Goal: Task Accomplishment & Management: Manage account settings

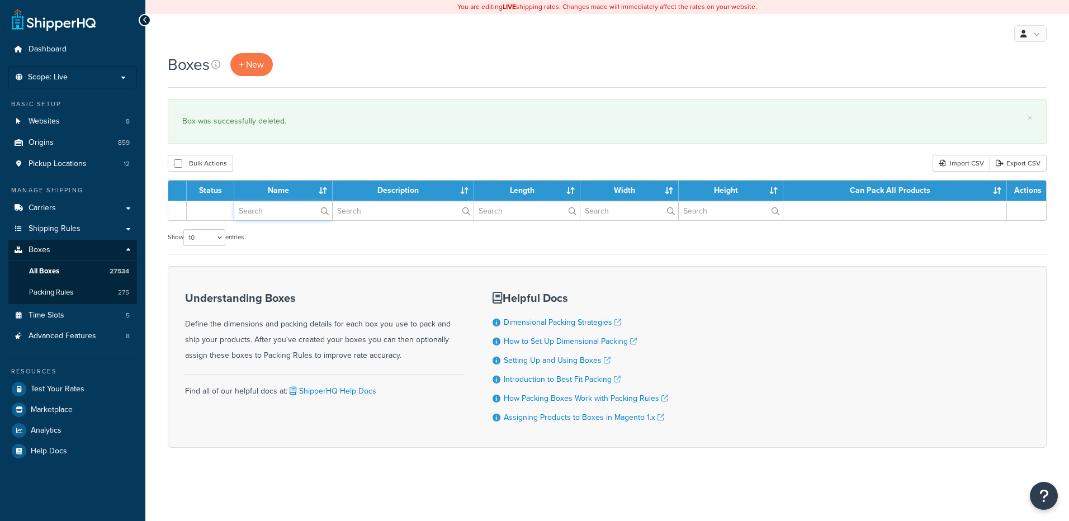
drag, startPoint x: 0, startPoint y: 0, endPoint x: 260, endPoint y: 196, distance: 325.1
click at [262, 213] on input "text" at bounding box center [283, 210] width 98 height 19
paste input "37BD16"
type input "37BD16"
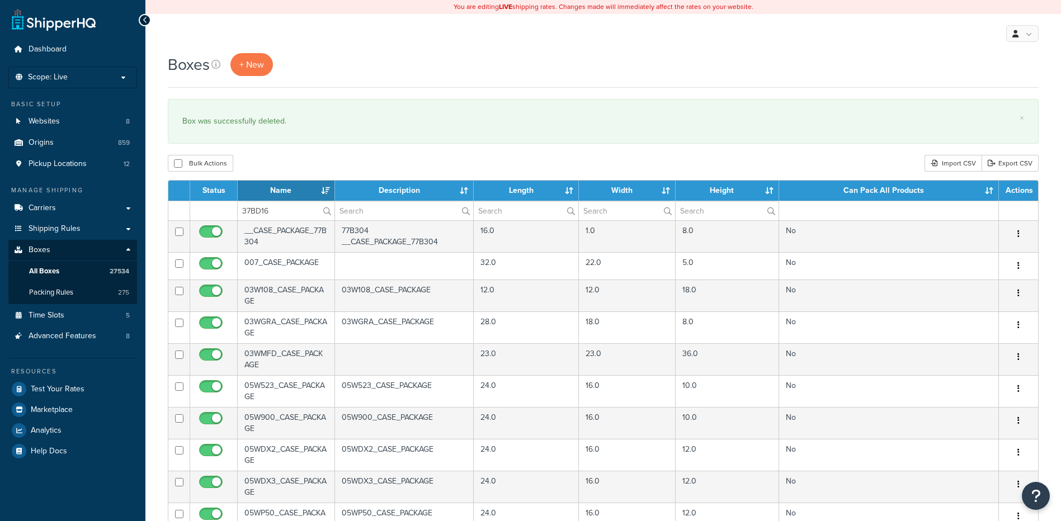
drag, startPoint x: 280, startPoint y: 149, endPoint x: 303, endPoint y: 211, distance: 66.2
click at [280, 149] on div "Boxes + New × Box was successfully deleted. Bulk Actions Duplicate Delete Impor…" at bounding box center [603, 429] width 916 height 753
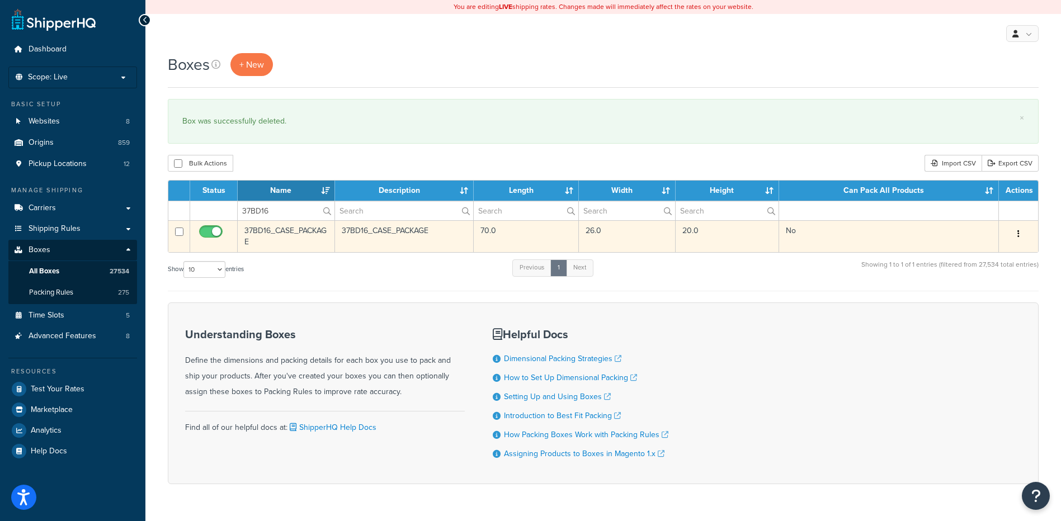
click at [1018, 235] on icon "button" at bounding box center [1018, 234] width 2 height 8
click at [1008, 292] on link "Delete" at bounding box center [981, 301] width 88 height 23
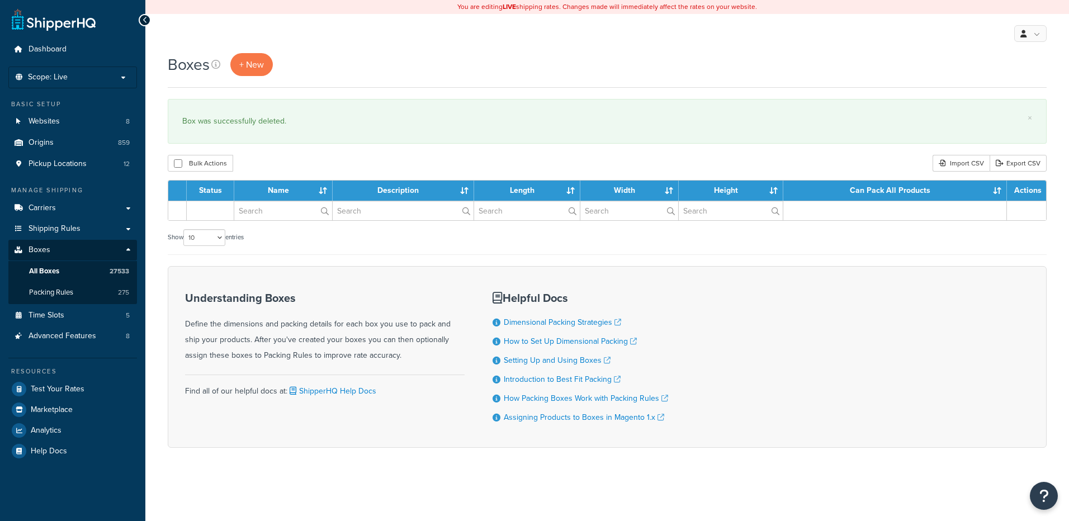
click at [283, 206] on input "text" at bounding box center [283, 210] width 98 height 19
type input "37BD18"
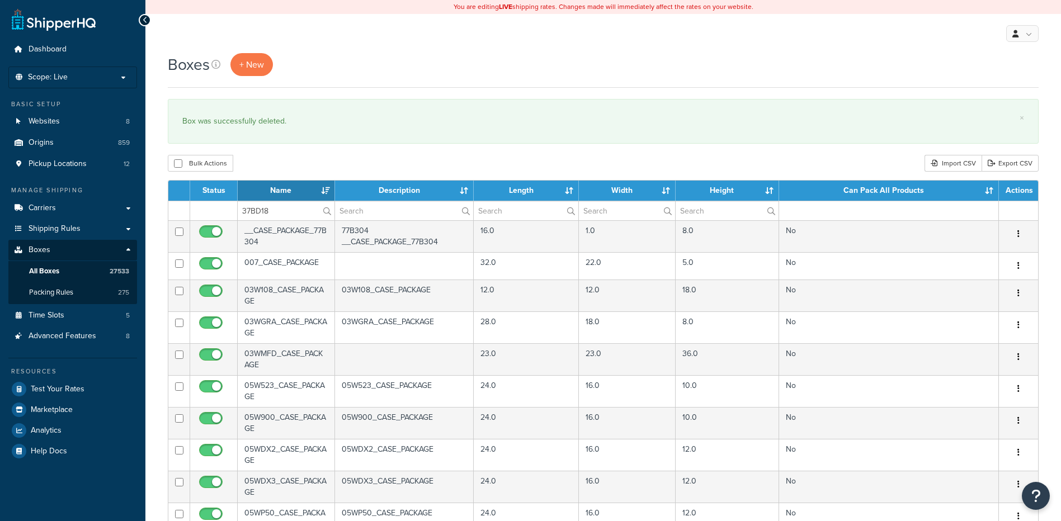
click at [281, 171] on div "Bulk Actions Duplicate [GEOGRAPHIC_DATA] Import CSV Export CSV" at bounding box center [603, 163] width 871 height 17
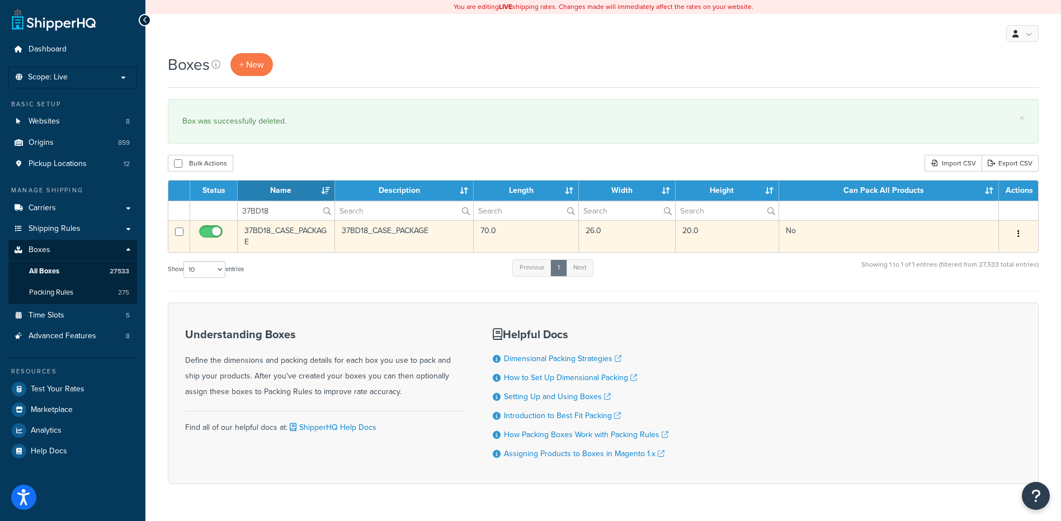
click at [1018, 232] on icon "button" at bounding box center [1018, 234] width 2 height 8
click at [987, 304] on link "Delete" at bounding box center [981, 301] width 88 height 23
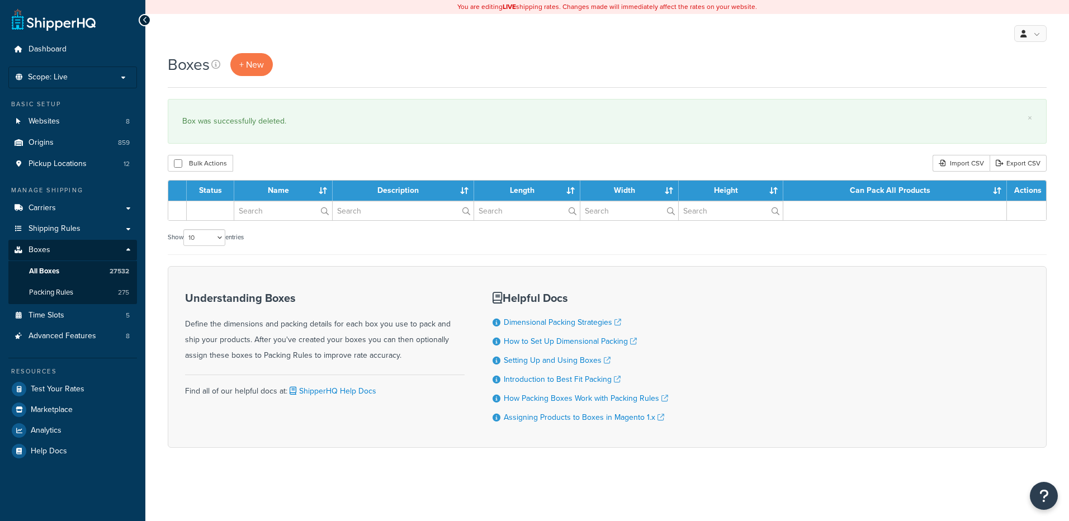
click at [266, 212] on input "text" at bounding box center [283, 210] width 98 height 19
type input "37BD21"
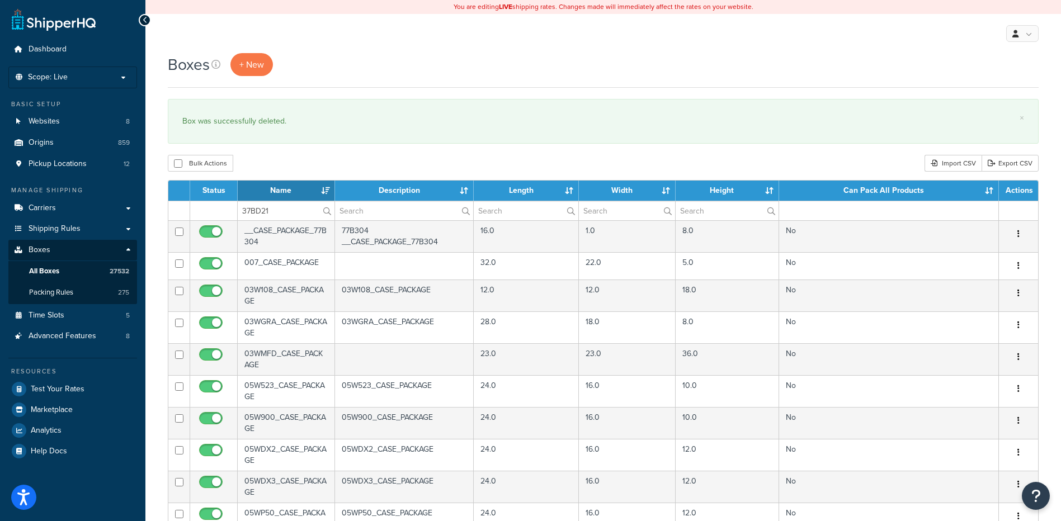
click at [274, 157] on div "Bulk Actions Duplicate [GEOGRAPHIC_DATA] Import CSV Export CSV" at bounding box center [603, 163] width 871 height 17
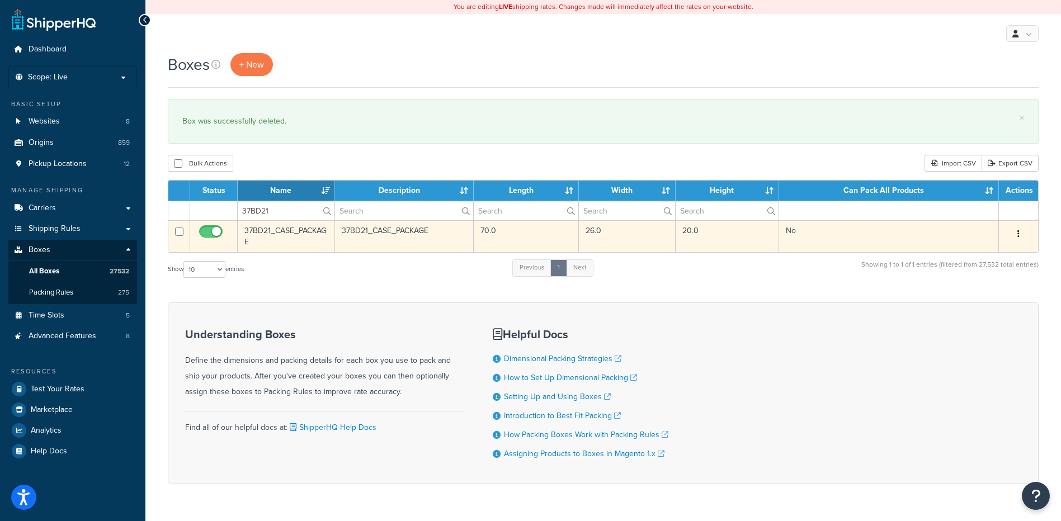
click at [1024, 235] on button "button" at bounding box center [1019, 234] width 16 height 18
click at [974, 298] on link "Delete" at bounding box center [981, 301] width 88 height 23
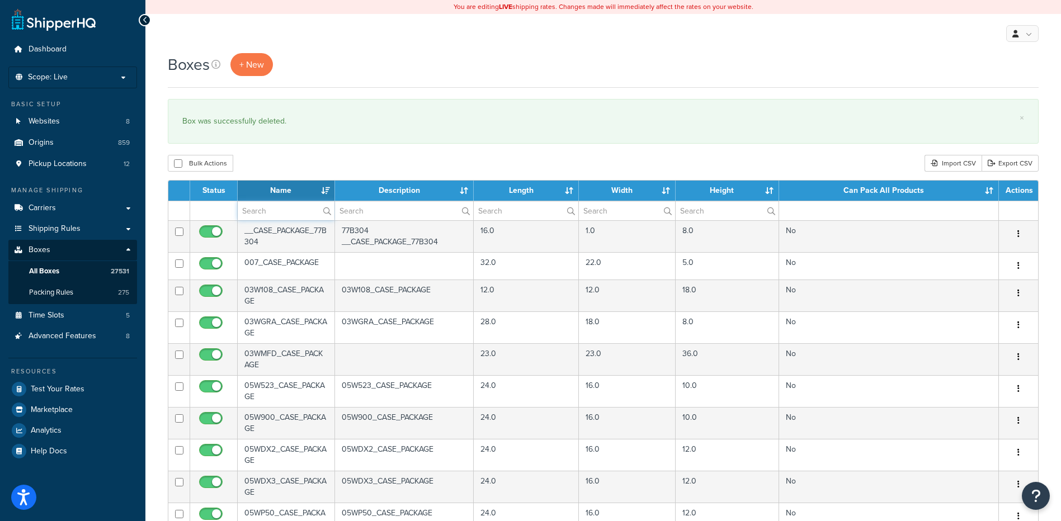
click at [277, 211] on input "text" at bounding box center [286, 210] width 97 height 19
paste input "37BD23"
type input "37BD23"
click at [309, 150] on div "Boxes + New × Box was successfully deleted. Bulk Actions Duplicate Delete Impor…" at bounding box center [603, 429] width 916 height 753
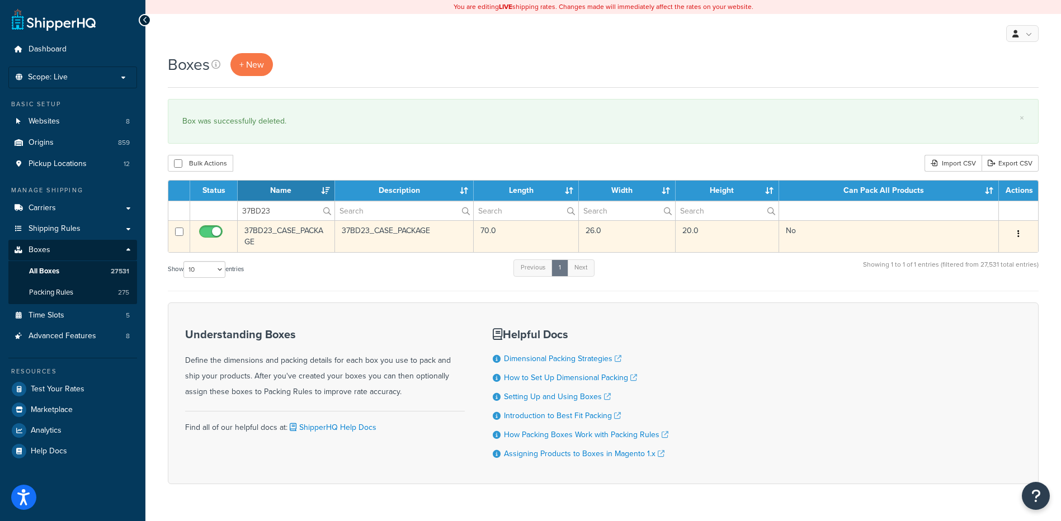
click at [1016, 232] on button "button" at bounding box center [1019, 234] width 16 height 18
click at [979, 311] on link "Delete" at bounding box center [981, 301] width 88 height 23
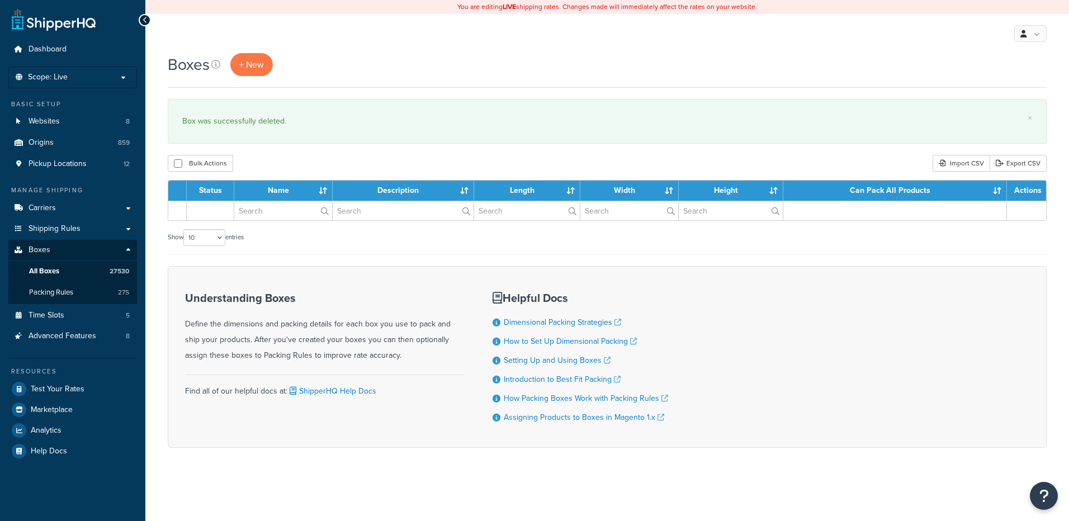
click at [274, 209] on input "text" at bounding box center [283, 210] width 98 height 19
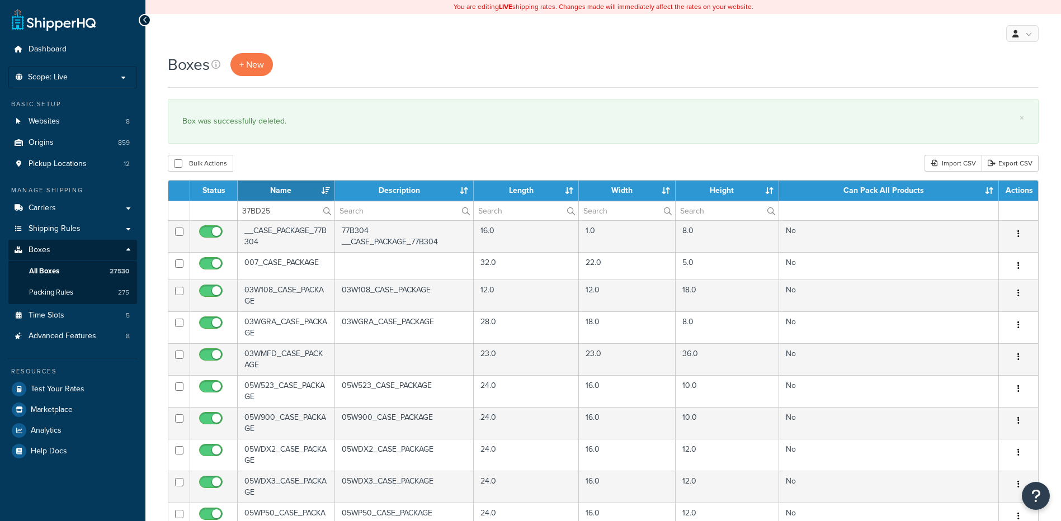
type input "37BD25"
click at [276, 171] on div "Bulk Actions Duplicate [GEOGRAPHIC_DATA] Import CSV Export CSV" at bounding box center [603, 163] width 871 height 17
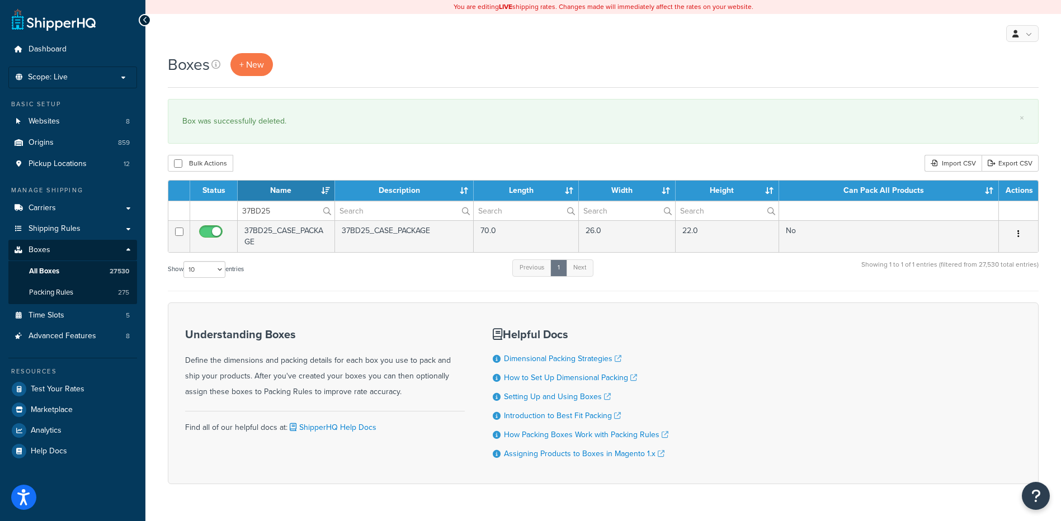
click at [1020, 232] on button "button" at bounding box center [1019, 234] width 16 height 18
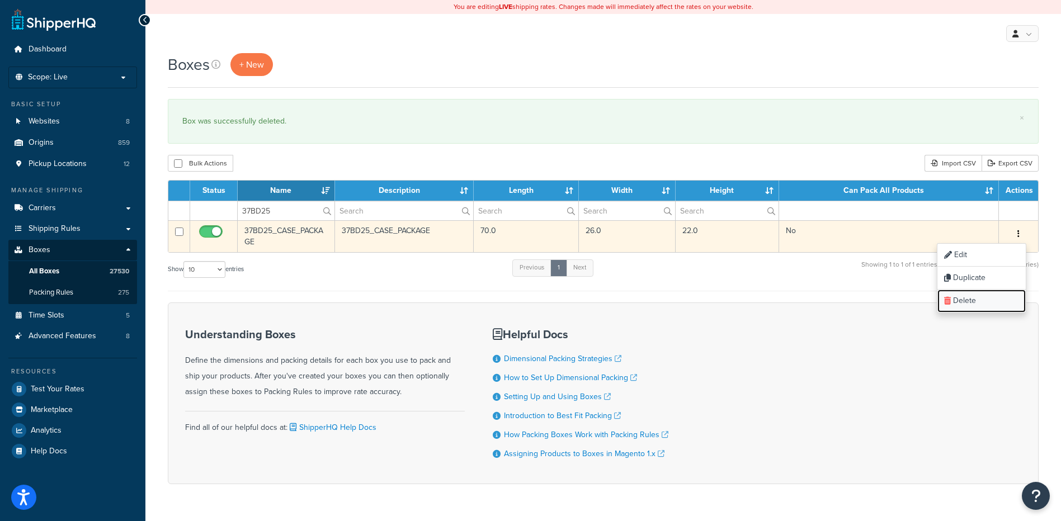
click at [979, 304] on link "Delete" at bounding box center [981, 301] width 88 height 23
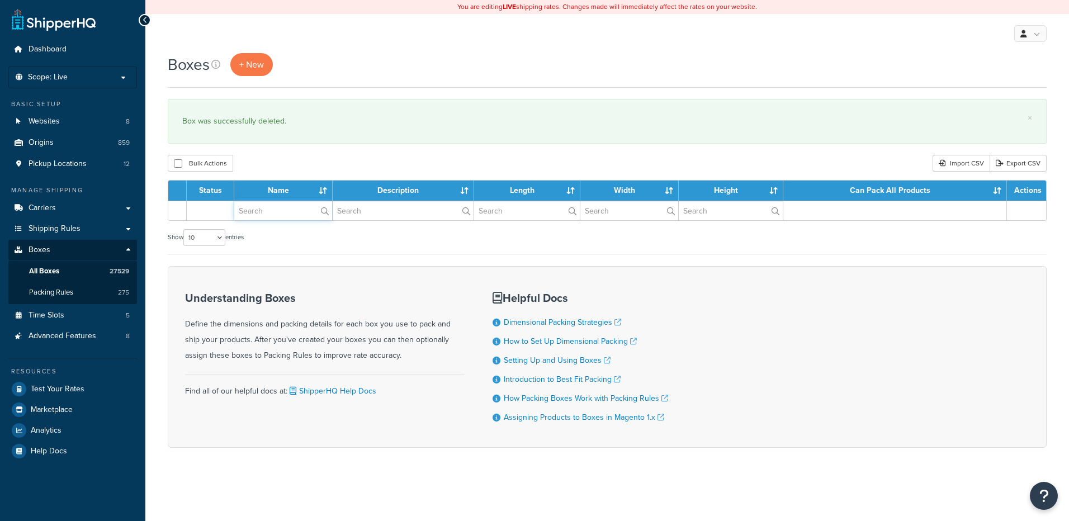
click at [267, 213] on input "text" at bounding box center [283, 210] width 98 height 19
paste input "37BD27"
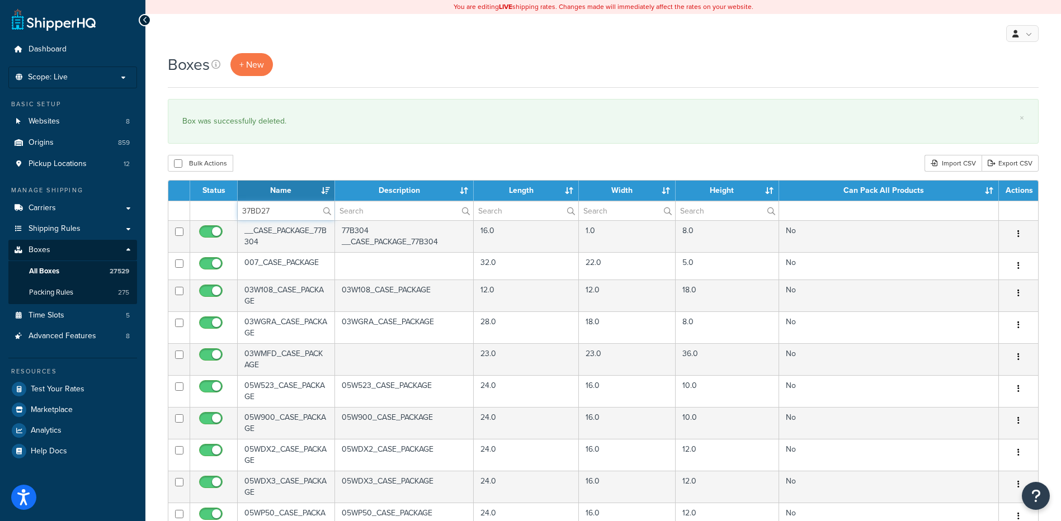
type input "37BD27"
click at [288, 163] on div "Bulk Actions Duplicate [GEOGRAPHIC_DATA] Import CSV Export CSV" at bounding box center [603, 163] width 871 height 17
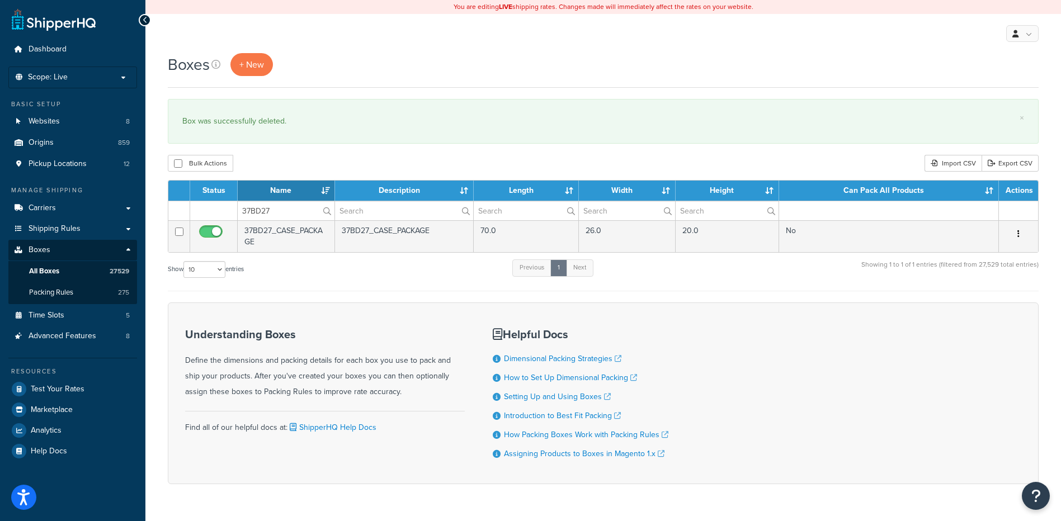
click at [1019, 234] on icon "button" at bounding box center [1018, 234] width 2 height 8
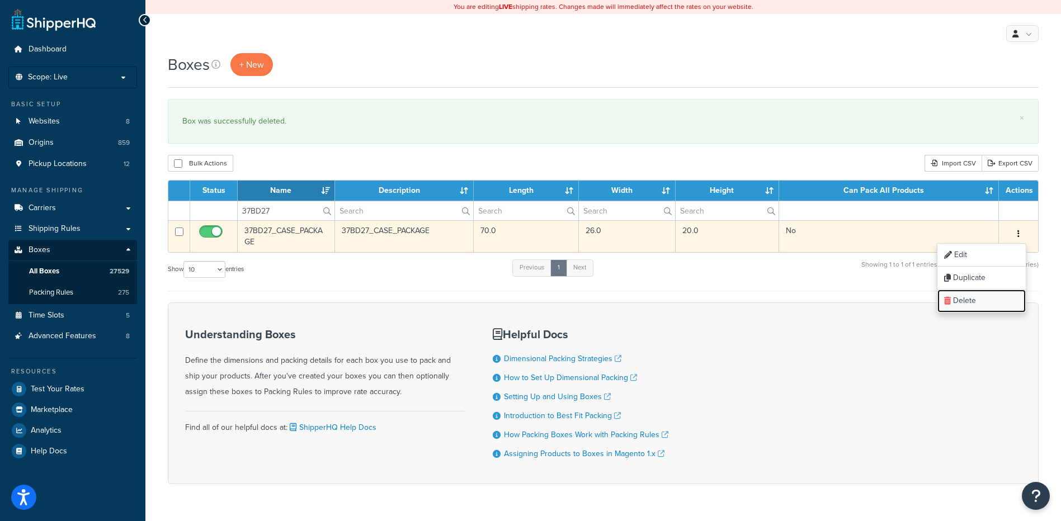
click at [983, 301] on link "Delete" at bounding box center [981, 301] width 88 height 23
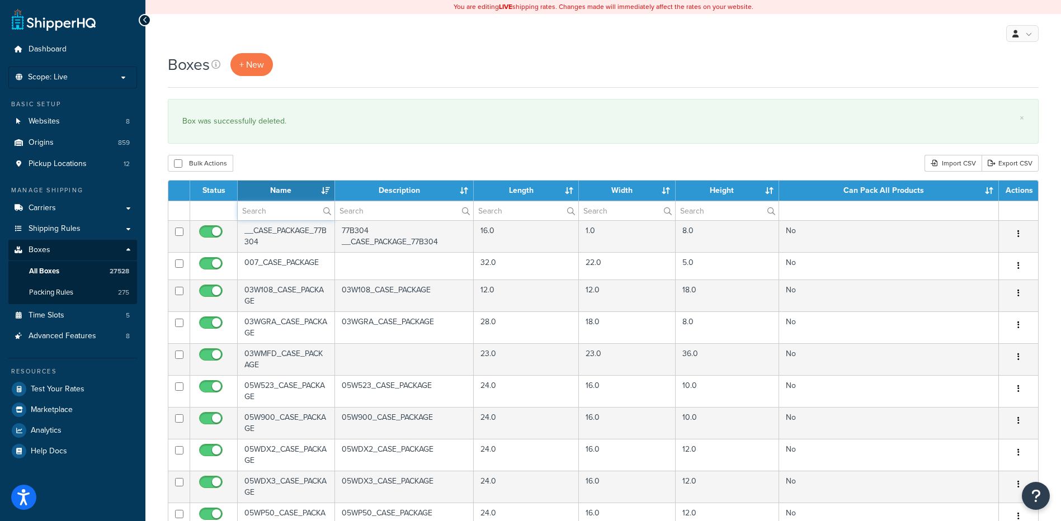
drag, startPoint x: 294, startPoint y: 213, endPoint x: 298, endPoint y: 208, distance: 6.8
click at [294, 213] on input "text" at bounding box center [286, 210] width 97 height 19
paste input "37BD27"
click at [315, 168] on div "Bulk Actions Duplicate Delete Import CSV Export CSV" at bounding box center [603, 163] width 871 height 17
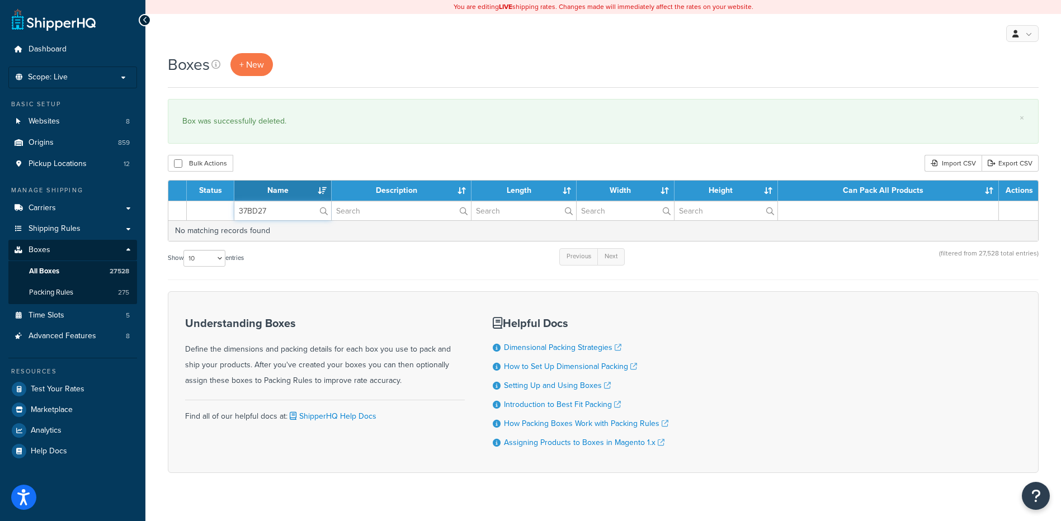
click at [294, 211] on input "37BD27" at bounding box center [282, 210] width 97 height 19
drag, startPoint x: 280, startPoint y: 215, endPoint x: 227, endPoint y: 201, distance: 54.4
click at [223, 202] on tr "37BD27" at bounding box center [603, 211] width 870 height 20
paste input "9"
type input "37BD29"
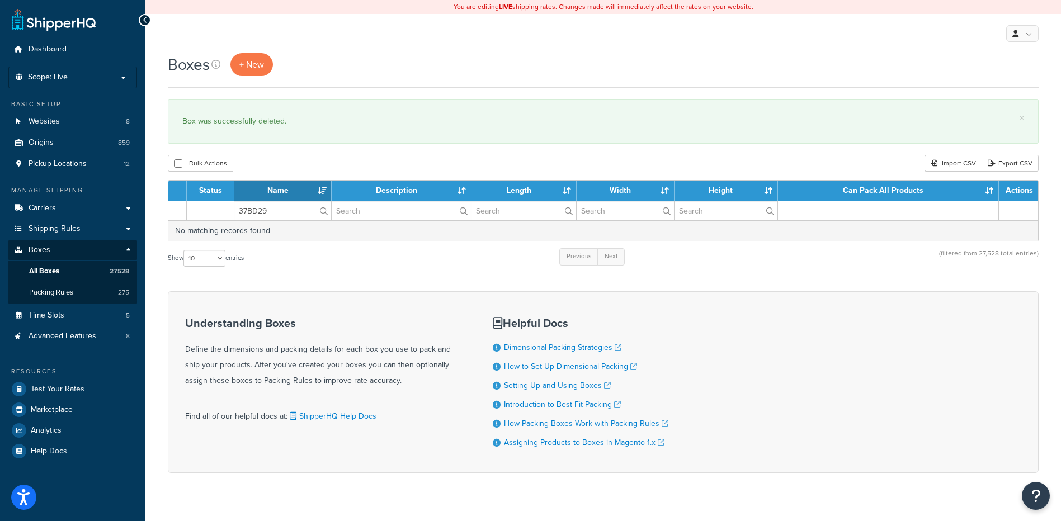
click at [329, 170] on div "Bulk Actions Duplicate [GEOGRAPHIC_DATA] Import CSV Export CSV" at bounding box center [603, 163] width 871 height 17
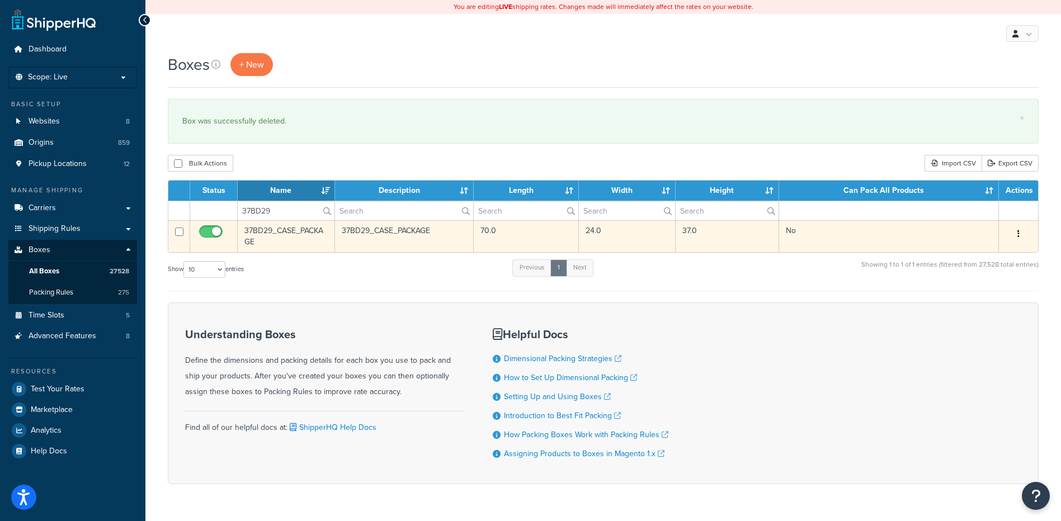
click at [1021, 232] on button "button" at bounding box center [1019, 234] width 16 height 18
click at [973, 298] on link "Delete" at bounding box center [981, 301] width 88 height 23
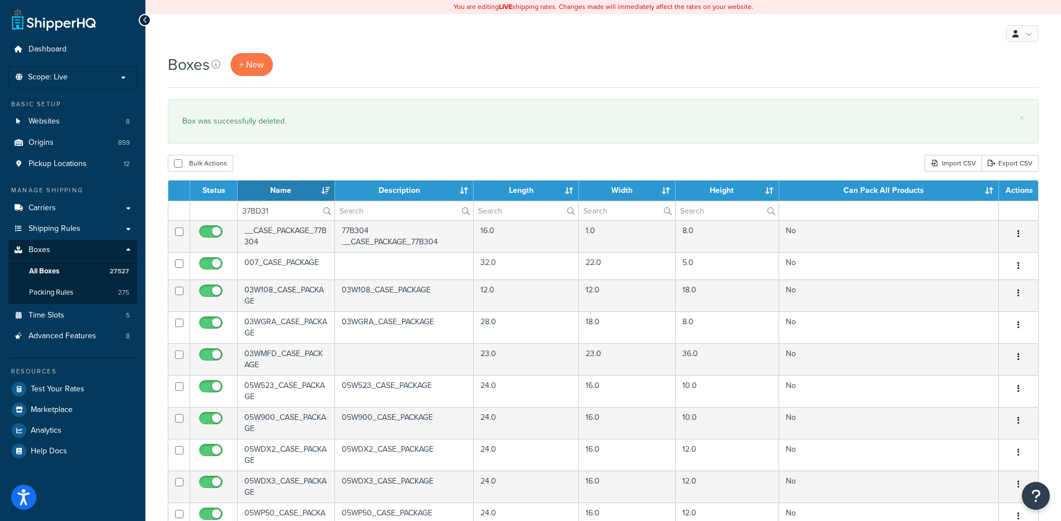
type input "37BD31"
click at [296, 155] on div "Bulk Actions Duplicate Delete Import CSV Export CSV" at bounding box center [603, 163] width 871 height 17
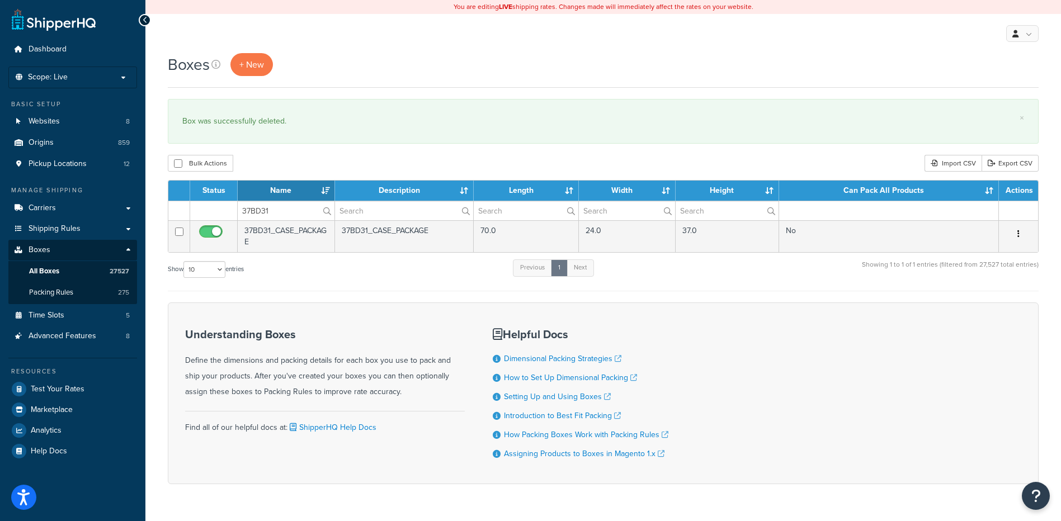
click at [1015, 233] on button "button" at bounding box center [1019, 234] width 16 height 18
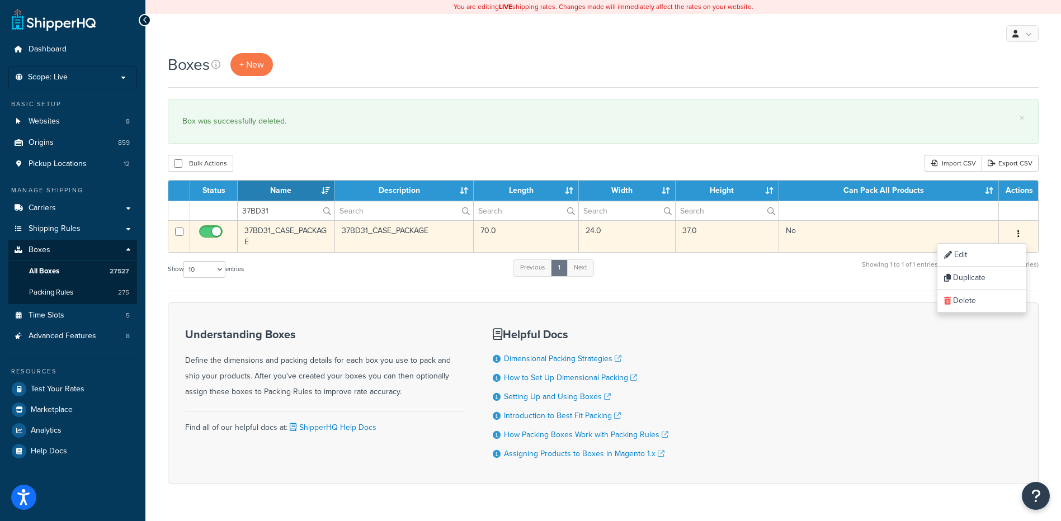
click at [964, 313] on div "Edit Duplicate Delete" at bounding box center [981, 278] width 89 height 70
click at [961, 294] on link "Delete" at bounding box center [981, 301] width 88 height 23
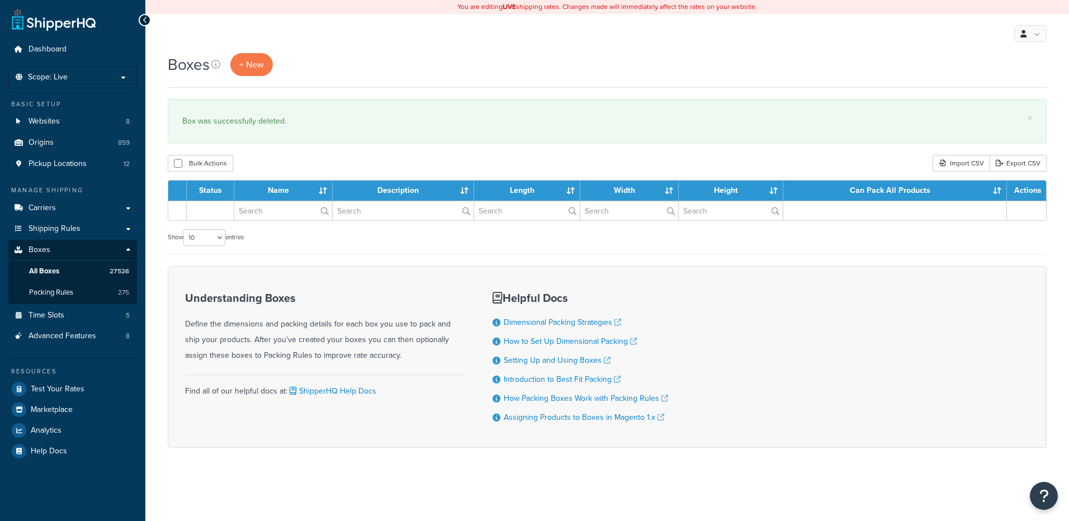
click at [279, 215] on input "text" at bounding box center [283, 210] width 98 height 19
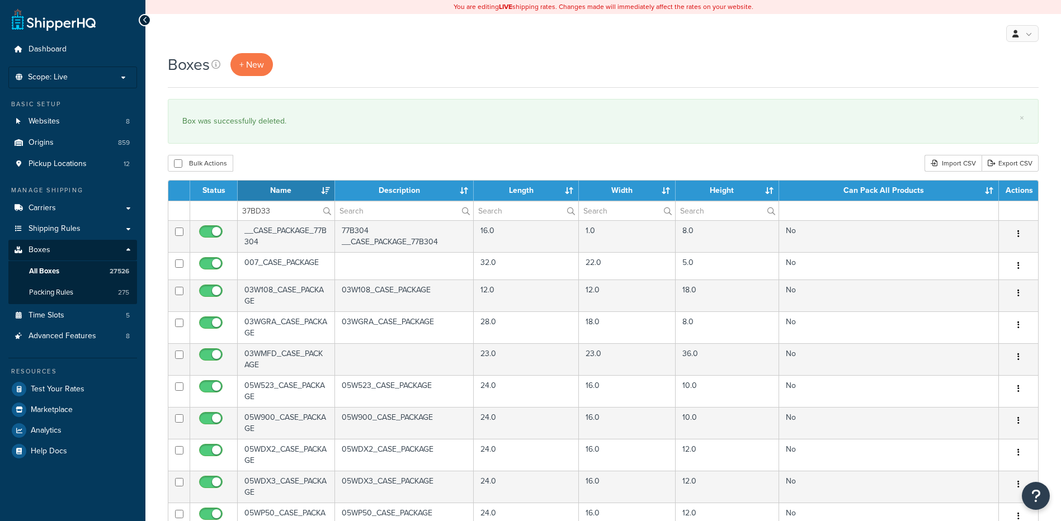
type input "37BD33"
click at [306, 154] on div "Boxes + New × Box was successfully deleted. Bulk Actions Duplicate [GEOGRAPHIC_…" at bounding box center [603, 429] width 916 height 753
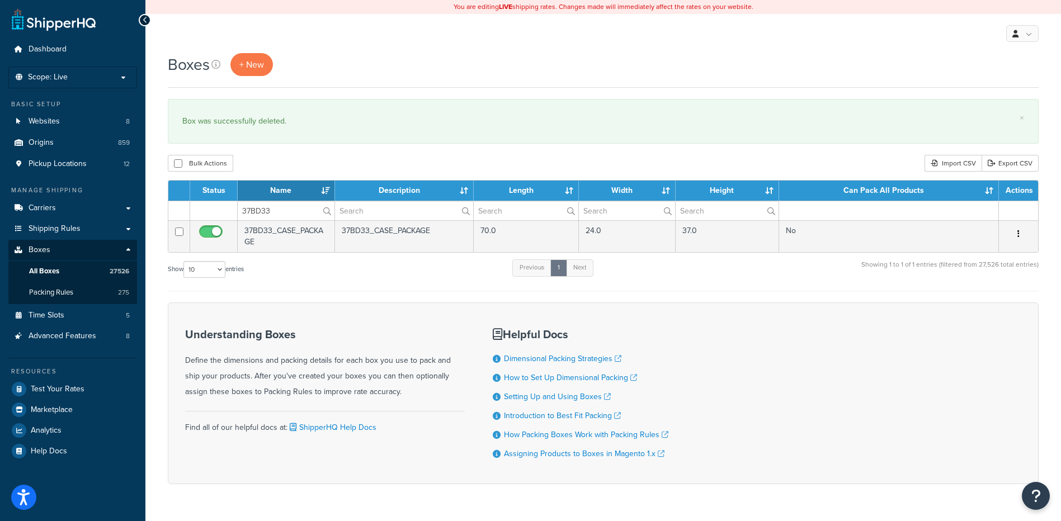
click at [1017, 237] on button "button" at bounding box center [1019, 234] width 16 height 18
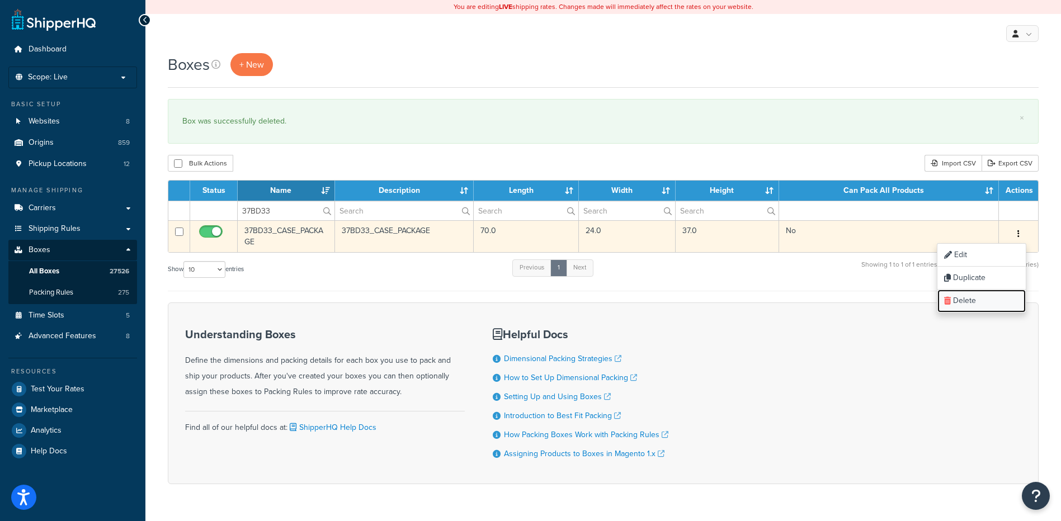
click at [974, 310] on link "Delete" at bounding box center [981, 301] width 88 height 23
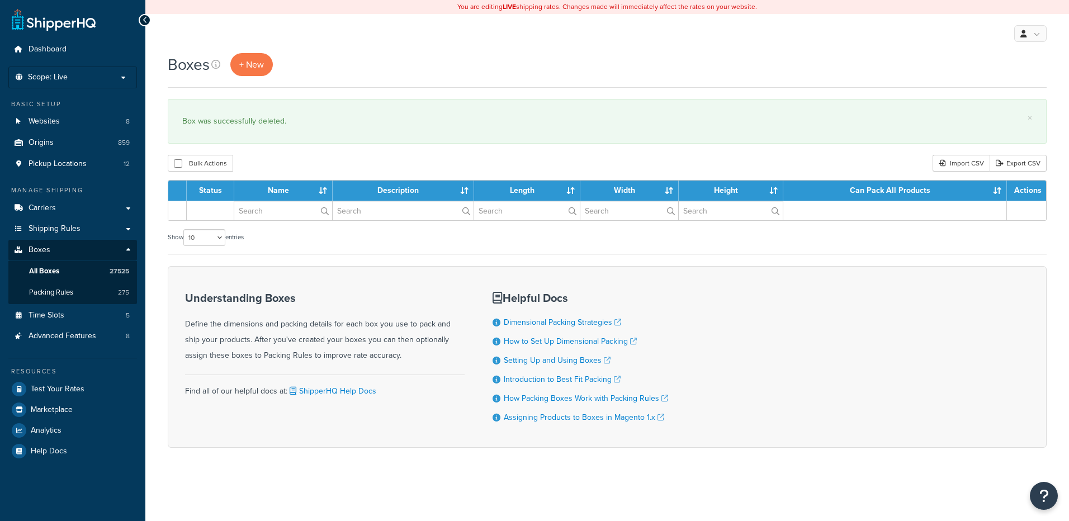
click at [262, 215] on input "text" at bounding box center [283, 210] width 98 height 19
type input "37BD35"
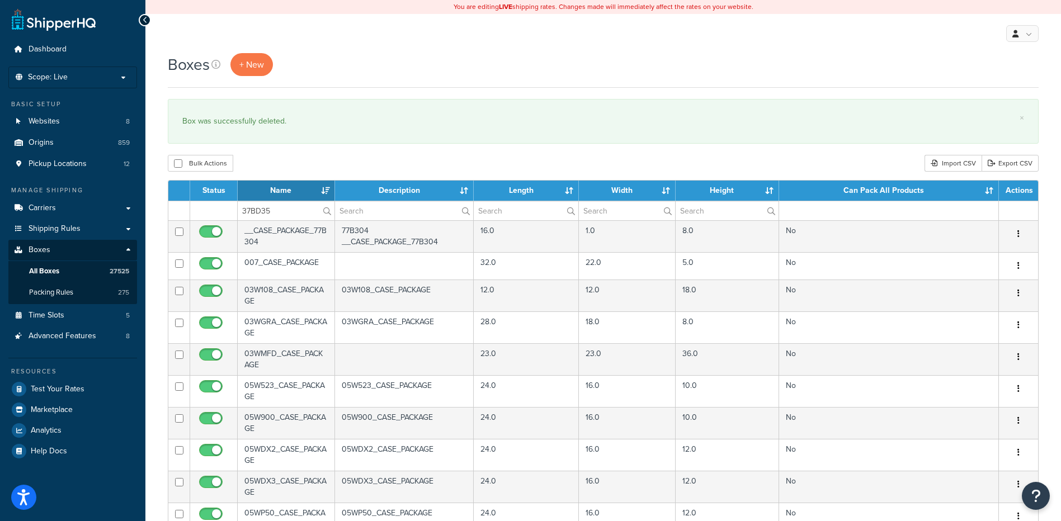
click at [296, 162] on div "Bulk Actions Duplicate Delete Import CSV Export CSV" at bounding box center [603, 163] width 871 height 17
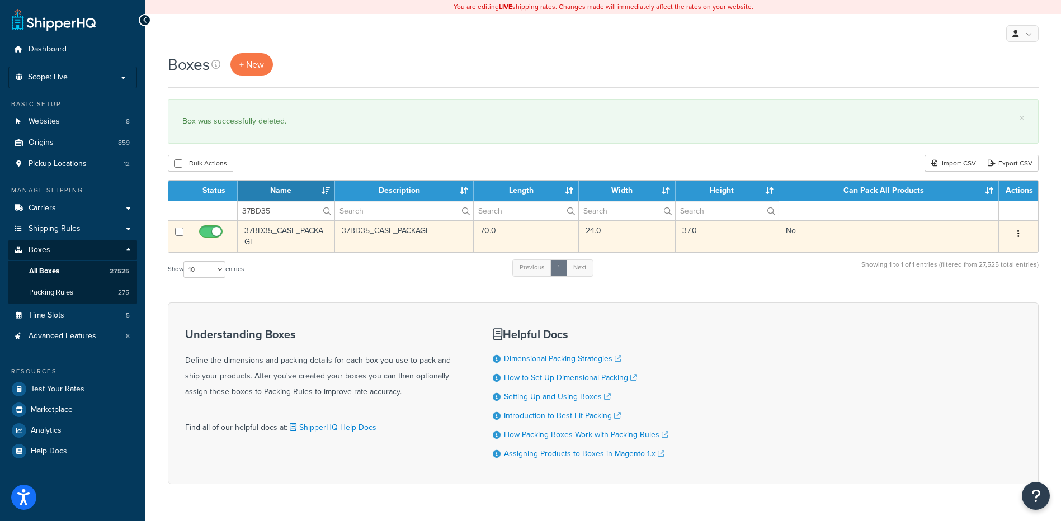
click at [1016, 236] on button "button" at bounding box center [1019, 234] width 16 height 18
click at [987, 298] on link "Delete" at bounding box center [981, 301] width 88 height 23
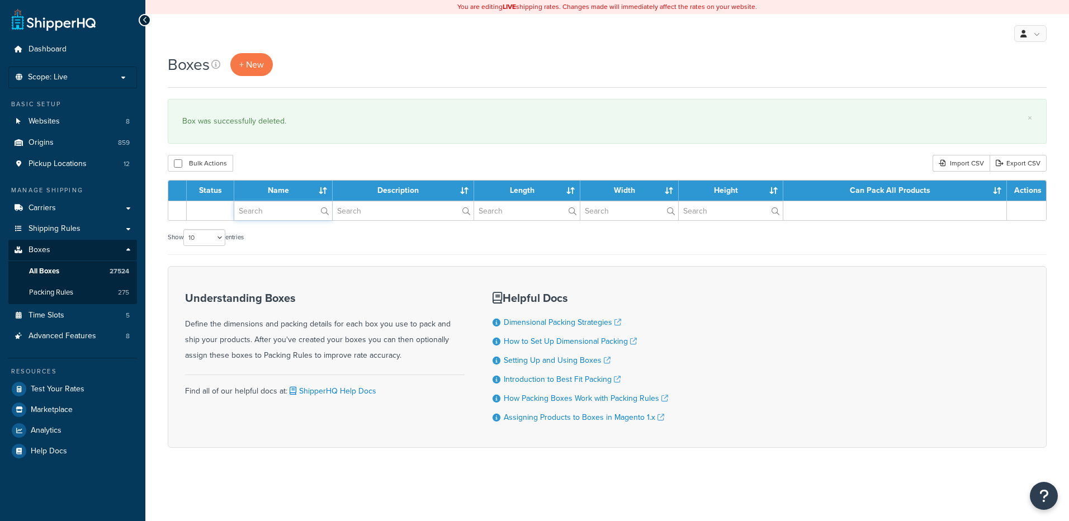
paste input "37BD39"
drag, startPoint x: 0, startPoint y: 0, endPoint x: 269, endPoint y: 217, distance: 345.6
click at [269, 217] on input "text" at bounding box center [283, 210] width 98 height 19
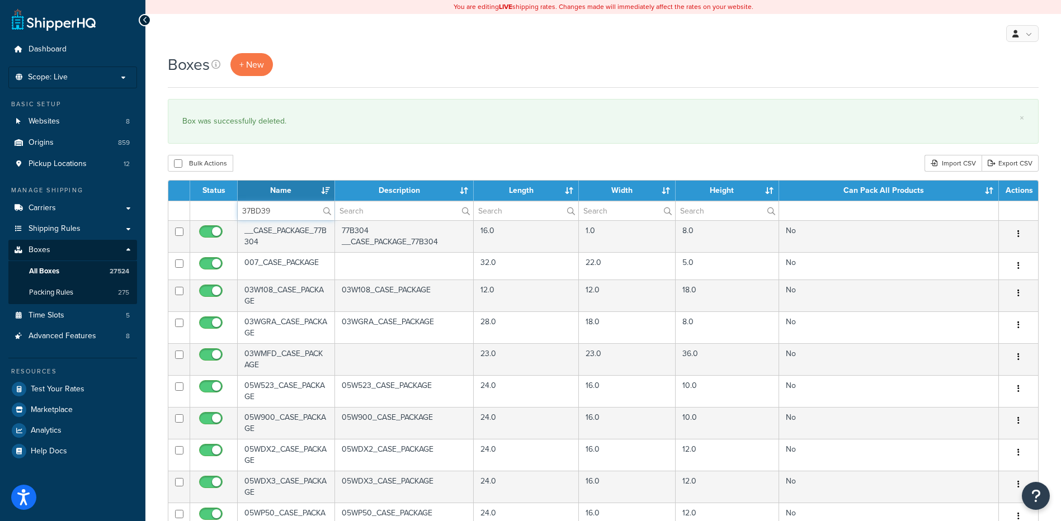
type input "37BD39"
click at [287, 148] on div "Boxes + New × Box was successfully deleted. Bulk Actions Duplicate [GEOGRAPHIC_…" at bounding box center [603, 429] width 916 height 753
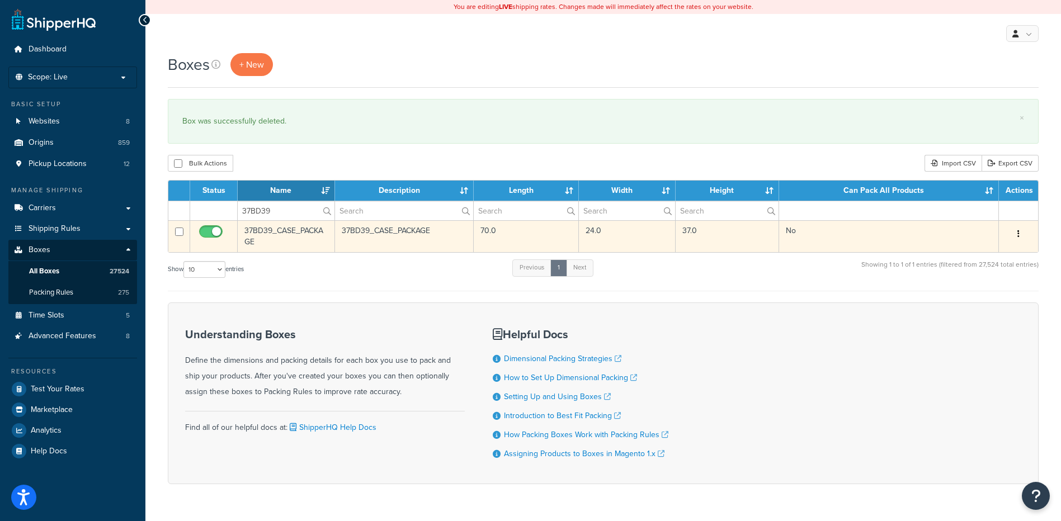
click at [1013, 235] on button "button" at bounding box center [1019, 234] width 16 height 18
click at [968, 307] on link "Delete" at bounding box center [981, 301] width 88 height 23
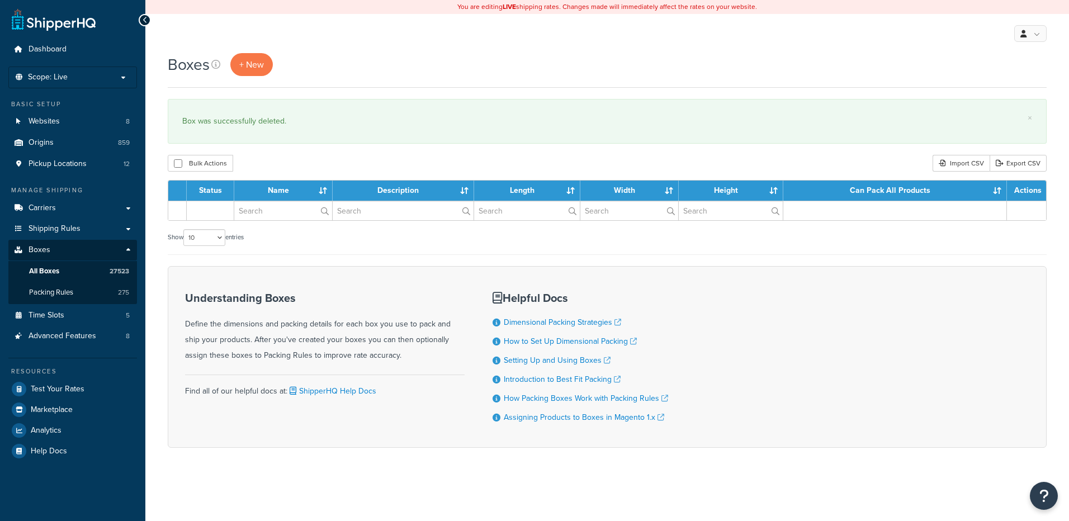
click at [278, 210] on input "text" at bounding box center [283, 210] width 98 height 19
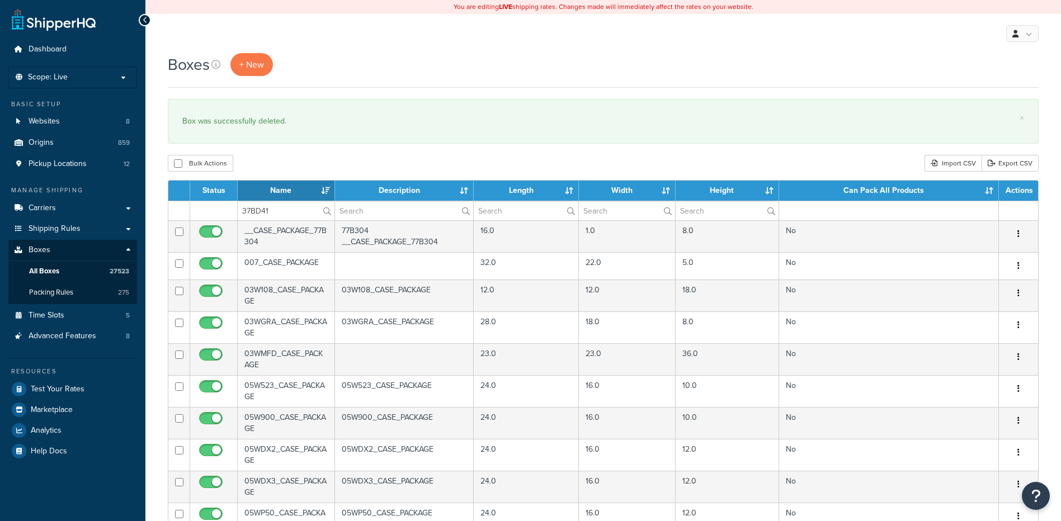
type input "37BD41"
click at [298, 158] on div "Bulk Actions Duplicate [GEOGRAPHIC_DATA] Import CSV Export CSV" at bounding box center [603, 163] width 871 height 17
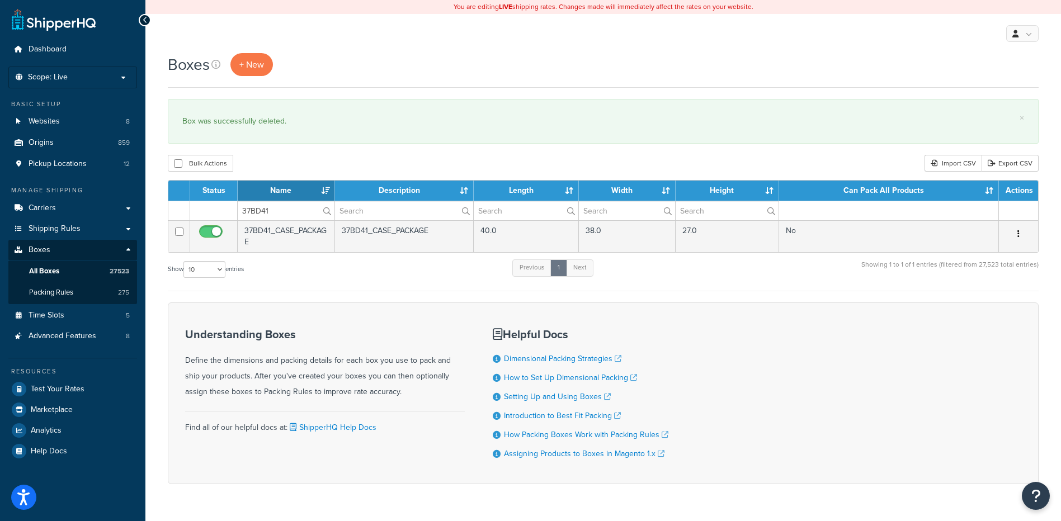
click at [1016, 231] on button "button" at bounding box center [1019, 234] width 16 height 18
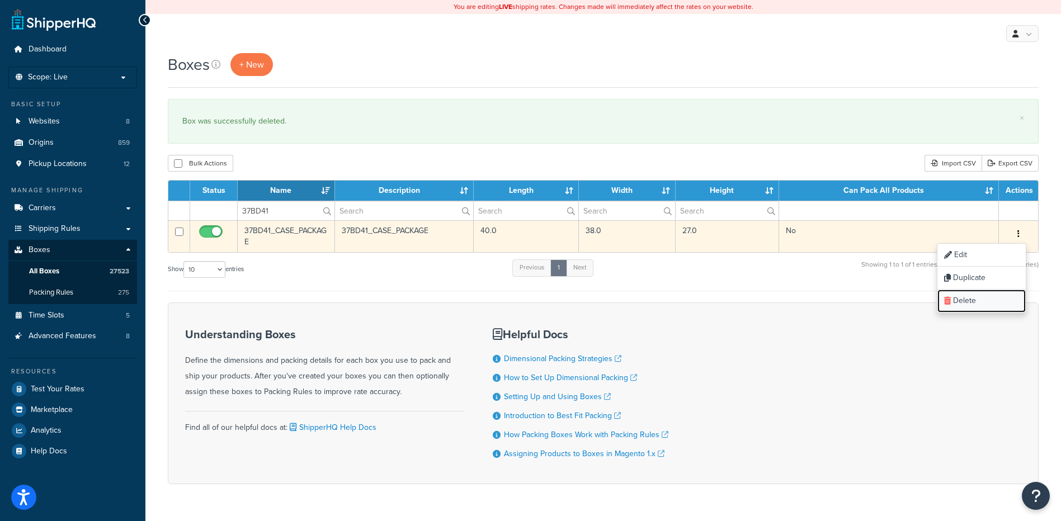
click at [991, 304] on link "Delete" at bounding box center [981, 301] width 88 height 23
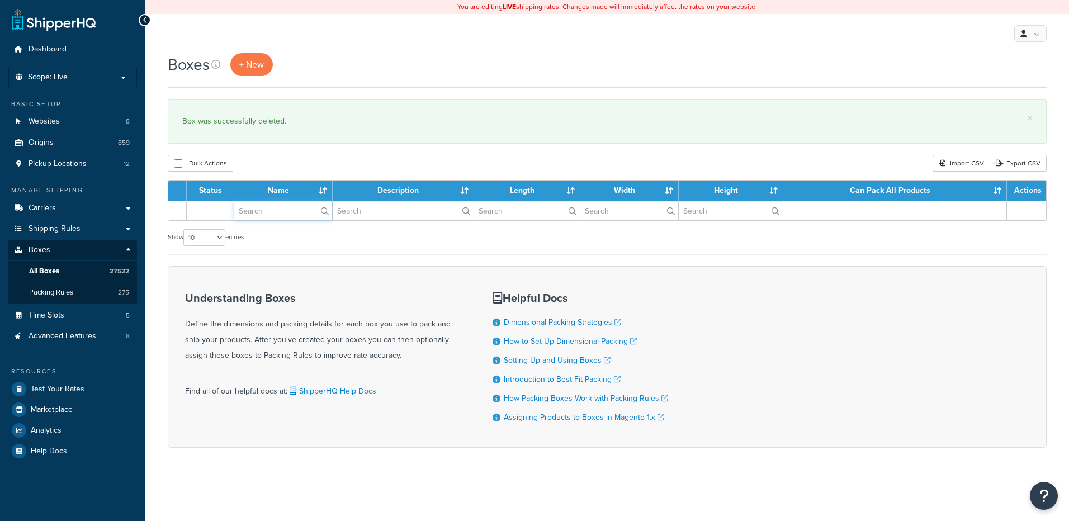
click at [279, 206] on input "text" at bounding box center [283, 210] width 98 height 19
paste input "37BD45"
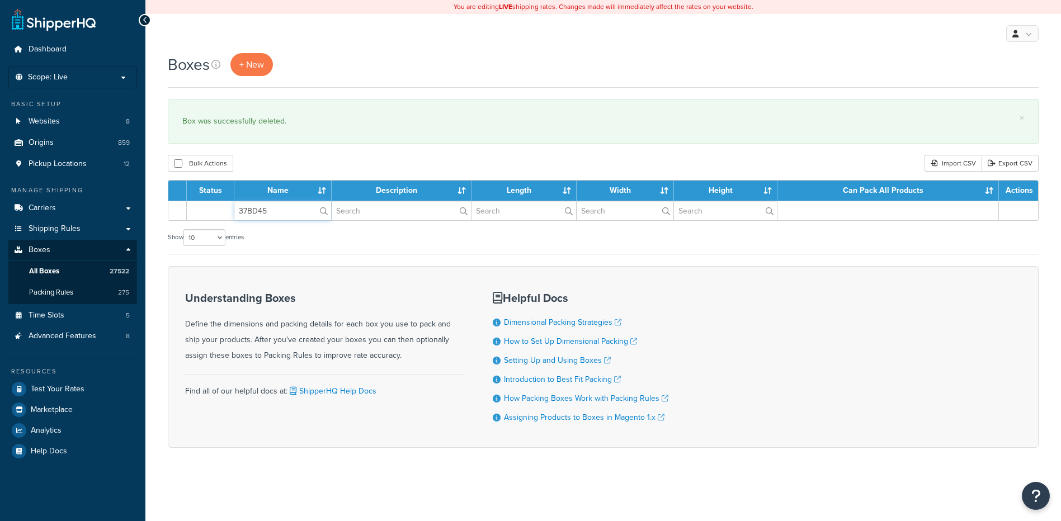
type input "37BD45"
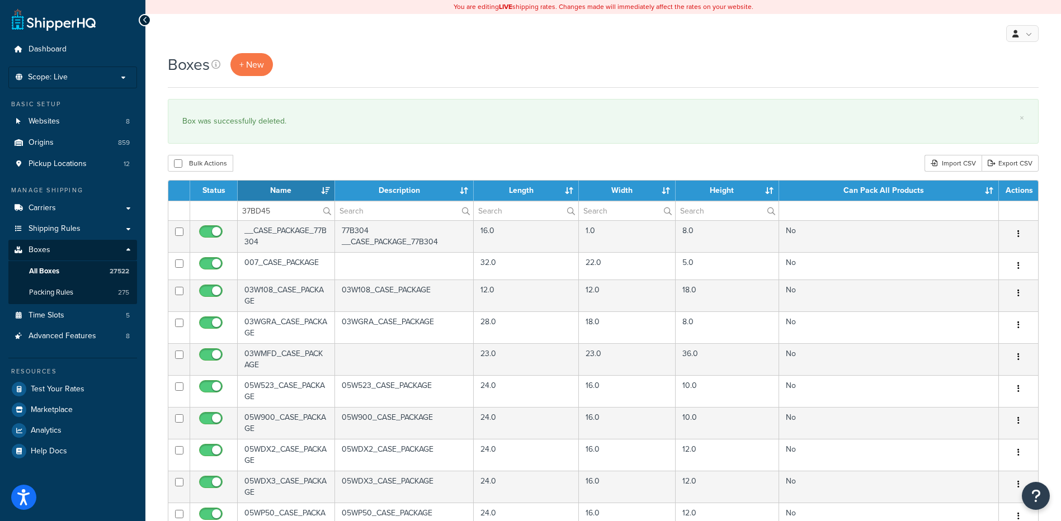
click at [317, 169] on div "Bulk Actions Duplicate [GEOGRAPHIC_DATA] Import CSV Export CSV" at bounding box center [603, 163] width 871 height 17
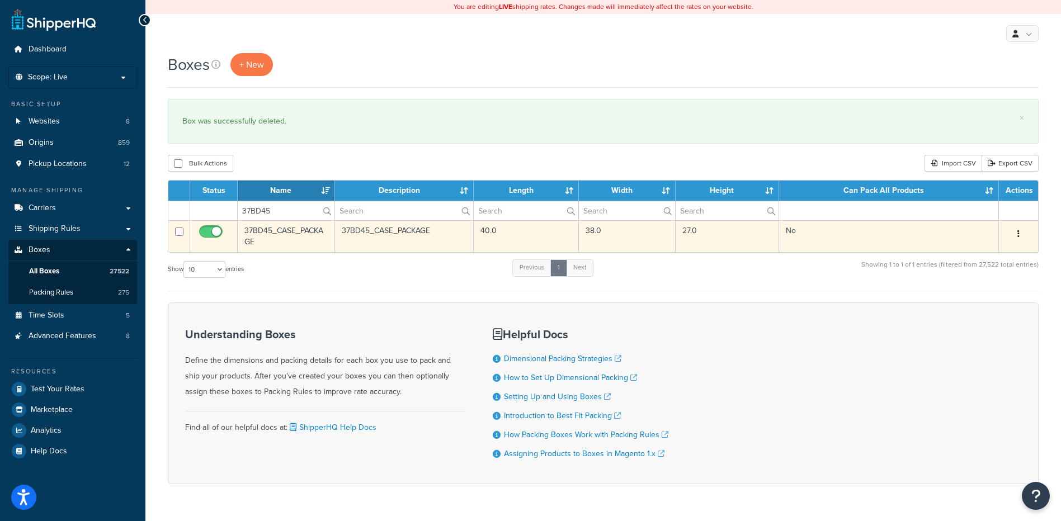
click at [1019, 233] on icon "button" at bounding box center [1018, 234] width 2 height 8
click at [958, 300] on link "Delete" at bounding box center [981, 301] width 88 height 23
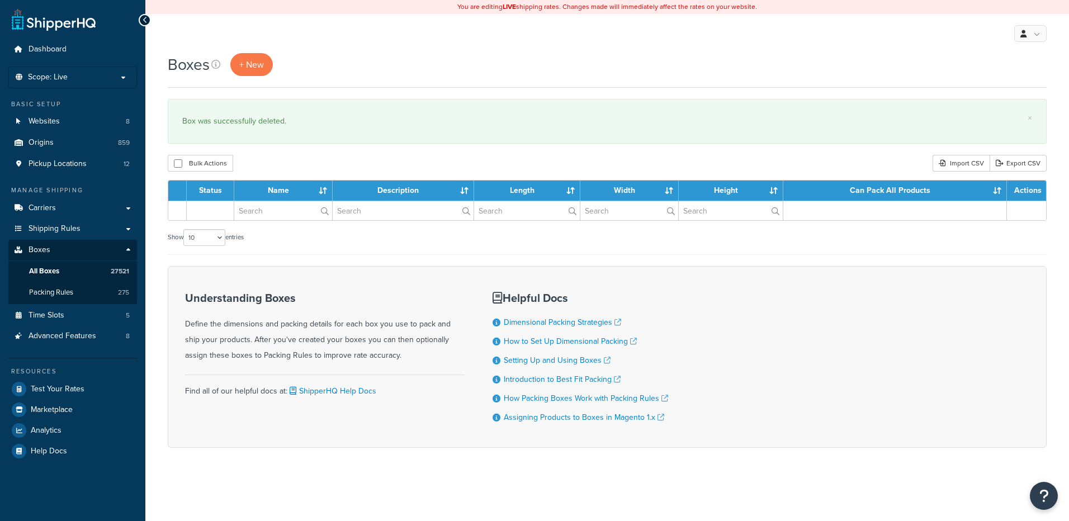
click at [269, 215] on input "text" at bounding box center [283, 210] width 98 height 19
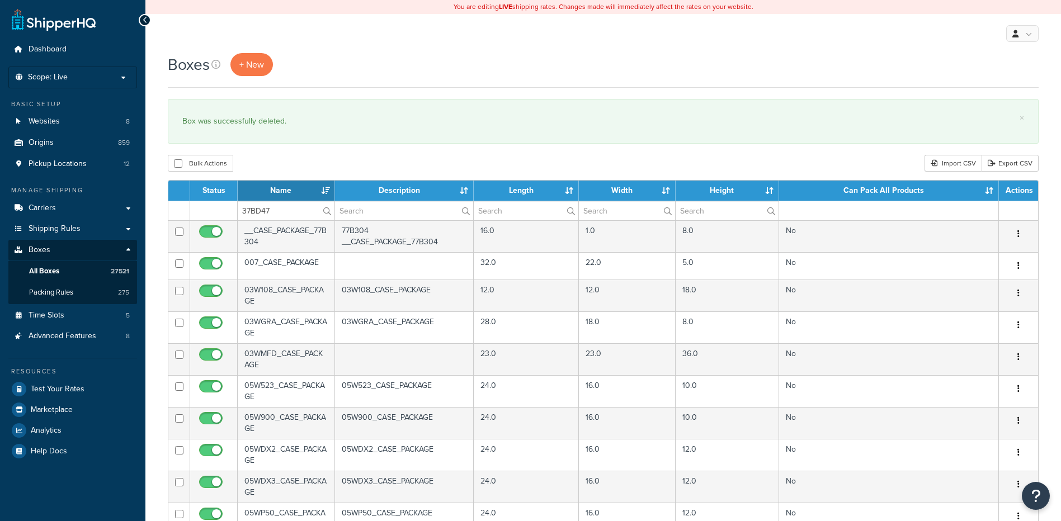
type input "37BD47"
click at [291, 154] on div "Boxes + New × Box was successfully deleted. Bulk Actions Duplicate Delete Impor…" at bounding box center [603, 429] width 916 height 753
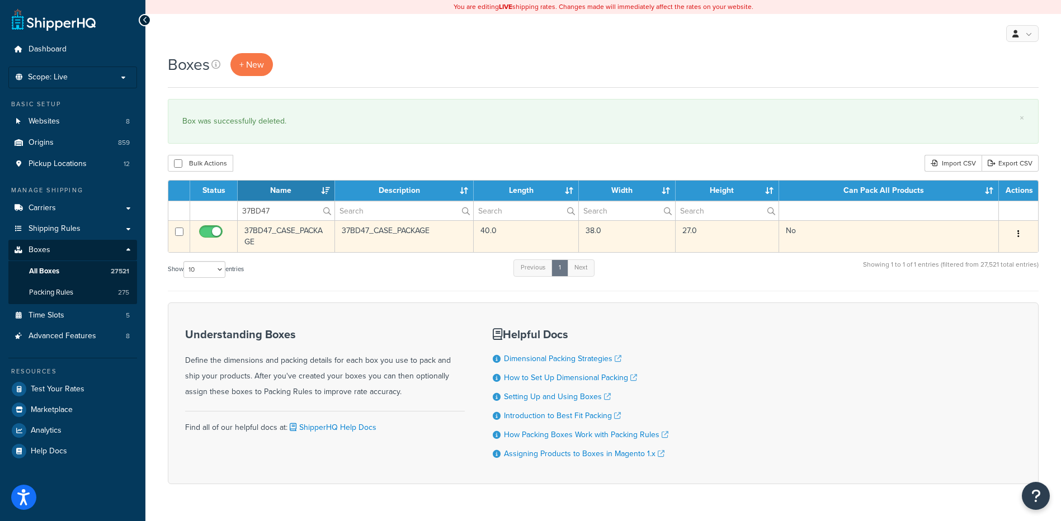
click at [1021, 234] on button "button" at bounding box center [1019, 234] width 16 height 18
click at [976, 304] on link "Delete" at bounding box center [981, 301] width 88 height 23
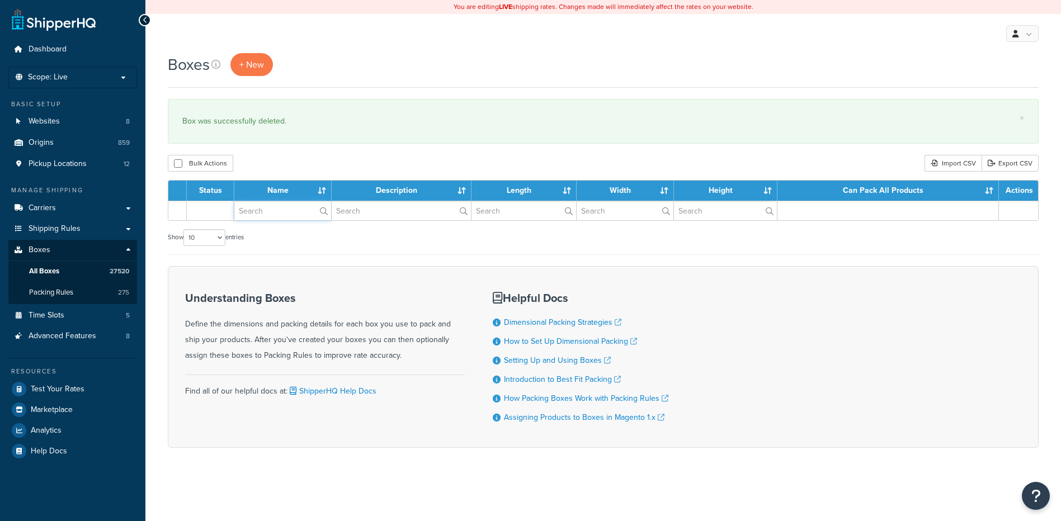
click at [257, 216] on input "text" at bounding box center [282, 210] width 97 height 19
paste input "37BD50"
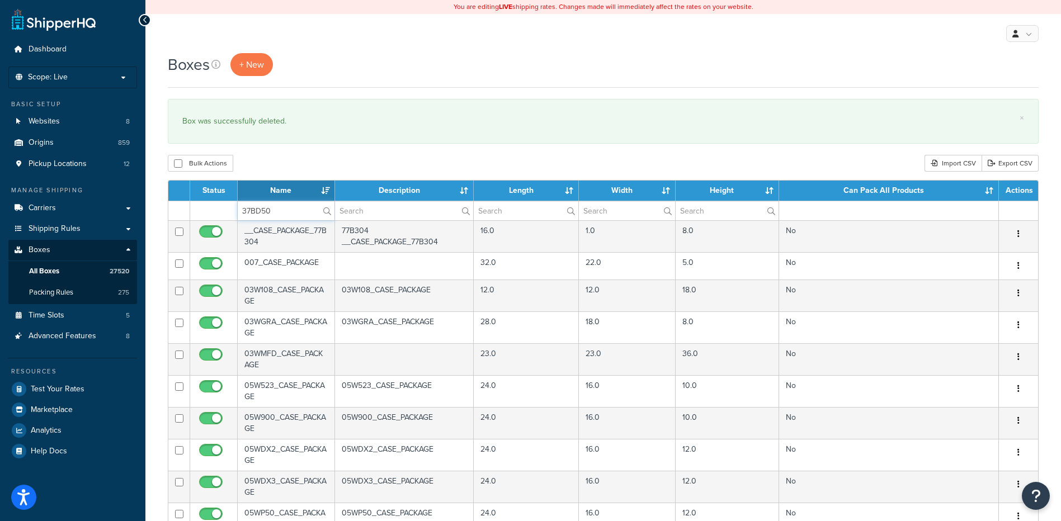
type input "37BD50"
click at [281, 152] on div "Boxes + New × Box was successfully deleted. Bulk Actions Duplicate [GEOGRAPHIC_…" at bounding box center [603, 429] width 916 height 753
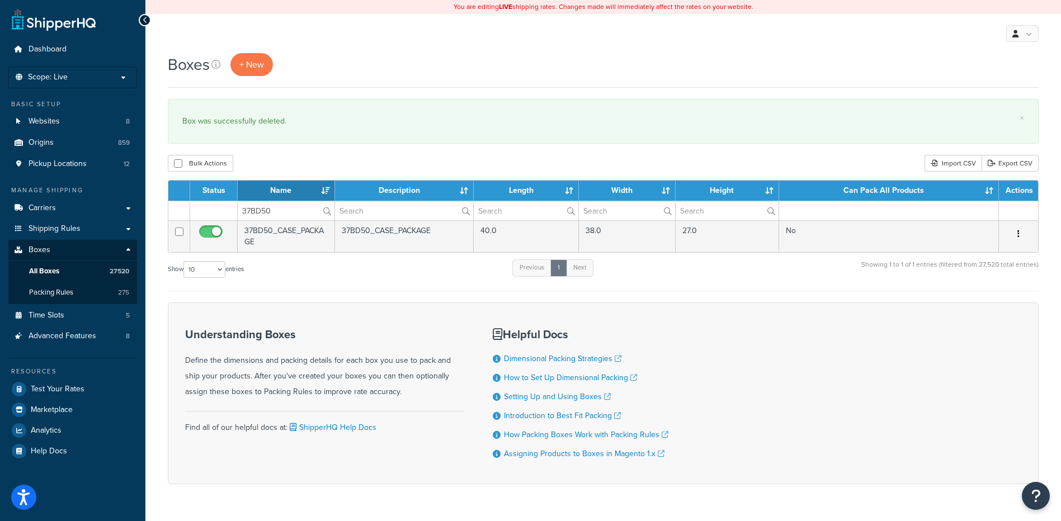
click at [1019, 231] on icon "button" at bounding box center [1018, 234] width 2 height 8
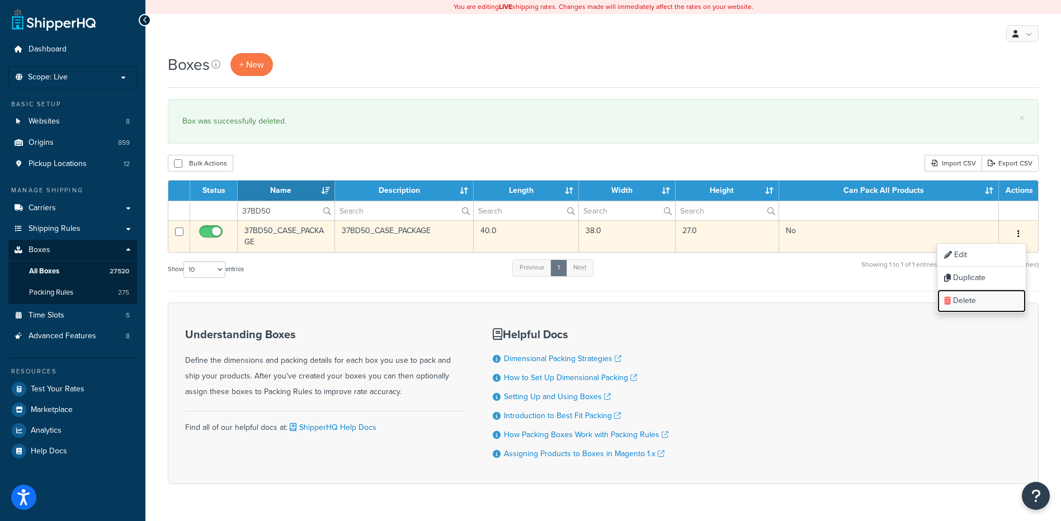
click at [984, 293] on link "Delete" at bounding box center [981, 301] width 88 height 23
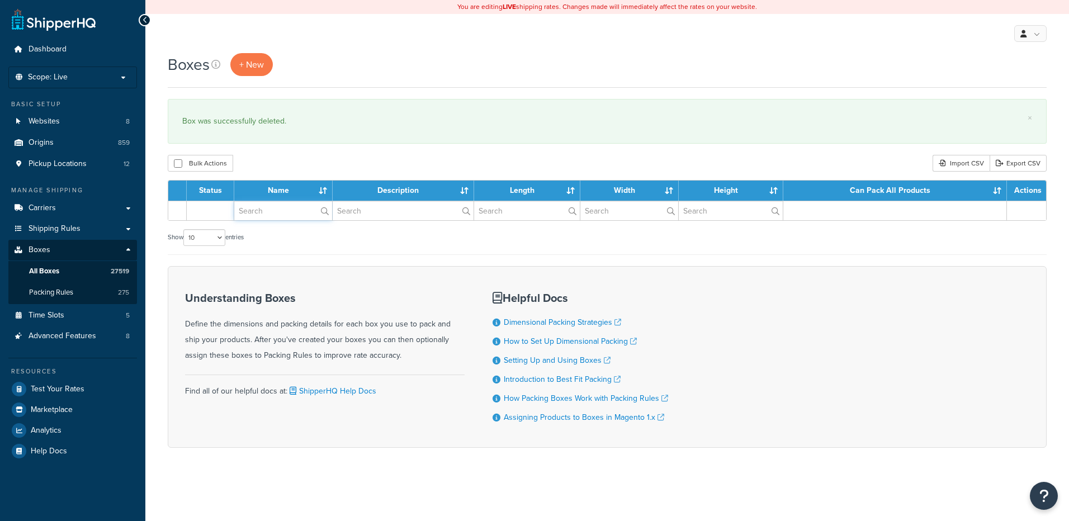
click at [283, 213] on input "text" at bounding box center [283, 210] width 98 height 19
paste input "37BD56"
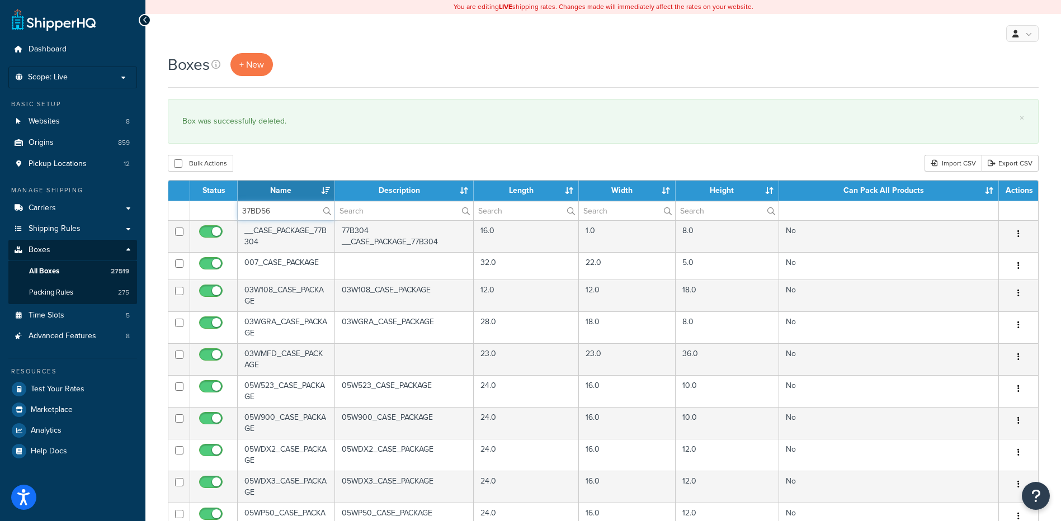
type input "37BD56"
click at [284, 171] on div "Bulk Actions Duplicate [GEOGRAPHIC_DATA] Import CSV Export CSV" at bounding box center [603, 163] width 871 height 17
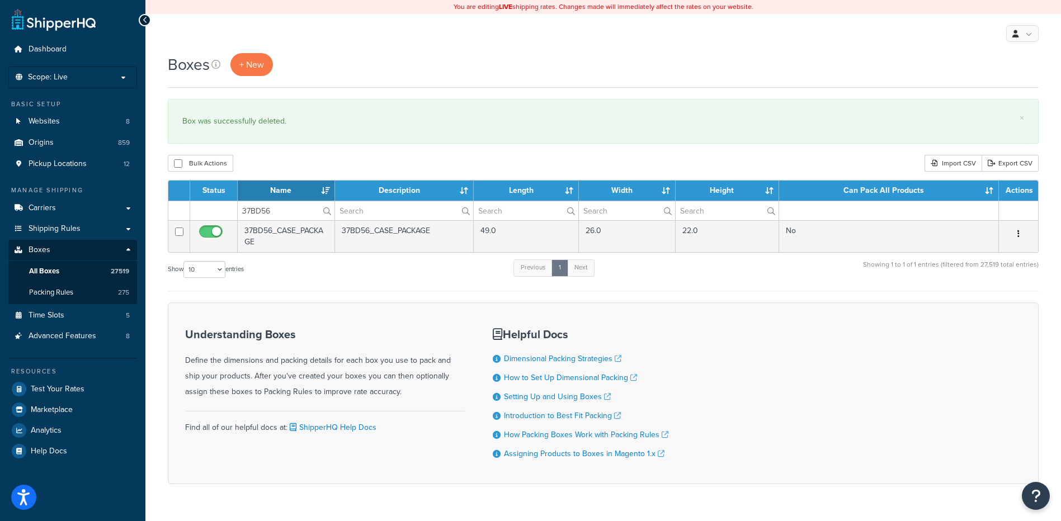
click at [1017, 235] on icon "button" at bounding box center [1018, 234] width 2 height 8
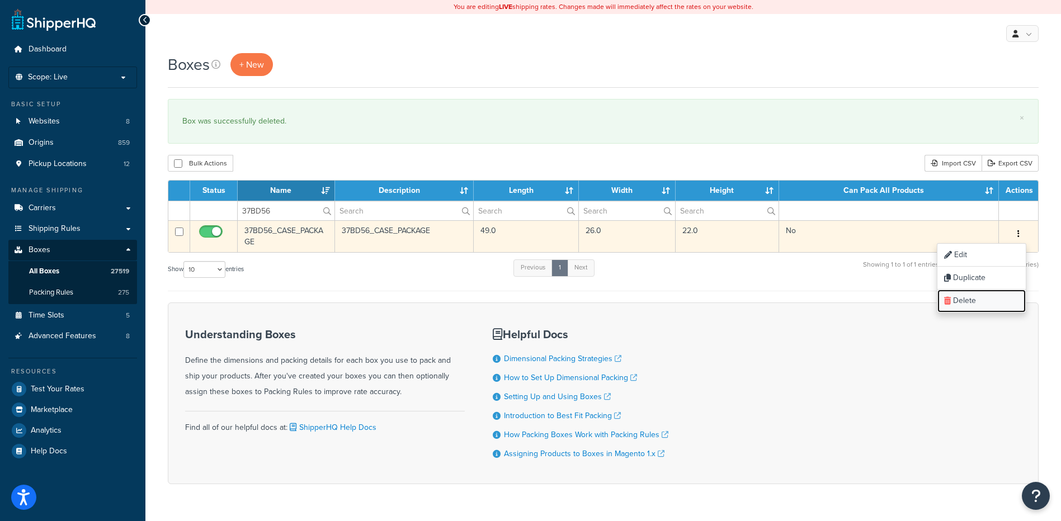
click at [968, 303] on link "Delete" at bounding box center [981, 301] width 88 height 23
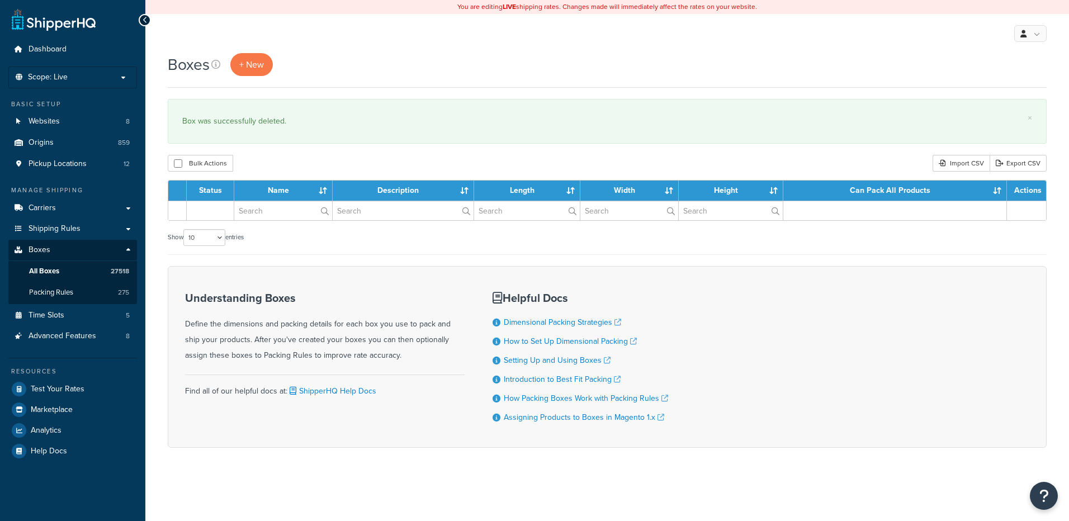
click at [287, 212] on input "text" at bounding box center [283, 210] width 98 height 19
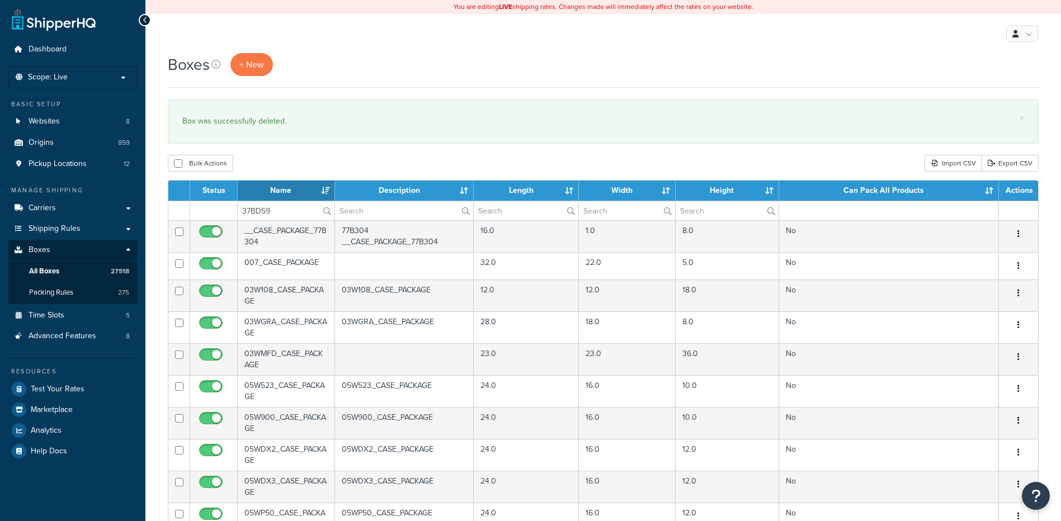
type input "37BD59"
click at [292, 157] on div "Bulk Actions Duplicate [GEOGRAPHIC_DATA] Import CSV Export CSV" at bounding box center [603, 163] width 871 height 17
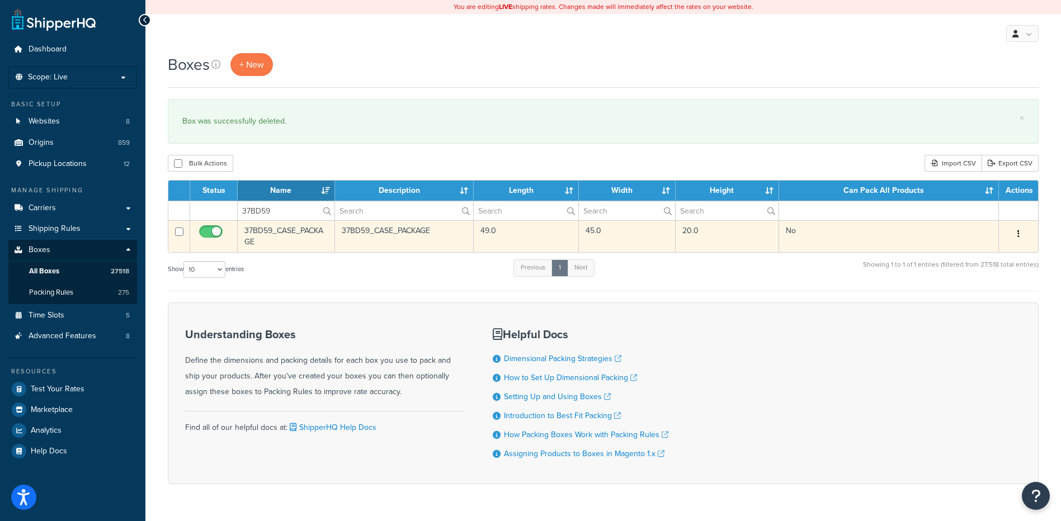
click at [1019, 233] on icon "button" at bounding box center [1018, 234] width 2 height 8
click at [974, 300] on link "Delete" at bounding box center [981, 301] width 88 height 23
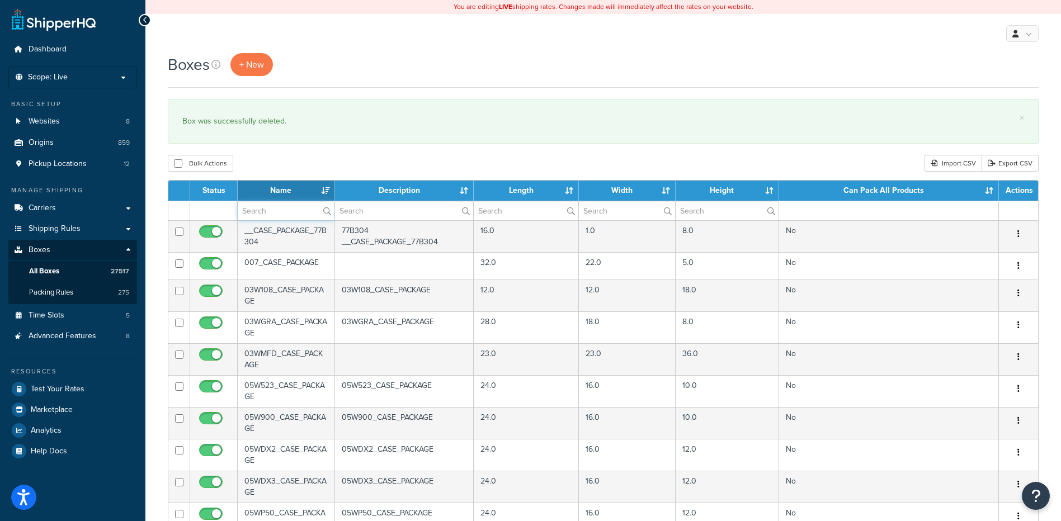
drag, startPoint x: 254, startPoint y: 207, endPoint x: 267, endPoint y: 198, distance: 15.7
click at [254, 207] on input "text" at bounding box center [286, 210] width 97 height 19
paste input "37BD61"
type input "37BD61"
click at [318, 157] on div "Bulk Actions Duplicate [GEOGRAPHIC_DATA] Import CSV Export CSV" at bounding box center [603, 163] width 871 height 17
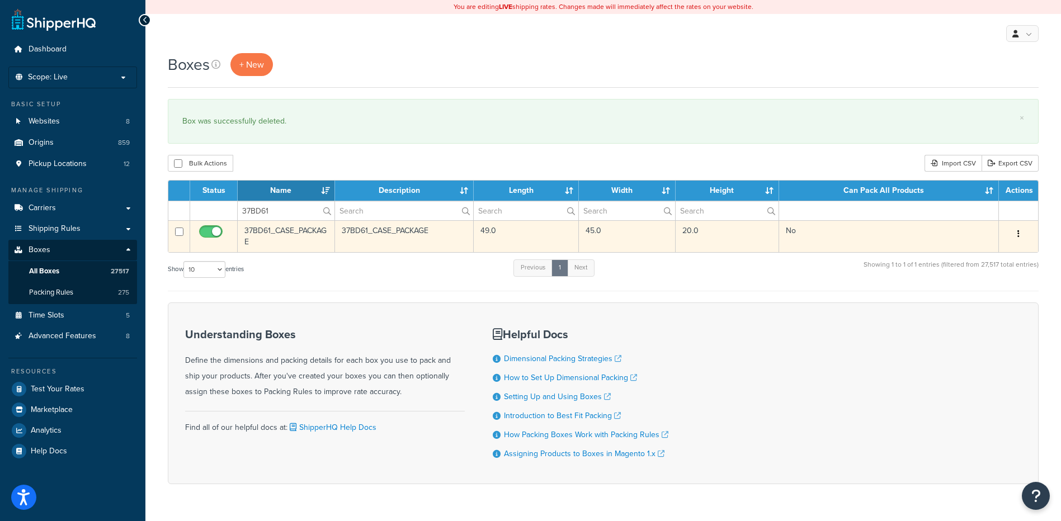
click at [1015, 238] on button "button" at bounding box center [1019, 234] width 16 height 18
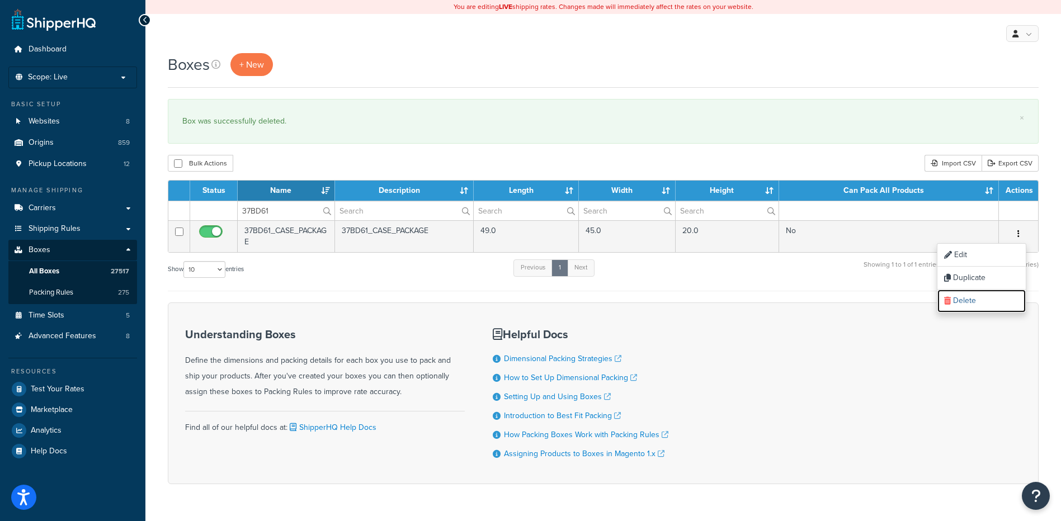
click at [983, 301] on link "Delete" at bounding box center [981, 301] width 88 height 23
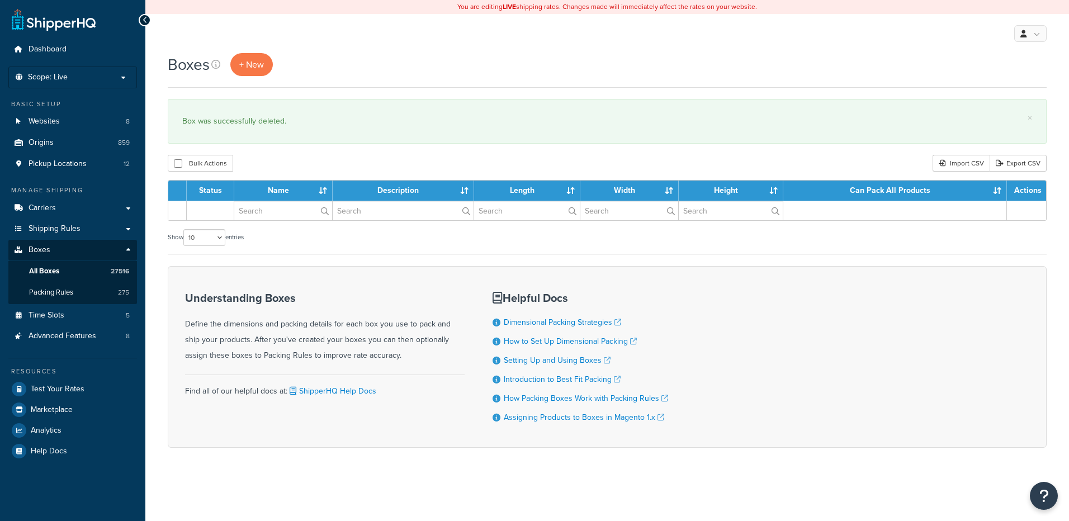
click at [280, 215] on input "text" at bounding box center [283, 210] width 98 height 19
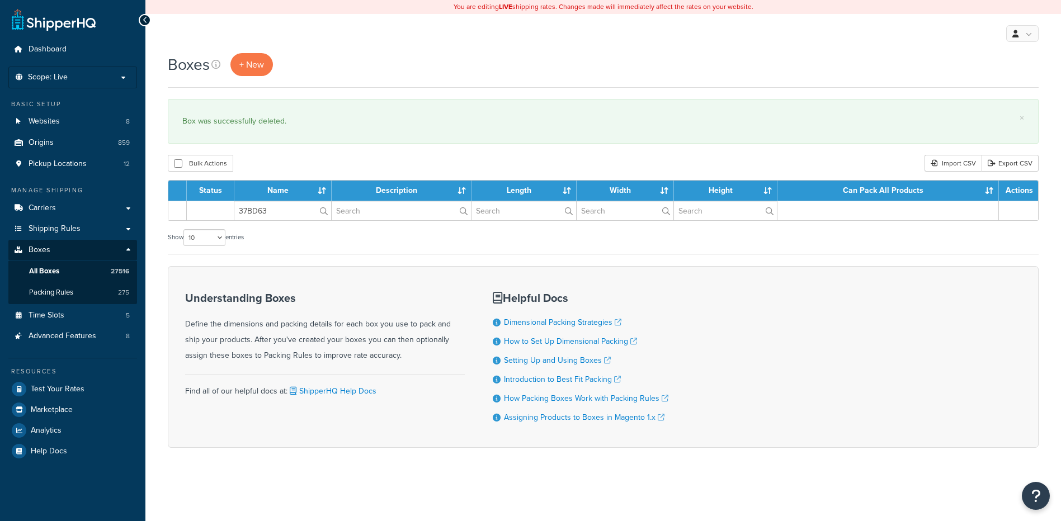
type input "37BD63"
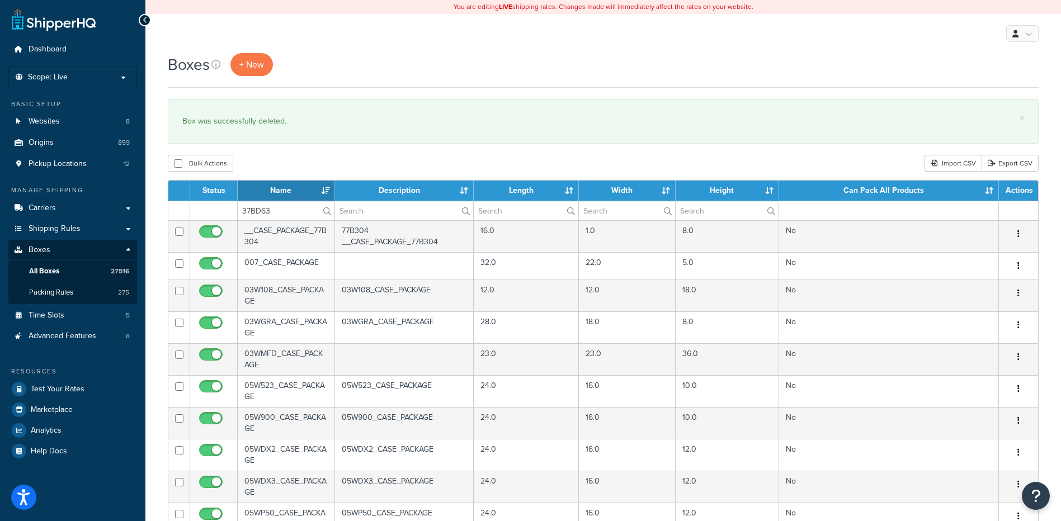
click at [312, 169] on div "Bulk Actions Duplicate [GEOGRAPHIC_DATA] Import CSV Export CSV" at bounding box center [603, 163] width 871 height 17
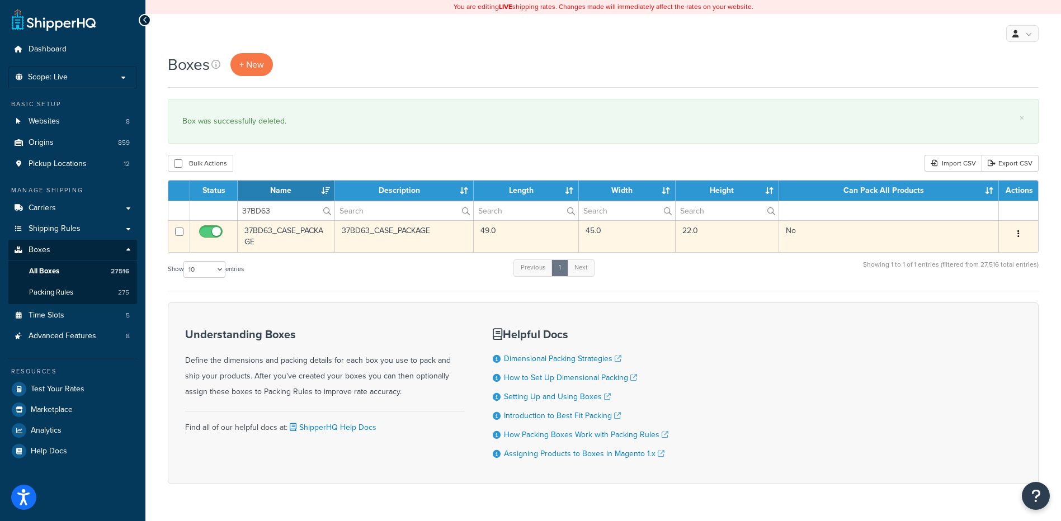
click at [1021, 237] on button "button" at bounding box center [1019, 234] width 16 height 18
click at [991, 301] on link "Delete" at bounding box center [981, 301] width 88 height 23
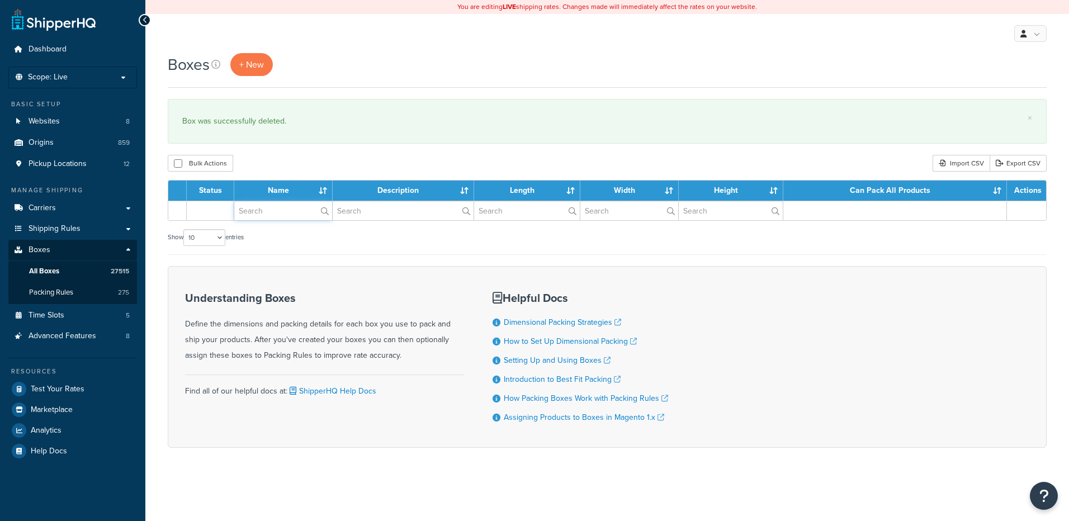
click at [274, 210] on input "text" at bounding box center [283, 210] width 98 height 19
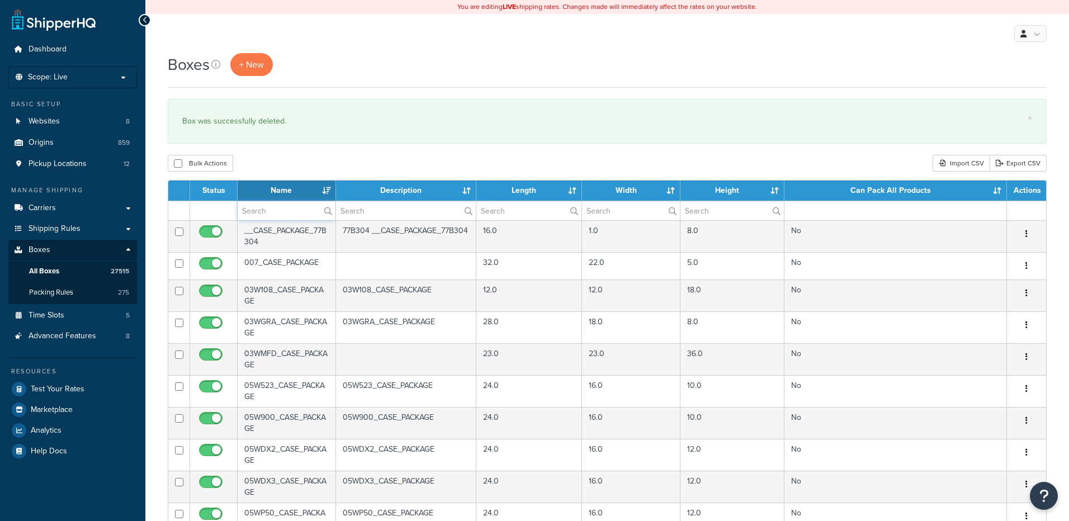
paste input "37BD65"
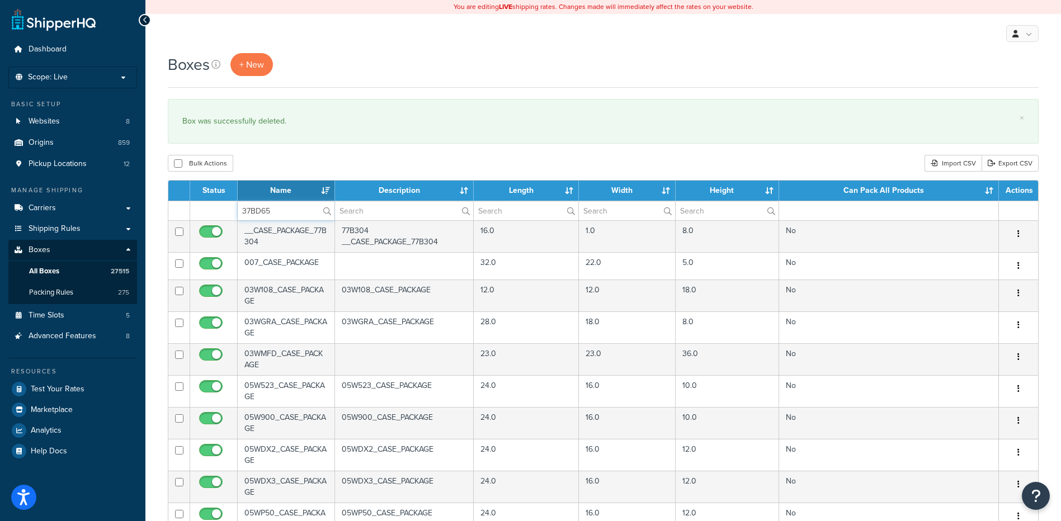
type input "37BD65"
click at [291, 162] on div "Bulk Actions Duplicate Delete Import CSV Export CSV" at bounding box center [603, 163] width 871 height 17
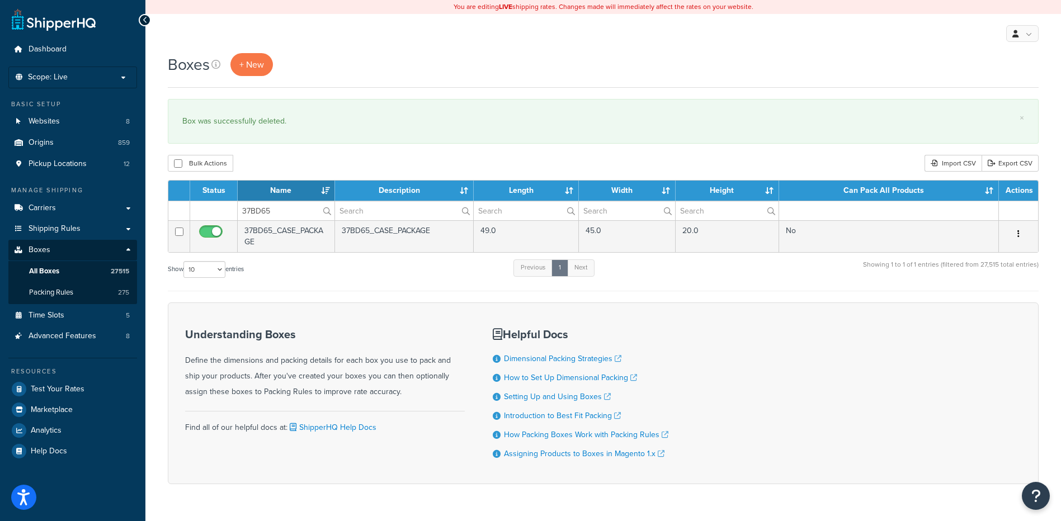
click at [1021, 234] on button "button" at bounding box center [1019, 234] width 16 height 18
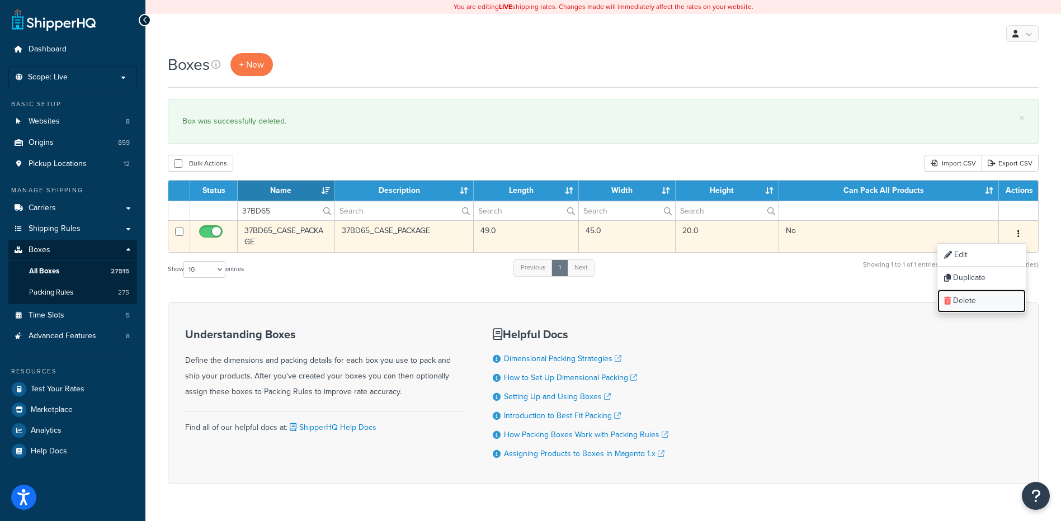
click at [987, 303] on link "Delete" at bounding box center [981, 301] width 88 height 23
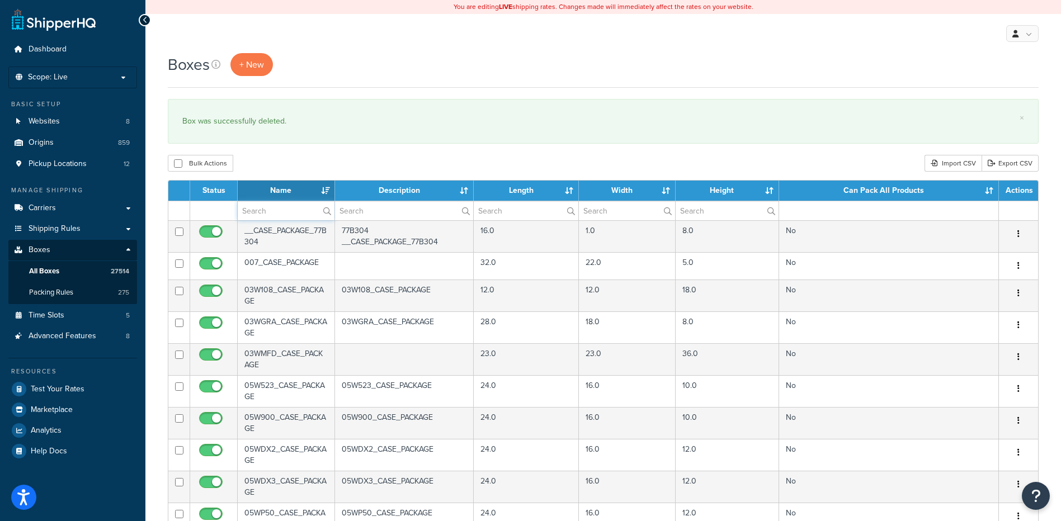
click at [276, 215] on input "text" at bounding box center [286, 210] width 97 height 19
paste input "37BD68"
type input "37BD68"
click at [296, 169] on div "Bulk Actions Duplicate [GEOGRAPHIC_DATA] Import CSV Export CSV" at bounding box center [603, 163] width 871 height 17
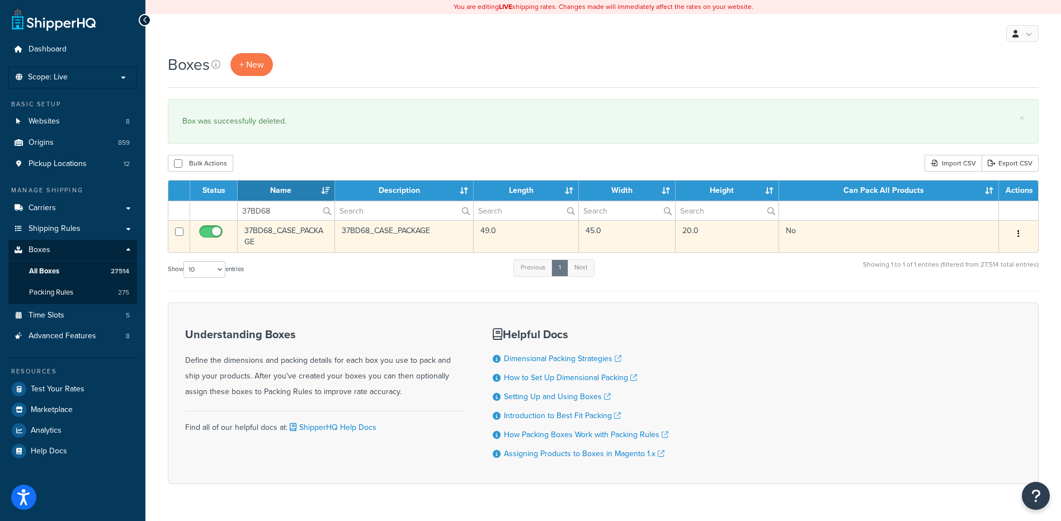
click at [1025, 233] on button "button" at bounding box center [1019, 234] width 16 height 18
click at [966, 296] on link "Delete" at bounding box center [981, 301] width 88 height 23
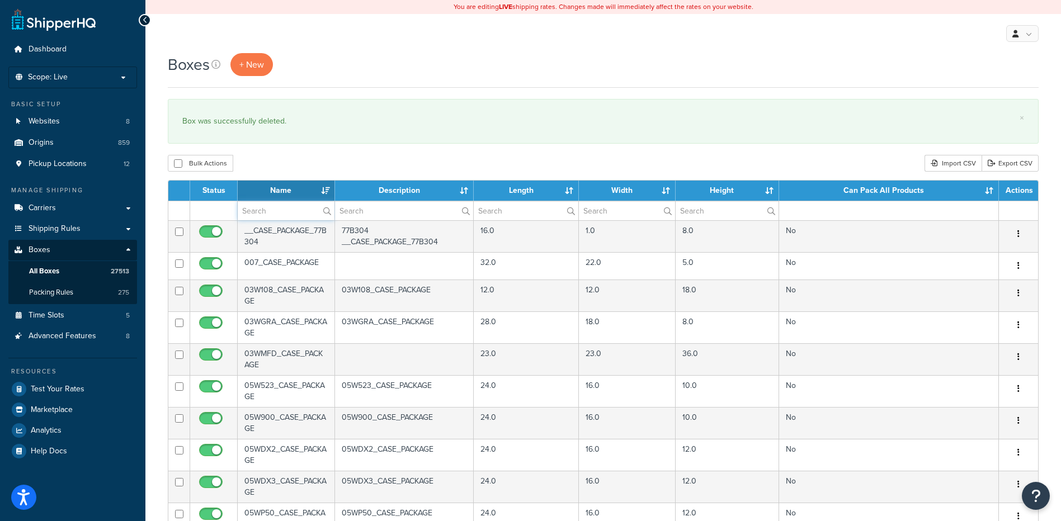
click at [294, 214] on input "text" at bounding box center [286, 210] width 97 height 19
paste input "37BD68"
click at [295, 153] on div "Boxes + New × Box was successfully deleted. Bulk Actions Duplicate Delete Impor…" at bounding box center [603, 429] width 916 height 753
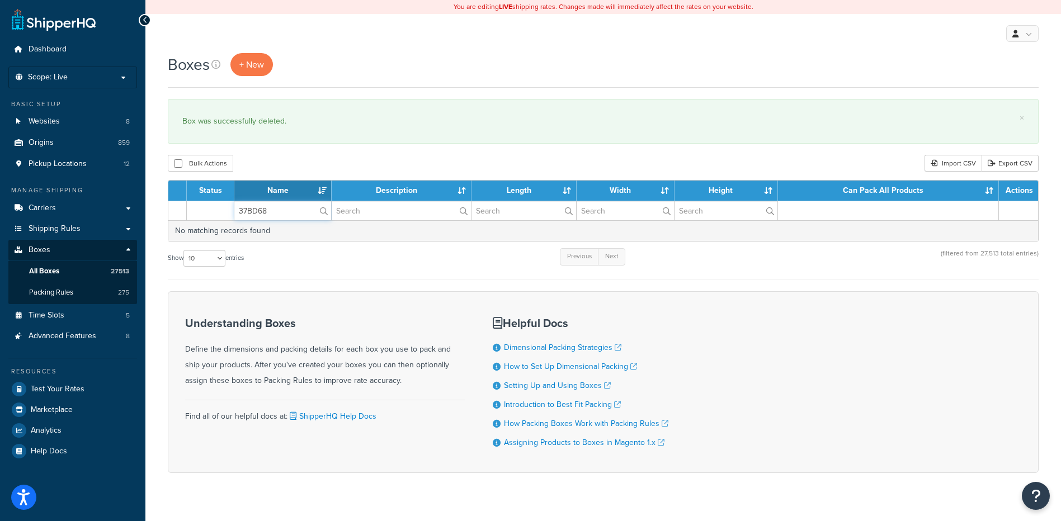
drag, startPoint x: 270, startPoint y: 208, endPoint x: 197, endPoint y: 202, distance: 72.9
click at [197, 202] on tr "37BD68" at bounding box center [603, 211] width 870 height 20
paste input "71"
type input "37BD71"
click at [333, 174] on div "Boxes + New × Box was successfully deleted. Bulk Actions Duplicate Delete Impor…" at bounding box center [603, 282] width 916 height 459
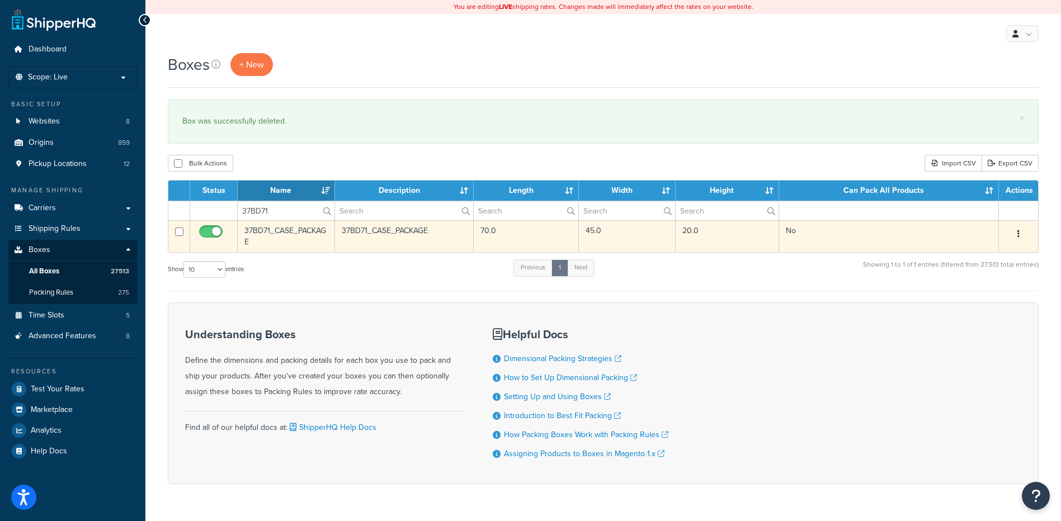
click at [1017, 229] on button "button" at bounding box center [1019, 234] width 16 height 18
click at [998, 307] on link "Delete" at bounding box center [981, 301] width 88 height 23
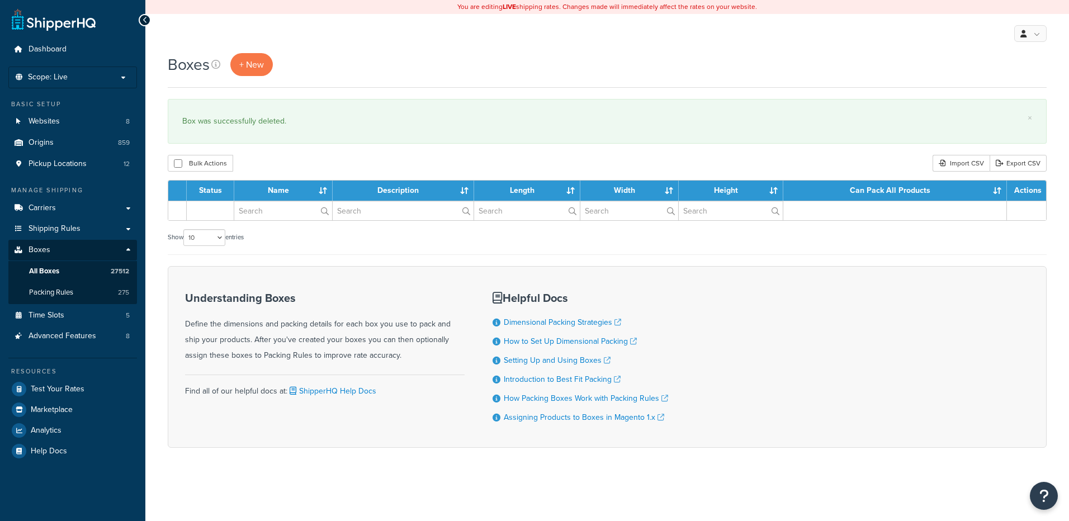
click at [280, 212] on input "text" at bounding box center [283, 210] width 98 height 19
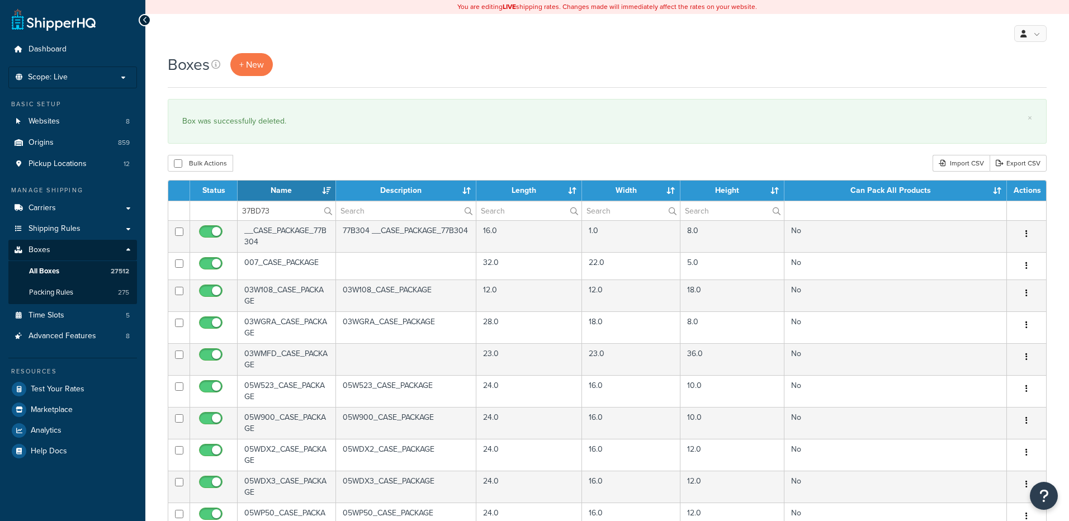
type input "37BD73"
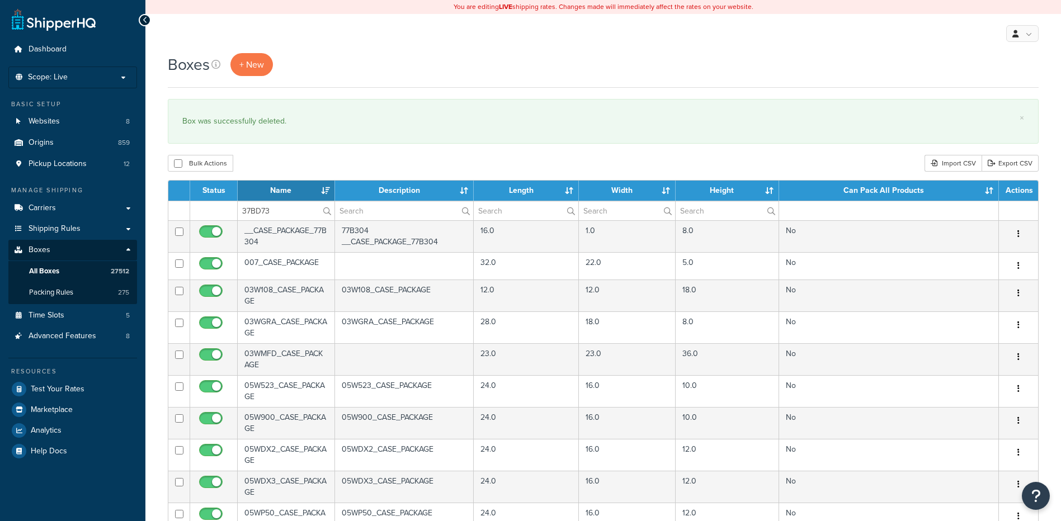
click at [301, 144] on div "× Box was successfully deleted." at bounding box center [603, 121] width 871 height 45
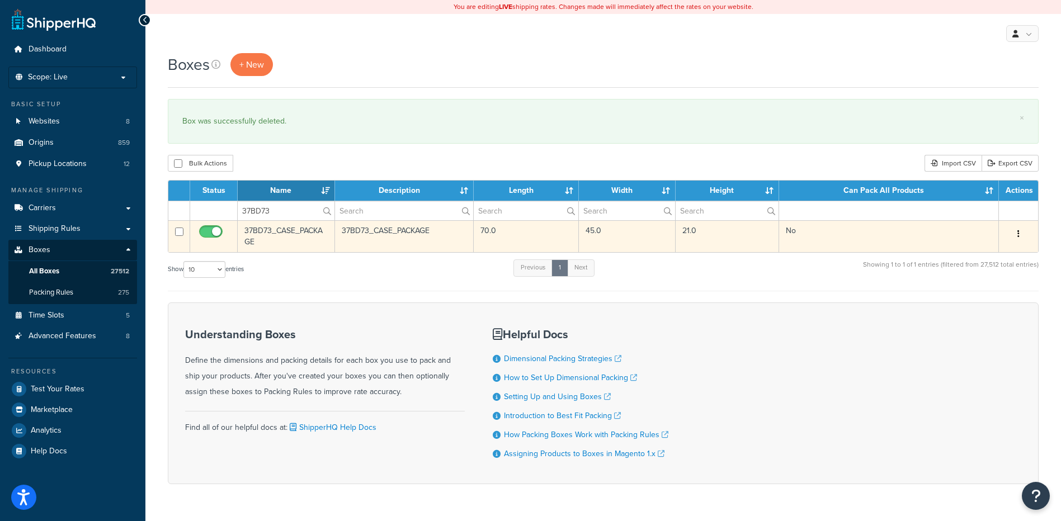
click at [1017, 230] on icon "button" at bounding box center [1018, 234] width 2 height 8
click at [979, 304] on link "Delete" at bounding box center [981, 301] width 88 height 23
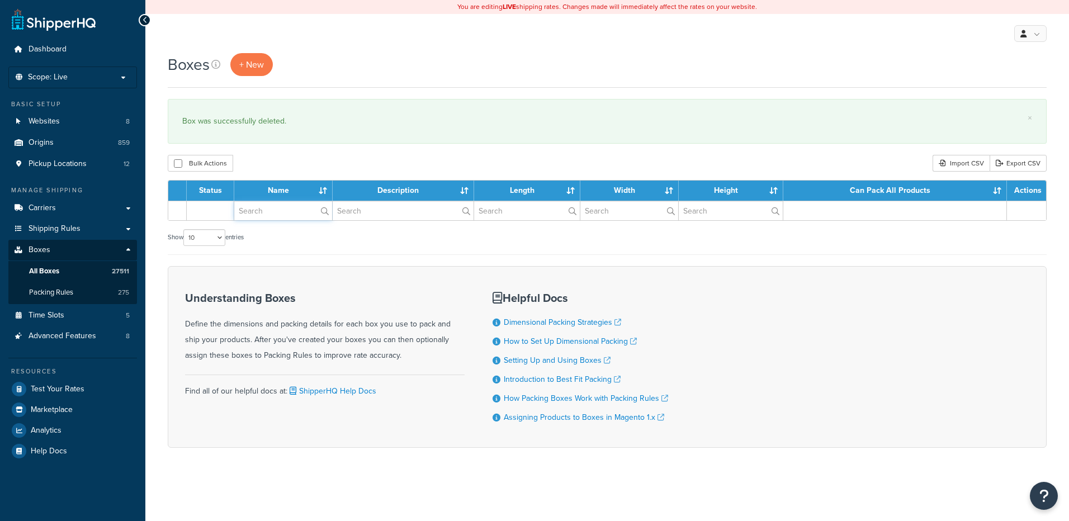
drag, startPoint x: 0, startPoint y: 0, endPoint x: 262, endPoint y: 214, distance: 337.9
click at [262, 214] on input "text" at bounding box center [283, 210] width 98 height 19
paste input "37BD75"
type input "37BD75"
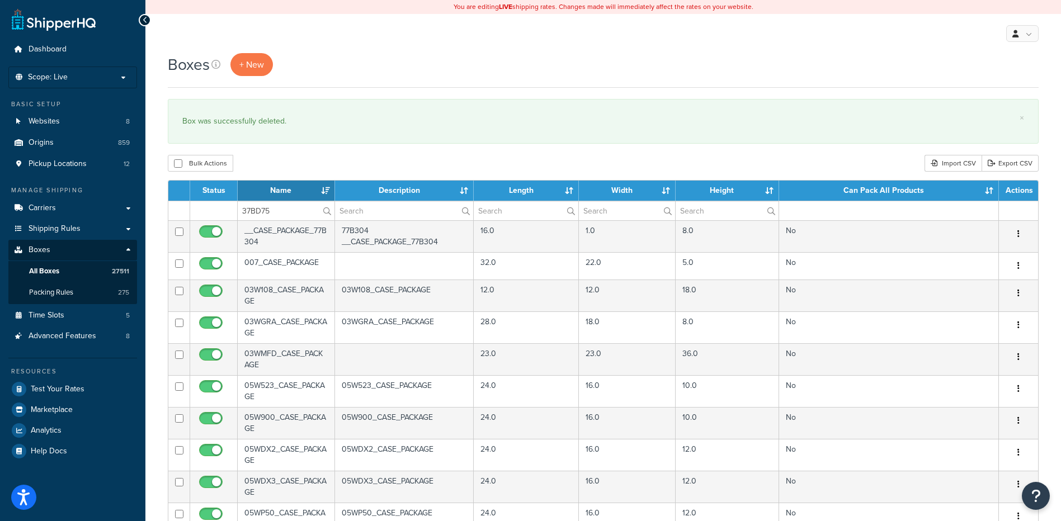
click at [278, 155] on div "Boxes + New × Box was successfully deleted. Bulk Actions Duplicate [GEOGRAPHIC_…" at bounding box center [603, 429] width 916 height 753
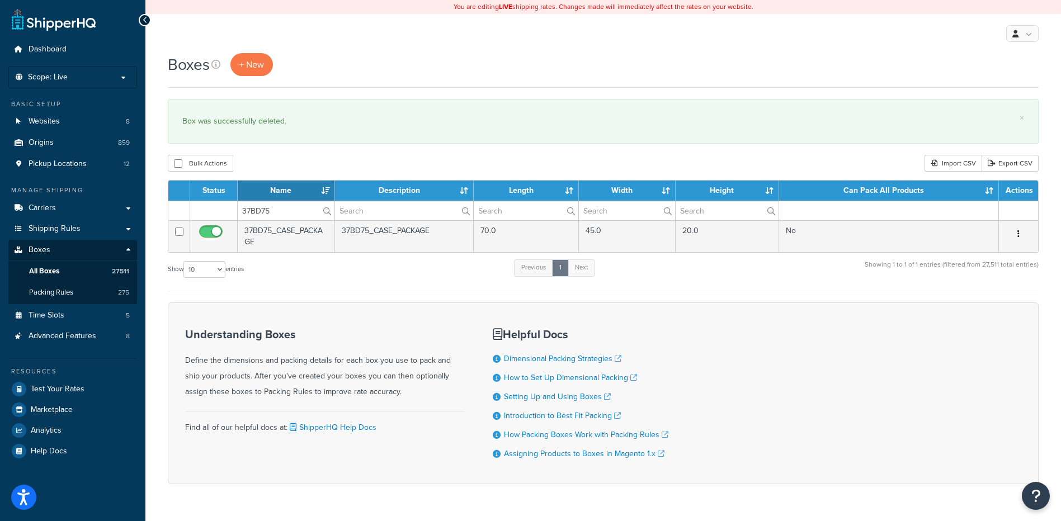
click at [1020, 232] on button "button" at bounding box center [1019, 234] width 16 height 18
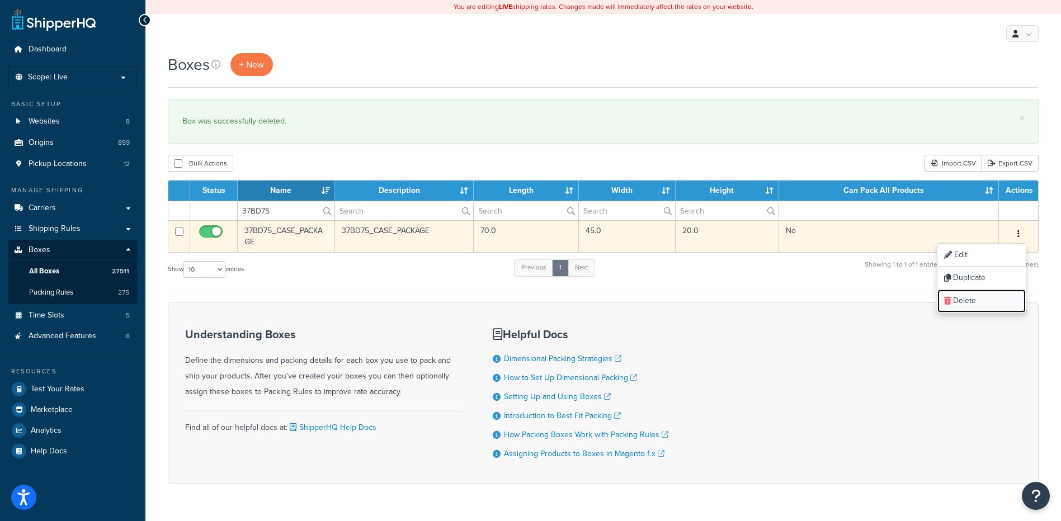
click at [982, 294] on link "Delete" at bounding box center [981, 301] width 88 height 23
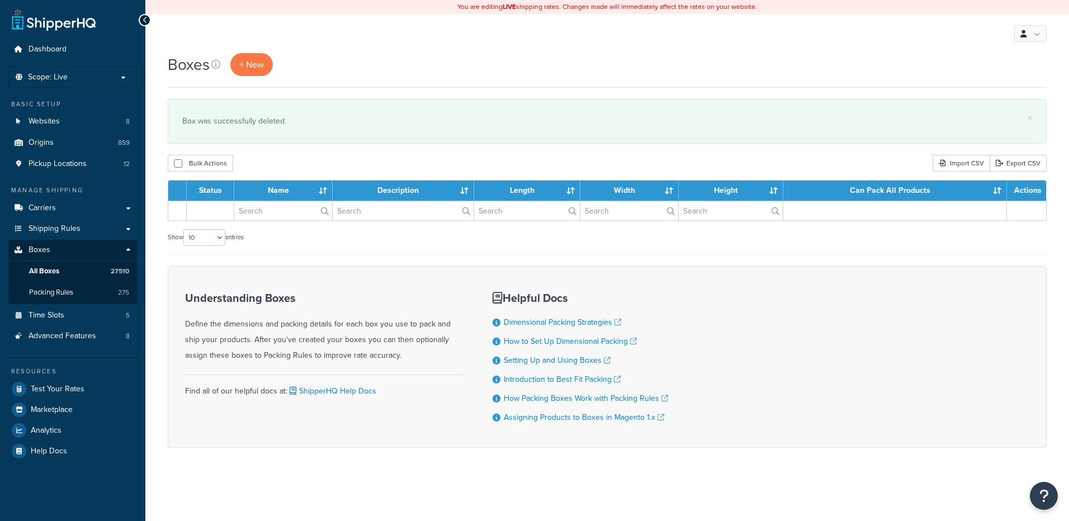
click at [258, 211] on input "text" at bounding box center [283, 210] width 98 height 19
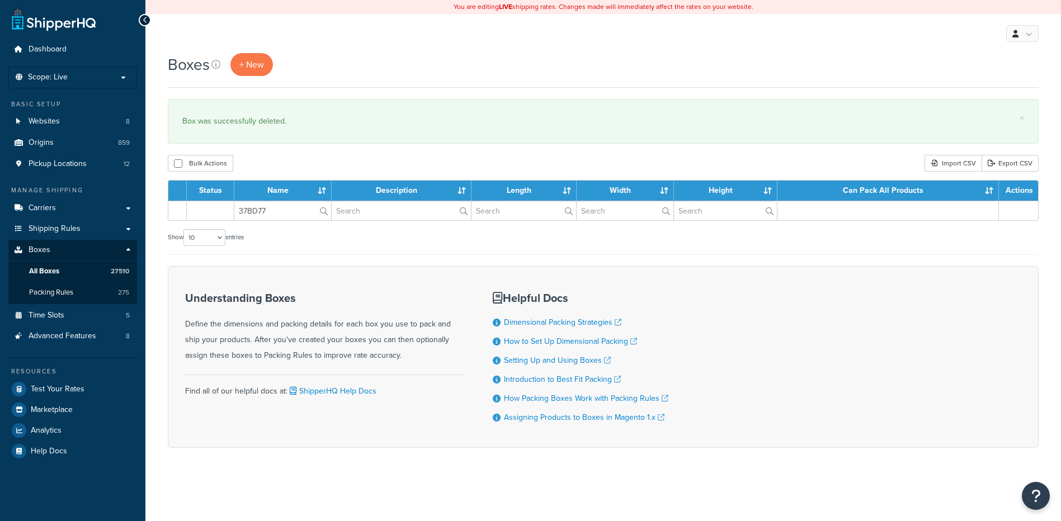
type input "37BD77"
click at [284, 176] on div "Boxes + New × Box was successfully deleted. Bulk Actions Duplicate [GEOGRAPHIC_…" at bounding box center [603, 270] width 916 height 434
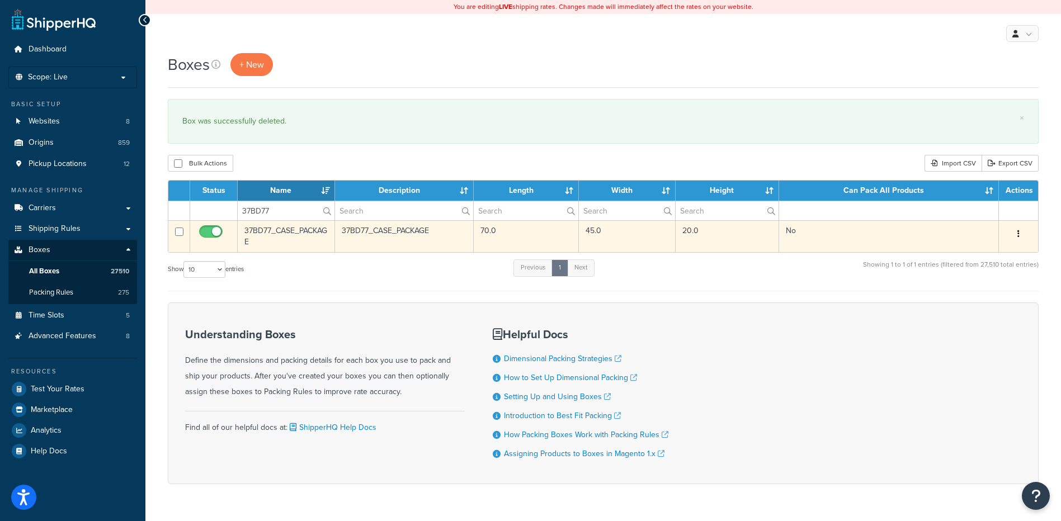
click at [1021, 233] on button "button" at bounding box center [1019, 234] width 16 height 18
click at [992, 302] on link "Delete" at bounding box center [981, 301] width 88 height 23
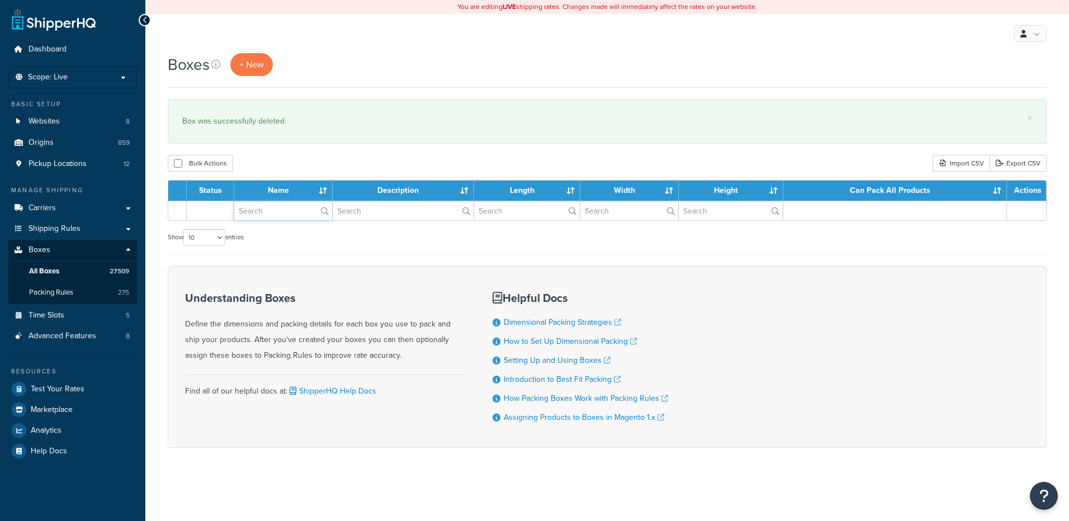
paste input "37BD81"
drag, startPoint x: 0, startPoint y: 0, endPoint x: 275, endPoint y: 202, distance: 341.2
click at [272, 215] on input "text" at bounding box center [283, 210] width 98 height 19
type input "37BD81"
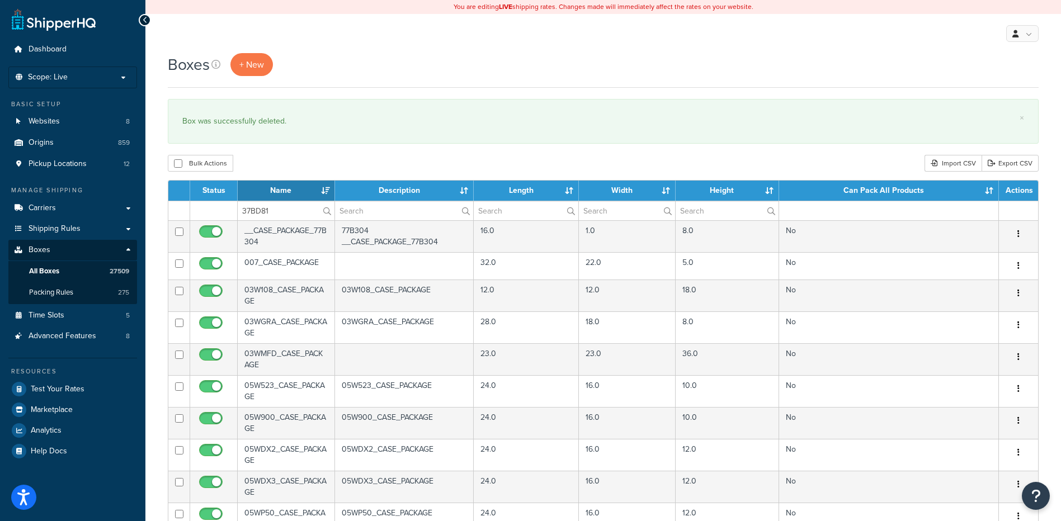
click at [285, 160] on div "Bulk Actions Duplicate [GEOGRAPHIC_DATA] Import CSV Export CSV" at bounding box center [603, 163] width 871 height 17
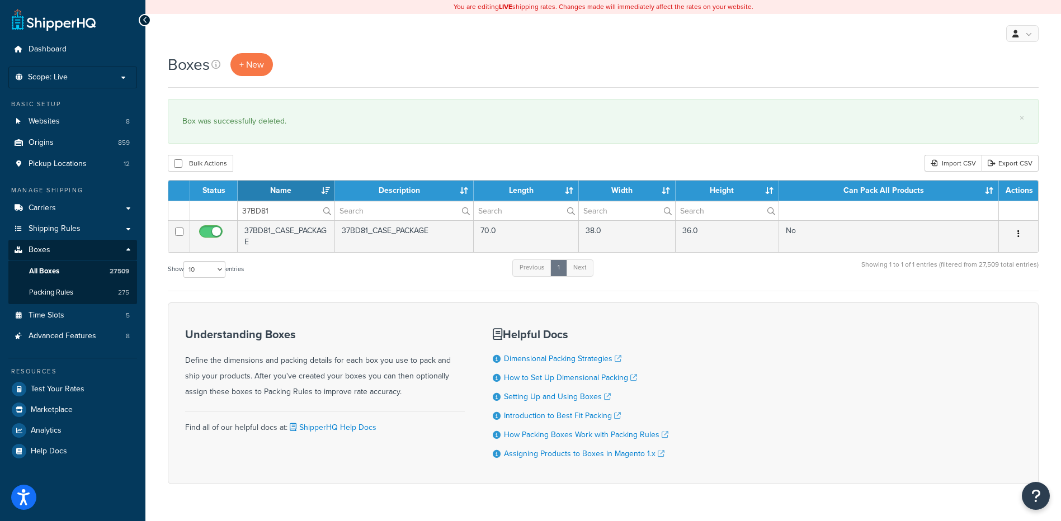
click at [1019, 228] on button "button" at bounding box center [1019, 234] width 16 height 18
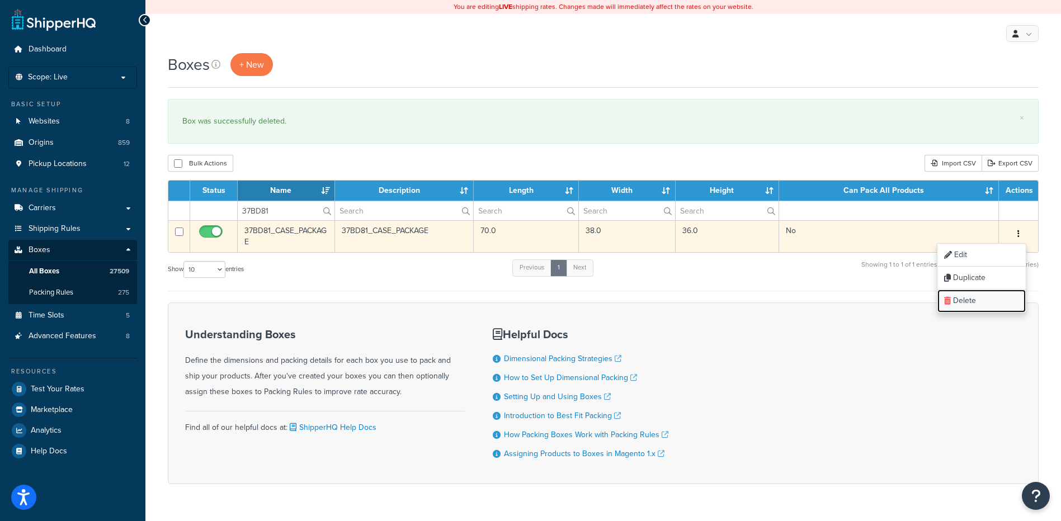
click at [978, 294] on link "Delete" at bounding box center [981, 301] width 88 height 23
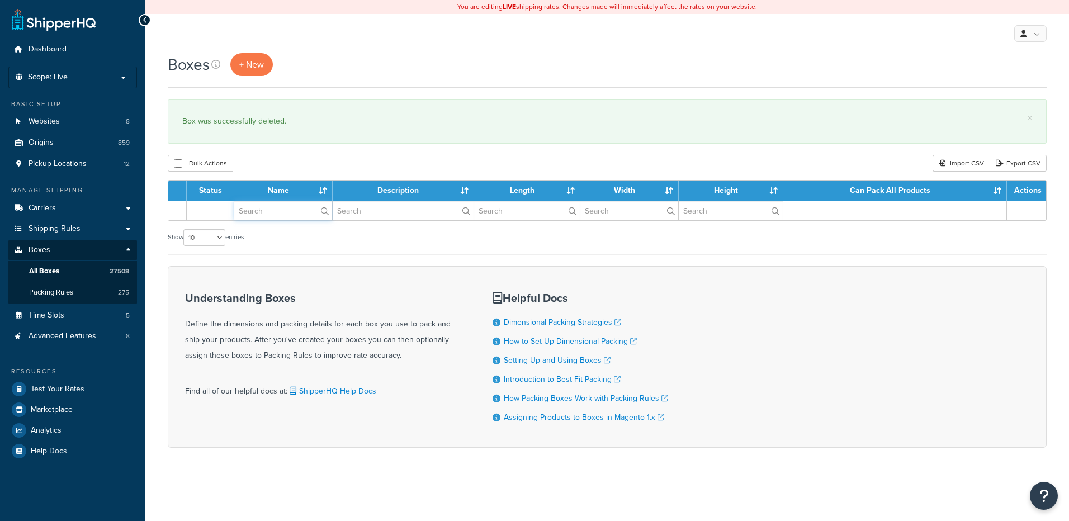
click at [256, 211] on input "text" at bounding box center [283, 210] width 98 height 19
paste input "37BD83"
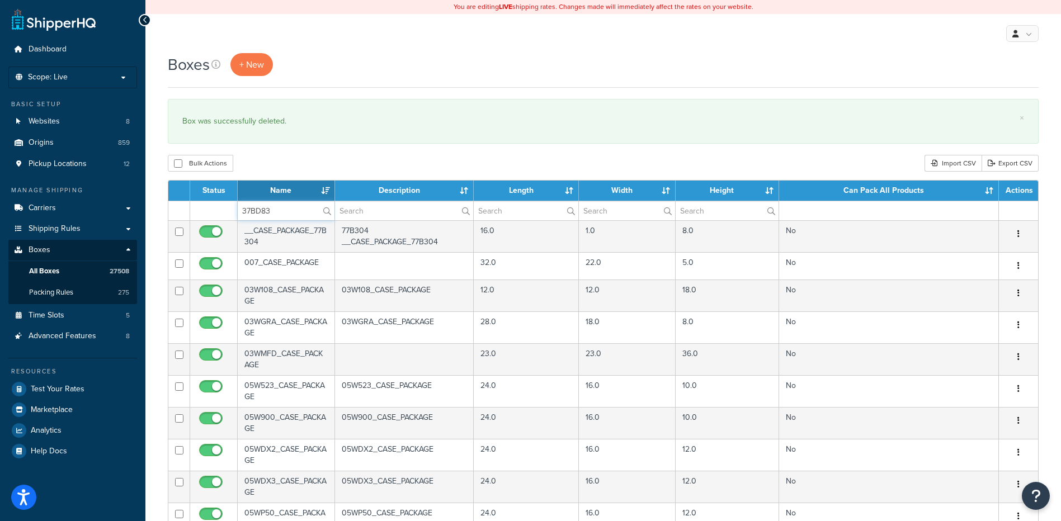
type input "37BD83"
click at [284, 159] on div "Bulk Actions Duplicate Delete Import CSV Export CSV" at bounding box center [603, 163] width 871 height 17
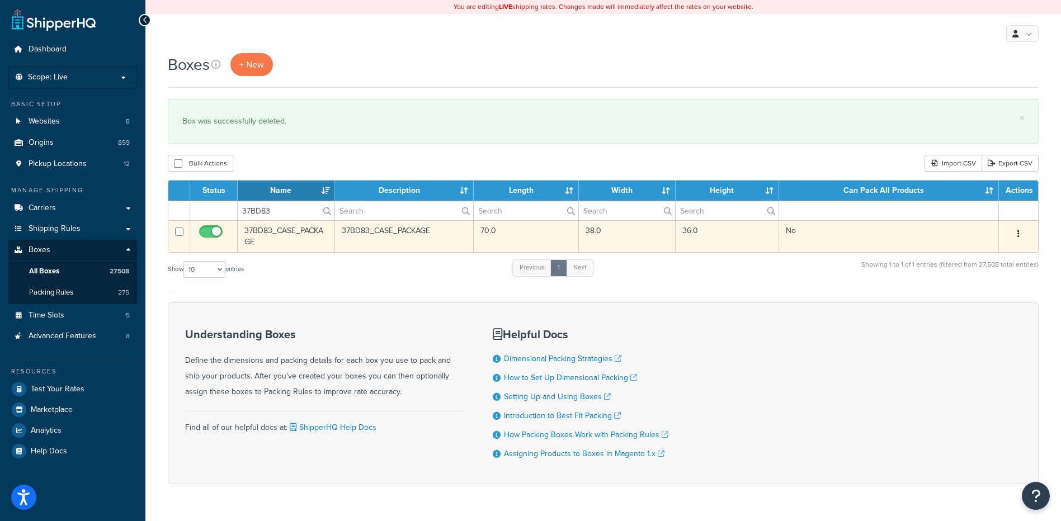
click at [1018, 233] on icon "button" at bounding box center [1018, 234] width 2 height 8
click at [987, 302] on link "Delete" at bounding box center [981, 301] width 88 height 23
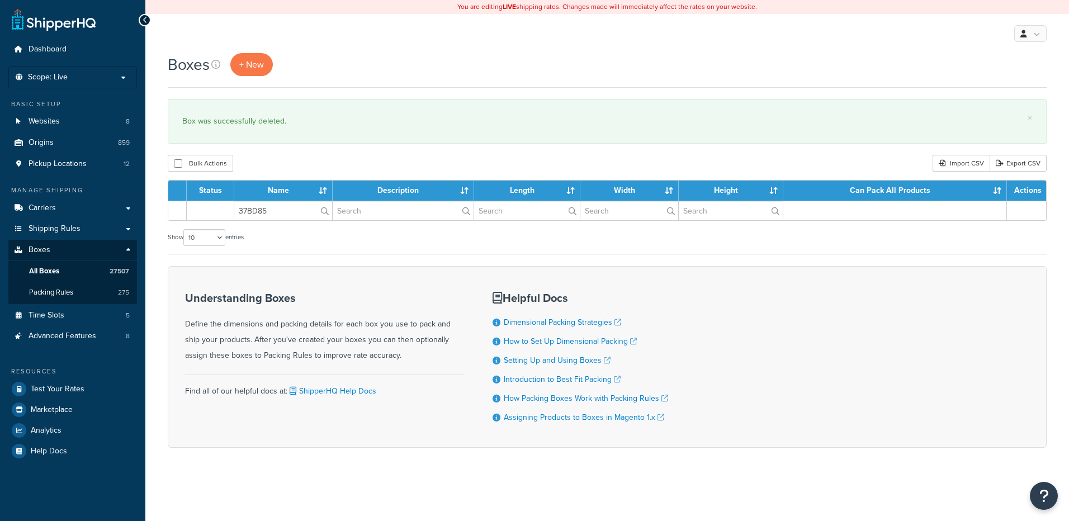
type input "37BD85"
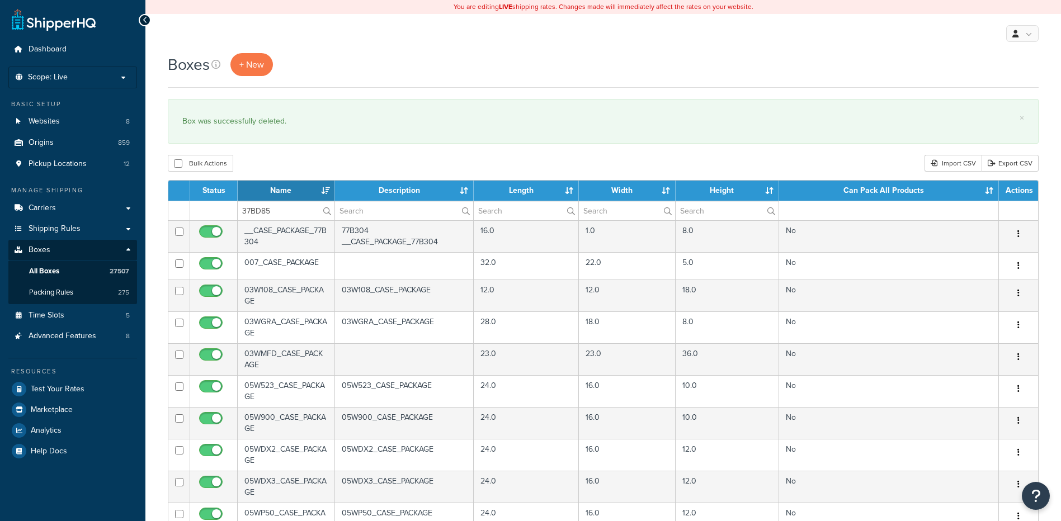
click at [280, 158] on div "Bulk Actions Duplicate Delete Import CSV Export CSV" at bounding box center [603, 163] width 871 height 17
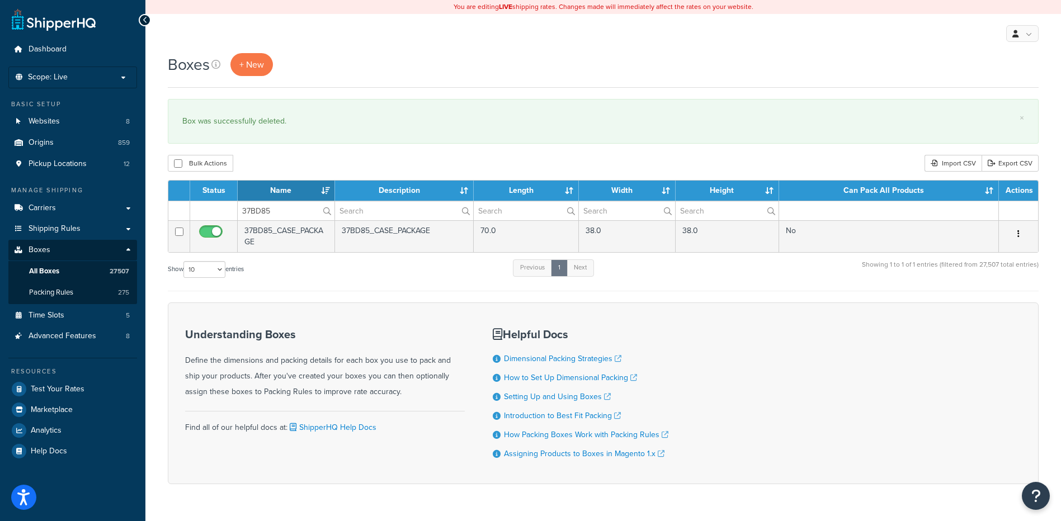
click at [1017, 234] on icon "button" at bounding box center [1018, 234] width 2 height 8
click at [968, 302] on link "Delete" at bounding box center [981, 301] width 88 height 23
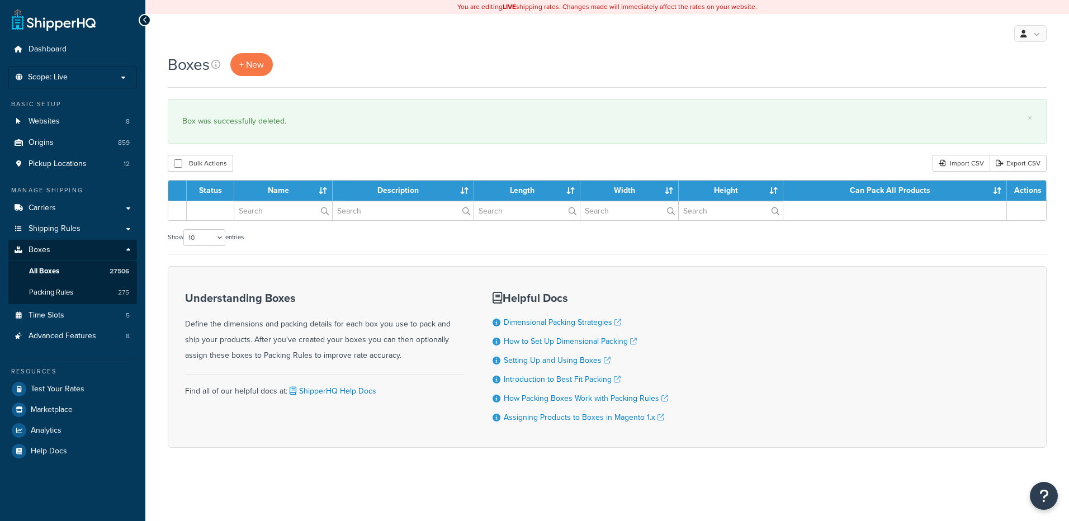
click at [262, 216] on input "text" at bounding box center [283, 210] width 98 height 19
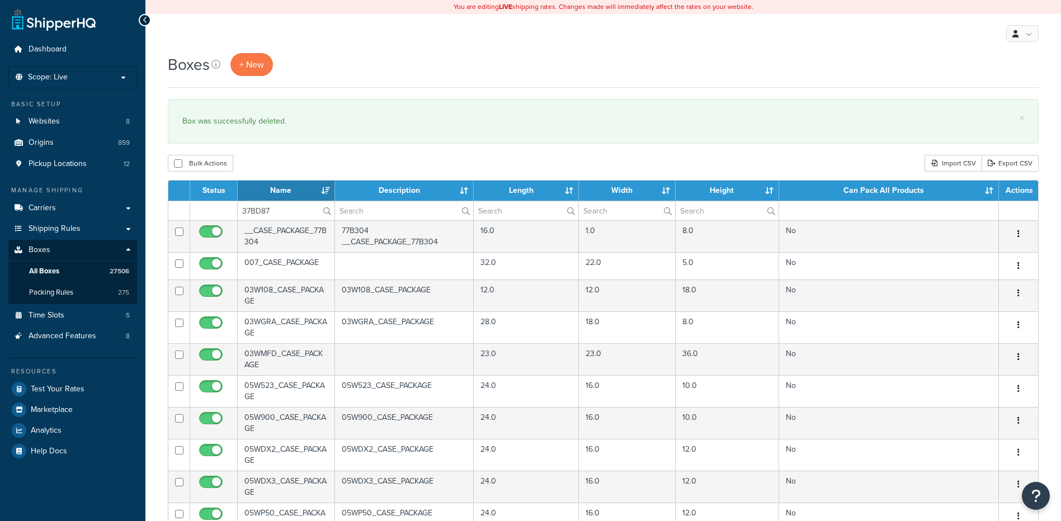
type input "37BD87"
click at [308, 149] on div "Boxes + New × Box was successfully deleted. Bulk Actions Duplicate [GEOGRAPHIC_…" at bounding box center [603, 429] width 916 height 753
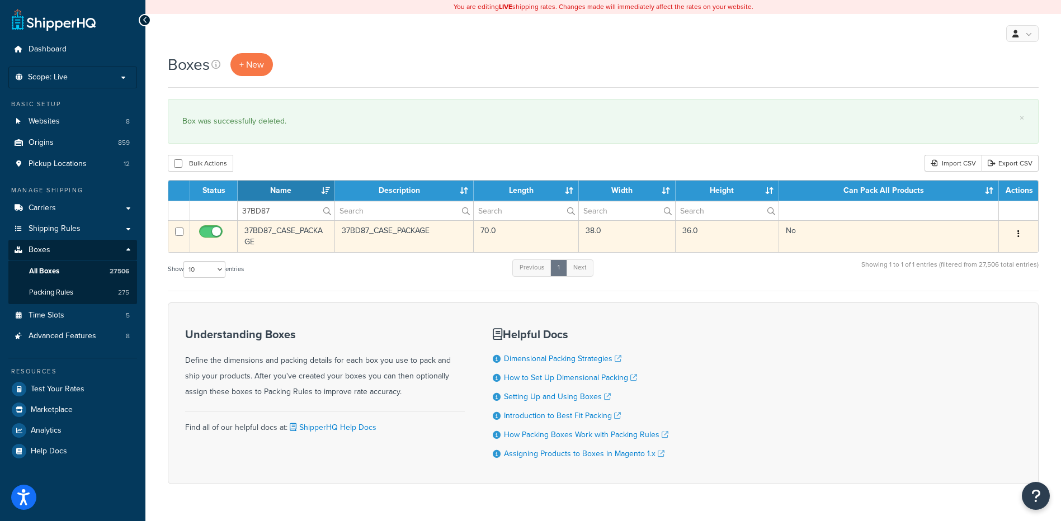
click at [1014, 235] on button "button" at bounding box center [1019, 234] width 16 height 18
click at [981, 305] on link "Delete" at bounding box center [981, 301] width 88 height 23
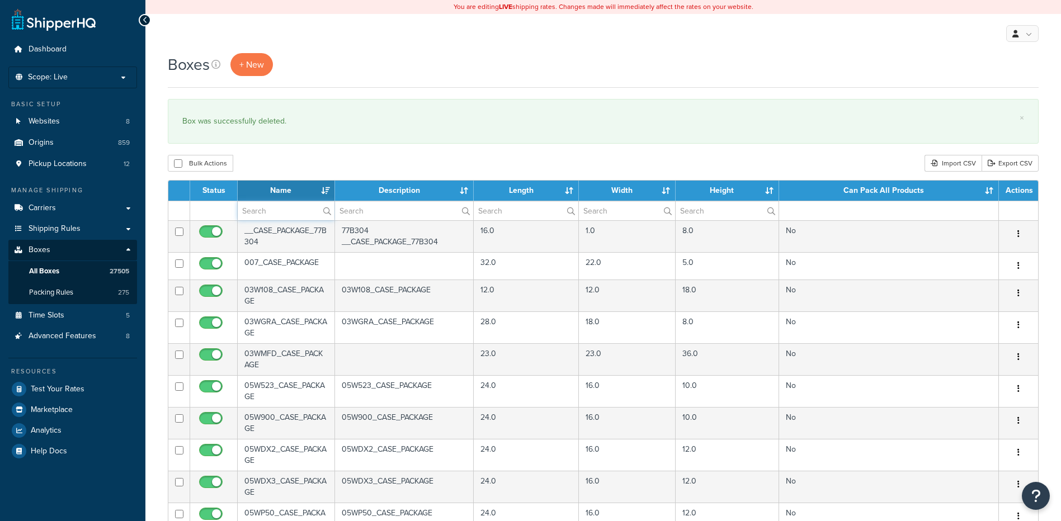
click at [247, 213] on input "text" at bounding box center [286, 210] width 97 height 19
paste input "37BE26"
type input "37BE26"
click at [277, 152] on div "Boxes + New × Box was successfully deleted. Bulk Actions Duplicate [GEOGRAPHIC_…" at bounding box center [603, 429] width 916 height 753
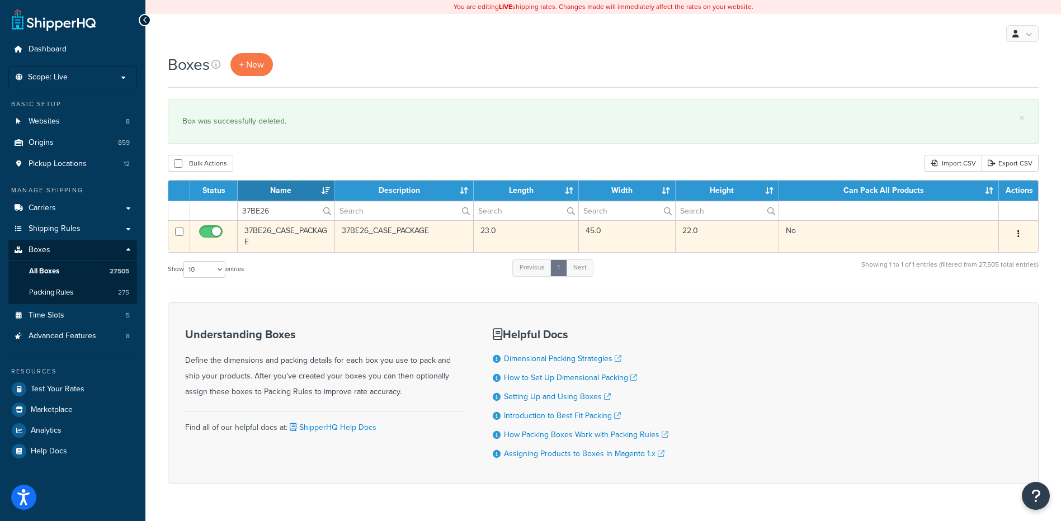
click at [1021, 241] on button "button" at bounding box center [1019, 234] width 16 height 18
click at [955, 303] on link "Delete" at bounding box center [981, 301] width 88 height 23
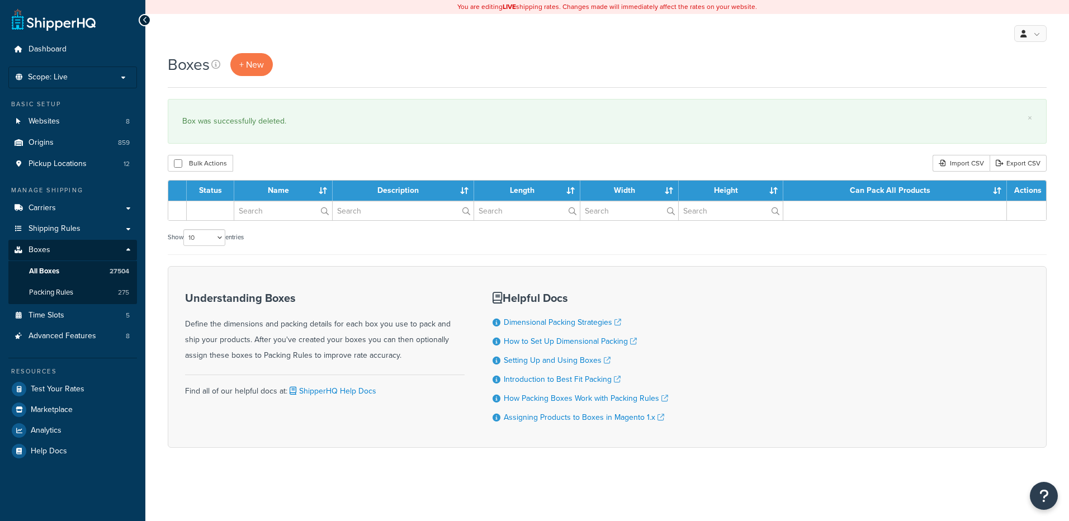
click at [264, 216] on input "text" at bounding box center [283, 210] width 98 height 19
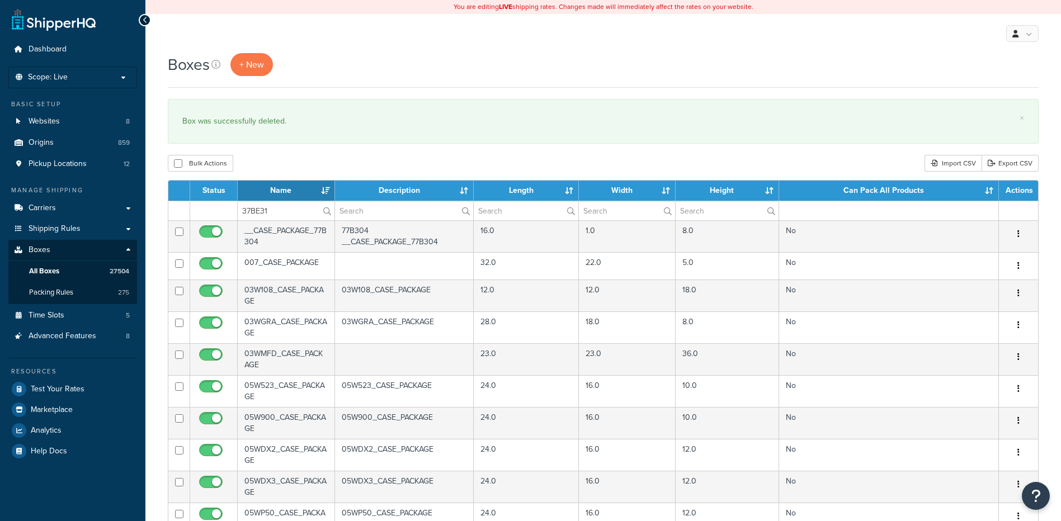
type input "37BE31"
click at [261, 151] on div "Boxes + New × Box was successfully deleted. Bulk Actions Duplicate Delete Impor…" at bounding box center [603, 429] width 916 height 753
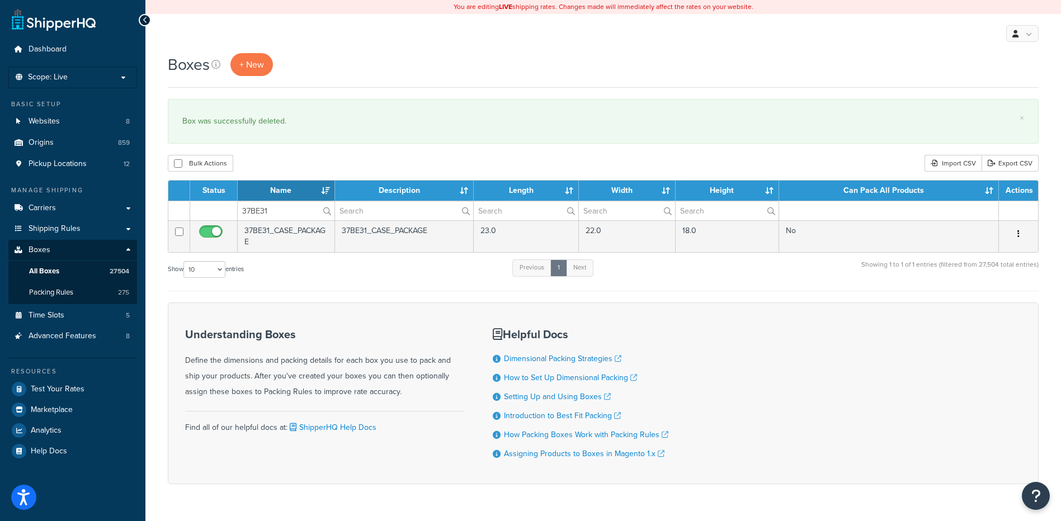
click at [1019, 232] on icon "button" at bounding box center [1018, 234] width 2 height 8
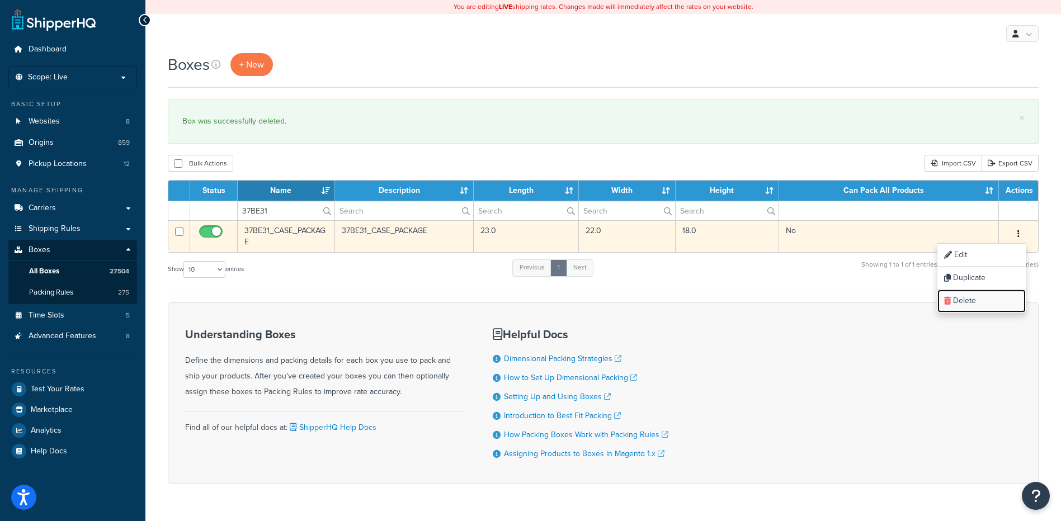
click at [988, 301] on link "Delete" at bounding box center [981, 301] width 88 height 23
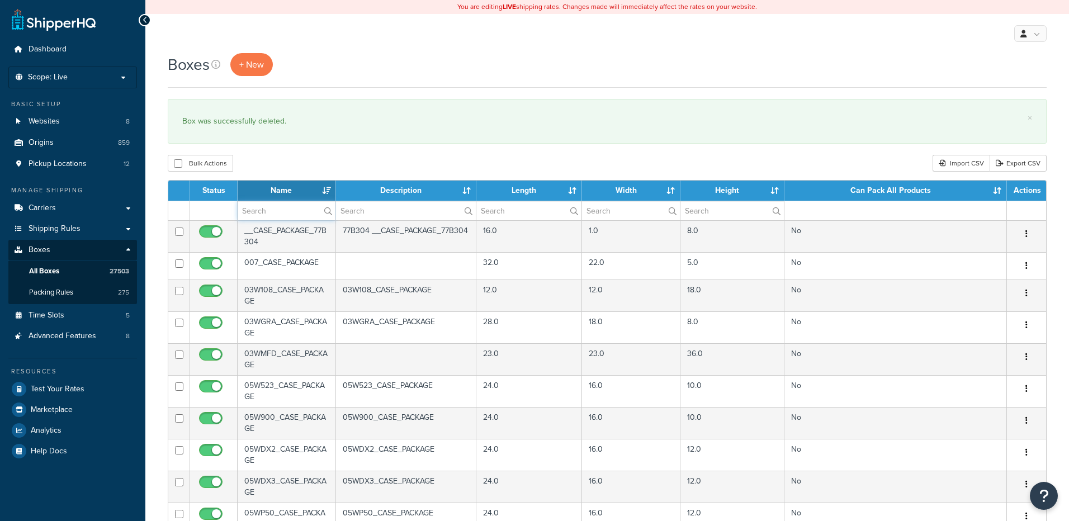
click at [294, 205] on input "text" at bounding box center [287, 210] width 98 height 19
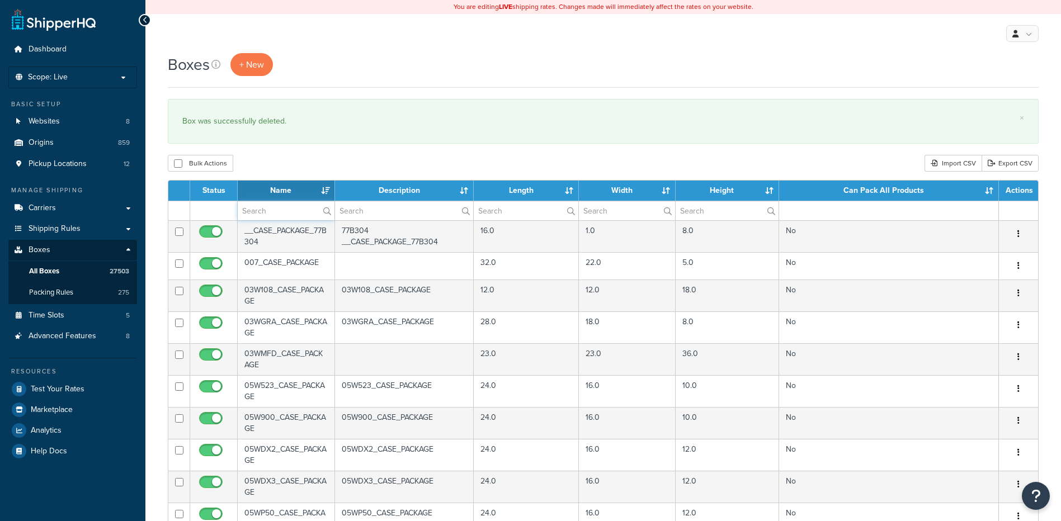
paste input "37BE32"
type input "37BE32"
click at [310, 155] on div "Boxes + New × Box was successfully deleted. Bulk Actions Duplicate [GEOGRAPHIC_…" at bounding box center [603, 429] width 916 height 753
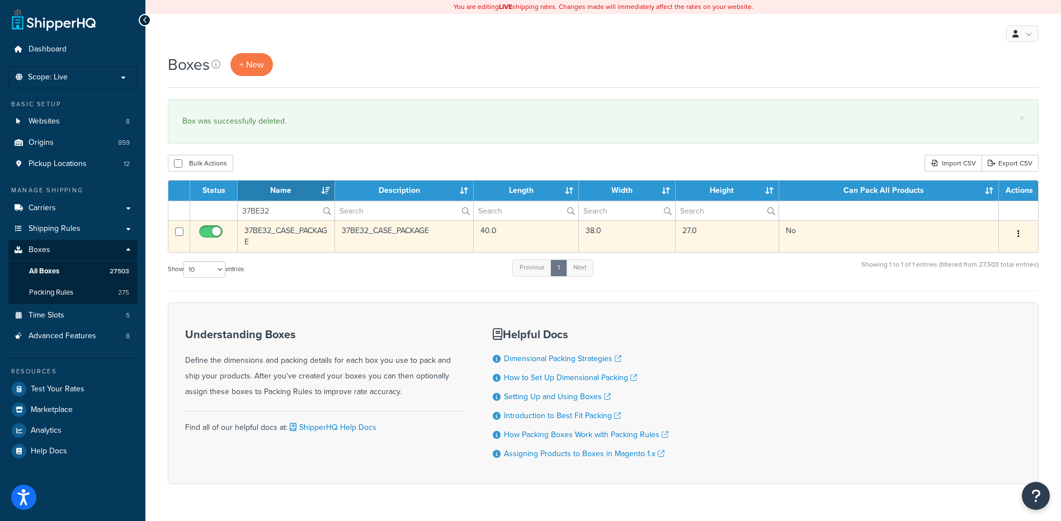
click at [1015, 232] on button "button" at bounding box center [1019, 234] width 16 height 18
click at [980, 303] on link "Delete" at bounding box center [981, 301] width 88 height 23
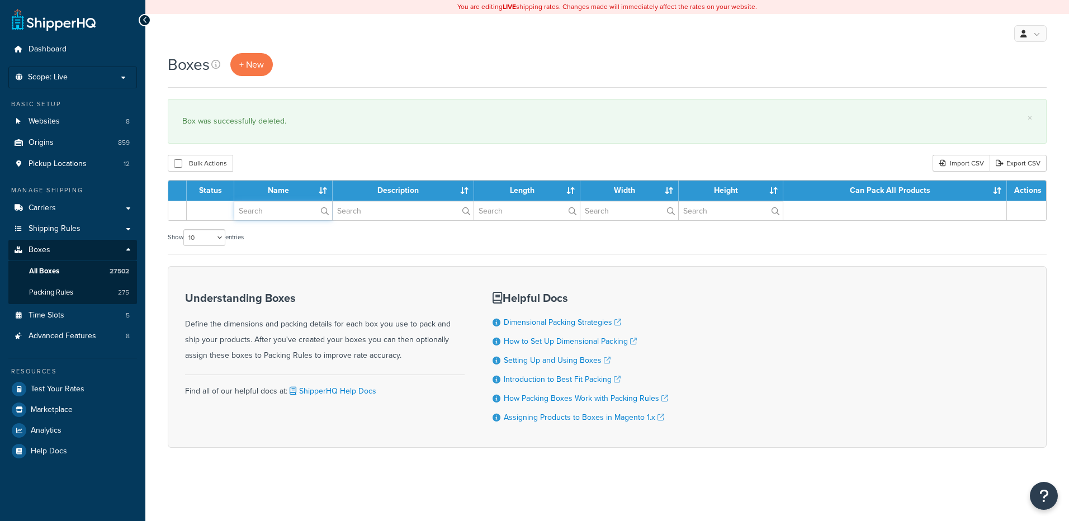
click at [280, 210] on input "text" at bounding box center [283, 210] width 98 height 19
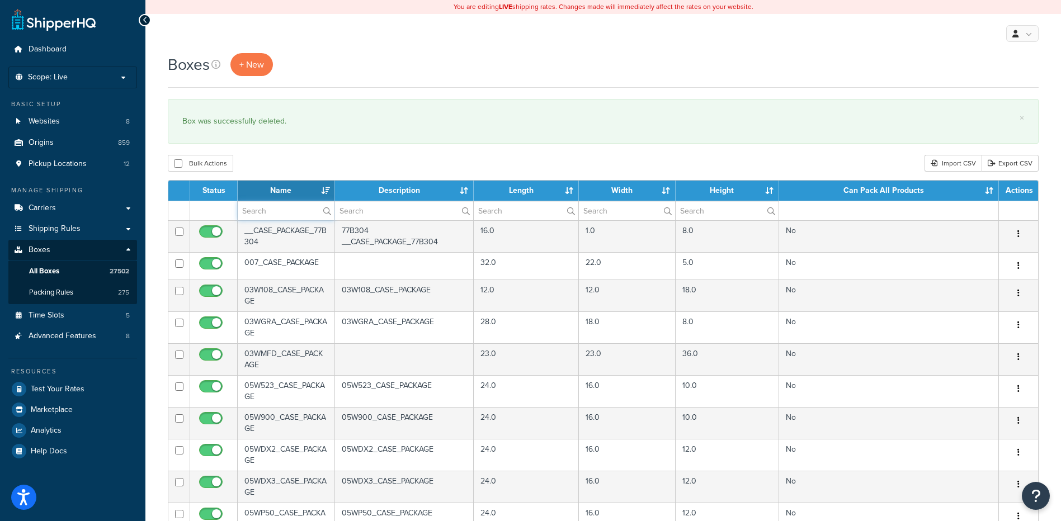
paste input "37BE35"
type input "37BE35"
click at [327, 165] on div "Bulk Actions Duplicate Delete Import CSV Export CSV" at bounding box center [603, 163] width 871 height 17
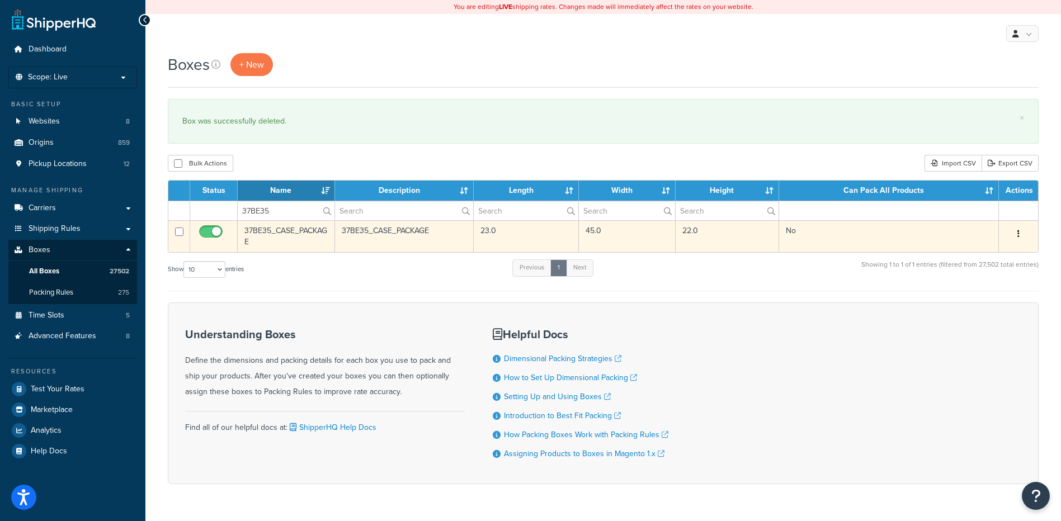
click at [1020, 236] on button "button" at bounding box center [1019, 234] width 16 height 18
click at [987, 302] on link "Delete" at bounding box center [981, 301] width 88 height 23
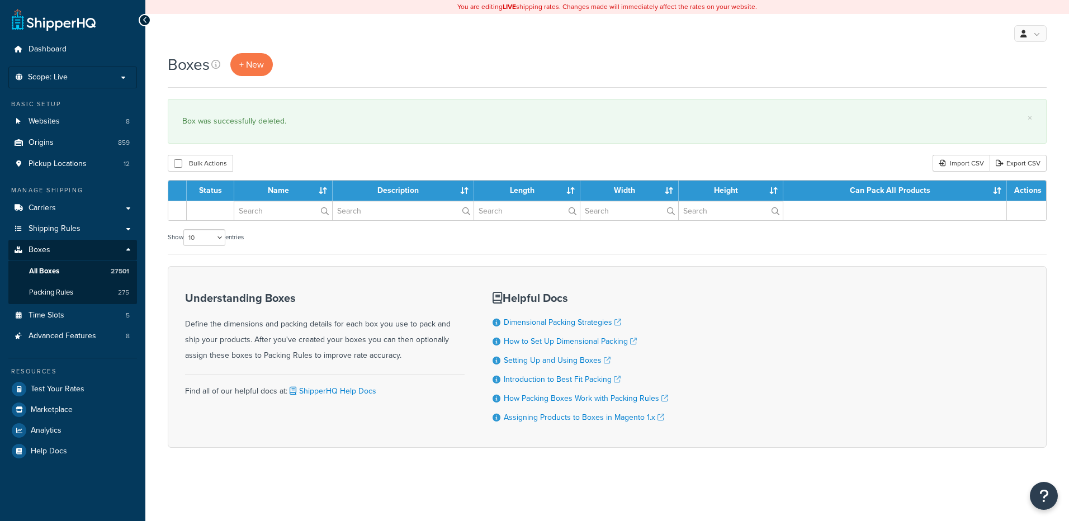
click at [261, 212] on input "text" at bounding box center [283, 210] width 98 height 19
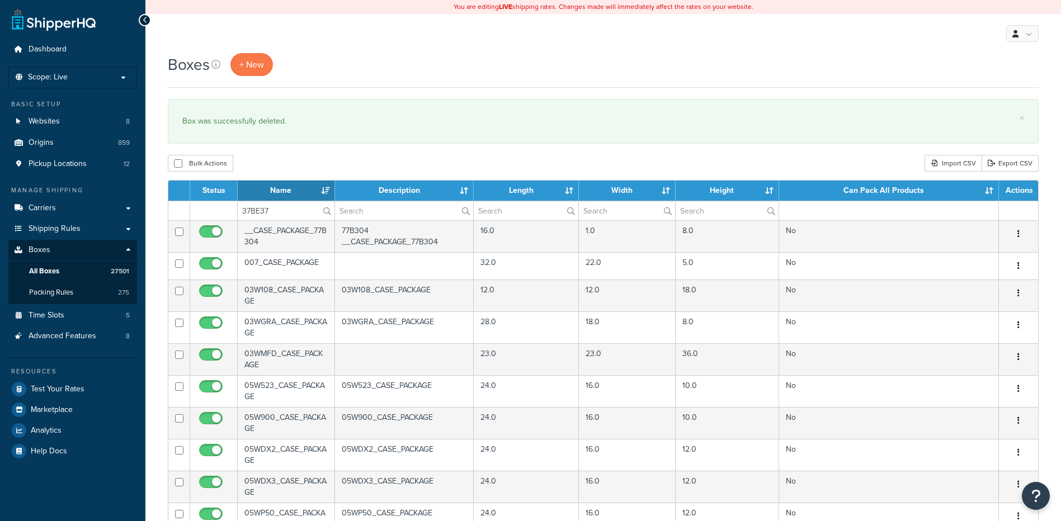
type input "37BE37"
click at [285, 166] on div "Bulk Actions Duplicate Delete Import CSV Export CSV" at bounding box center [603, 163] width 871 height 17
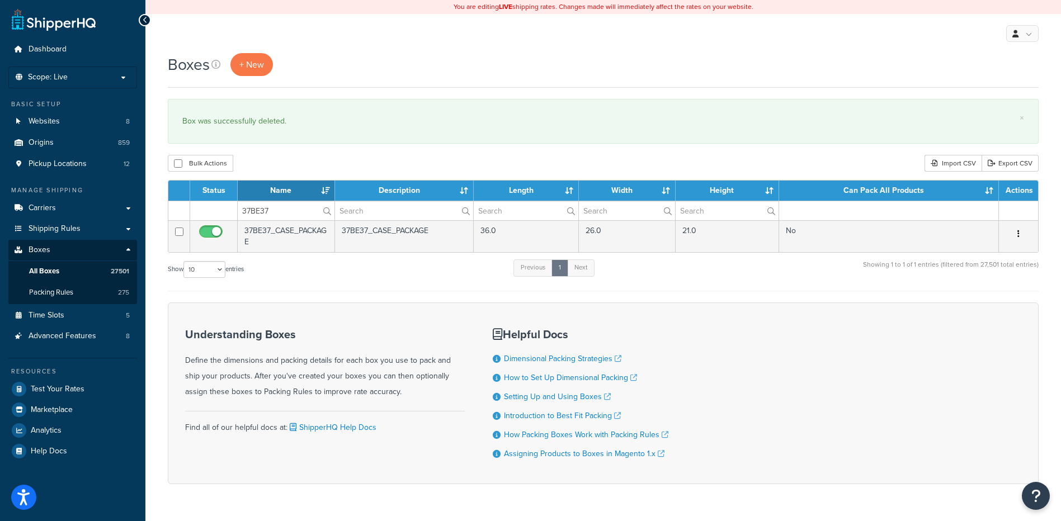
click at [1016, 233] on button "button" at bounding box center [1019, 234] width 16 height 18
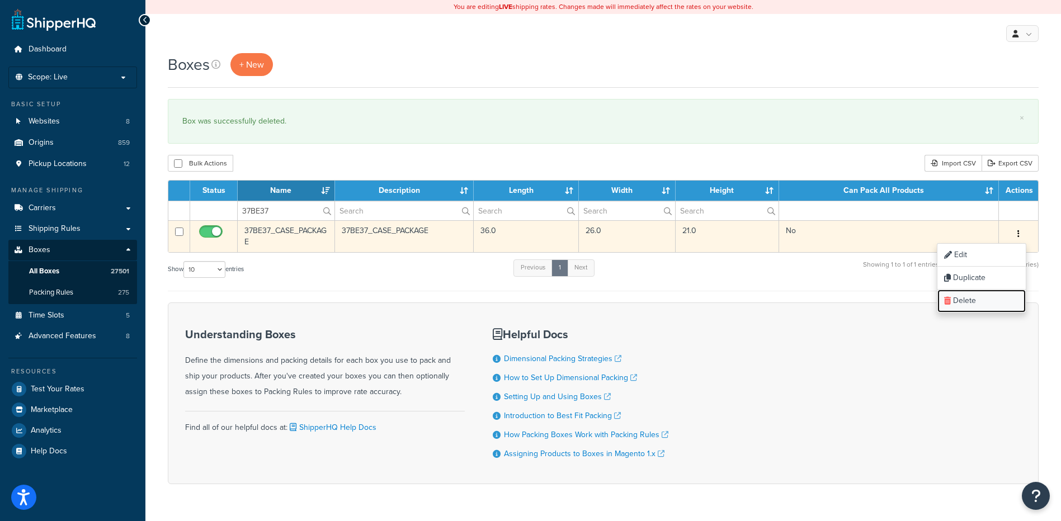
click at [977, 307] on link "Delete" at bounding box center [981, 301] width 88 height 23
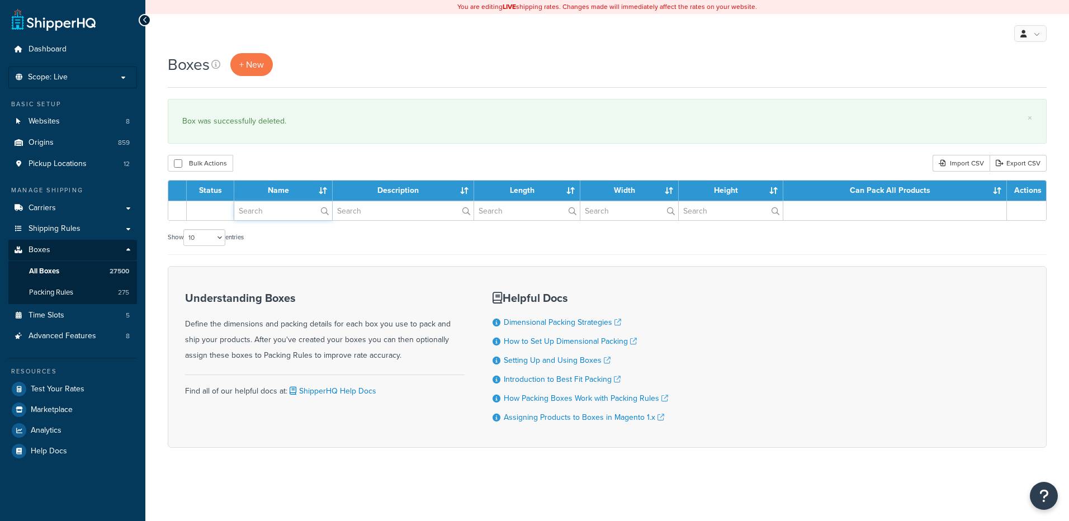
drag, startPoint x: 0, startPoint y: 0, endPoint x: 275, endPoint y: 216, distance: 349.7
click at [275, 216] on input "text" at bounding box center [283, 210] width 98 height 19
paste input "37BE40"
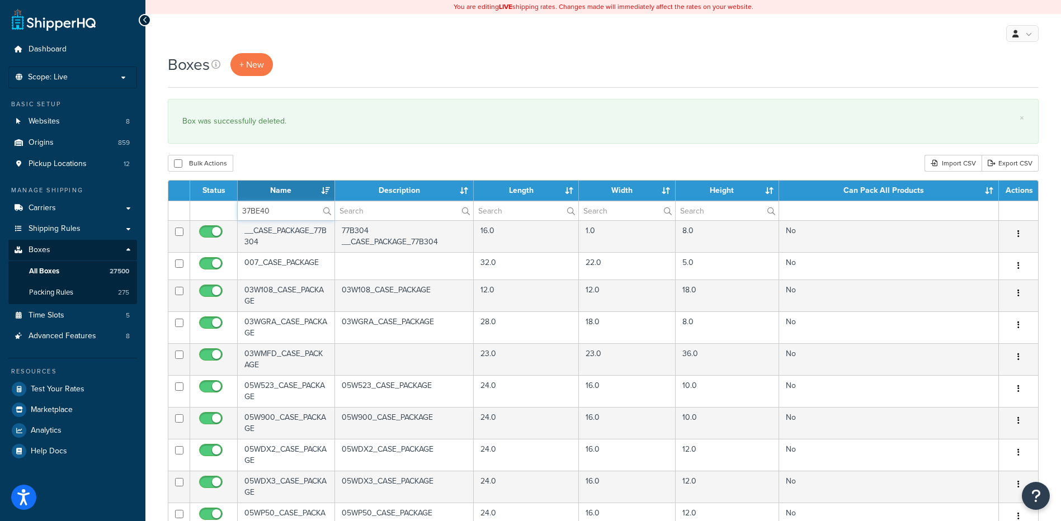
type input "37BE40"
click at [277, 164] on div "Bulk Actions Duplicate Delete Import CSV Export CSV" at bounding box center [603, 163] width 871 height 17
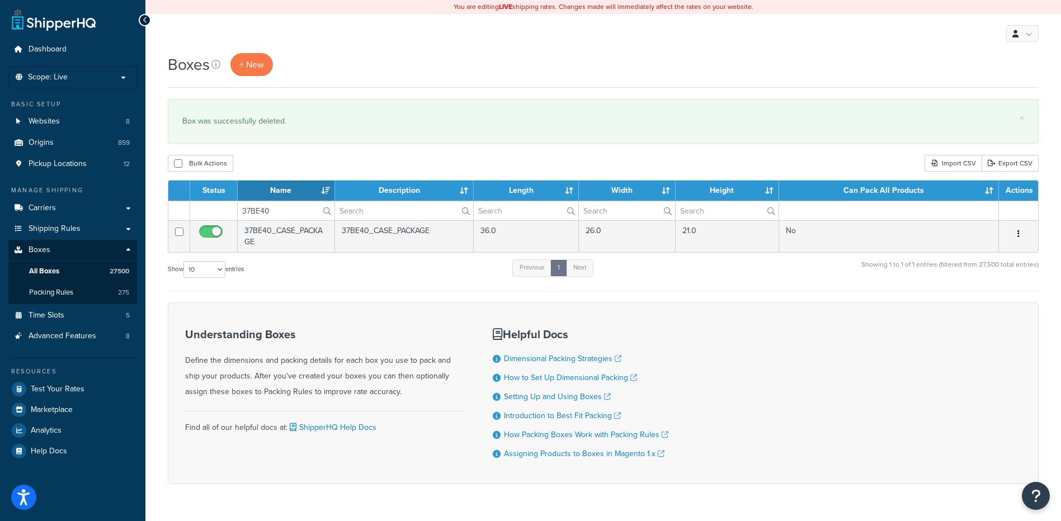
click at [1020, 234] on button "button" at bounding box center [1019, 234] width 16 height 18
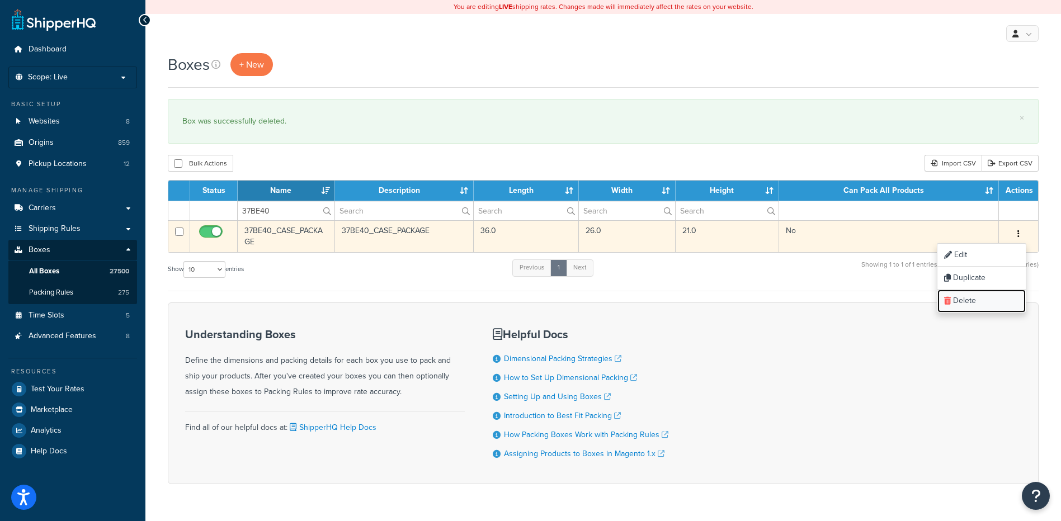
click at [982, 307] on link "Delete" at bounding box center [981, 301] width 88 height 23
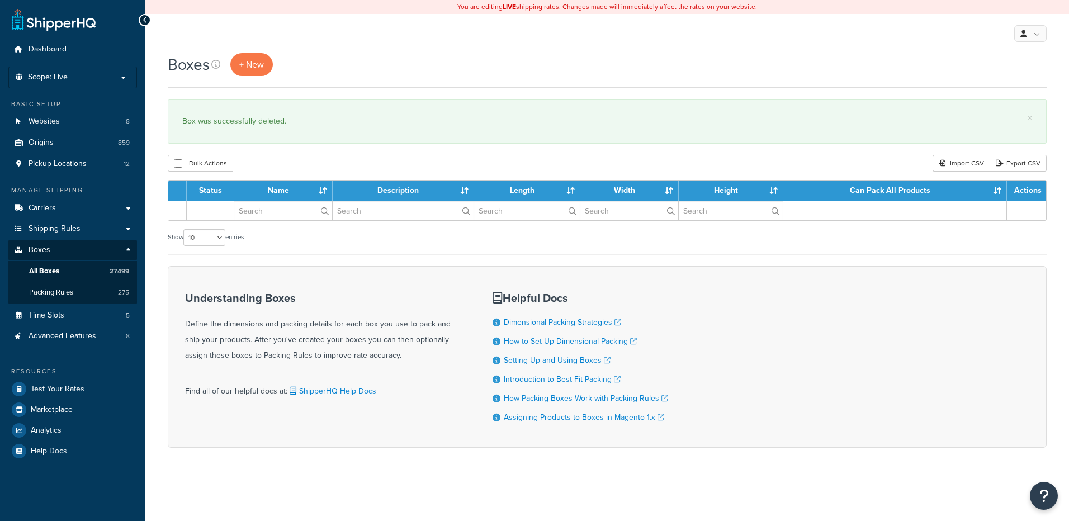
click at [256, 211] on input "text" at bounding box center [283, 210] width 98 height 19
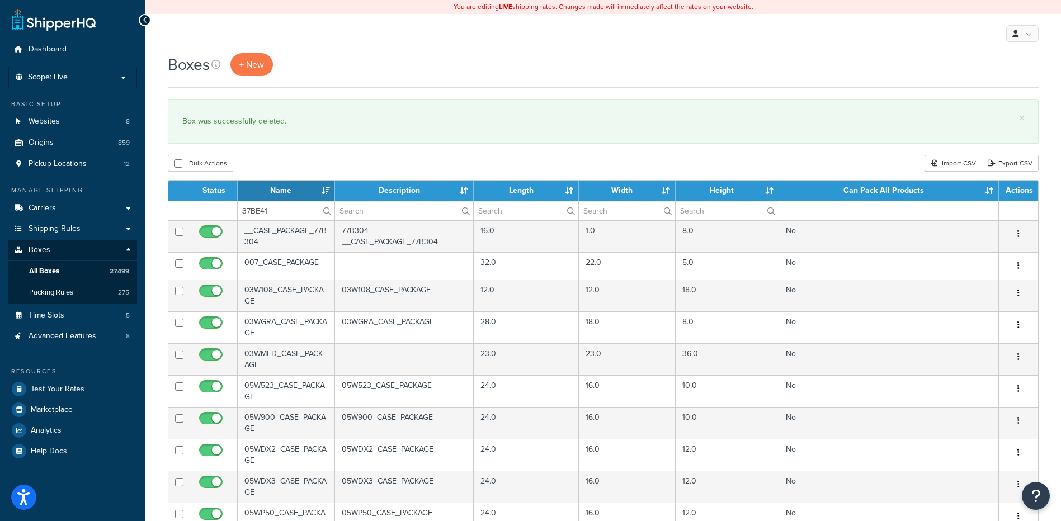
type input "37BE41"
click at [282, 148] on div "Boxes + New × Box was successfully deleted. Bulk Actions Duplicate [GEOGRAPHIC_…" at bounding box center [603, 429] width 916 height 753
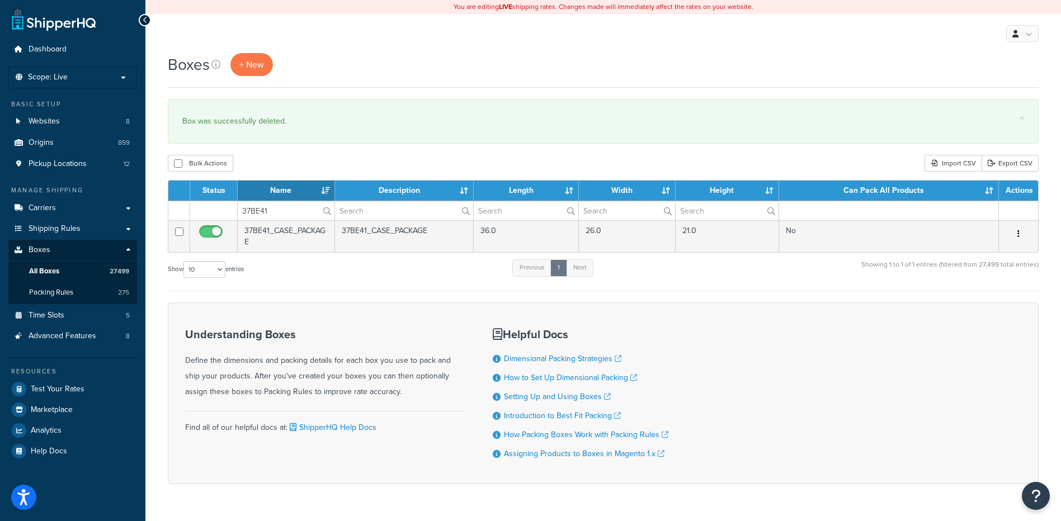
click at [1021, 237] on button "button" at bounding box center [1019, 234] width 16 height 18
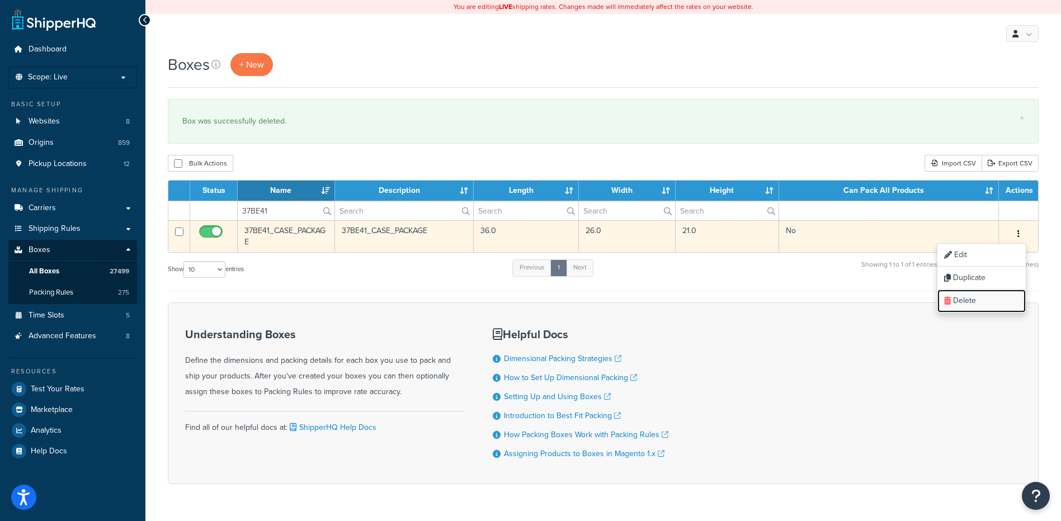
click at [987, 300] on link "Delete" at bounding box center [981, 301] width 88 height 23
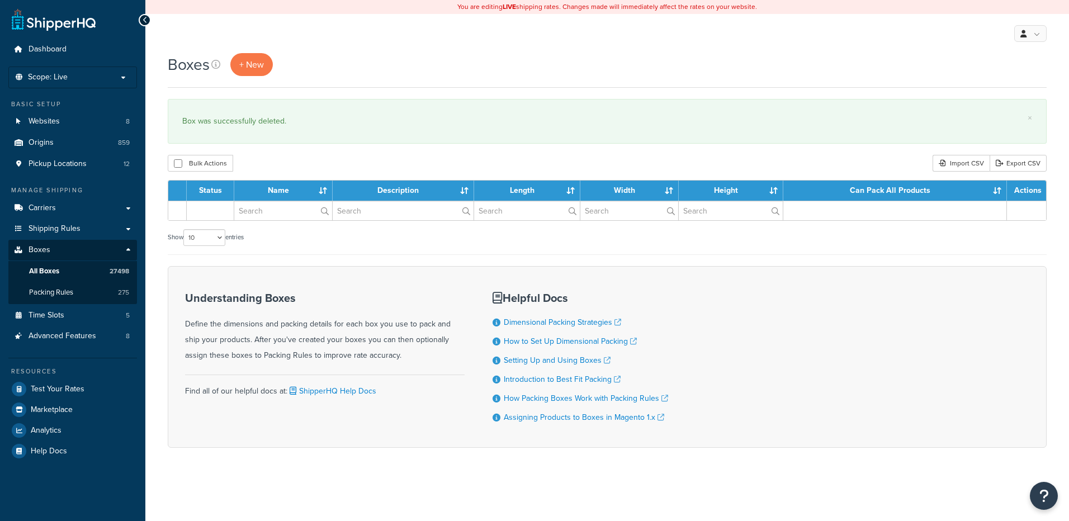
click at [272, 213] on input "text" at bounding box center [283, 210] width 98 height 19
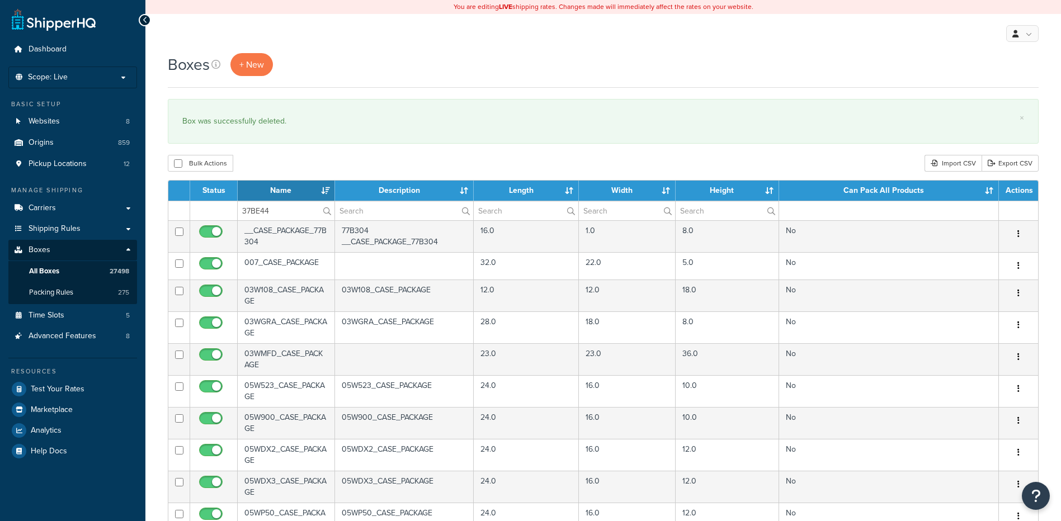
type input "37BE44"
click at [322, 173] on div "Boxes + New × Box was successfully deleted. Bulk Actions Duplicate [GEOGRAPHIC_…" at bounding box center [603, 429] width 916 height 753
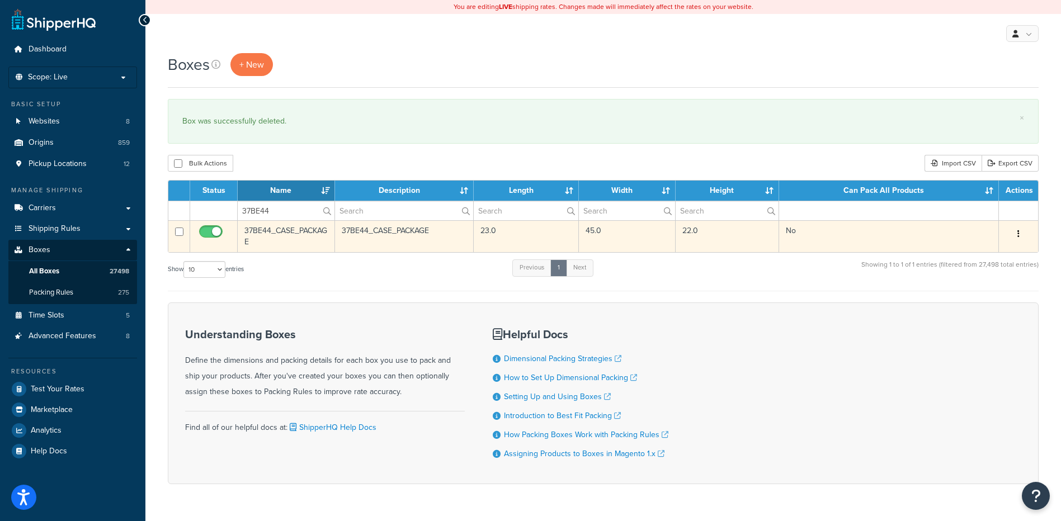
click at [1016, 232] on button "button" at bounding box center [1019, 234] width 16 height 18
click at [993, 309] on link "Delete" at bounding box center [981, 301] width 88 height 23
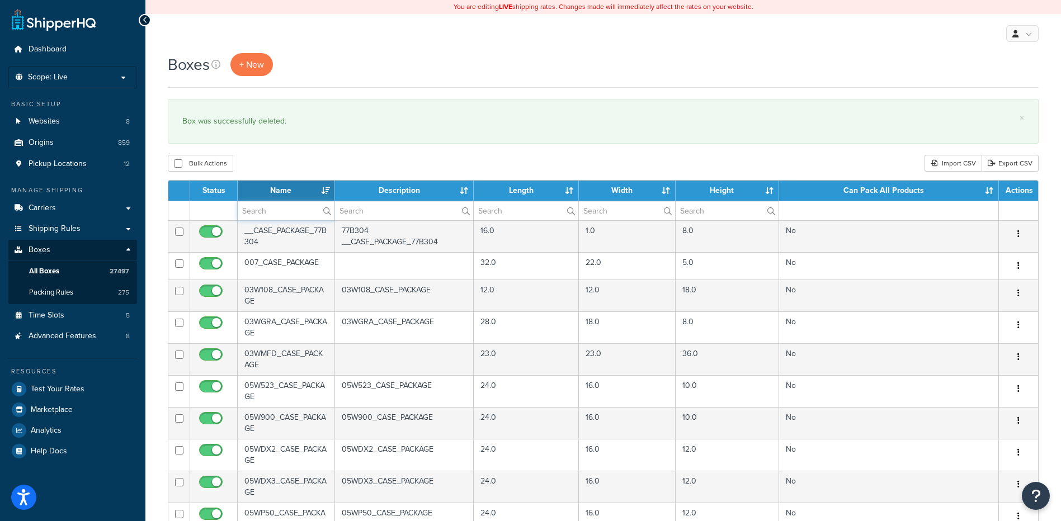
click at [253, 210] on input "text" at bounding box center [286, 210] width 97 height 19
paste input "37BE45"
type input "37BE45"
click at [275, 161] on div "Bulk Actions Duplicate [GEOGRAPHIC_DATA] Import CSV Export CSV" at bounding box center [603, 163] width 871 height 17
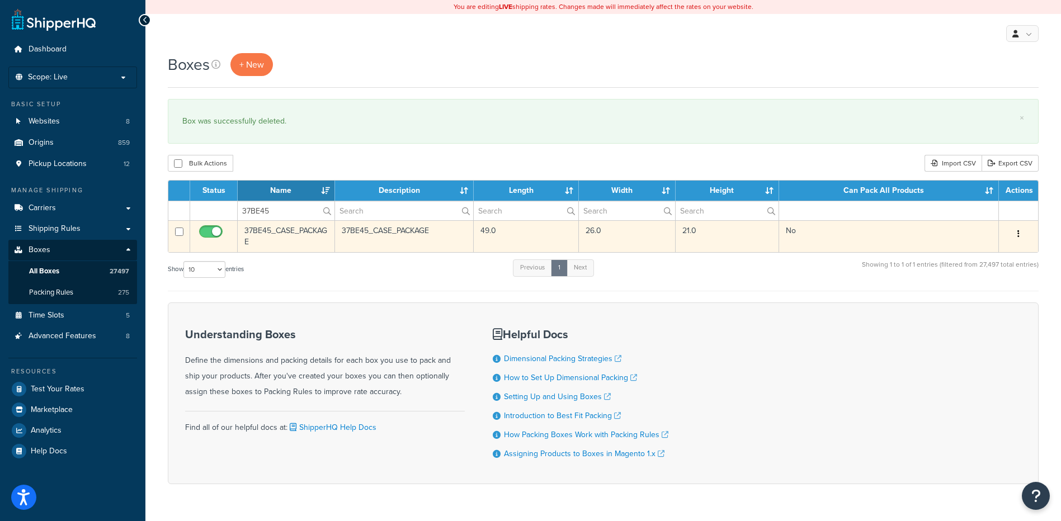
click at [1024, 230] on button "button" at bounding box center [1019, 234] width 16 height 18
click at [983, 313] on link "Delete" at bounding box center [981, 301] width 88 height 23
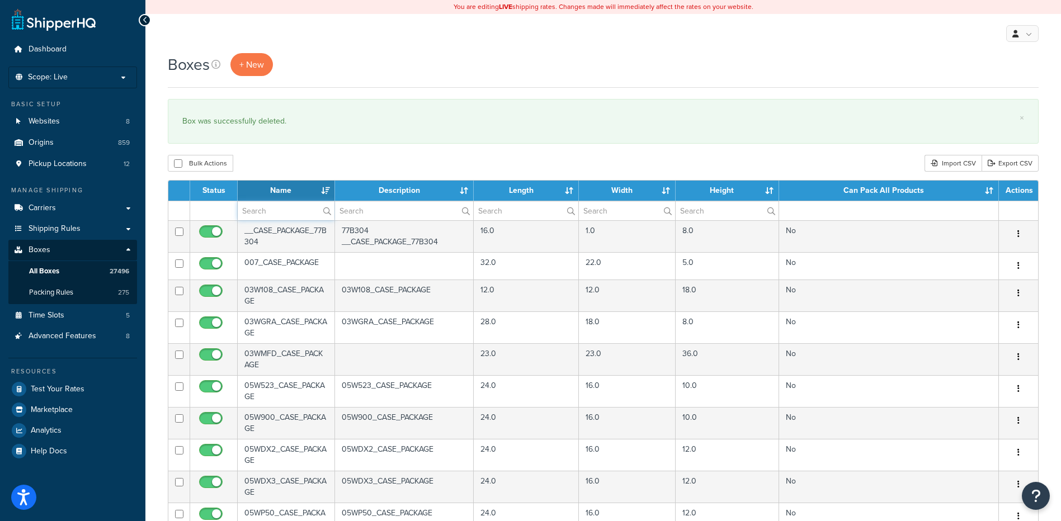
click at [252, 213] on input "text" at bounding box center [286, 210] width 97 height 19
paste input "37BE49"
type input "37BE49"
click at [301, 171] on div "Bulk Actions Duplicate [GEOGRAPHIC_DATA] Import CSV Export CSV" at bounding box center [603, 163] width 871 height 17
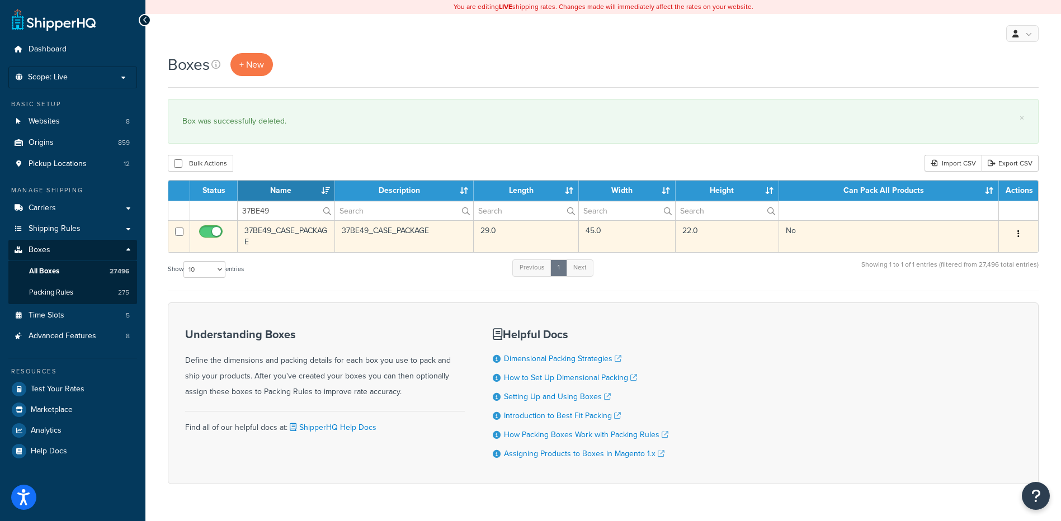
click at [1022, 237] on button "button" at bounding box center [1019, 234] width 16 height 18
click at [984, 299] on link "Delete" at bounding box center [981, 301] width 88 height 23
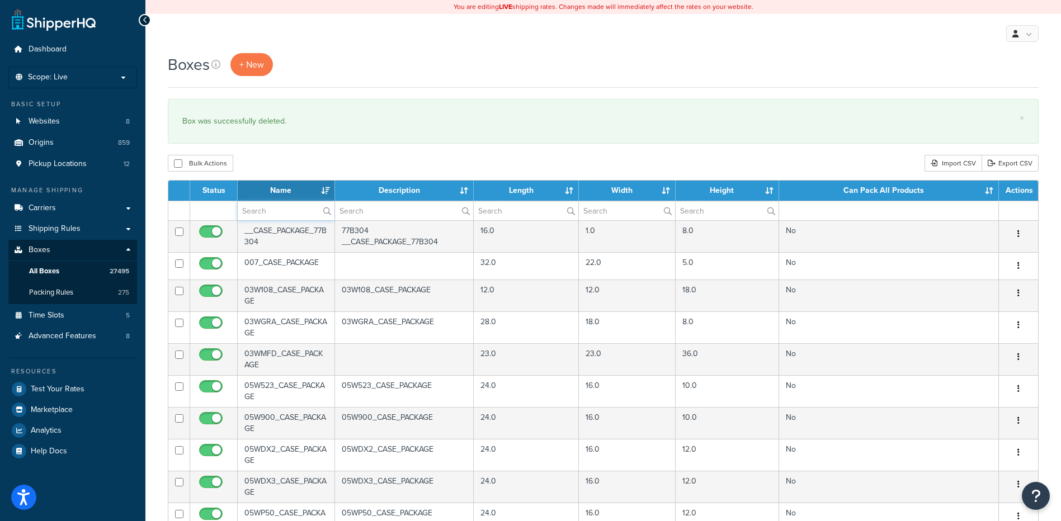
click at [261, 211] on input "text" at bounding box center [286, 210] width 97 height 19
paste input "37BE50"
type input "37BE50"
click at [284, 163] on div "Bulk Actions Duplicate Delete Import CSV Export CSV" at bounding box center [603, 163] width 871 height 17
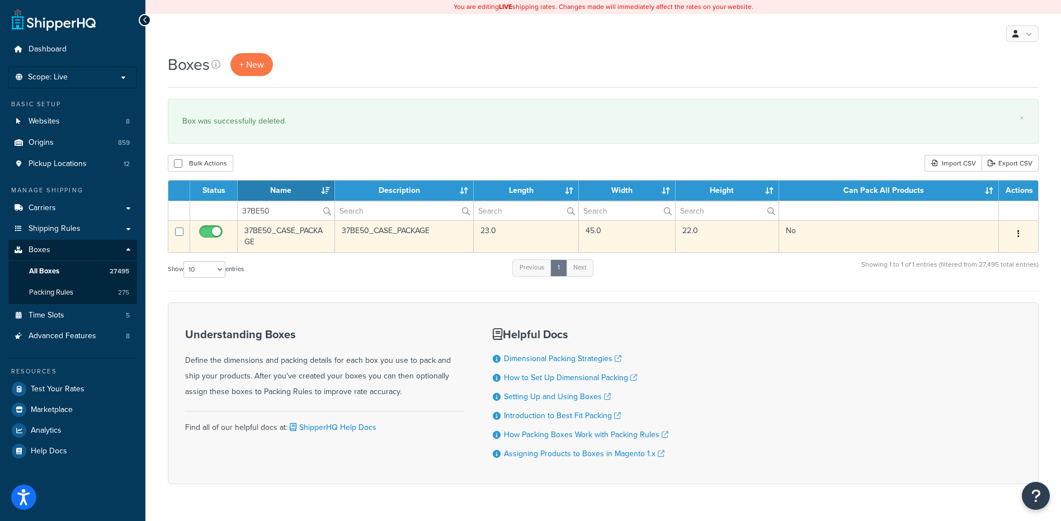
click at [1019, 230] on icon "button" at bounding box center [1018, 234] width 2 height 8
click at [997, 299] on link "Delete" at bounding box center [981, 301] width 88 height 23
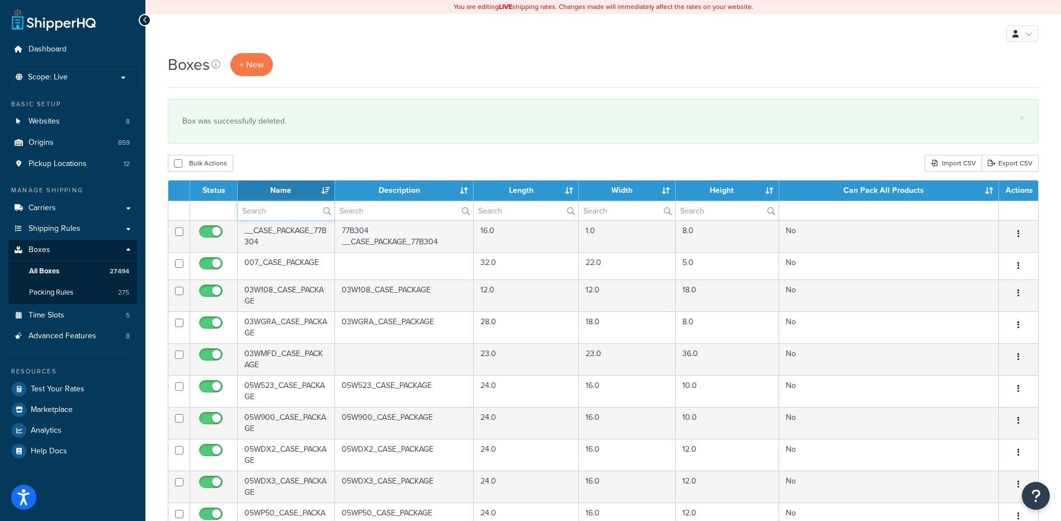
click at [267, 218] on input "text" at bounding box center [286, 210] width 97 height 19
paste input "37BE51"
type input "37BE51"
click at [340, 146] on div "Boxes + New × Box was successfully deleted. Bulk Actions Duplicate [GEOGRAPHIC_…" at bounding box center [603, 429] width 916 height 753
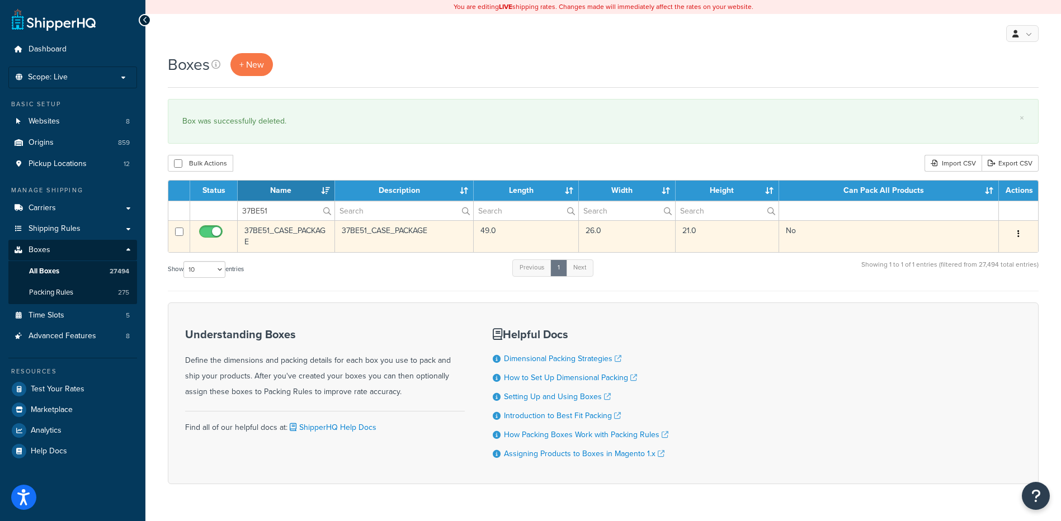
click at [1018, 232] on icon "button" at bounding box center [1018, 234] width 2 height 8
click at [989, 305] on link "Delete" at bounding box center [981, 301] width 88 height 23
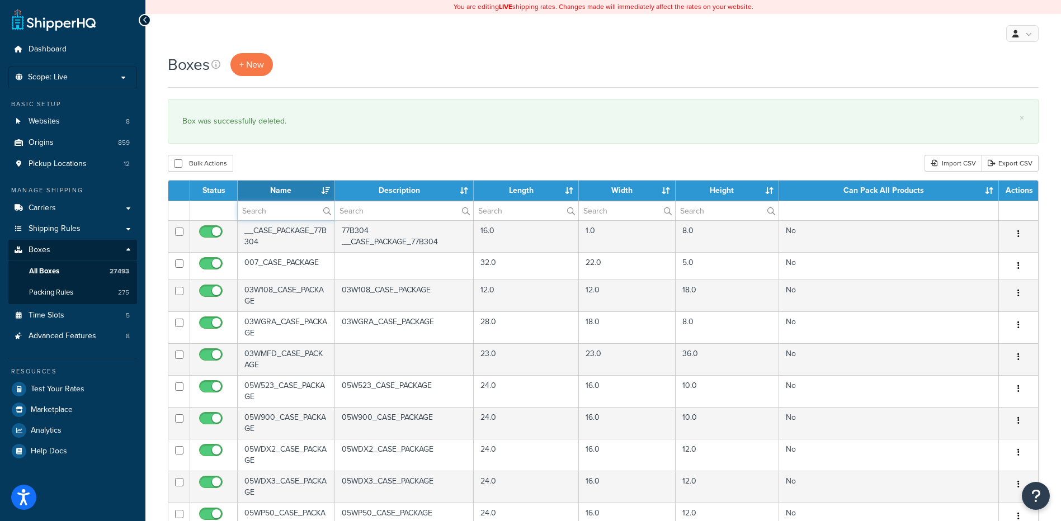
click at [271, 211] on input "text" at bounding box center [286, 210] width 97 height 19
paste input "37BE54"
type input "37BE54"
click at [326, 154] on div "Boxes + New × Box was successfully deleted. Bulk Actions Duplicate [GEOGRAPHIC_…" at bounding box center [603, 429] width 916 height 753
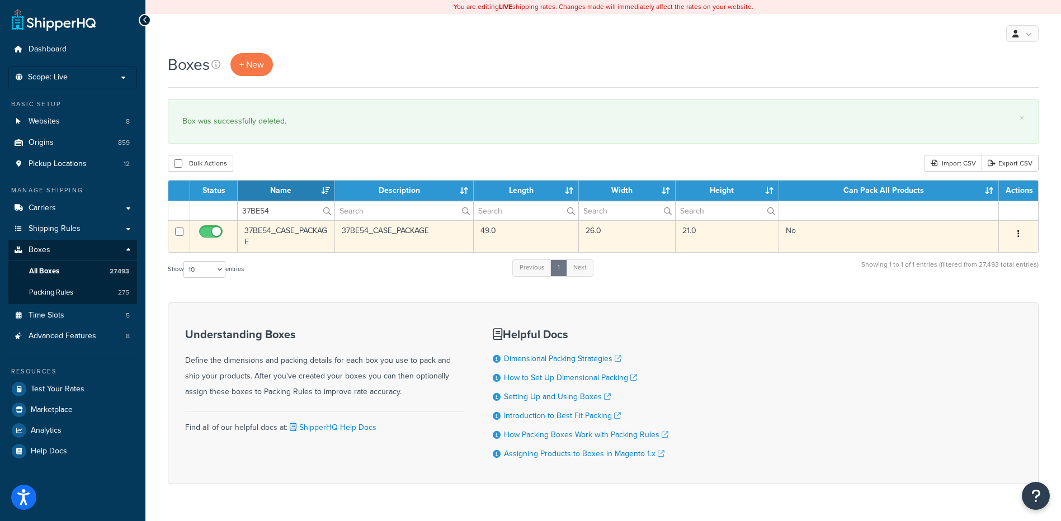
click at [1020, 235] on button "button" at bounding box center [1019, 234] width 16 height 18
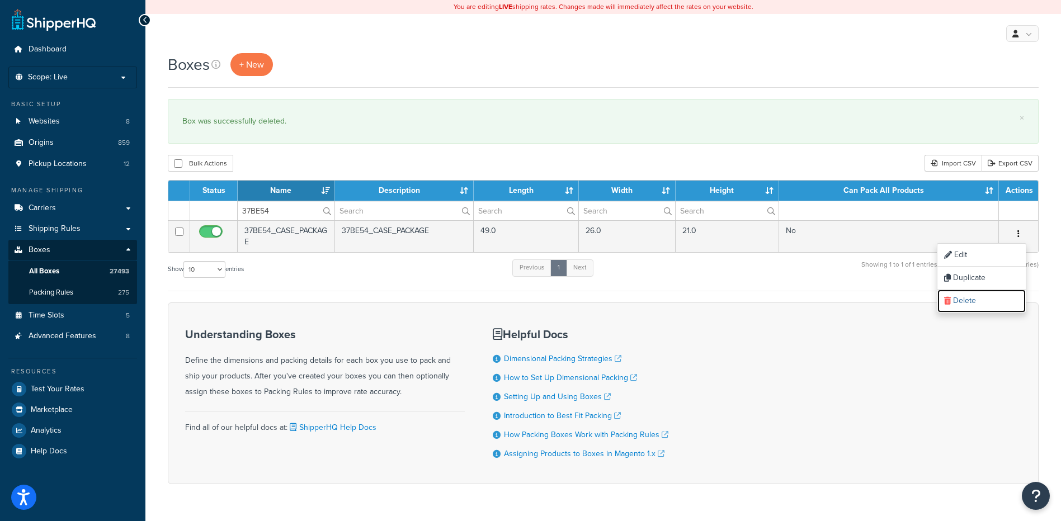
click at [993, 301] on link "Delete" at bounding box center [981, 301] width 88 height 23
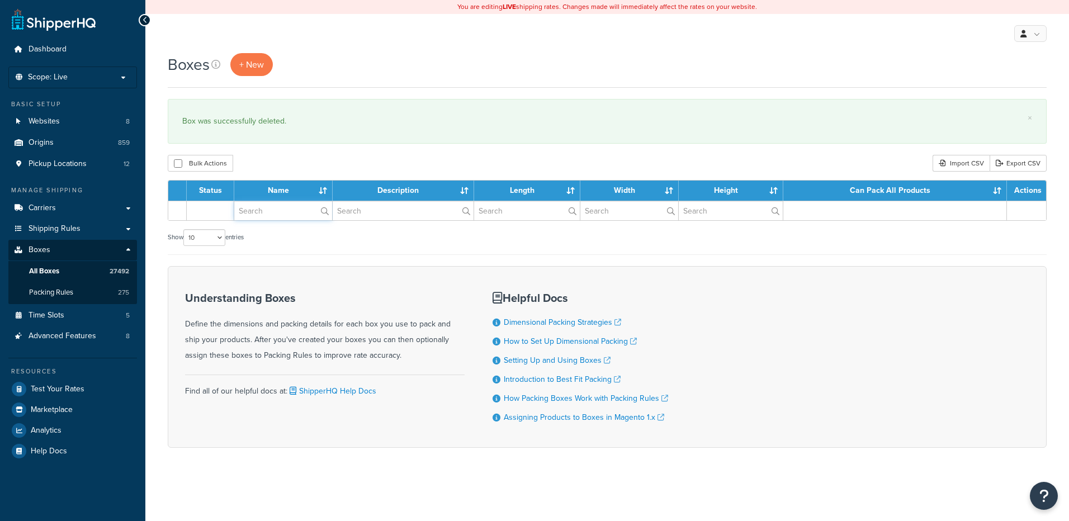
click at [290, 210] on input "text" at bounding box center [283, 210] width 98 height 19
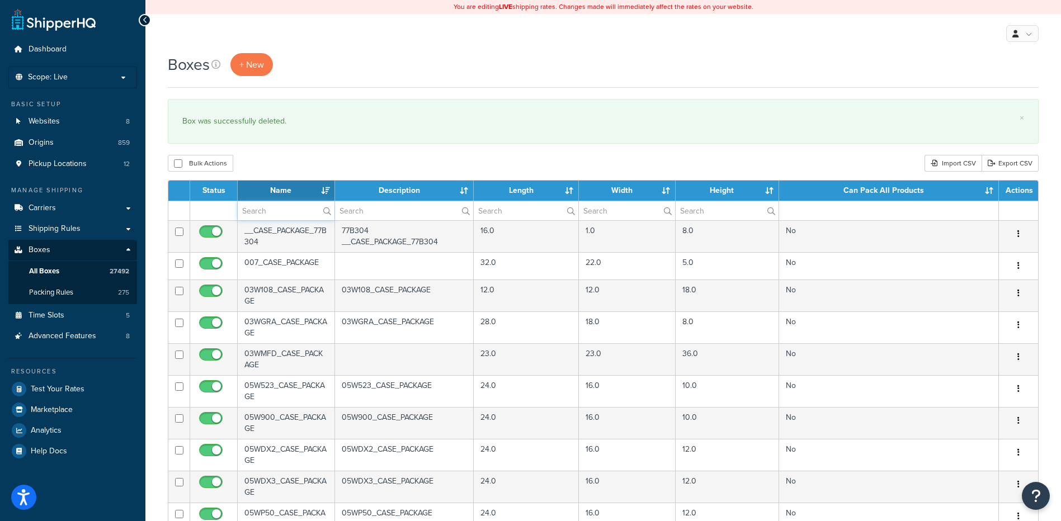
paste input "37BE56"
type input "37BE56"
click at [294, 159] on div "Bulk Actions Duplicate [GEOGRAPHIC_DATA] Import CSV Export CSV" at bounding box center [603, 163] width 871 height 17
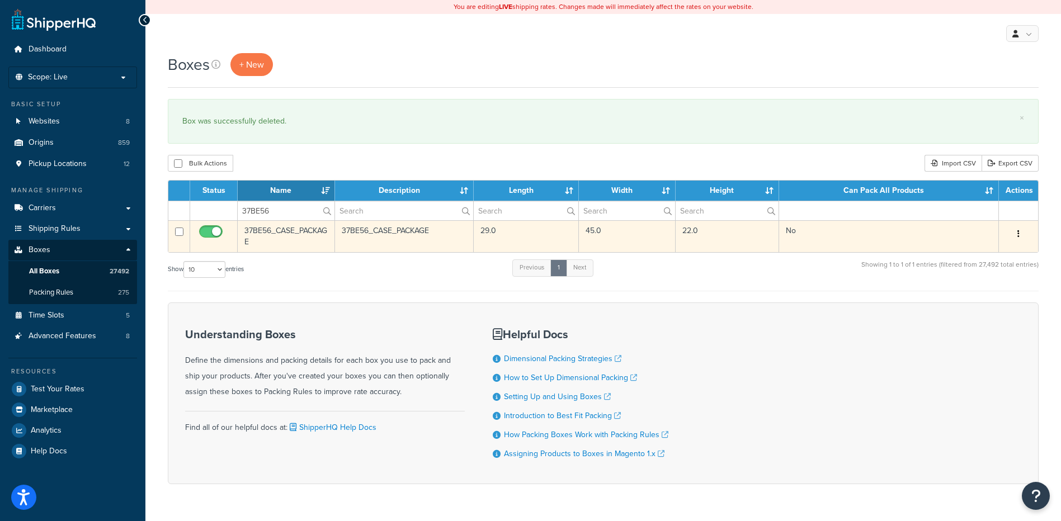
click at [1019, 234] on icon "button" at bounding box center [1018, 234] width 2 height 8
click at [1001, 297] on link "Delete" at bounding box center [981, 301] width 88 height 23
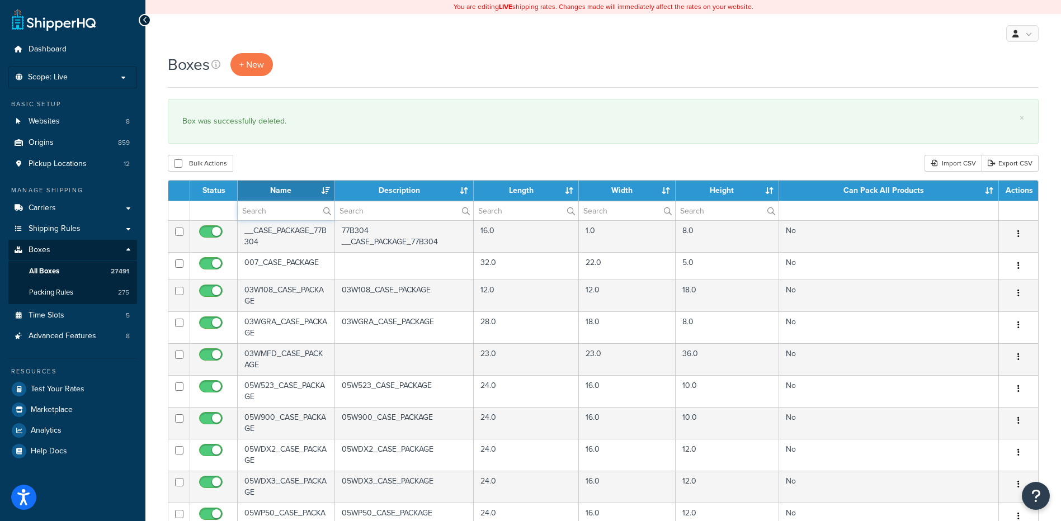
click at [276, 210] on input "text" at bounding box center [286, 210] width 97 height 19
paste input "37BE57"
type input "37BE57"
click at [312, 172] on div "Bulk Actions Duplicate Delete Import CSV Export CSV" at bounding box center [603, 163] width 871 height 17
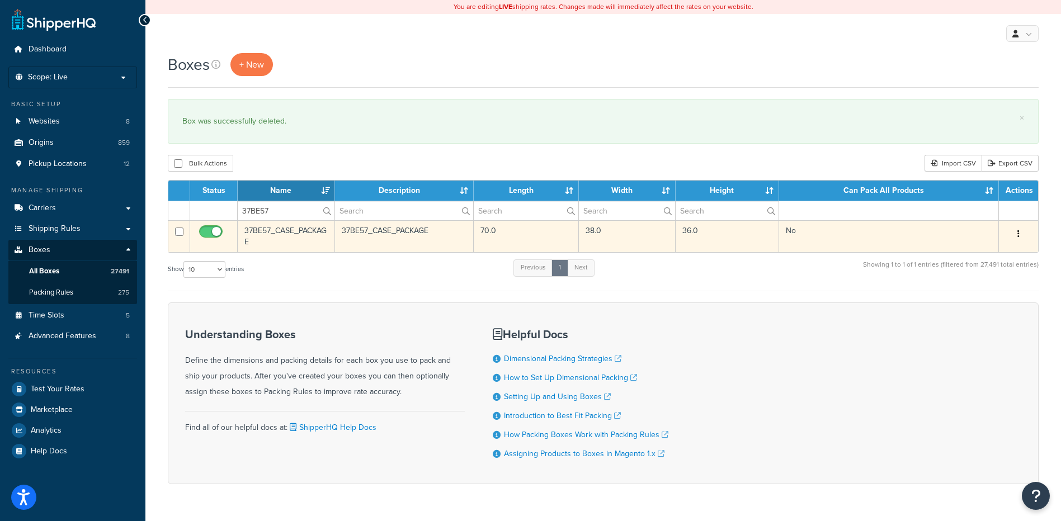
click at [1019, 235] on icon "button" at bounding box center [1018, 234] width 2 height 8
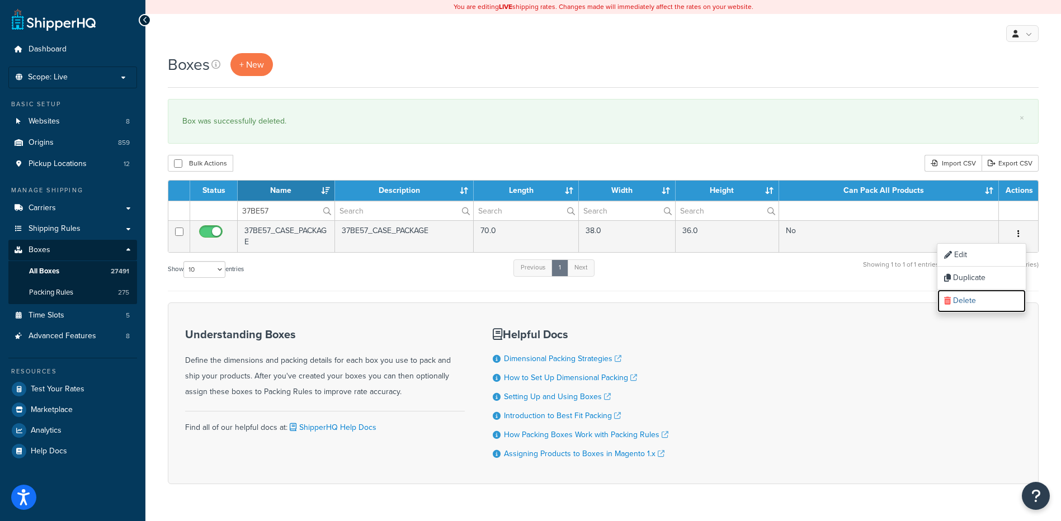
drag, startPoint x: 995, startPoint y: 300, endPoint x: 598, endPoint y: 35, distance: 477.0
click at [995, 300] on link "Delete" at bounding box center [981, 301] width 88 height 23
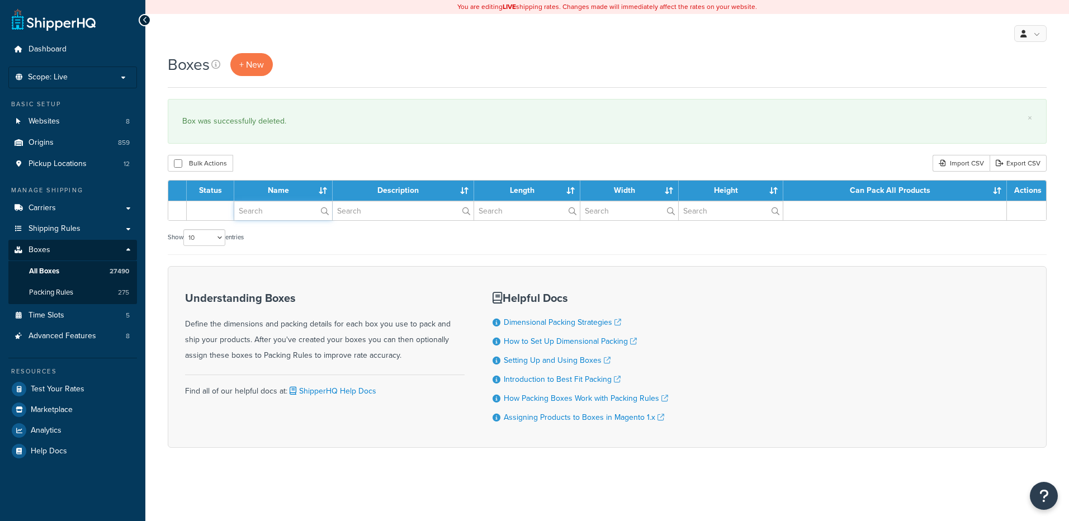
click at [265, 213] on input "text" at bounding box center [283, 210] width 98 height 19
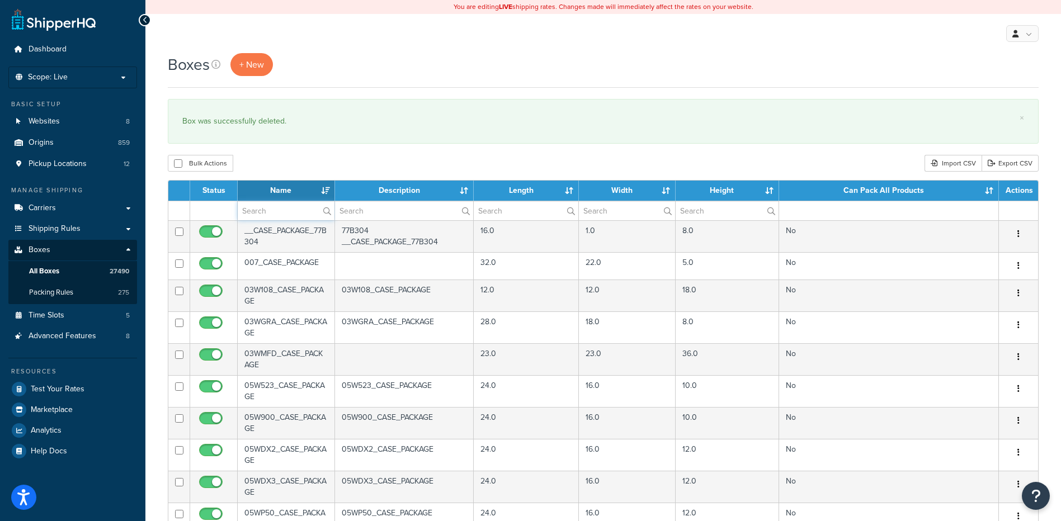
paste input "37BE60"
type input "37BE60"
click at [317, 162] on div "Bulk Actions Duplicate [GEOGRAPHIC_DATA] Import CSV Export CSV" at bounding box center [603, 163] width 871 height 17
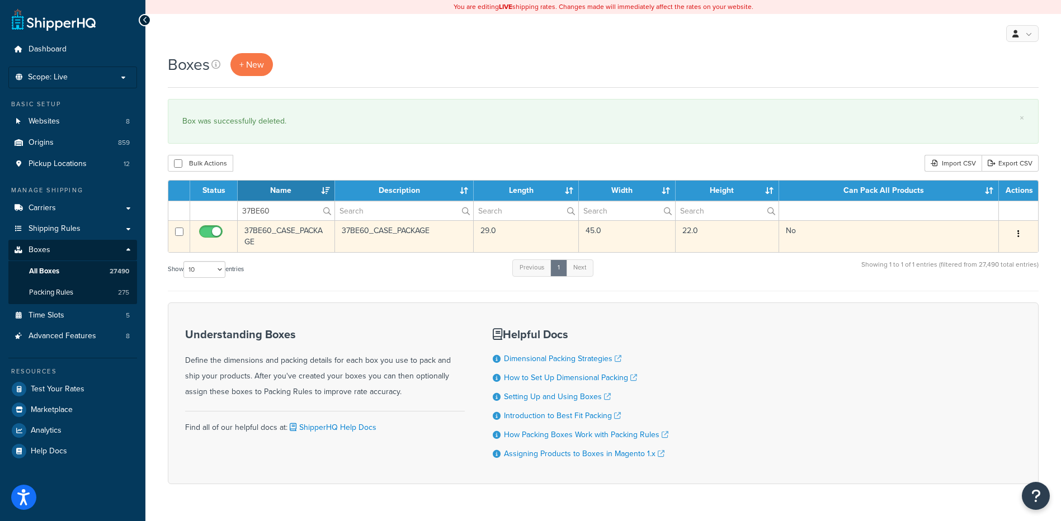
click at [1013, 231] on button "button" at bounding box center [1019, 234] width 16 height 18
click at [998, 300] on link "Delete" at bounding box center [981, 301] width 88 height 23
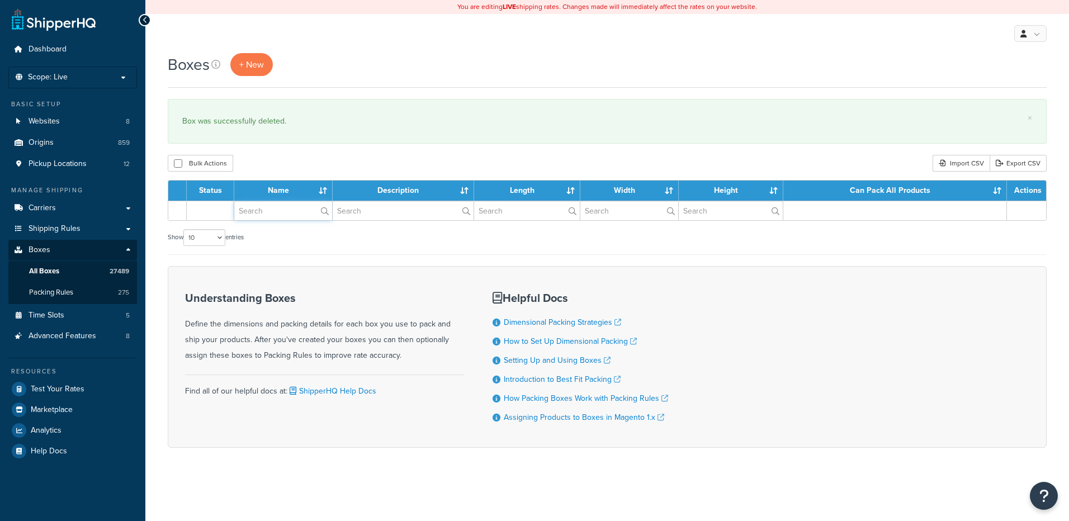
click at [274, 217] on input "text" at bounding box center [283, 210] width 98 height 19
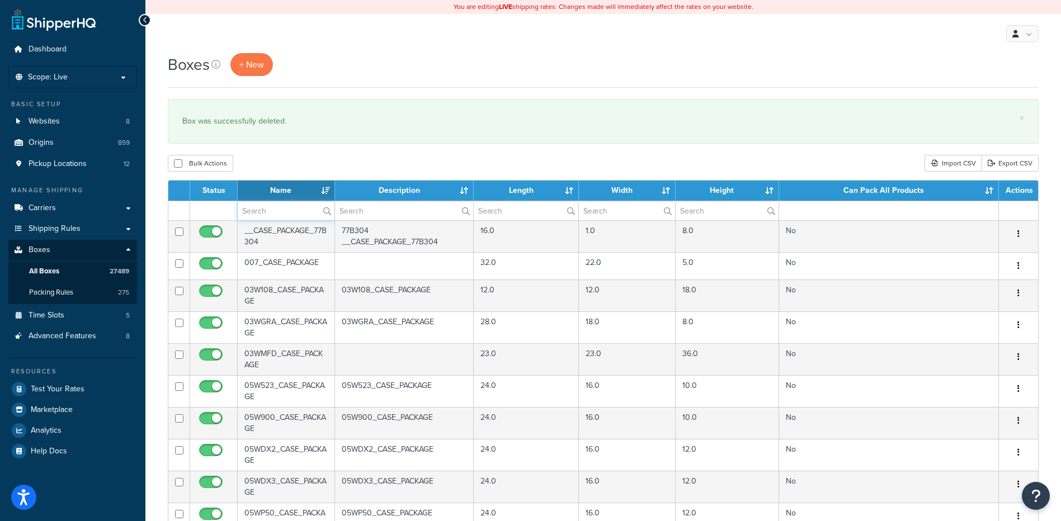
paste input "37BE63"
type input "37BE63"
click at [319, 155] on div "Boxes + New × Box was successfully deleted. Bulk Actions Duplicate Delete Impor…" at bounding box center [603, 429] width 916 height 753
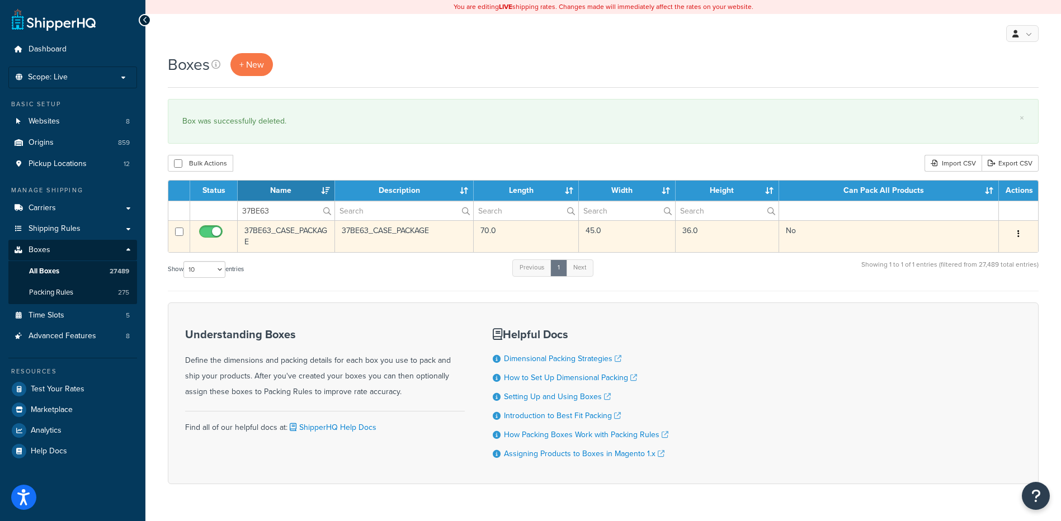
click at [1026, 233] on button "button" at bounding box center [1019, 234] width 16 height 18
click at [976, 297] on link "Delete" at bounding box center [981, 301] width 88 height 23
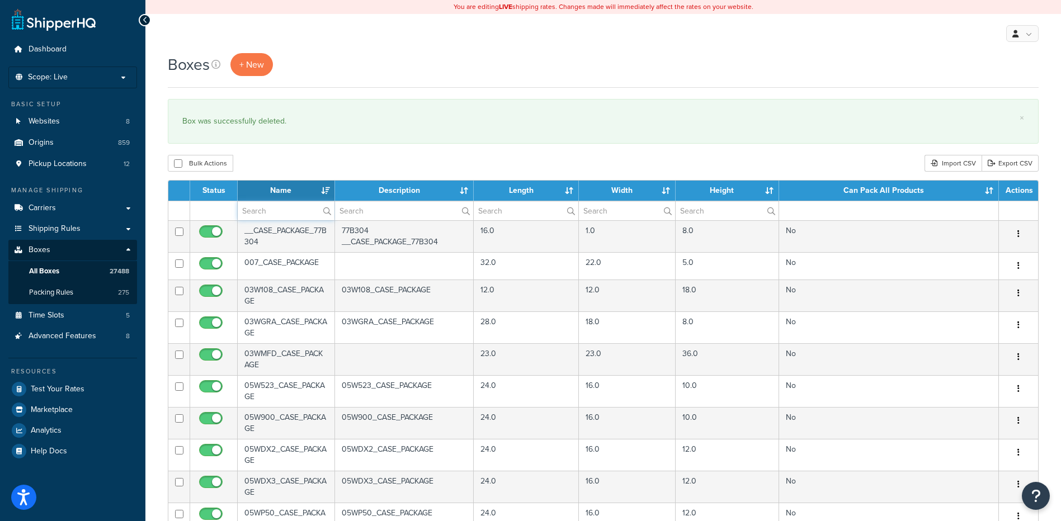
click at [277, 212] on input "text" at bounding box center [286, 210] width 97 height 19
paste input "37BE64"
type input "37BE64"
click at [366, 158] on div "Bulk Actions Duplicate [GEOGRAPHIC_DATA] Import CSV Export CSV" at bounding box center [603, 163] width 871 height 17
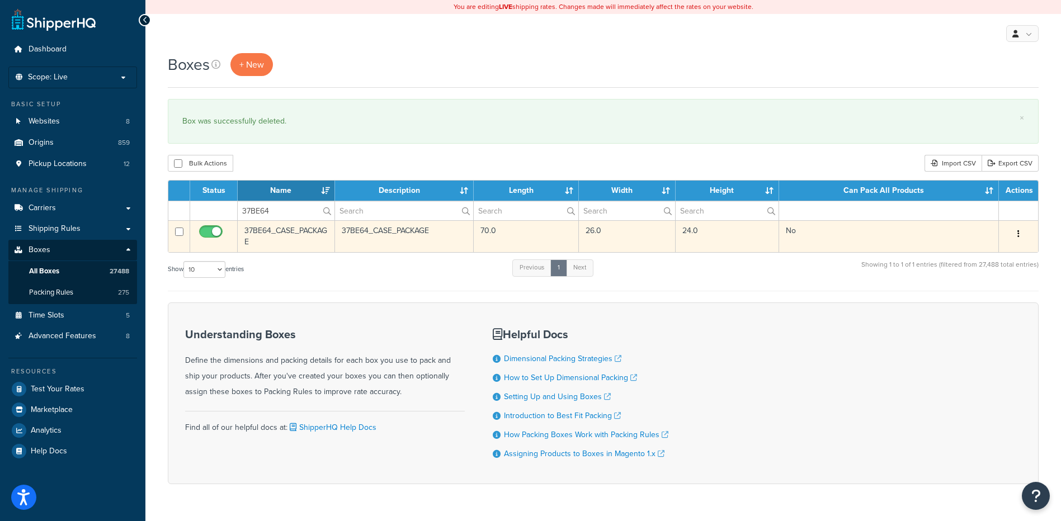
click at [1020, 236] on button "button" at bounding box center [1019, 234] width 16 height 18
click at [1009, 298] on link "Delete" at bounding box center [981, 301] width 88 height 23
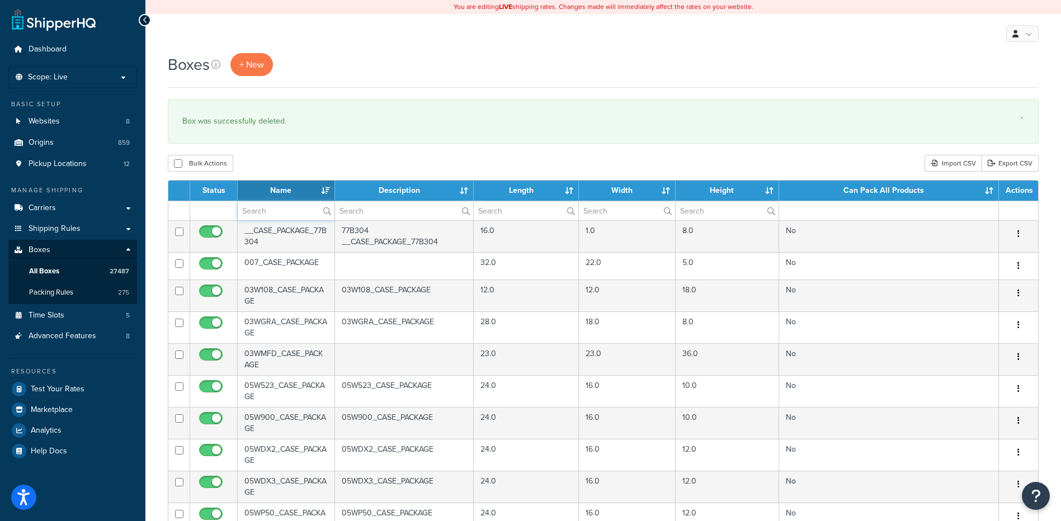
click at [254, 205] on input "text" at bounding box center [286, 210] width 97 height 19
paste input "37BE64"
click at [306, 166] on div "Bulk Actions Duplicate [GEOGRAPHIC_DATA] Import CSV Export CSV" at bounding box center [603, 163] width 871 height 17
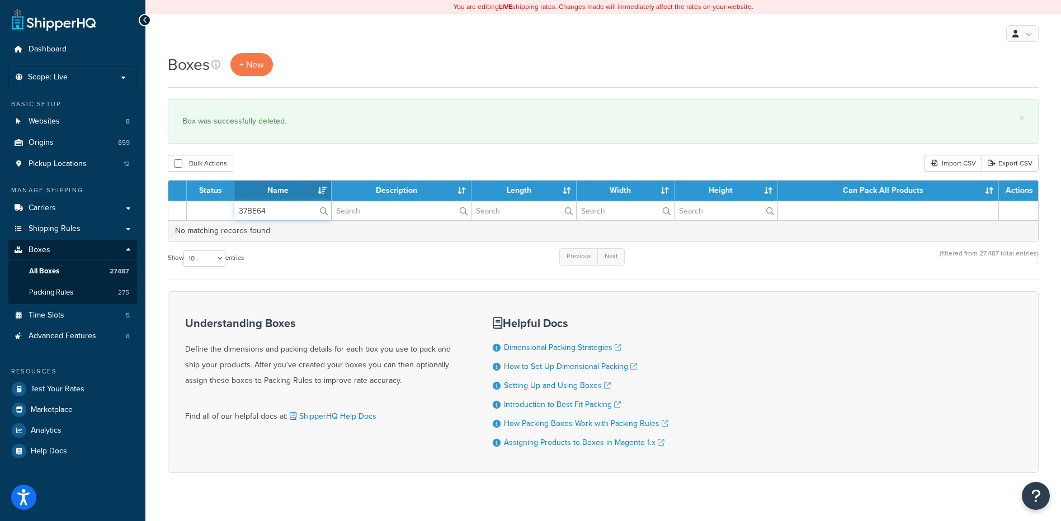
drag, startPoint x: 282, startPoint y: 211, endPoint x: 233, endPoint y: 209, distance: 48.7
click at [220, 209] on tr "37BE64" at bounding box center [603, 211] width 870 height 20
paste input "6"
type input "37BE66"
click at [359, 171] on div "Bulk Actions Duplicate [GEOGRAPHIC_DATA] Import CSV Export CSV" at bounding box center [603, 163] width 871 height 17
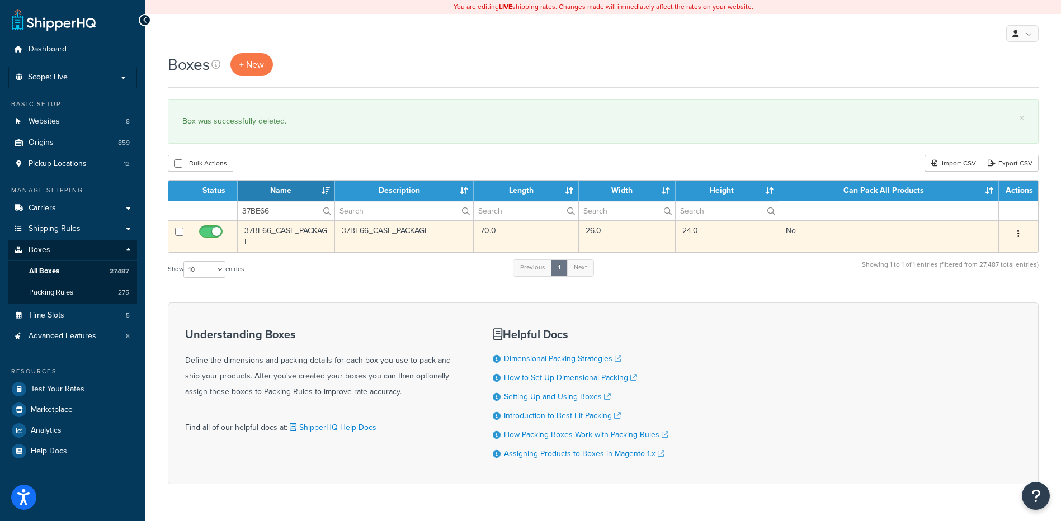
click at [1019, 231] on icon "button" at bounding box center [1018, 234] width 2 height 8
click at [977, 302] on link "Delete" at bounding box center [981, 301] width 88 height 23
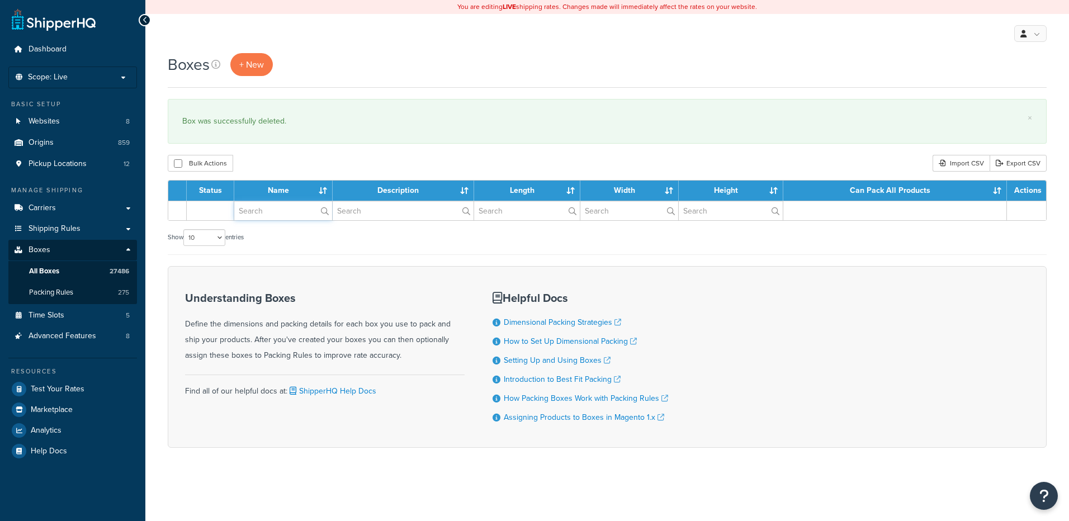
click at [277, 215] on input "text" at bounding box center [283, 210] width 98 height 19
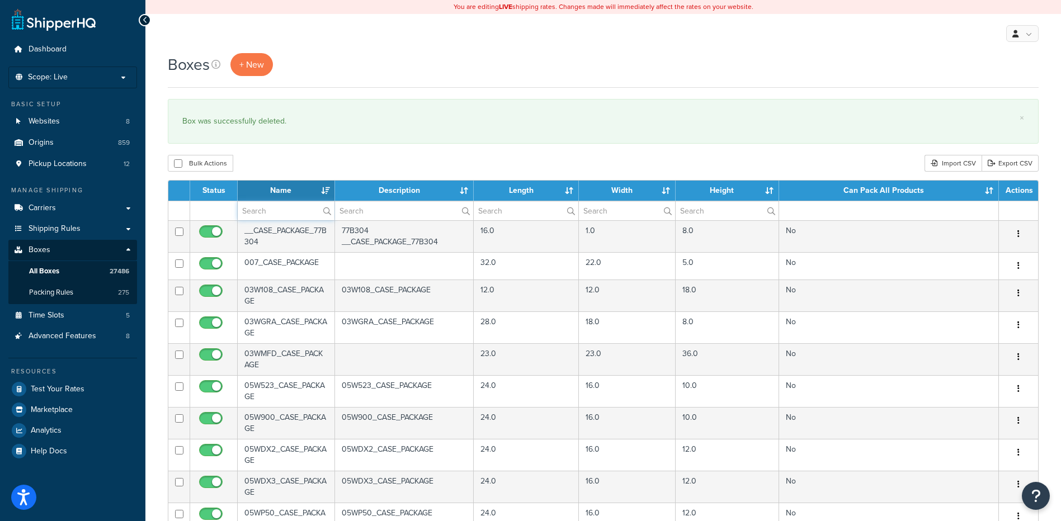
paste input "37BE68"
type input "37BE68"
click at [325, 177] on div "Boxes + New × Box was successfully deleted. Bulk Actions Duplicate Delete Impor…" at bounding box center [603, 429] width 916 height 753
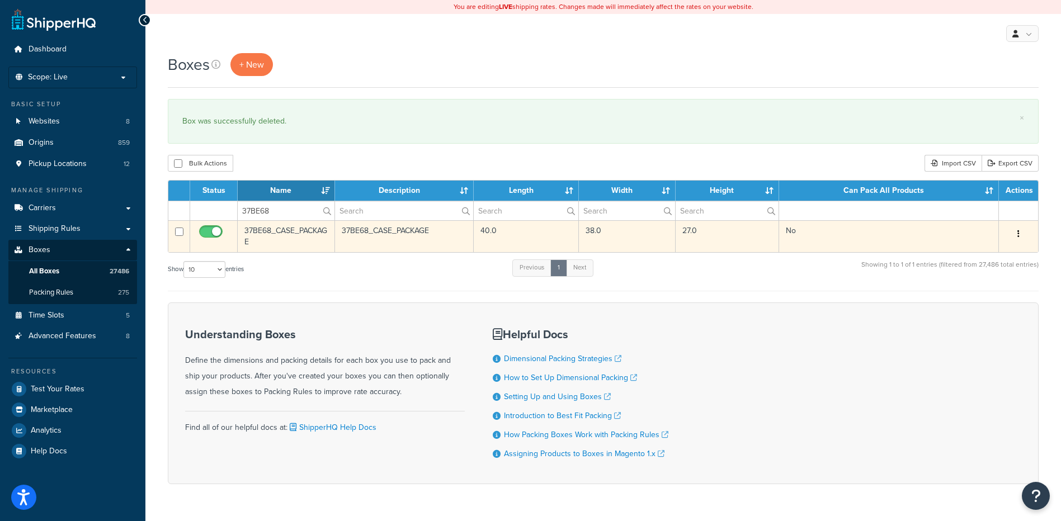
click at [1017, 234] on button "button" at bounding box center [1019, 234] width 16 height 18
click at [990, 293] on link "Delete" at bounding box center [981, 301] width 88 height 23
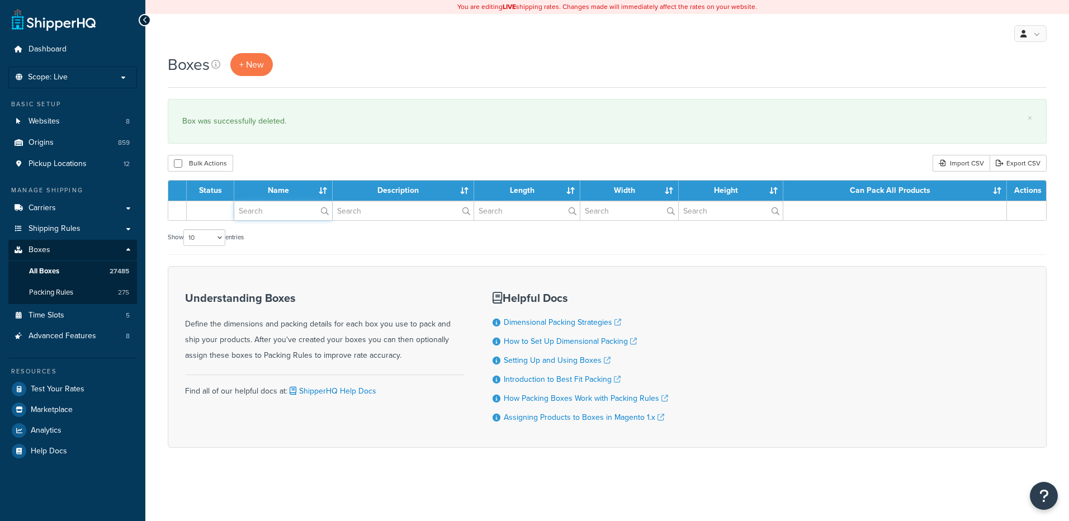
click at [286, 211] on input "text" at bounding box center [283, 210] width 98 height 19
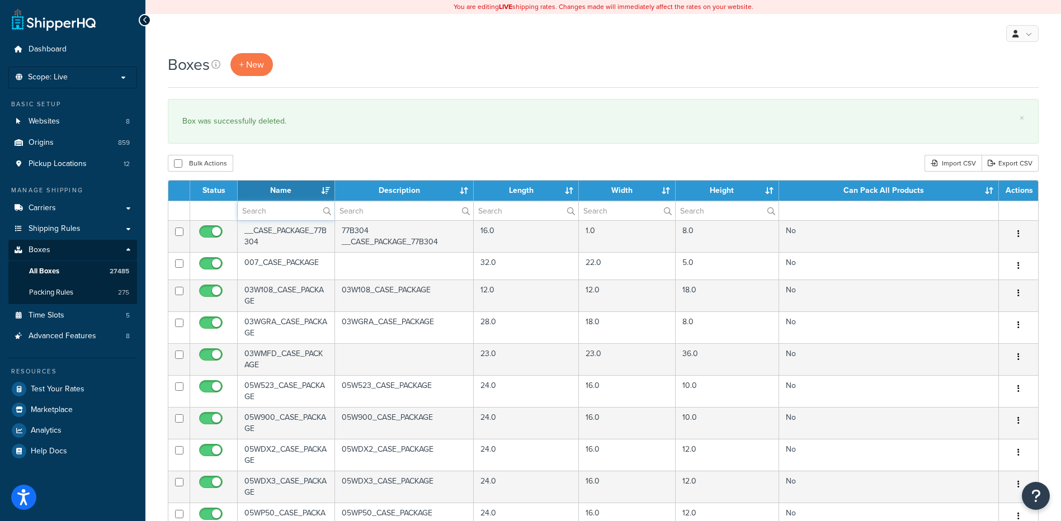
paste input "37BE70"
type input "37BE70"
click at [277, 159] on div "Bulk Actions Duplicate [GEOGRAPHIC_DATA] Import CSV Export CSV" at bounding box center [603, 163] width 871 height 17
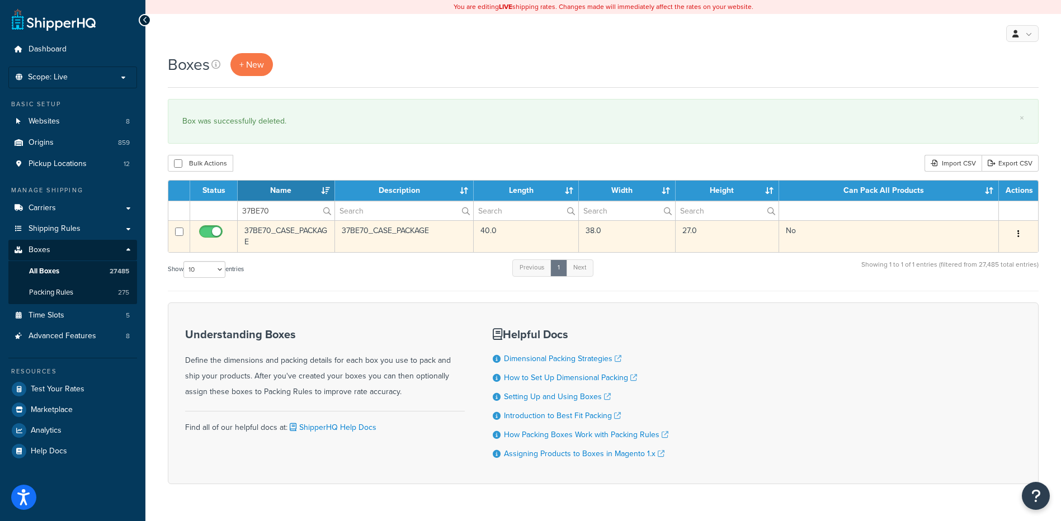
click at [1020, 235] on button "button" at bounding box center [1019, 234] width 16 height 18
click at [994, 307] on link "Delete" at bounding box center [981, 301] width 88 height 23
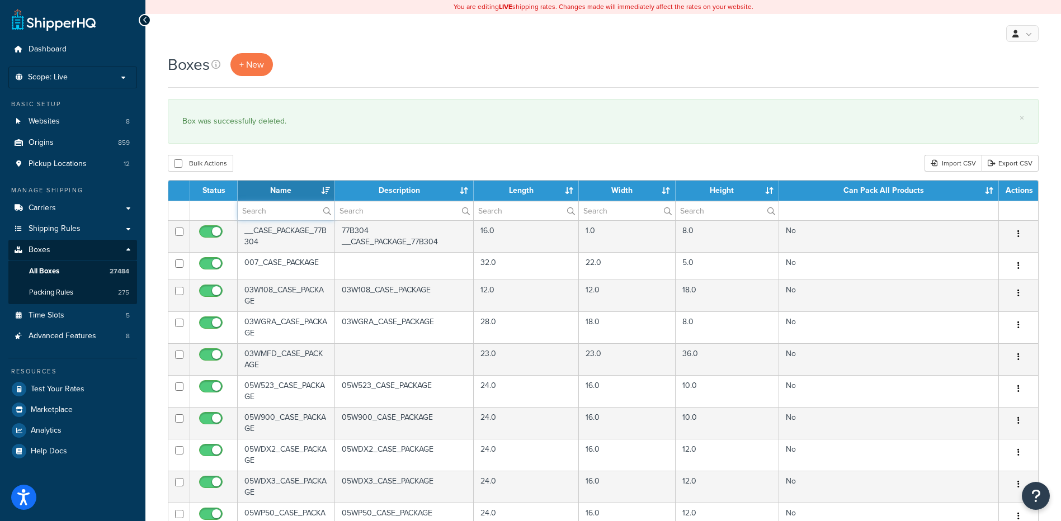
click at [271, 210] on input "text" at bounding box center [286, 210] width 97 height 19
paste input "37BE72"
type input "37BE72"
click at [317, 157] on div "Bulk Actions Duplicate [GEOGRAPHIC_DATA] Import CSV Export CSV" at bounding box center [603, 163] width 871 height 17
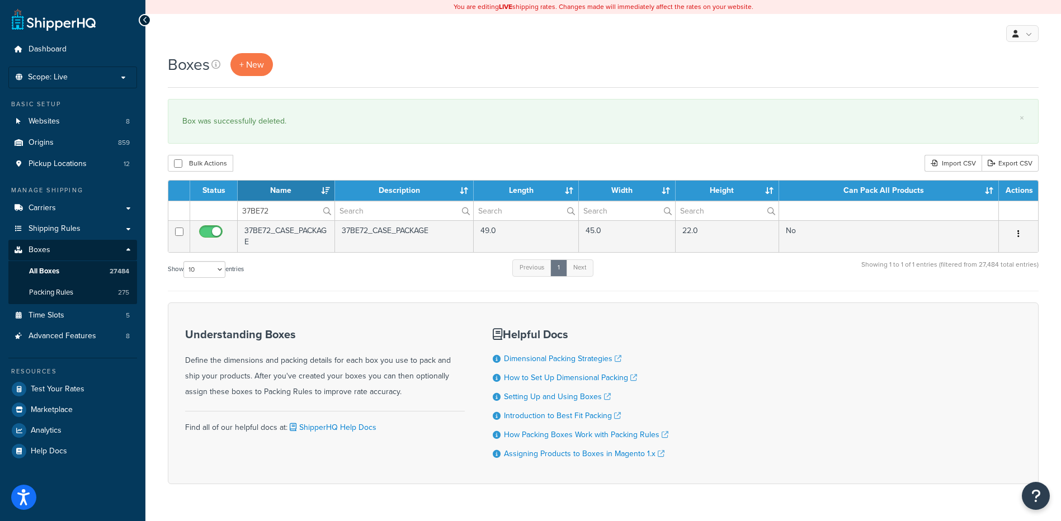
click at [1017, 234] on button "button" at bounding box center [1019, 234] width 16 height 18
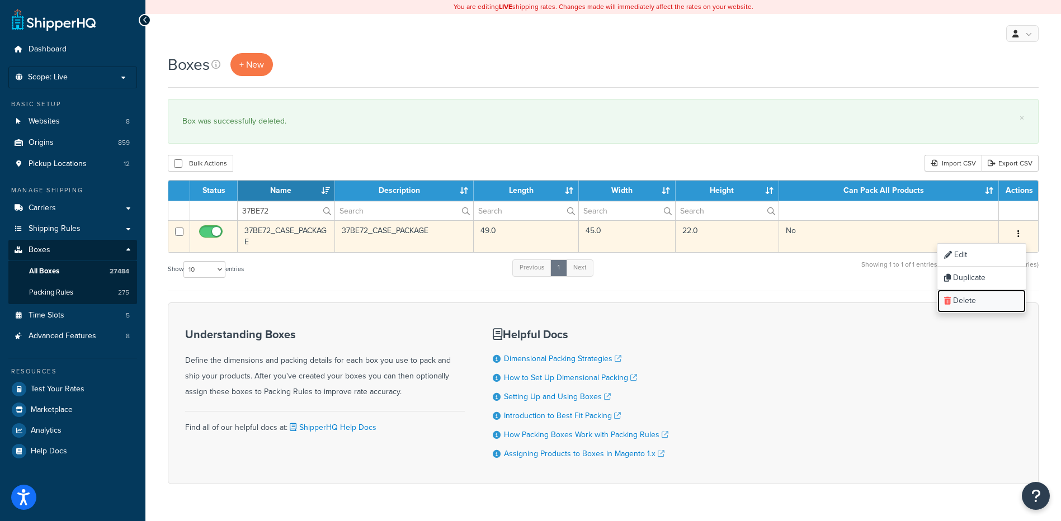
click at [993, 296] on link "Delete" at bounding box center [981, 301] width 88 height 23
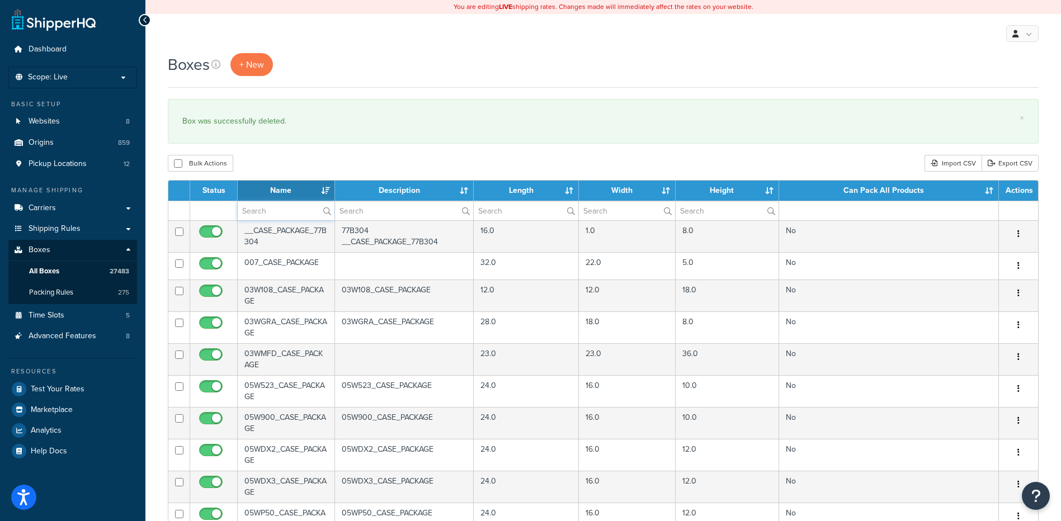
click at [267, 214] on input "text" at bounding box center [286, 210] width 97 height 19
paste input "37BE74"
type input "37BE74"
click at [343, 163] on div "Bulk Actions Duplicate [GEOGRAPHIC_DATA] Import CSV Export CSV" at bounding box center [603, 163] width 871 height 17
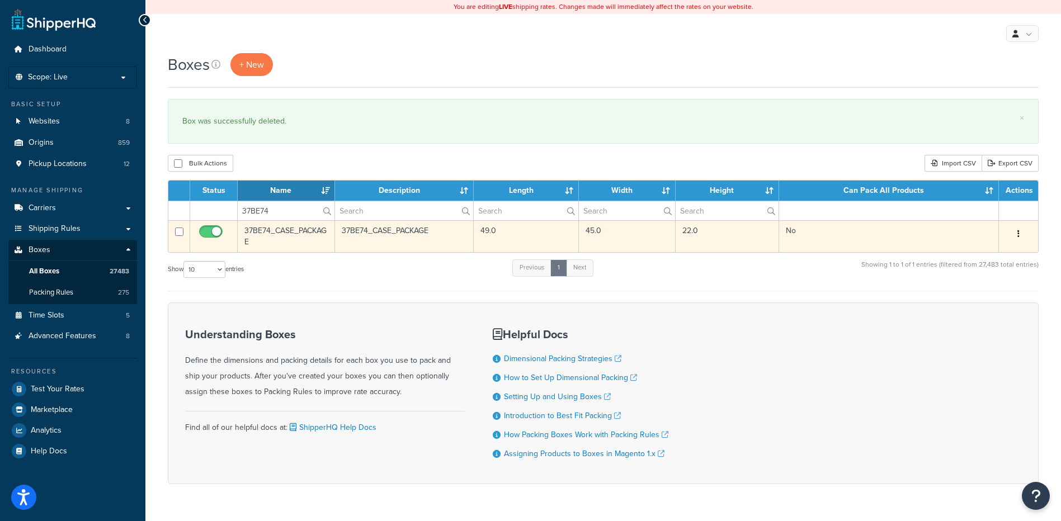
click at [1015, 236] on button "button" at bounding box center [1019, 234] width 16 height 18
click at [980, 303] on link "Delete" at bounding box center [981, 301] width 88 height 23
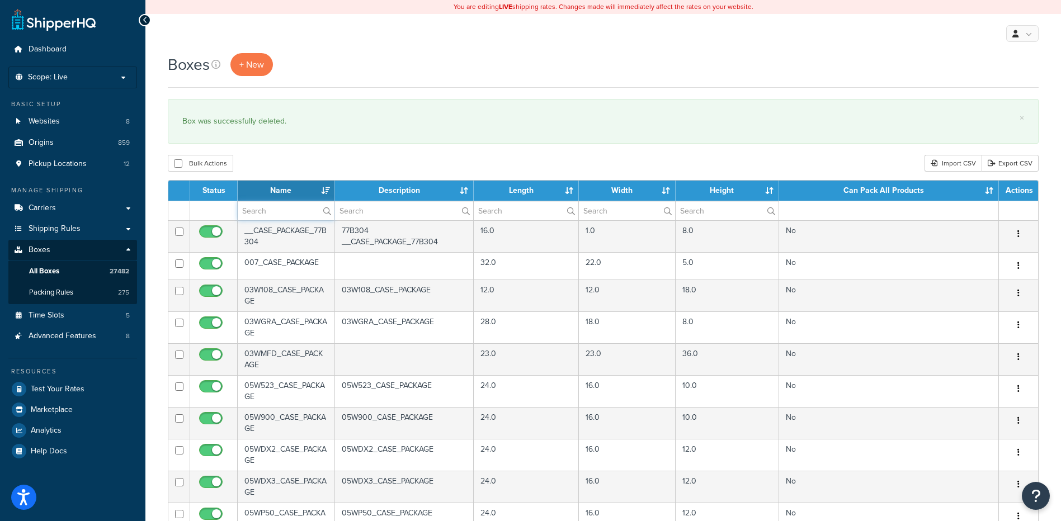
click at [257, 217] on input "text" at bounding box center [286, 210] width 97 height 19
paste input "37BE74"
click at [285, 156] on div "Bulk Actions Duplicate [GEOGRAPHIC_DATA] Import CSV Export CSV" at bounding box center [603, 163] width 871 height 17
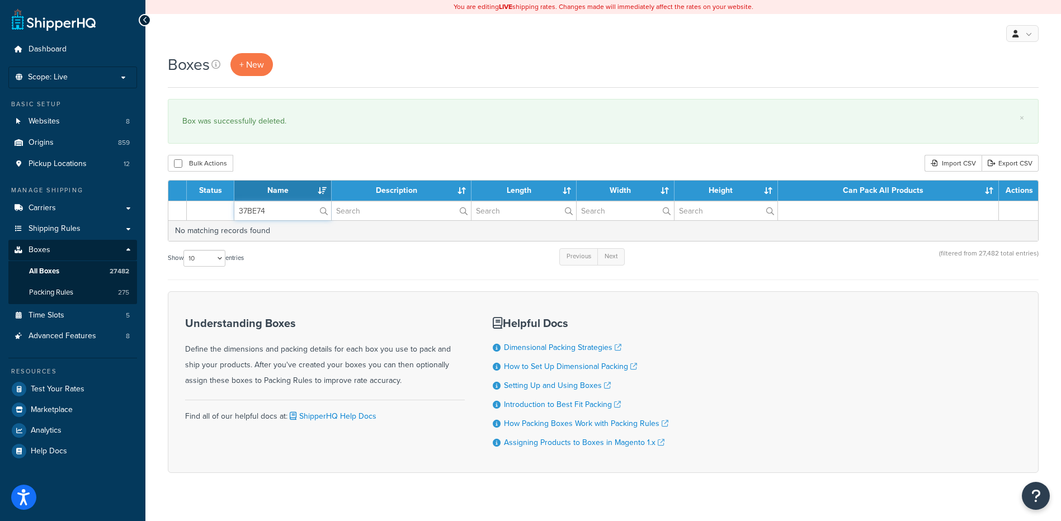
drag, startPoint x: 270, startPoint y: 211, endPoint x: 216, endPoint y: 209, distance: 53.7
click at [216, 209] on tr "37BE74" at bounding box center [603, 211] width 870 height 20
paste input "6"
type input "37BE76"
click at [317, 162] on div "Bulk Actions Duplicate [GEOGRAPHIC_DATA] Import CSV Export CSV" at bounding box center [603, 163] width 871 height 17
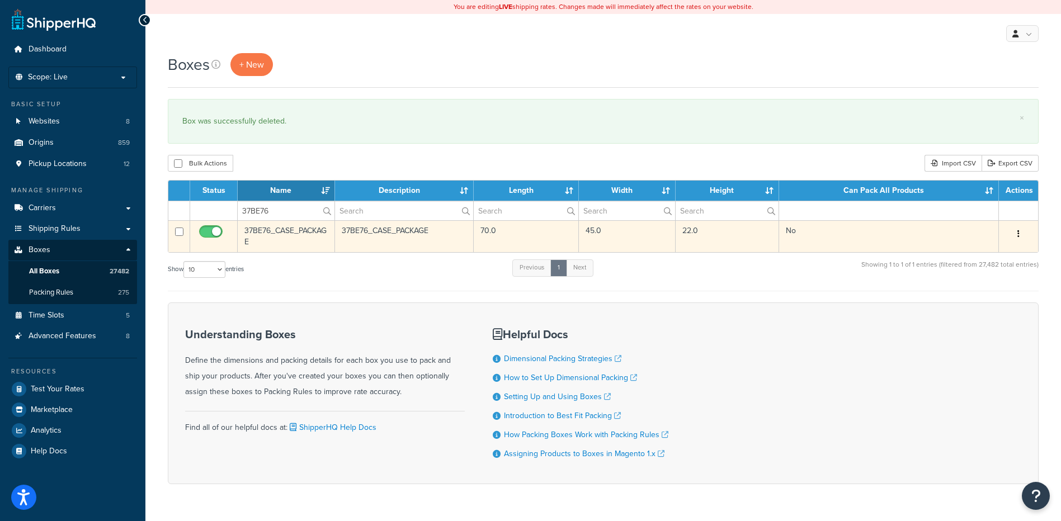
click at [1015, 232] on button "button" at bounding box center [1019, 234] width 16 height 18
click at [976, 298] on link "Delete" at bounding box center [981, 301] width 88 height 23
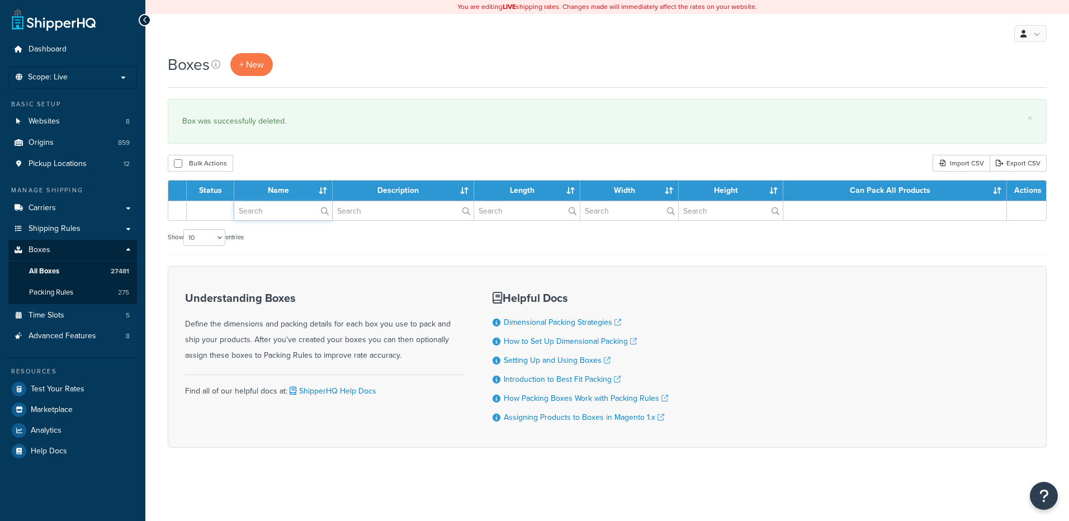
drag, startPoint x: 0, startPoint y: 0, endPoint x: 270, endPoint y: 216, distance: 345.8
click at [270, 216] on input "text" at bounding box center [283, 210] width 98 height 19
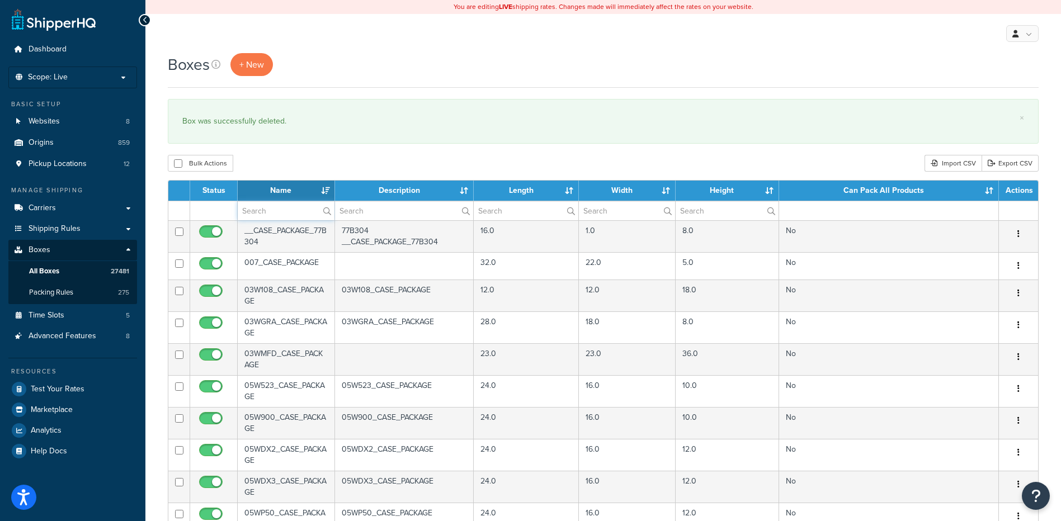
paste input "37BE78"
type input "37BE78"
click at [318, 149] on div "Boxes + New × Box was successfully deleted. Bulk Actions Duplicate Delete Impor…" at bounding box center [603, 429] width 916 height 753
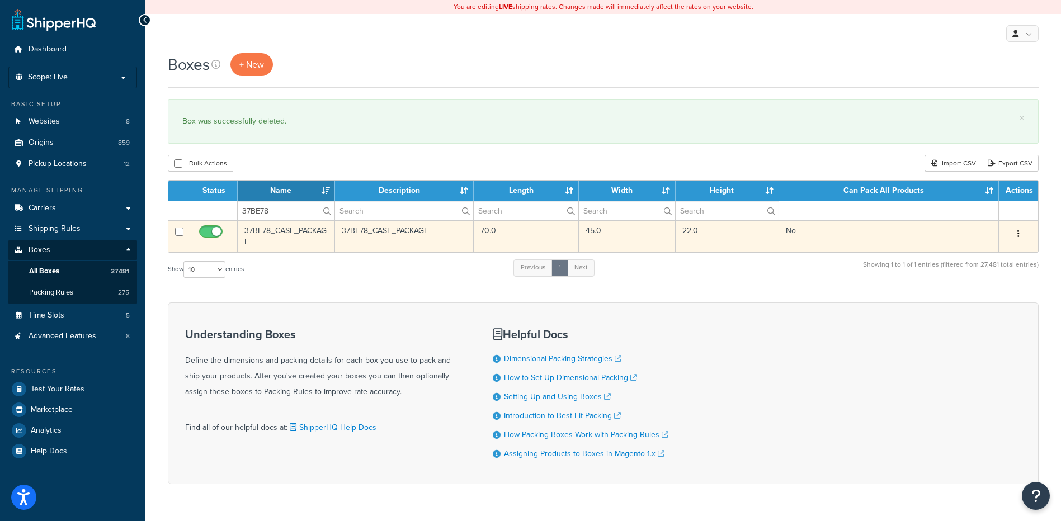
click at [1021, 231] on button "button" at bounding box center [1019, 234] width 16 height 18
click at [981, 301] on link "Delete" at bounding box center [981, 301] width 88 height 23
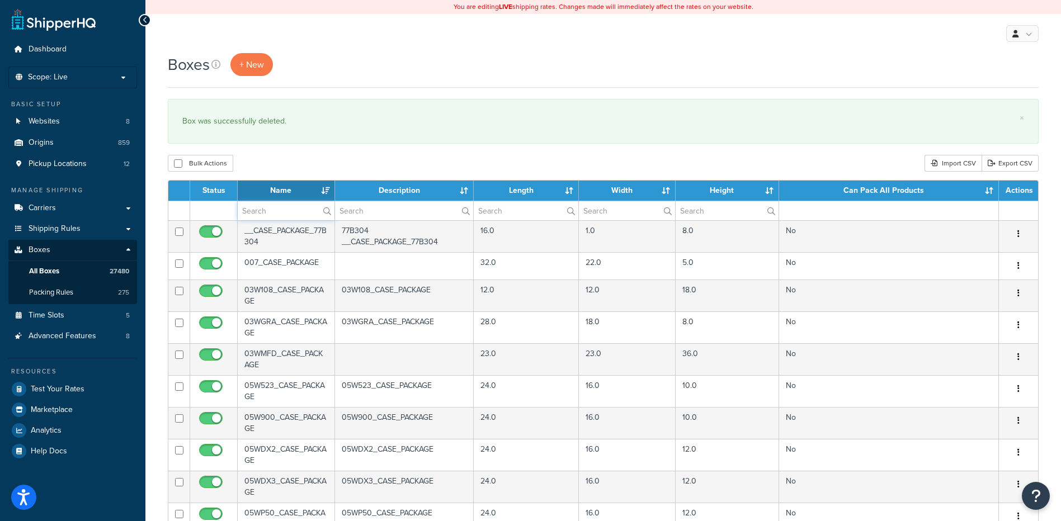
click at [261, 210] on input "text" at bounding box center [286, 210] width 97 height 19
paste input "37BE80"
type input "37BE80"
click at [312, 168] on div "Bulk Actions Duplicate [GEOGRAPHIC_DATA] Import CSV Export CSV" at bounding box center [603, 163] width 871 height 17
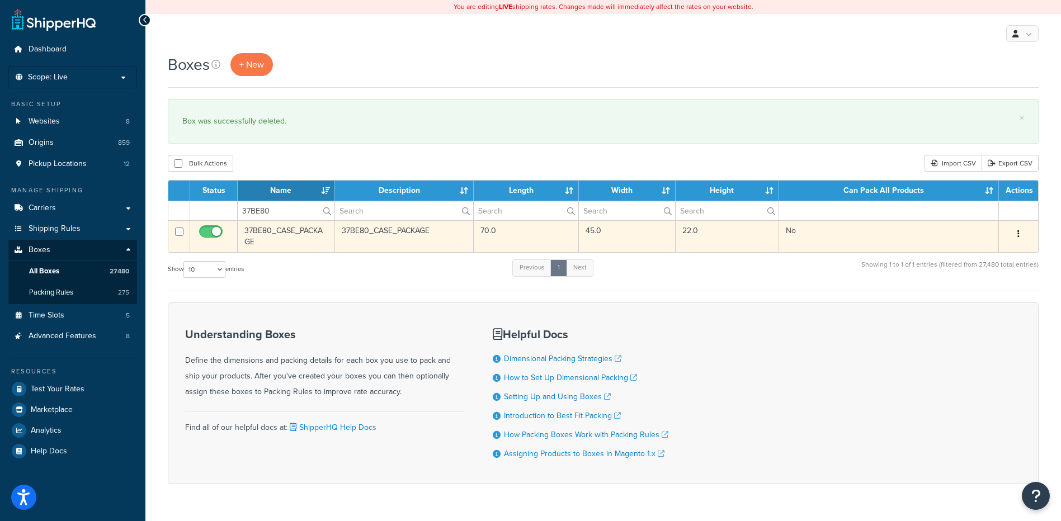
click at [1019, 234] on icon "button" at bounding box center [1018, 234] width 2 height 8
click at [987, 308] on link "Delete" at bounding box center [981, 301] width 88 height 23
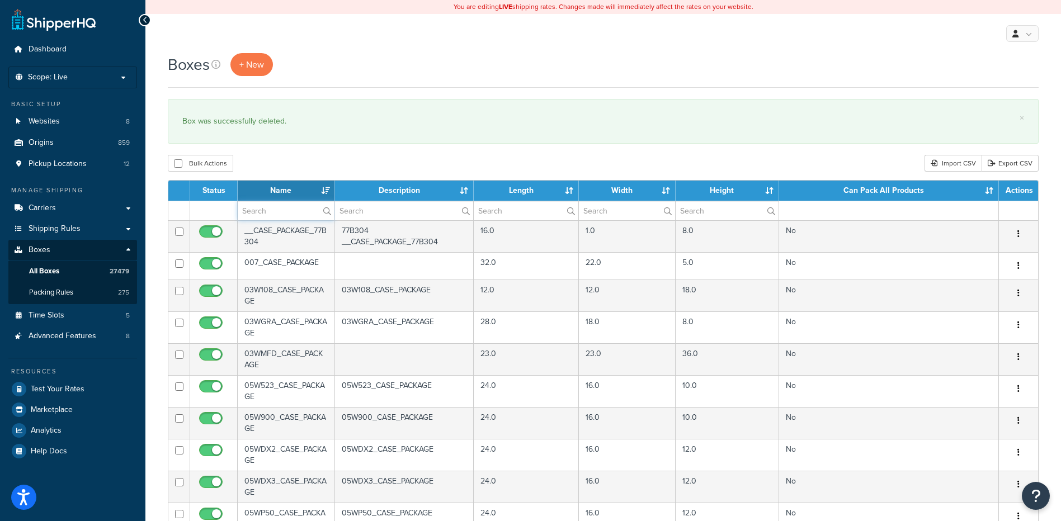
click at [299, 214] on input "text" at bounding box center [286, 210] width 97 height 19
paste input "37BE82"
type input "37BE82"
click at [326, 163] on div "Bulk Actions Duplicate [GEOGRAPHIC_DATA] Import CSV Export CSV" at bounding box center [603, 163] width 871 height 17
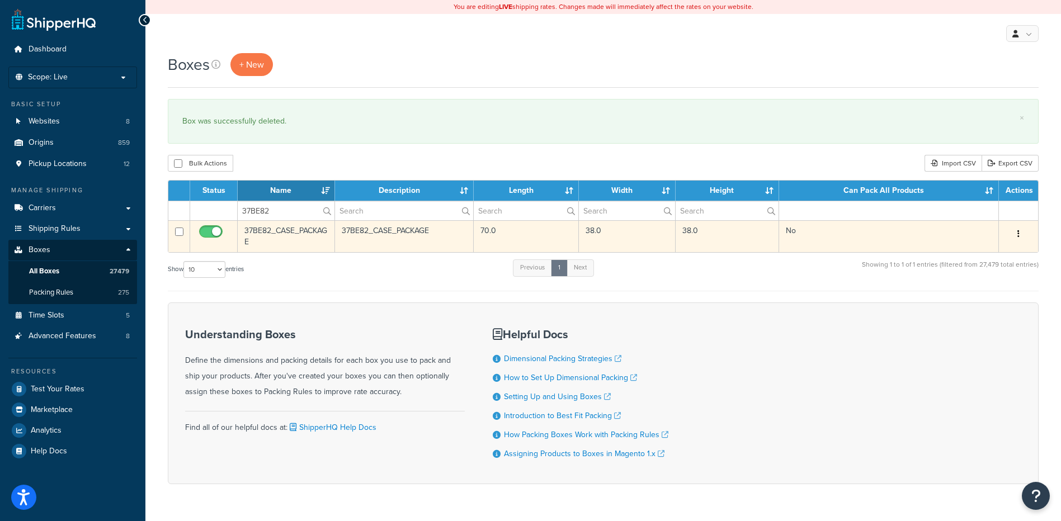
click at [1020, 232] on button "button" at bounding box center [1019, 234] width 16 height 18
click at [987, 302] on link "Delete" at bounding box center [981, 301] width 88 height 23
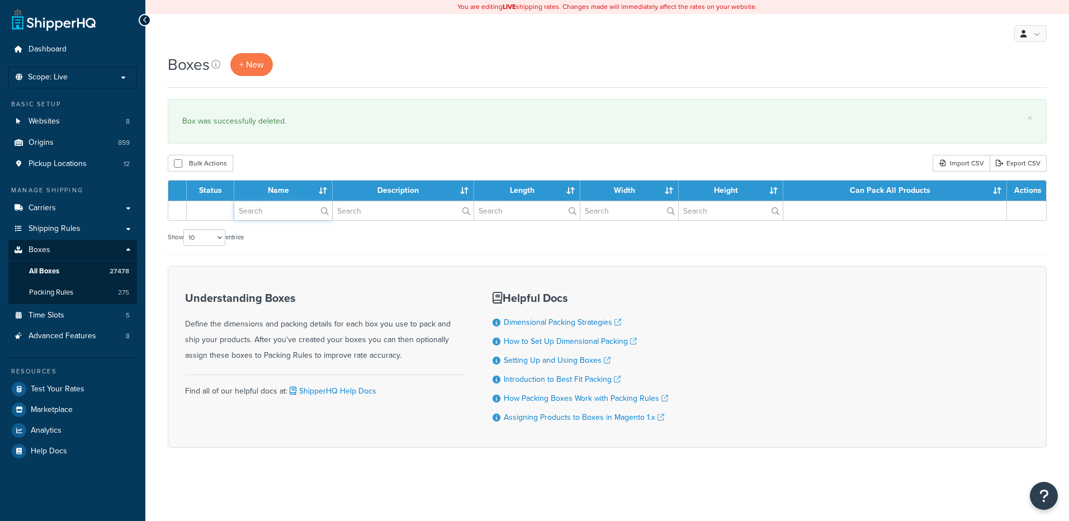
drag, startPoint x: 0, startPoint y: 0, endPoint x: 276, endPoint y: 210, distance: 346.9
click at [276, 210] on input "text" at bounding box center [283, 210] width 98 height 19
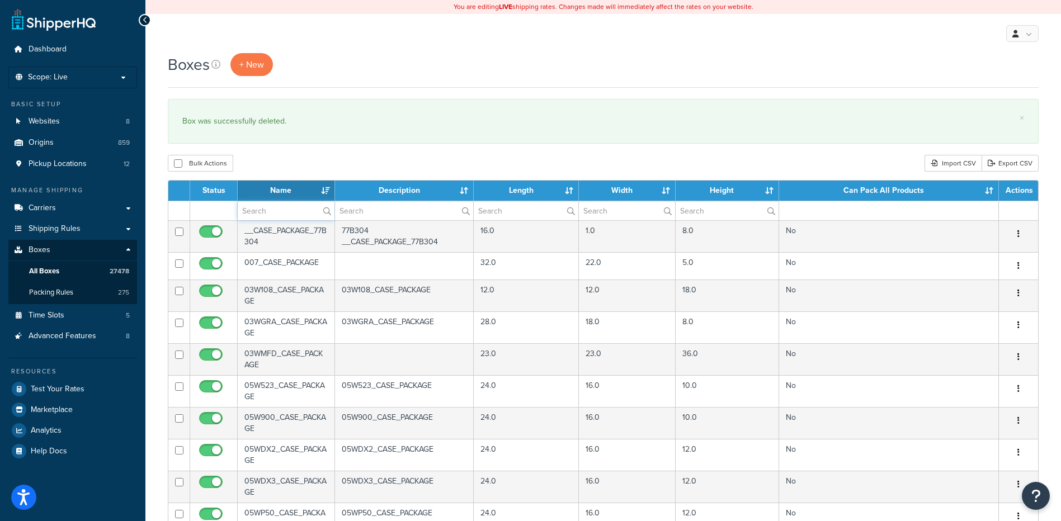
paste input "37BE84"
type input "37BE84"
click at [312, 165] on div "Bulk Actions Duplicate [GEOGRAPHIC_DATA] Import CSV Export CSV" at bounding box center [603, 163] width 871 height 17
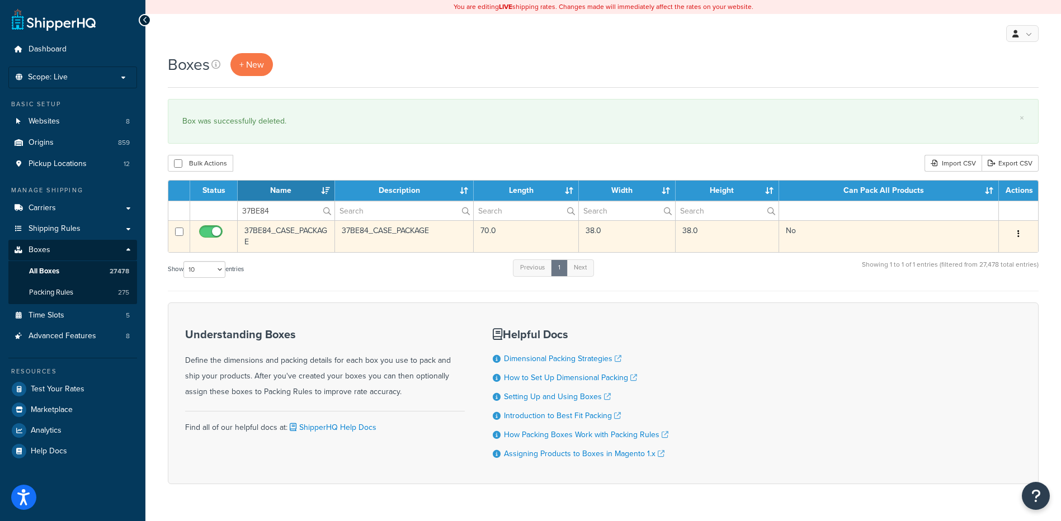
click at [1018, 232] on icon "button" at bounding box center [1018, 234] width 2 height 8
click at [979, 301] on link "Delete" at bounding box center [981, 301] width 88 height 23
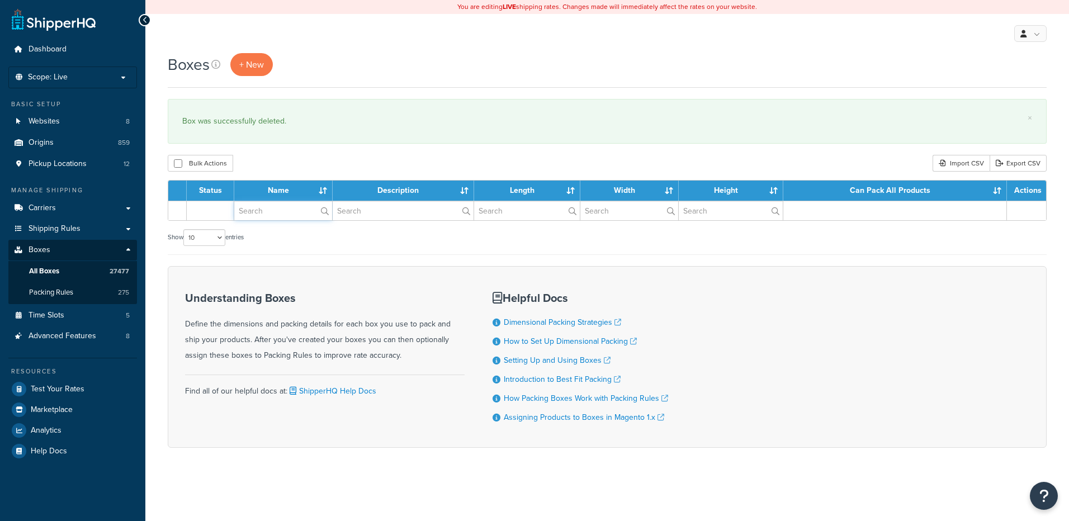
click at [265, 219] on input "text" at bounding box center [283, 210] width 98 height 19
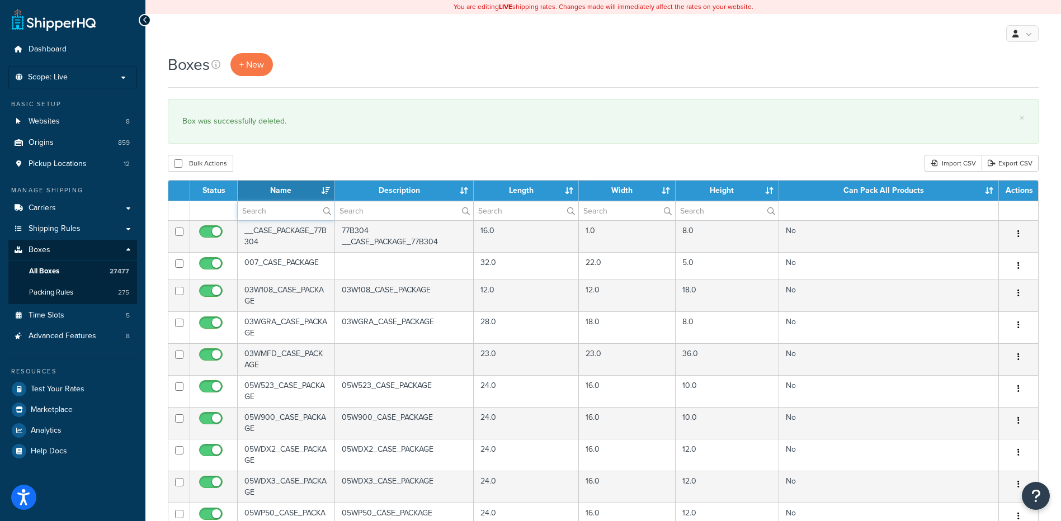
paste input "37BE86"
type input "37BE86"
click at [297, 148] on div "Boxes + New × Box was successfully deleted. Bulk Actions Duplicate [GEOGRAPHIC_…" at bounding box center [603, 429] width 916 height 753
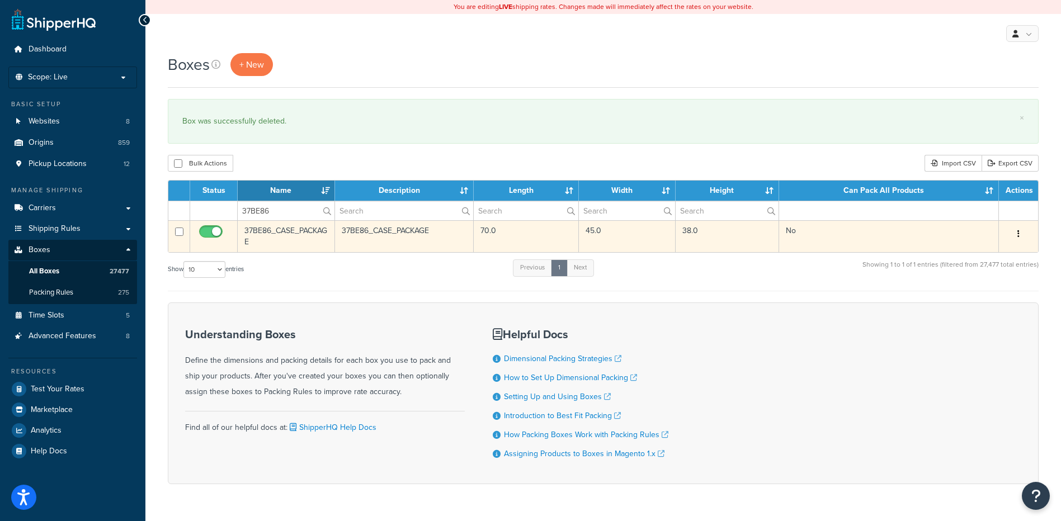
click at [1015, 229] on button "button" at bounding box center [1019, 234] width 16 height 18
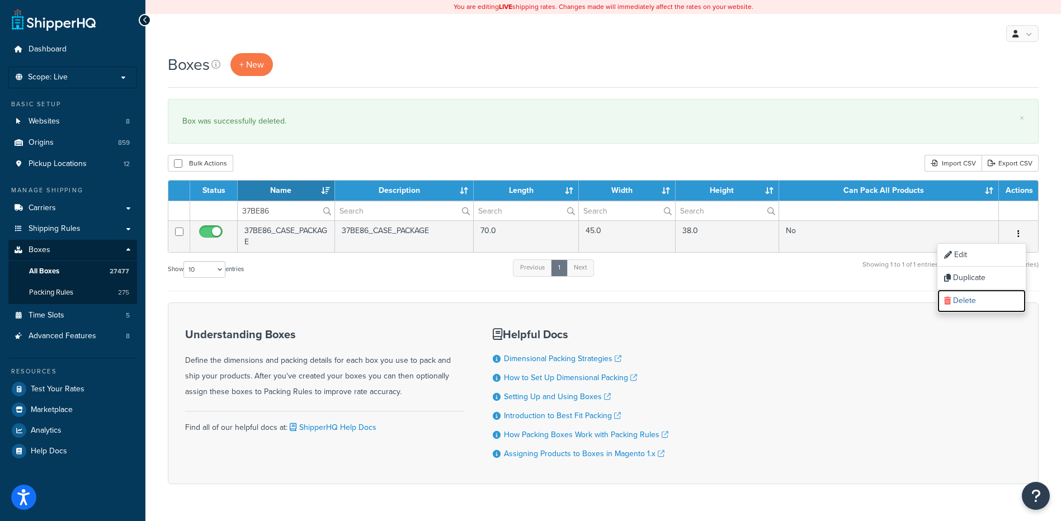
click at [977, 306] on link "Delete" at bounding box center [981, 301] width 88 height 23
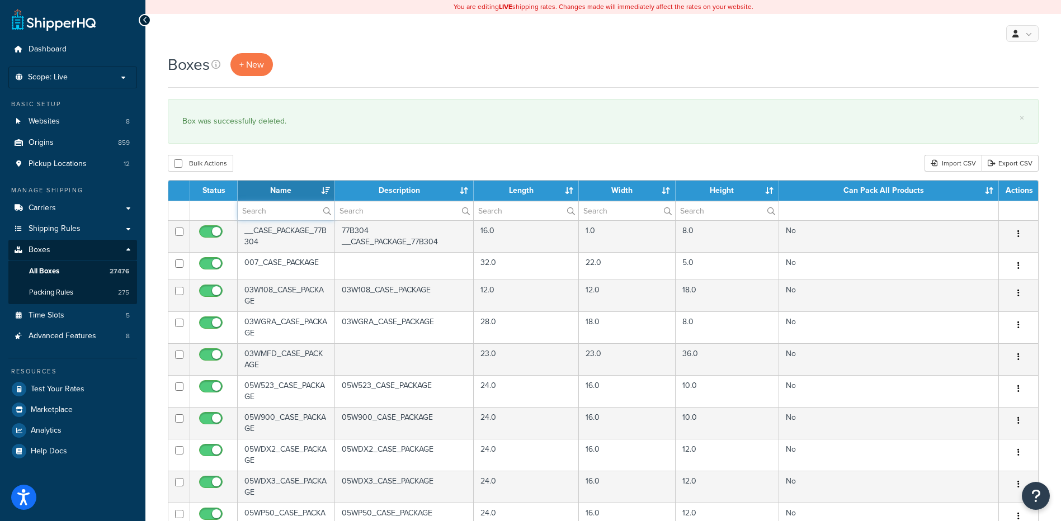
click at [282, 213] on input "text" at bounding box center [286, 210] width 97 height 19
paste input "30B360"
type input "30B360"
click at [318, 161] on div "Bulk Actions Duplicate [GEOGRAPHIC_DATA] Import CSV Export CSV" at bounding box center [603, 163] width 871 height 17
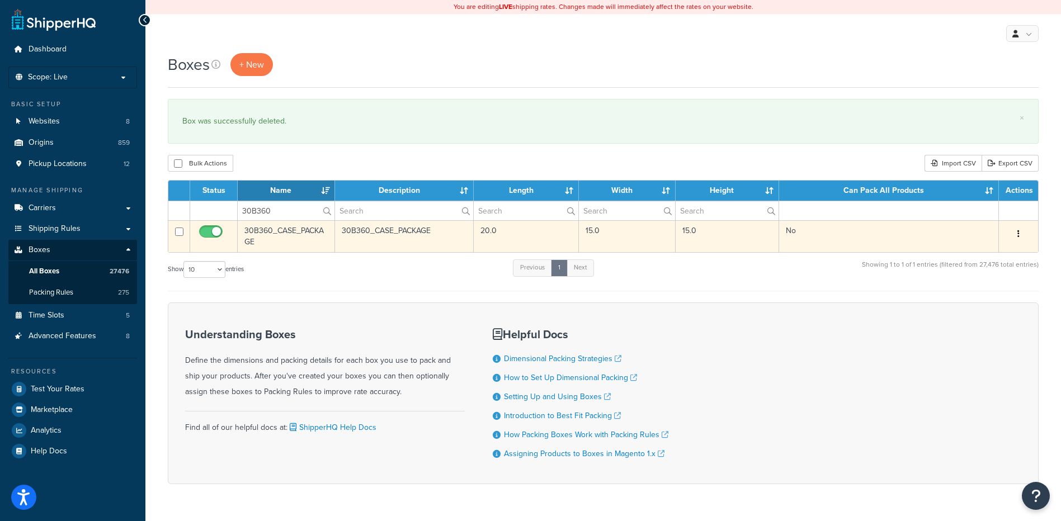
click at [1023, 237] on button "button" at bounding box center [1019, 234] width 16 height 18
click at [994, 295] on link "Delete" at bounding box center [981, 301] width 88 height 23
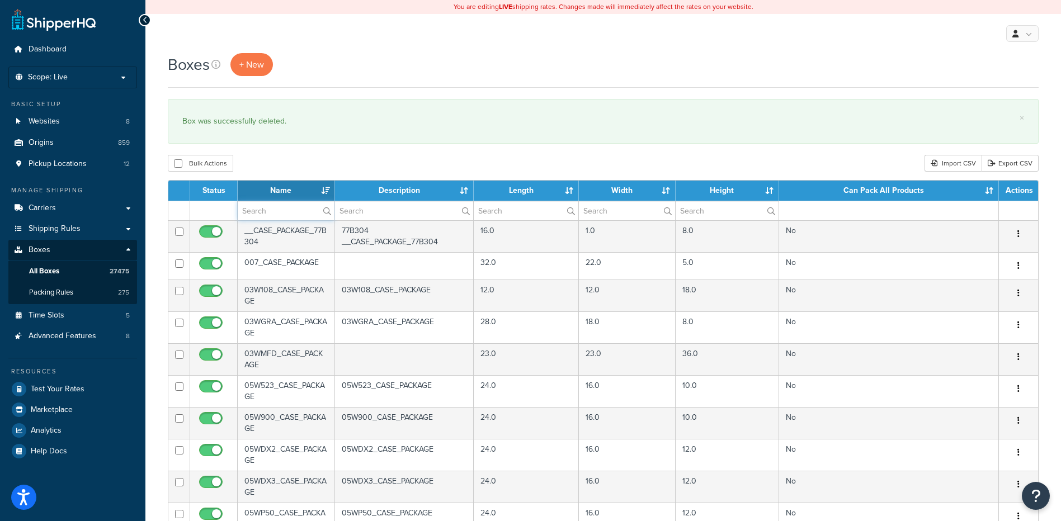
click at [274, 215] on input "text" at bounding box center [286, 210] width 97 height 19
paste input "56W5PH"
type input "56W5PH"
click at [324, 163] on div "Bulk Actions Duplicate Delete Import CSV Export CSV" at bounding box center [603, 163] width 871 height 17
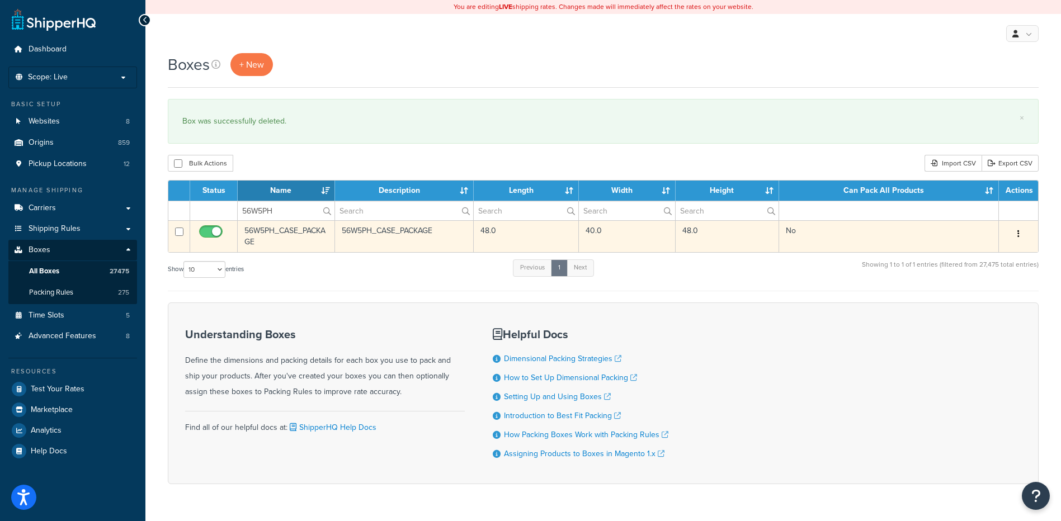
click at [1020, 235] on button "button" at bounding box center [1019, 234] width 16 height 18
click at [994, 300] on link "Delete" at bounding box center [981, 301] width 88 height 23
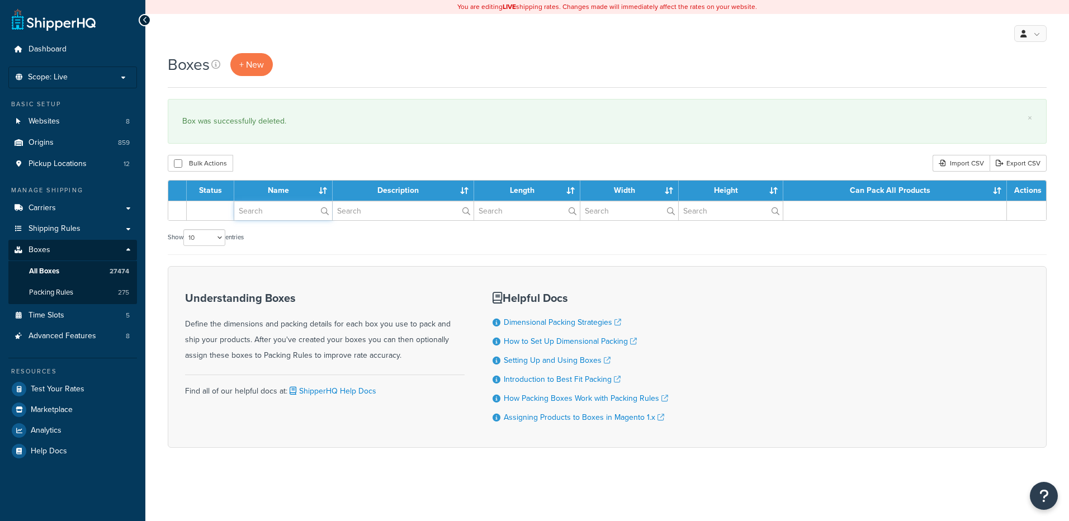
click at [279, 215] on input "text" at bounding box center [283, 210] width 98 height 19
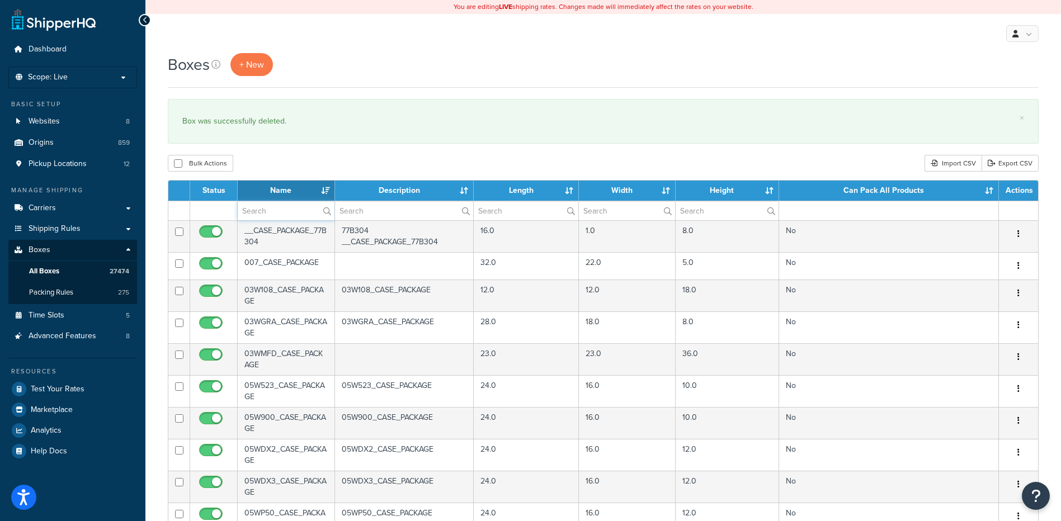
paste input "37BE88"
type input "37BE88"
click at [320, 158] on div "Bulk Actions Duplicate [GEOGRAPHIC_DATA] Import CSV Export CSV" at bounding box center [603, 163] width 871 height 17
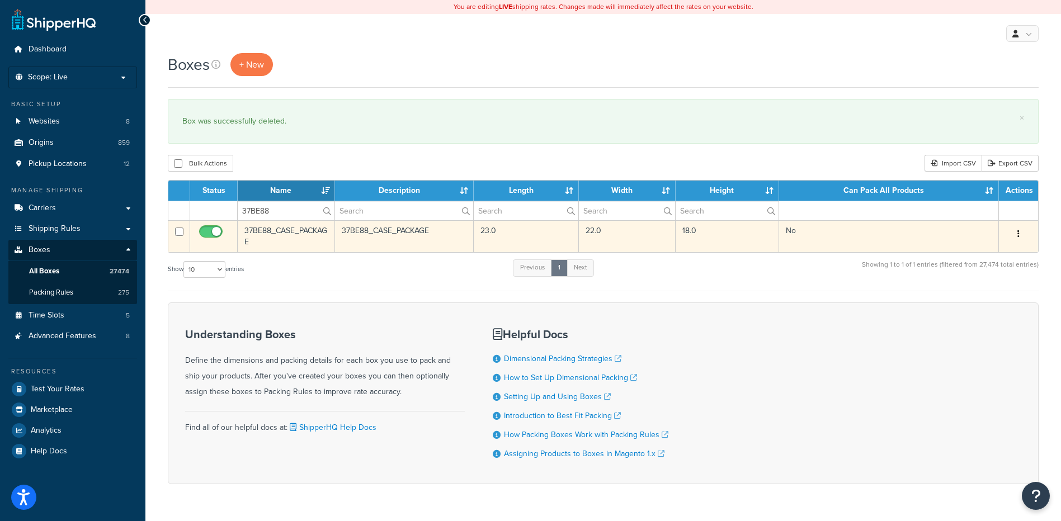
click at [1020, 232] on button "button" at bounding box center [1019, 234] width 16 height 18
click at [961, 300] on link "Delete" at bounding box center [981, 301] width 88 height 23
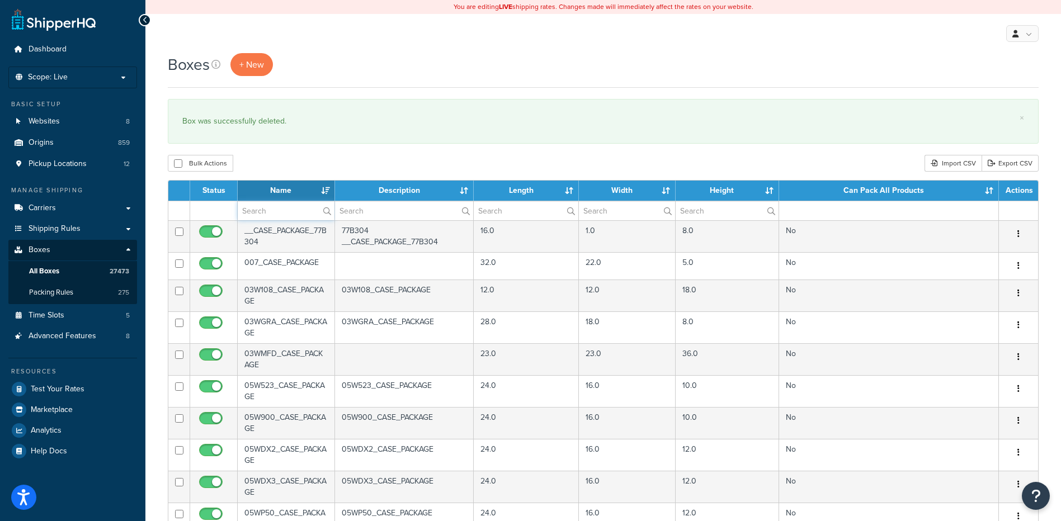
click at [255, 218] on input "text" at bounding box center [286, 210] width 97 height 19
paste input "37BE88"
click at [270, 151] on div "Boxes + New × Box was successfully deleted. Bulk Actions Duplicate [GEOGRAPHIC_…" at bounding box center [603, 429] width 916 height 753
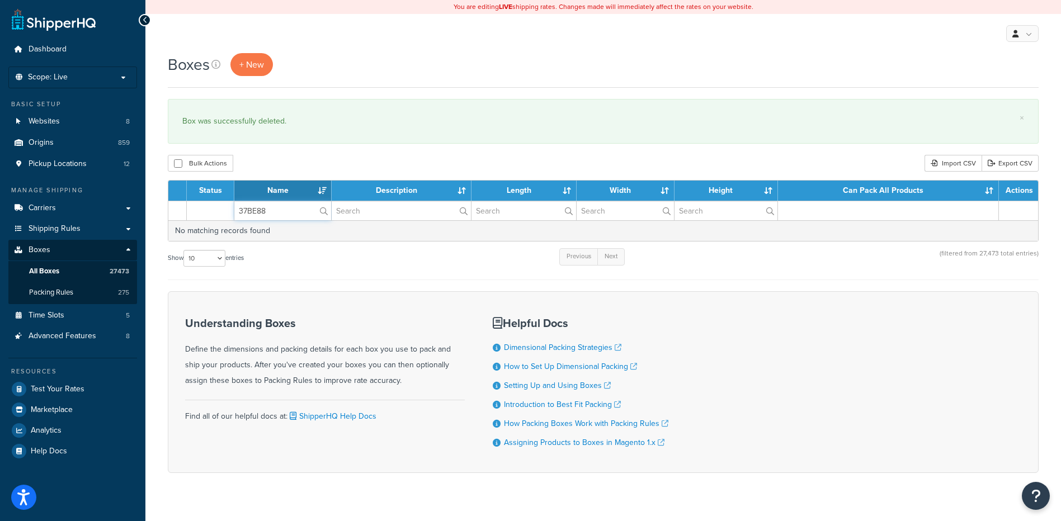
drag, startPoint x: 270, startPoint y: 211, endPoint x: 210, endPoint y: 207, distance: 60.6
click at [210, 207] on tr "37BE88" at bounding box center [603, 211] width 870 height 20
paste input "90"
type input "37BE90"
click at [268, 157] on div "Bulk Actions Duplicate [GEOGRAPHIC_DATA] Import CSV Export CSV" at bounding box center [603, 163] width 871 height 17
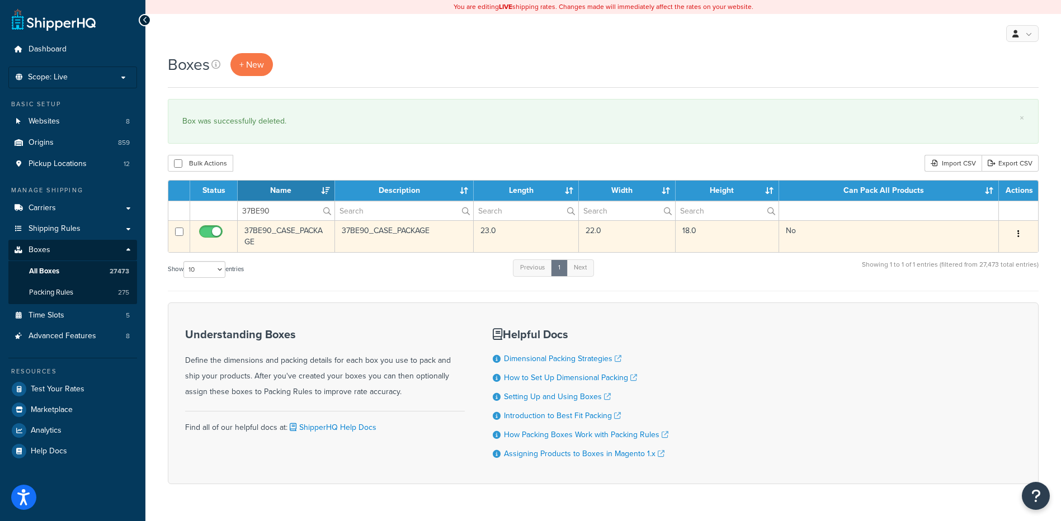
click at [1015, 232] on button "button" at bounding box center [1019, 234] width 16 height 18
click at [977, 301] on link "Delete" at bounding box center [981, 301] width 88 height 23
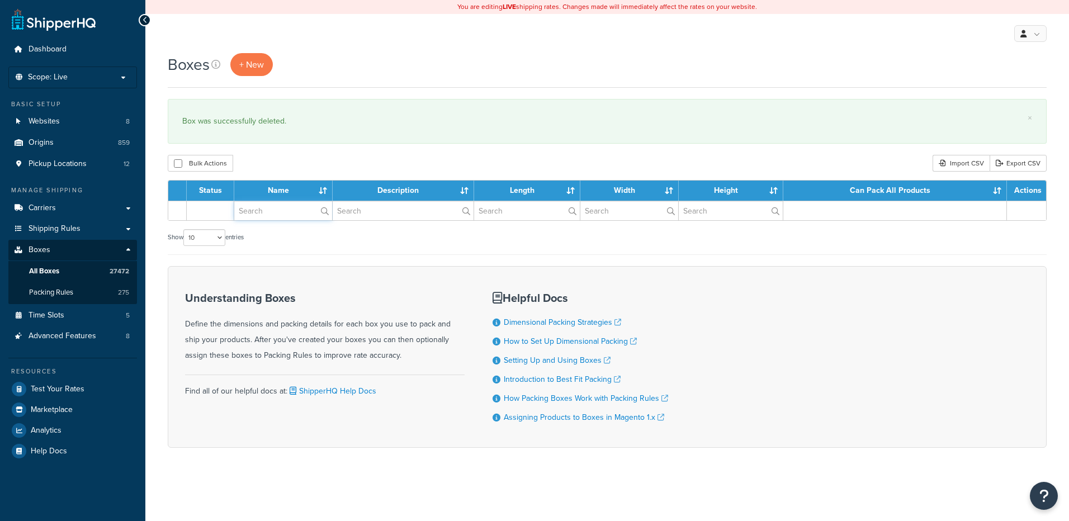
drag, startPoint x: 0, startPoint y: 0, endPoint x: 281, endPoint y: 214, distance: 353.6
click at [281, 214] on input "text" at bounding box center [283, 210] width 98 height 19
paste input "26B9SV"
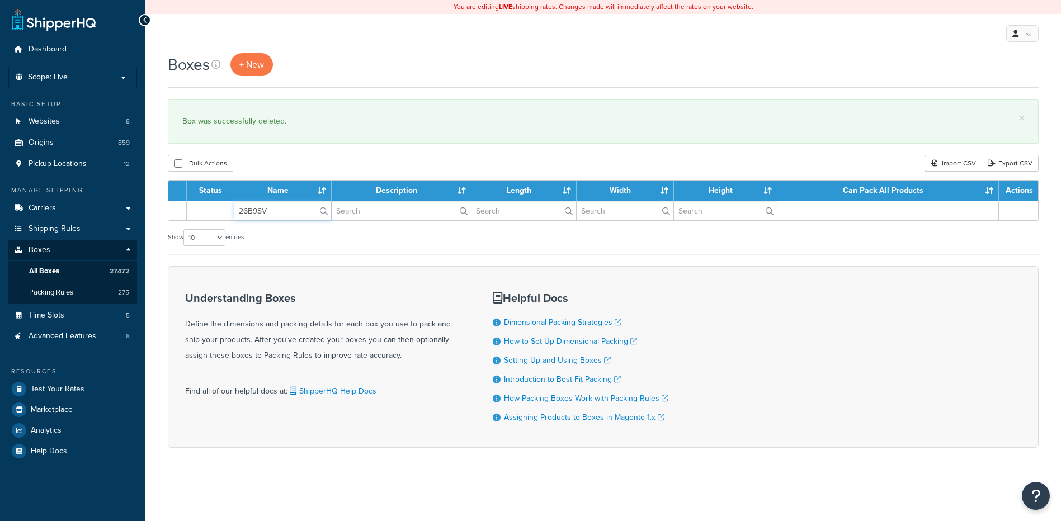
type input "26B9SV"
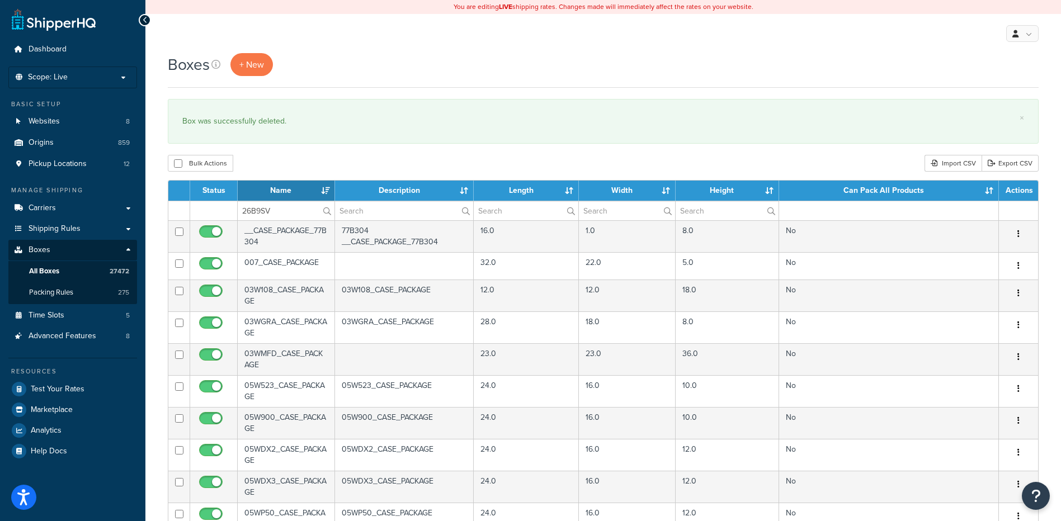
drag, startPoint x: 289, startPoint y: 165, endPoint x: 309, endPoint y: 172, distance: 21.4
click at [289, 165] on div "Bulk Actions Duplicate [GEOGRAPHIC_DATA] Import CSV Export CSV" at bounding box center [603, 163] width 871 height 17
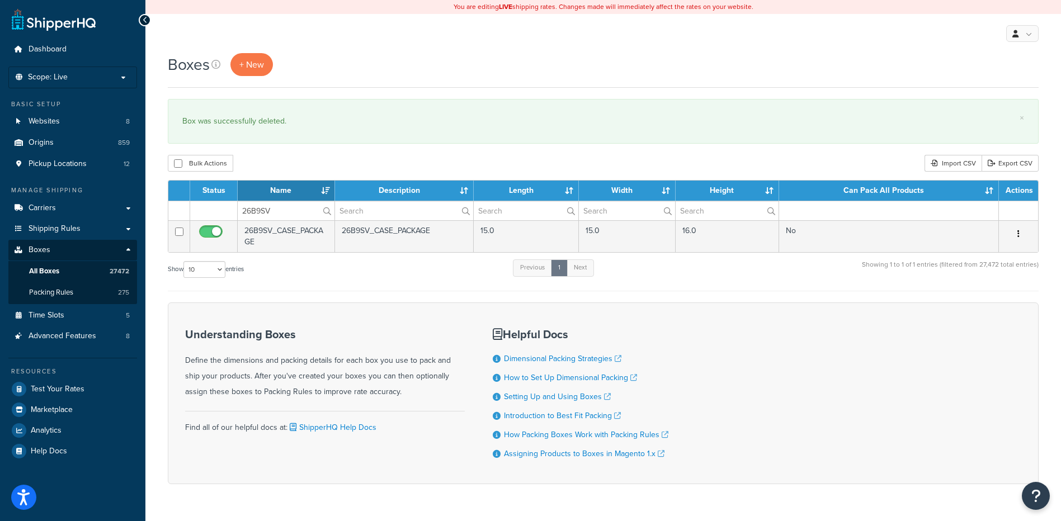
click at [1016, 232] on button "button" at bounding box center [1019, 234] width 16 height 18
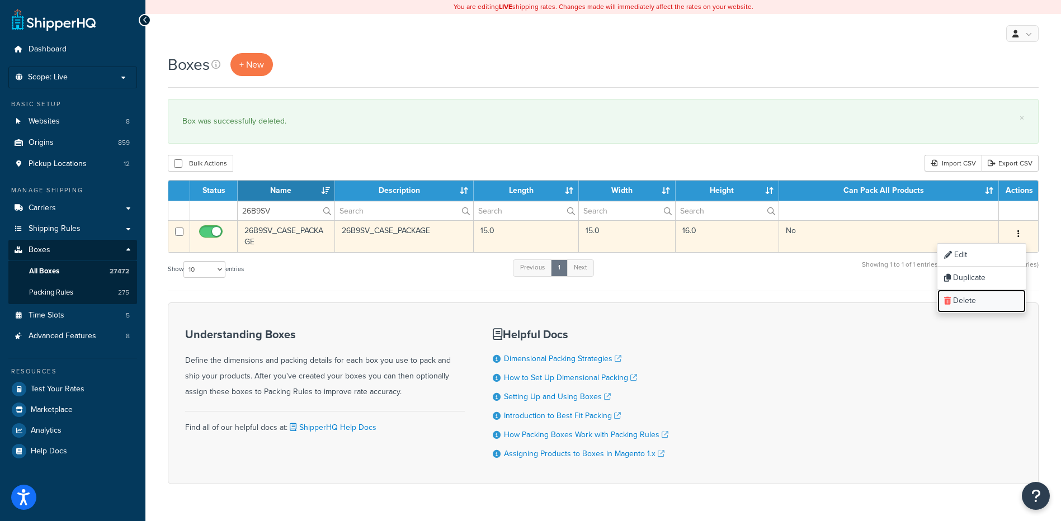
click at [981, 299] on link "Delete" at bounding box center [981, 301] width 88 height 23
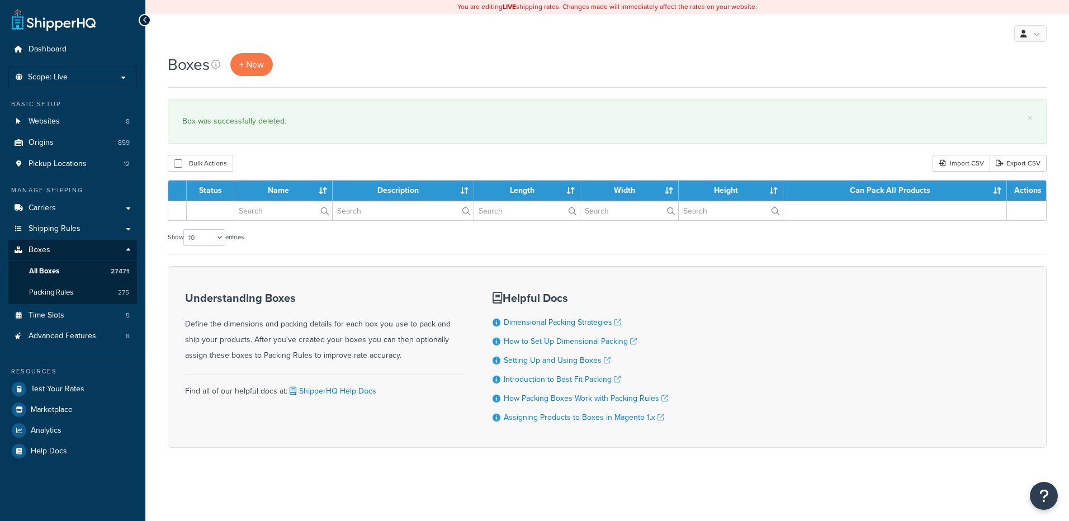
click at [272, 209] on input "text" at bounding box center [283, 210] width 98 height 19
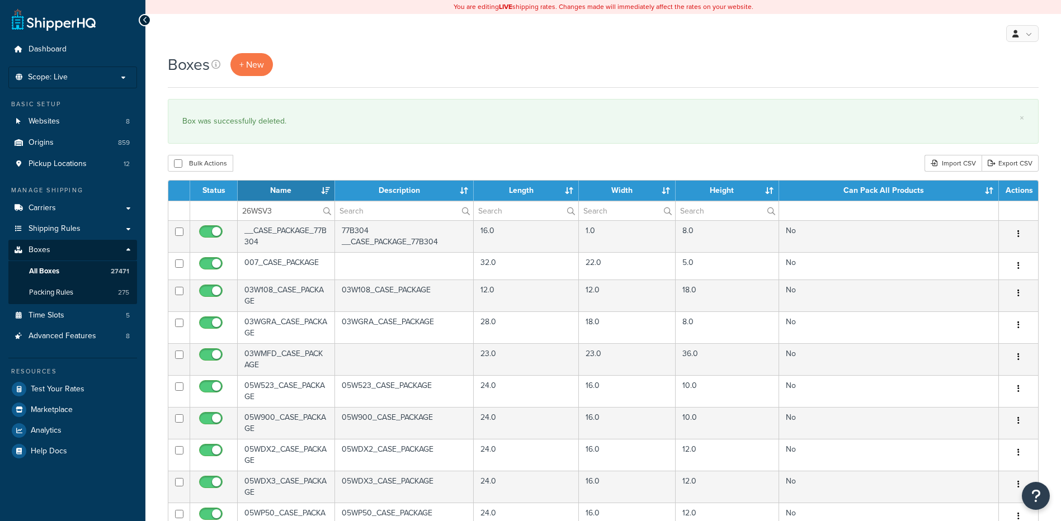
type input "26WSV3"
click at [285, 170] on div "Bulk Actions Duplicate [GEOGRAPHIC_DATA] Import CSV Export CSV" at bounding box center [603, 163] width 871 height 17
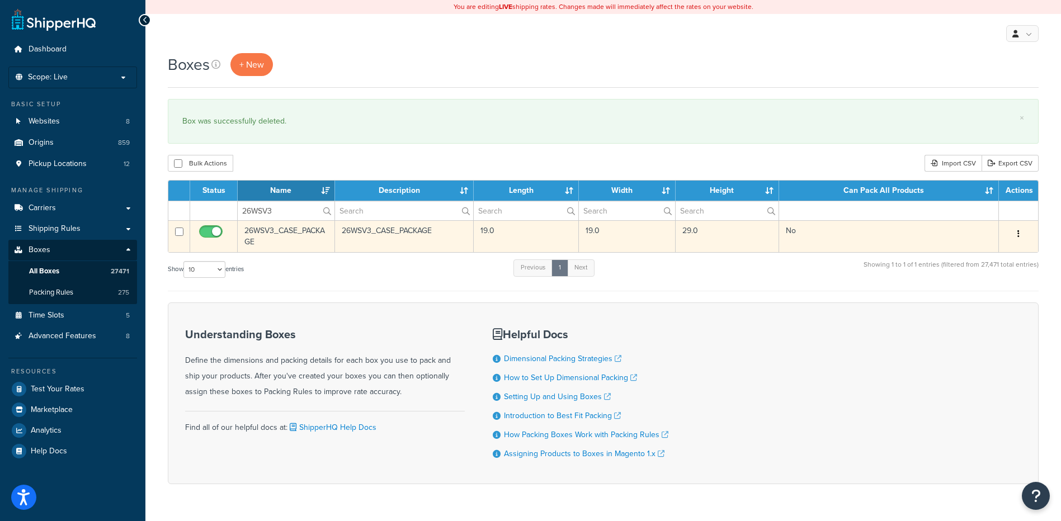
click at [1016, 234] on button "button" at bounding box center [1019, 234] width 16 height 18
click at [946, 304] on icon at bounding box center [947, 301] width 7 height 8
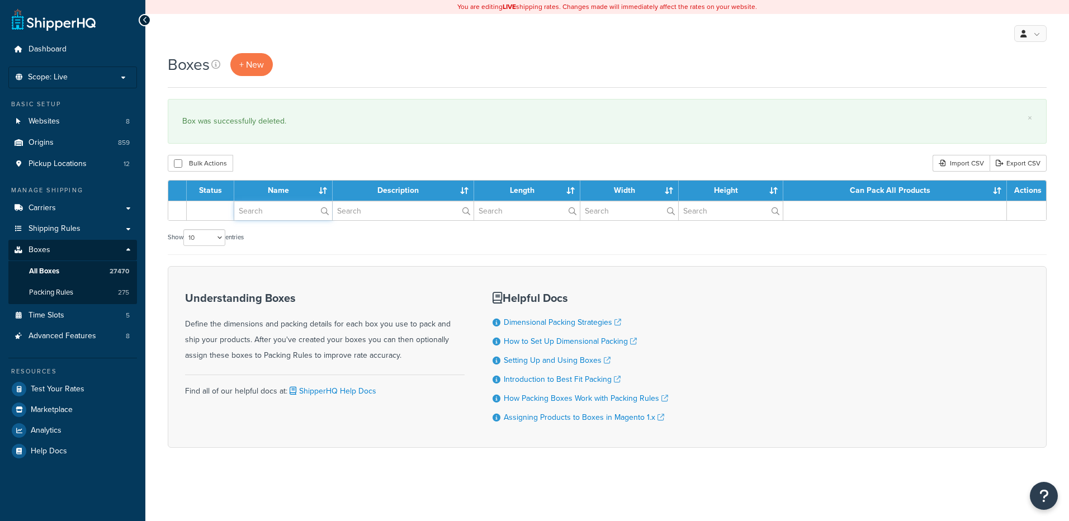
click at [262, 215] on input "text" at bounding box center [283, 210] width 98 height 19
paste input "37BF39"
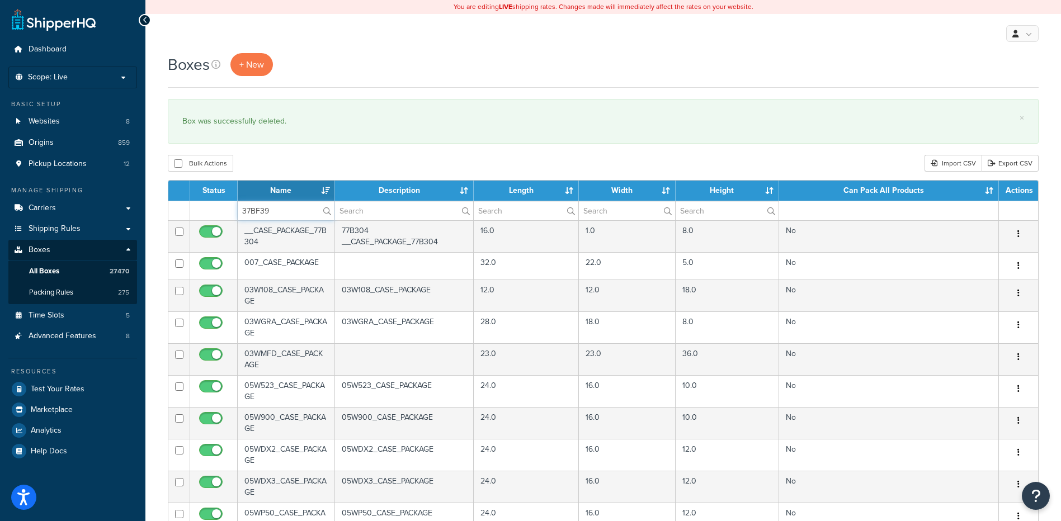
type input "37BF39"
click at [268, 159] on div "Bulk Actions Duplicate Delete Import CSV Export CSV" at bounding box center [603, 163] width 871 height 17
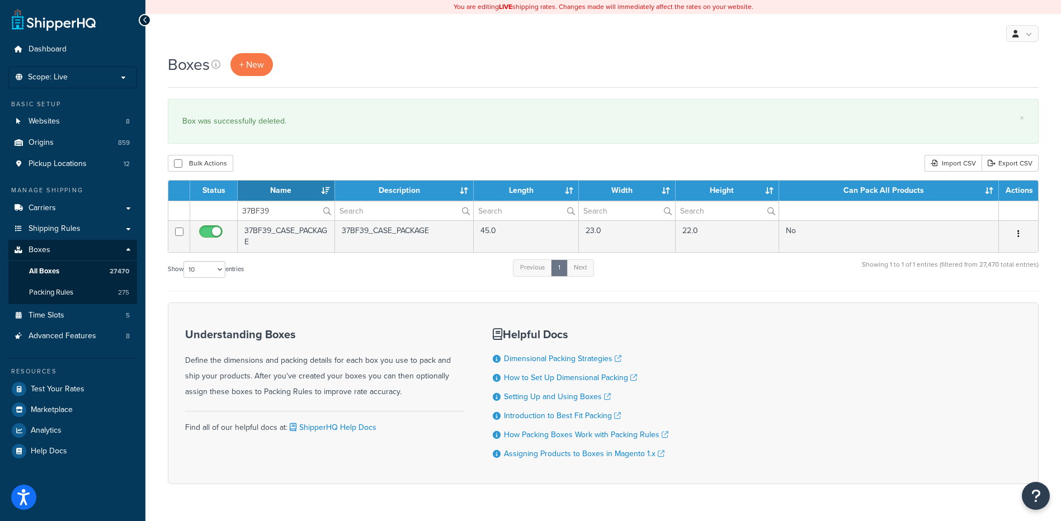
click at [1019, 237] on icon "button" at bounding box center [1018, 234] width 2 height 8
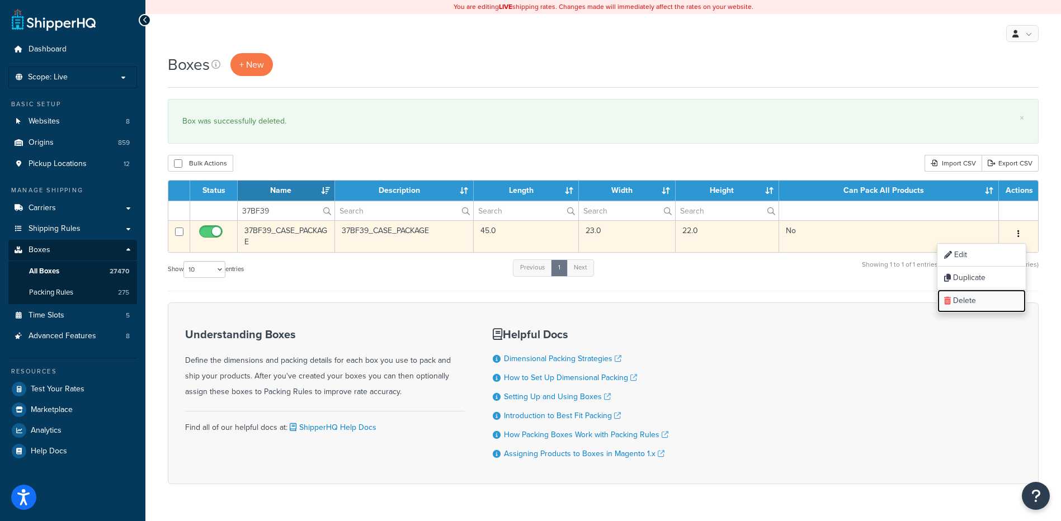
click at [980, 300] on link "Delete" at bounding box center [981, 301] width 88 height 23
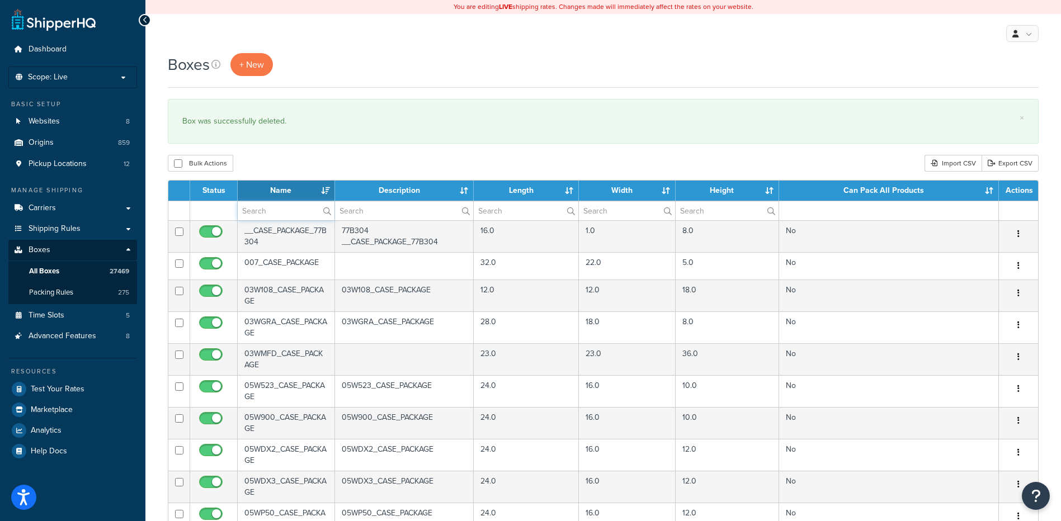
click at [257, 212] on input "text" at bounding box center [286, 210] width 97 height 19
paste input "37BF40"
type input "37BF40"
click at [285, 152] on div "Boxes + New × Box was successfully deleted. Bulk Actions Duplicate [GEOGRAPHIC_…" at bounding box center [603, 429] width 916 height 753
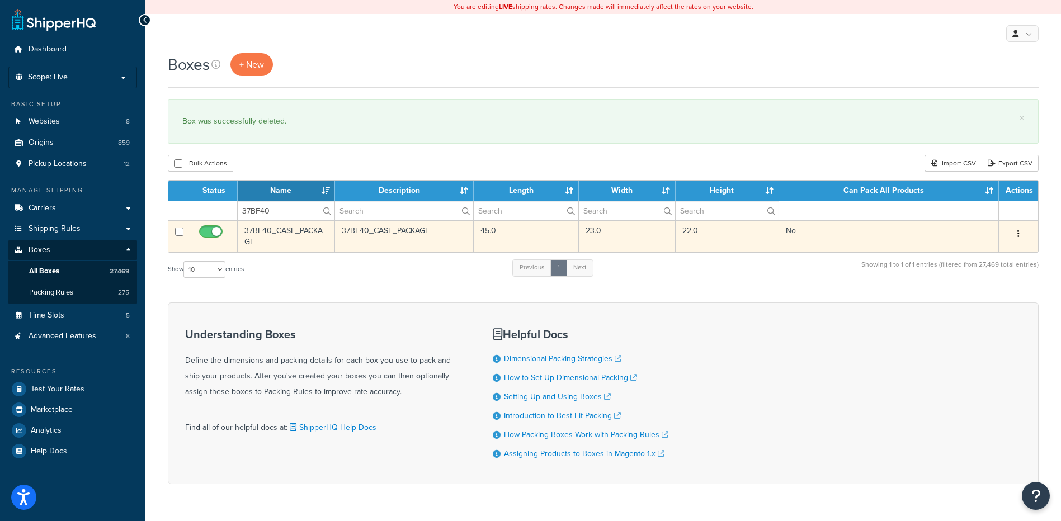
click at [1022, 235] on button "button" at bounding box center [1019, 234] width 16 height 18
click at [974, 312] on link "Delete" at bounding box center [981, 301] width 88 height 23
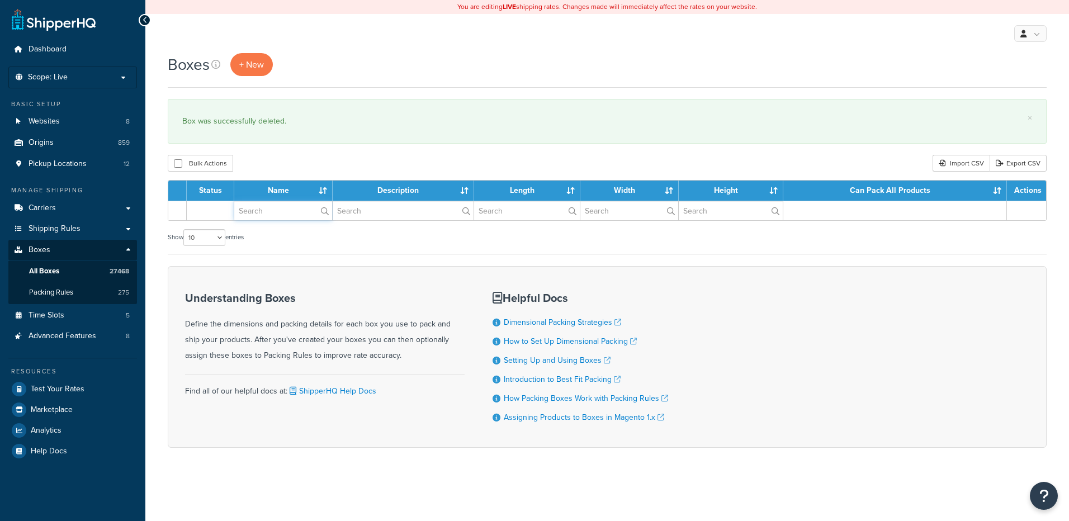
drag, startPoint x: 0, startPoint y: 0, endPoint x: 266, endPoint y: 215, distance: 342.4
click at [266, 215] on input "text" at bounding box center [283, 210] width 98 height 19
paste input "37BF41"
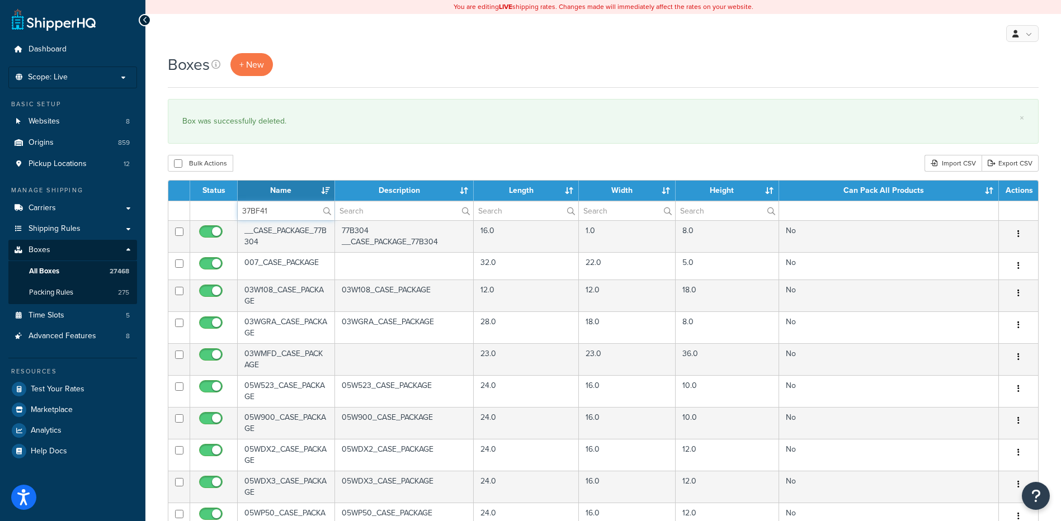
type input "37BF41"
click at [279, 159] on div "Bulk Actions Duplicate [GEOGRAPHIC_DATA] Import CSV Export CSV" at bounding box center [603, 163] width 871 height 17
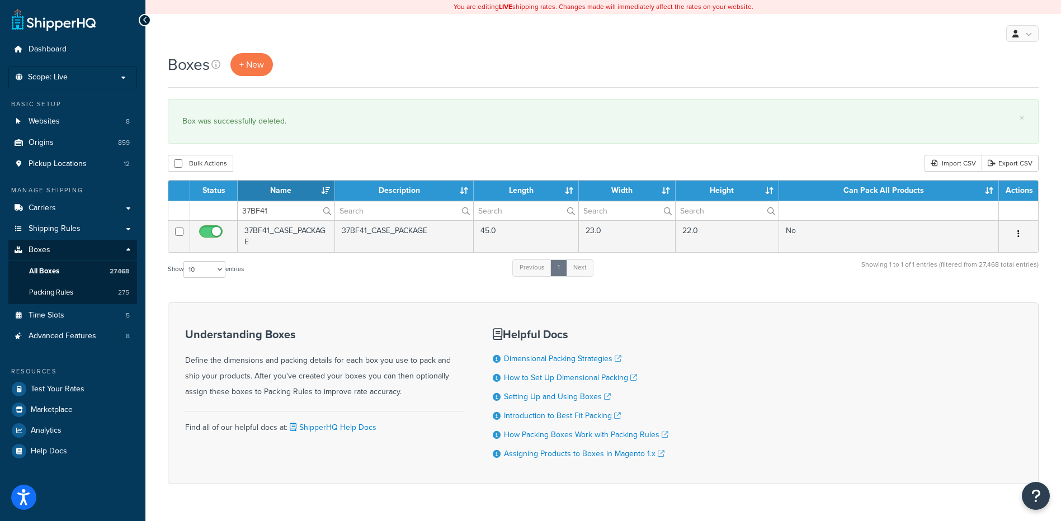
click at [1015, 232] on button "button" at bounding box center [1019, 234] width 16 height 18
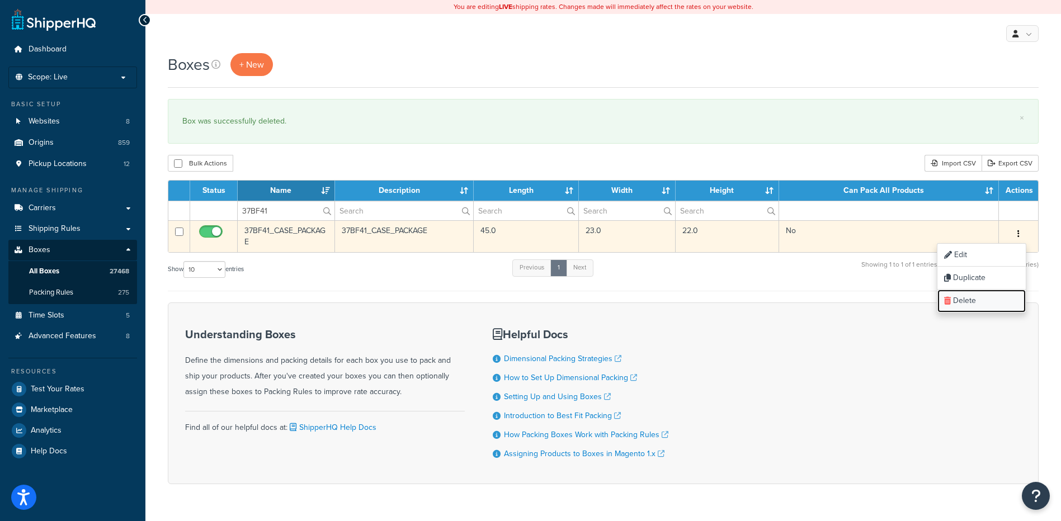
click at [984, 299] on link "Delete" at bounding box center [981, 301] width 88 height 23
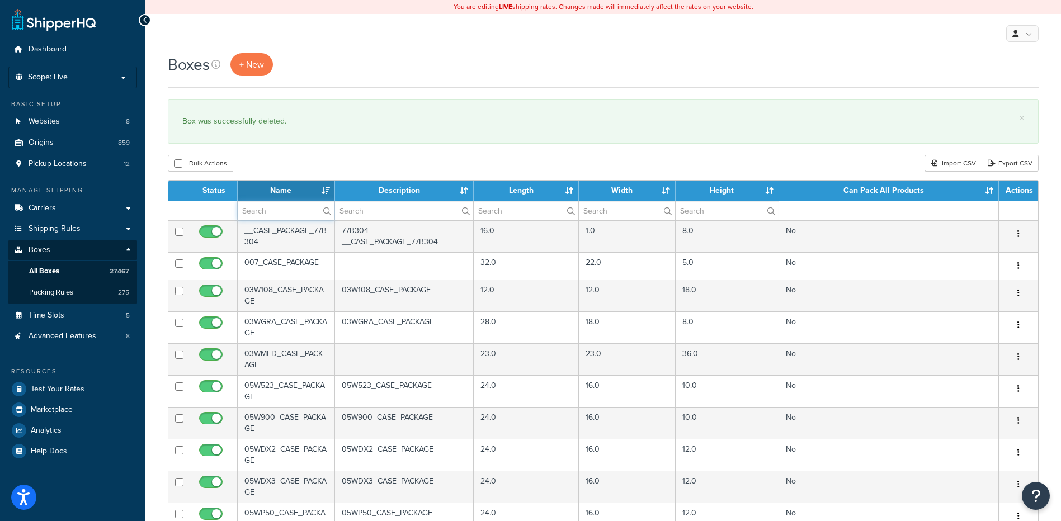
click at [279, 213] on input "text" at bounding box center [286, 210] width 97 height 19
paste input "37BF52"
type input "37BF52"
click at [280, 172] on div "Bulk Actions Duplicate [GEOGRAPHIC_DATA] Import CSV Export CSV" at bounding box center [603, 163] width 871 height 17
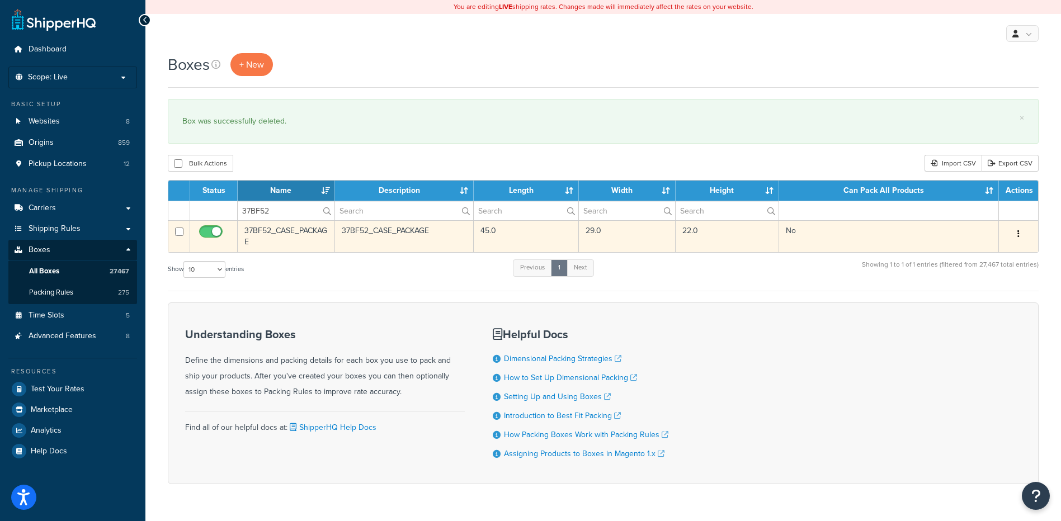
click at [1014, 232] on button "button" at bounding box center [1019, 234] width 16 height 18
click at [975, 305] on link "Delete" at bounding box center [981, 301] width 88 height 23
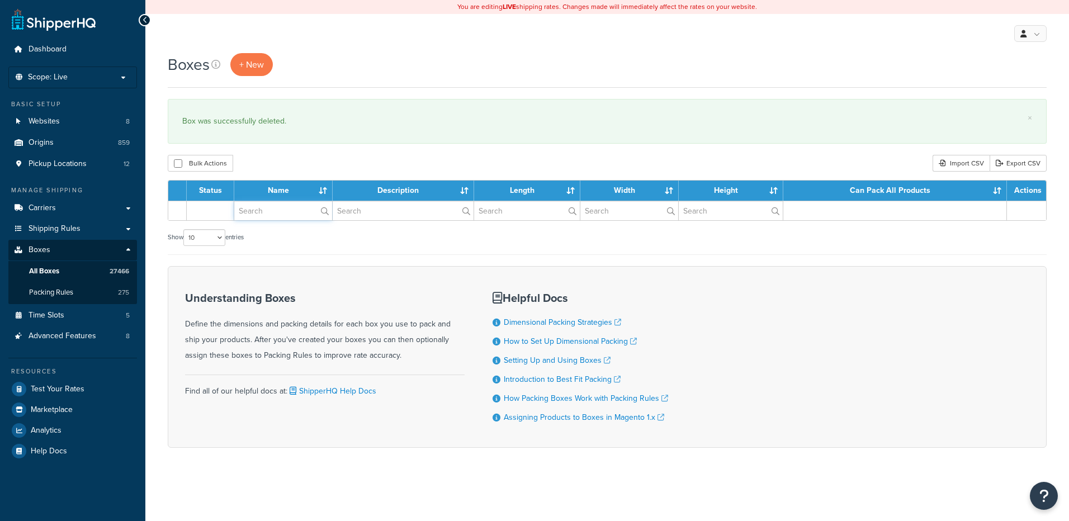
drag, startPoint x: 0, startPoint y: 0, endPoint x: 274, endPoint y: 213, distance: 347.2
click at [274, 213] on input "text" at bounding box center [283, 210] width 98 height 19
paste input "37BF59"
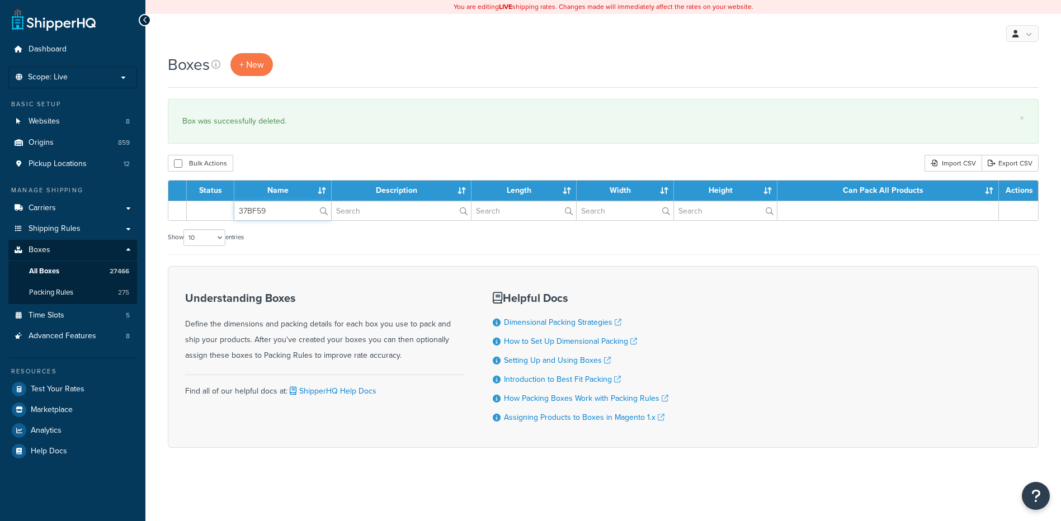
type input "37BF59"
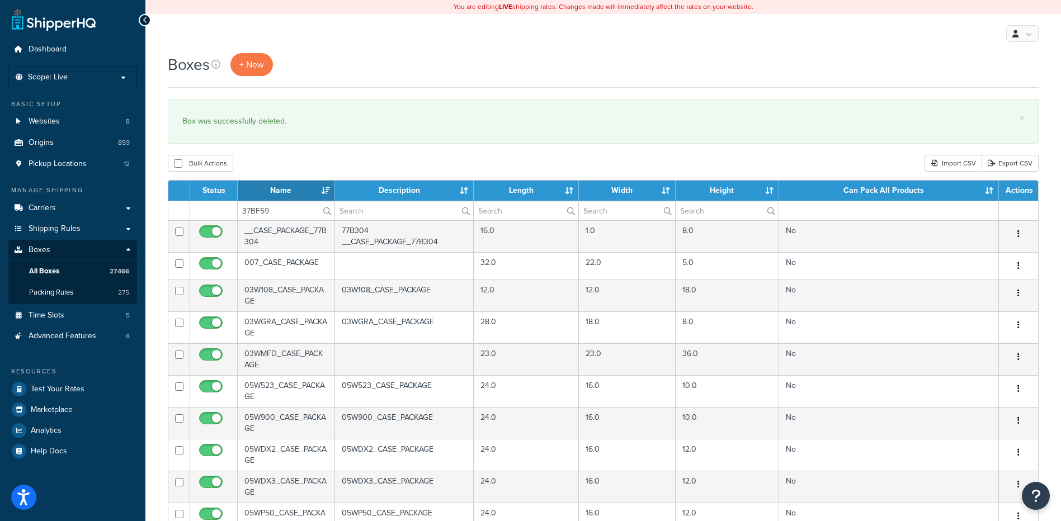
click at [295, 158] on div "Bulk Actions Duplicate [GEOGRAPHIC_DATA] Import CSV Export CSV" at bounding box center [603, 163] width 871 height 17
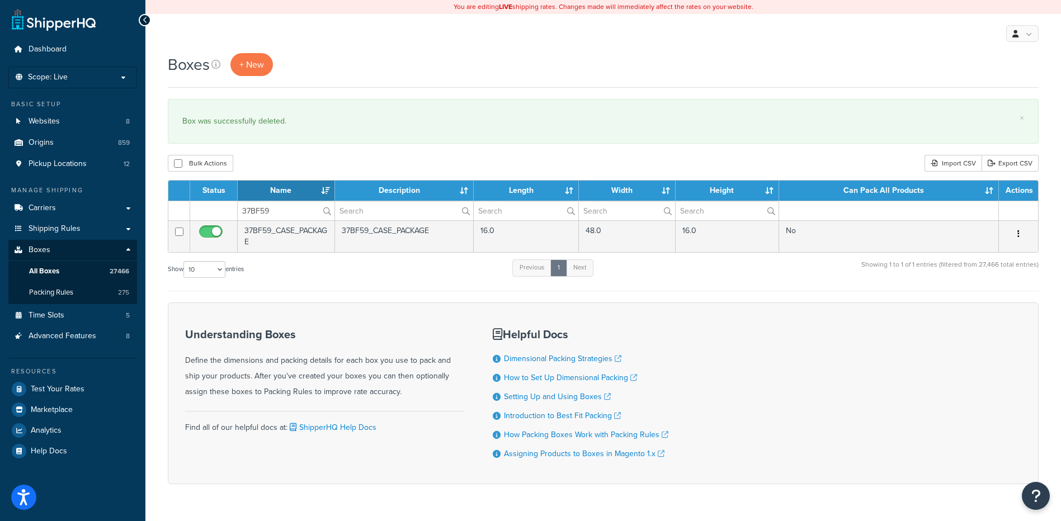
click at [1016, 234] on button "button" at bounding box center [1019, 234] width 16 height 18
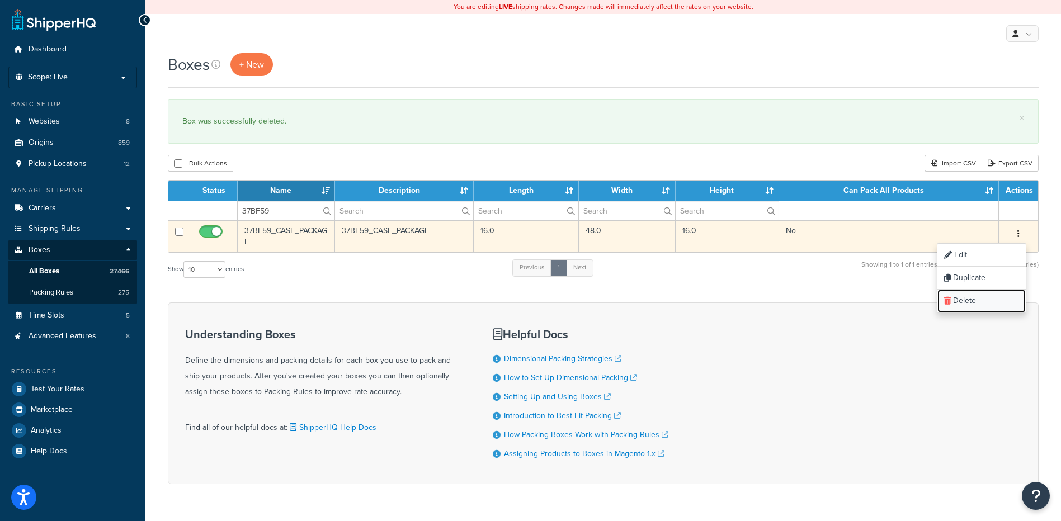
click at [985, 296] on link "Delete" at bounding box center [981, 301] width 88 height 23
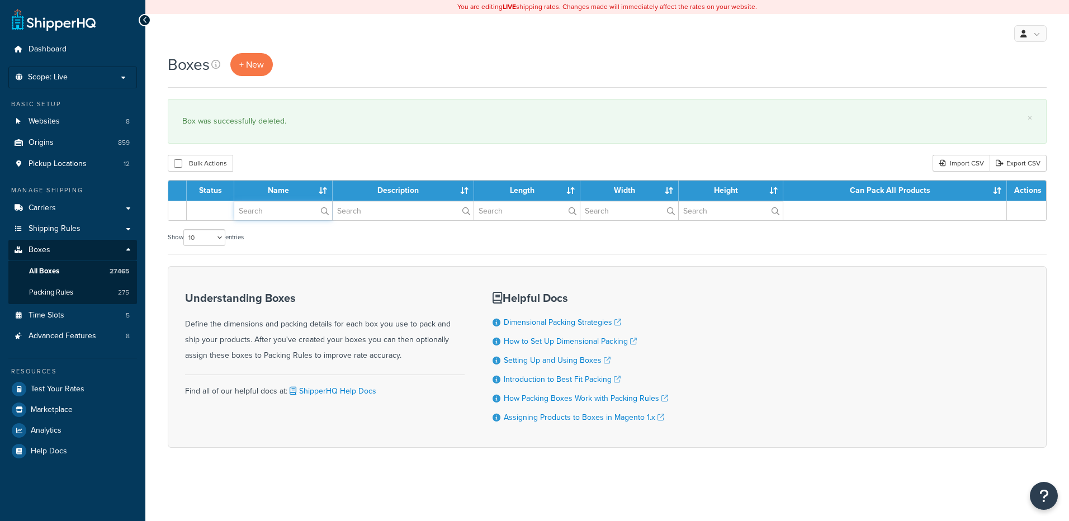
drag, startPoint x: 0, startPoint y: 0, endPoint x: 257, endPoint y: 211, distance: 332.2
click at [257, 211] on input "text" at bounding box center [283, 210] width 98 height 19
paste input "37BF60"
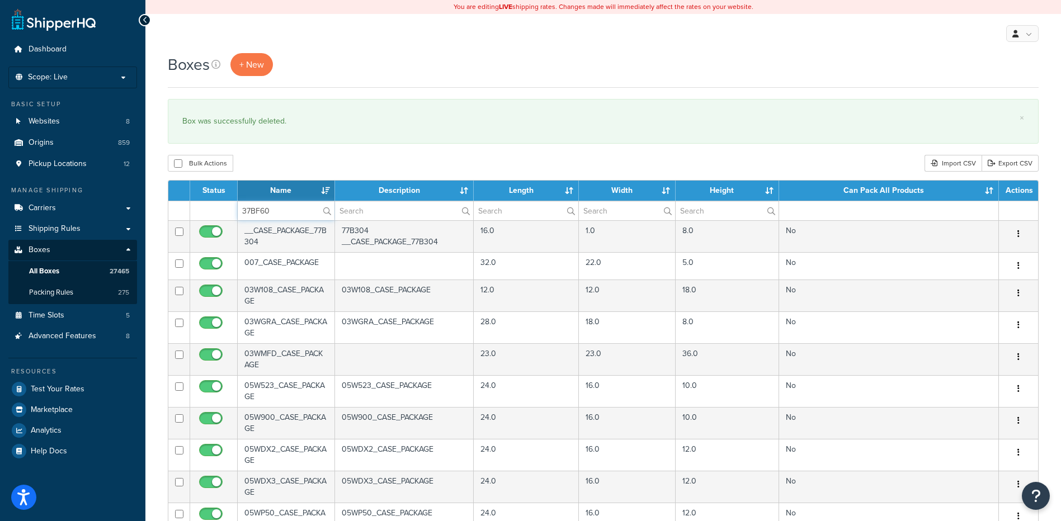
type input "37BF60"
click at [273, 155] on div "Bulk Actions Duplicate [GEOGRAPHIC_DATA] Import CSV Export CSV" at bounding box center [603, 163] width 871 height 17
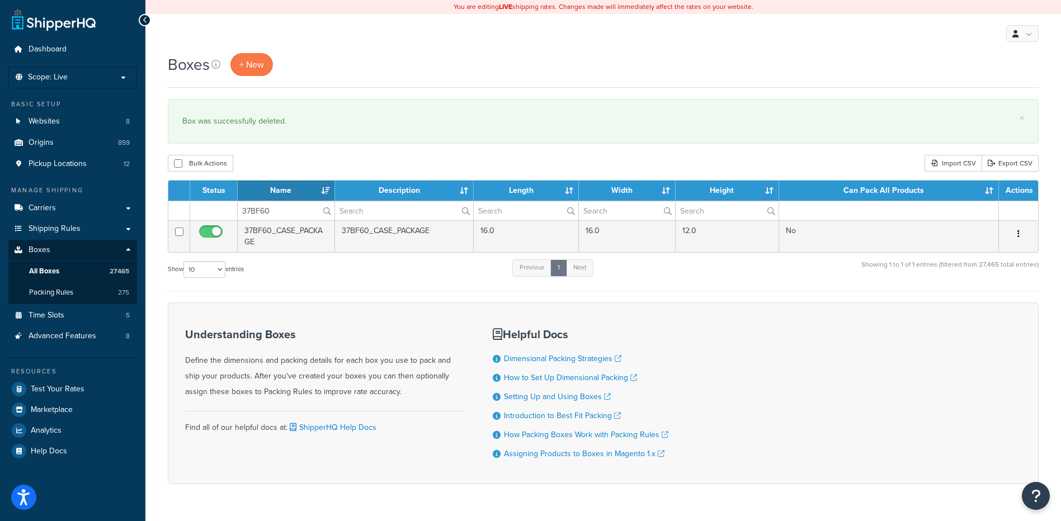
click at [1020, 232] on button "button" at bounding box center [1019, 234] width 16 height 18
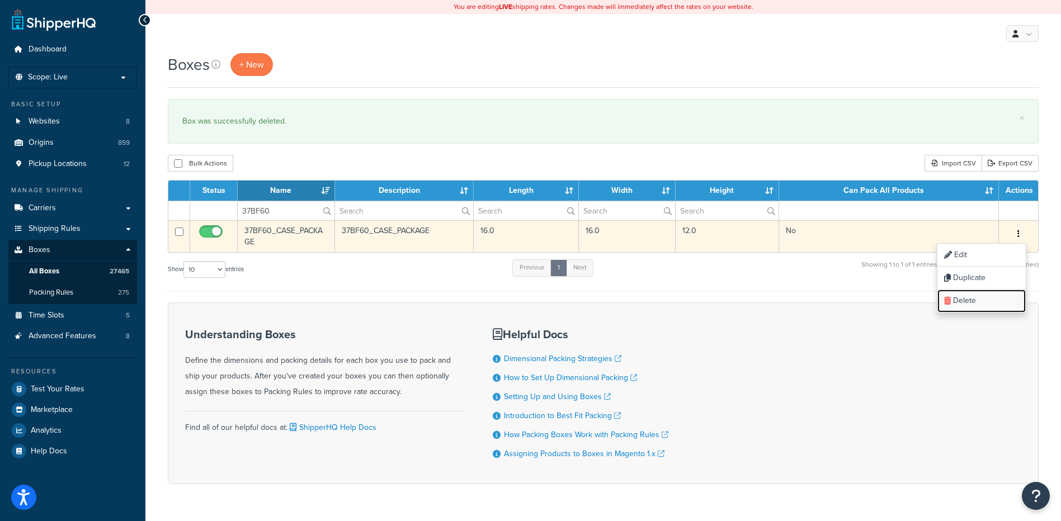
click at [979, 304] on link "Delete" at bounding box center [981, 301] width 88 height 23
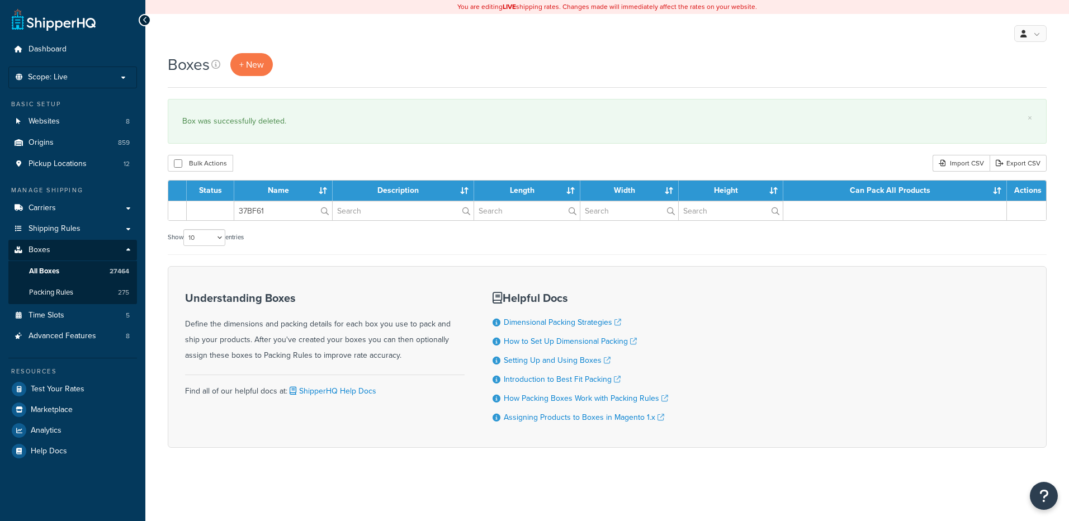
type input "37BF61"
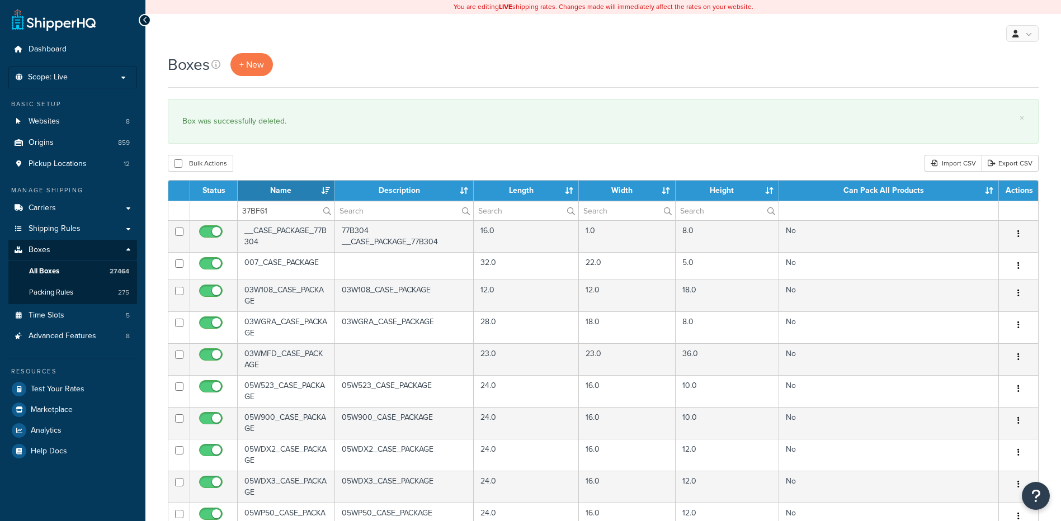
drag, startPoint x: 296, startPoint y: 159, endPoint x: 300, endPoint y: 168, distance: 10.0
click at [296, 159] on div "Bulk Actions Duplicate [GEOGRAPHIC_DATA] Import CSV Export CSV" at bounding box center [603, 163] width 871 height 17
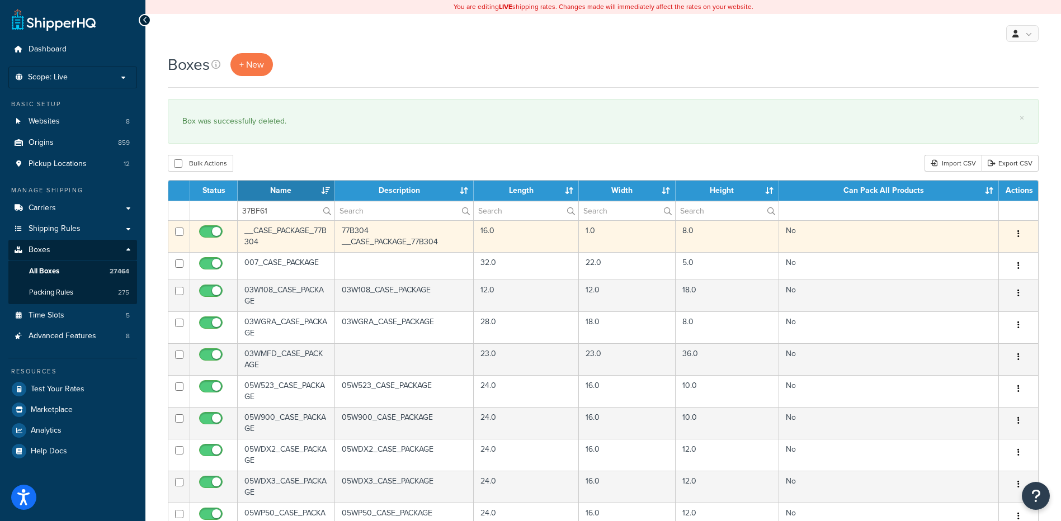
click at [1019, 234] on icon "button" at bounding box center [1018, 234] width 2 height 8
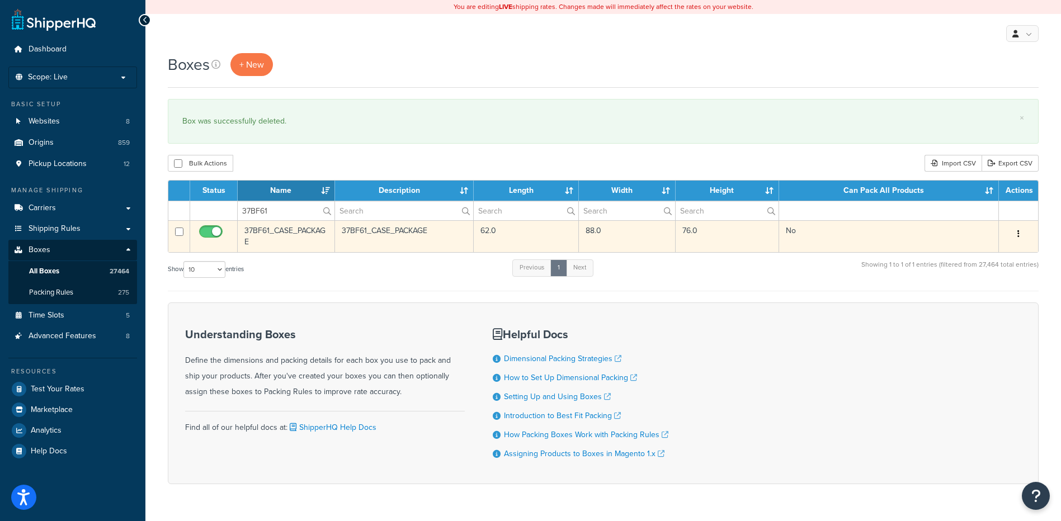
click at [1017, 232] on icon "button" at bounding box center [1018, 234] width 2 height 8
click at [980, 298] on link "Delete" at bounding box center [981, 301] width 88 height 23
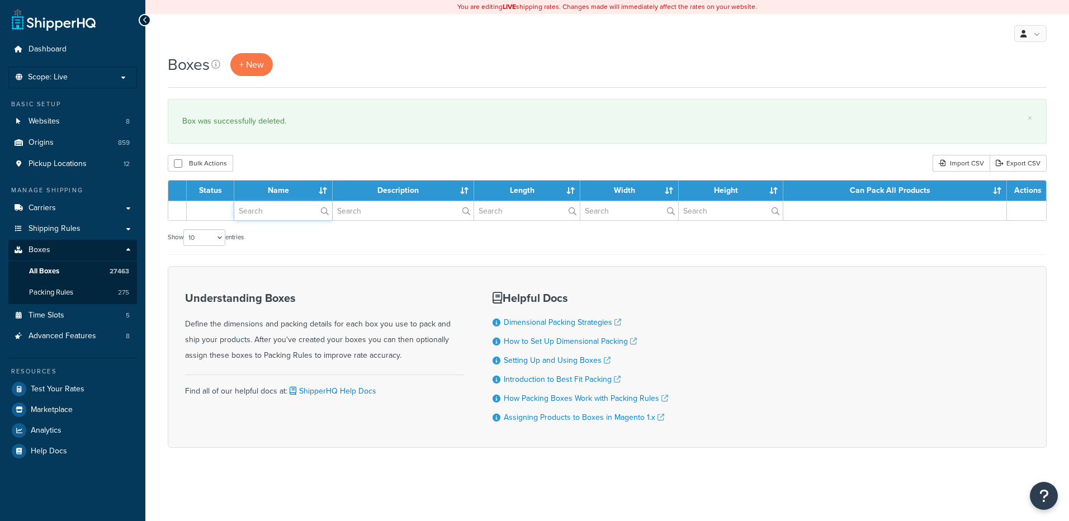
drag, startPoint x: 0, startPoint y: 0, endPoint x: 264, endPoint y: 211, distance: 338.2
click at [264, 211] on input "text" at bounding box center [283, 210] width 98 height 19
paste input "30BWK0"
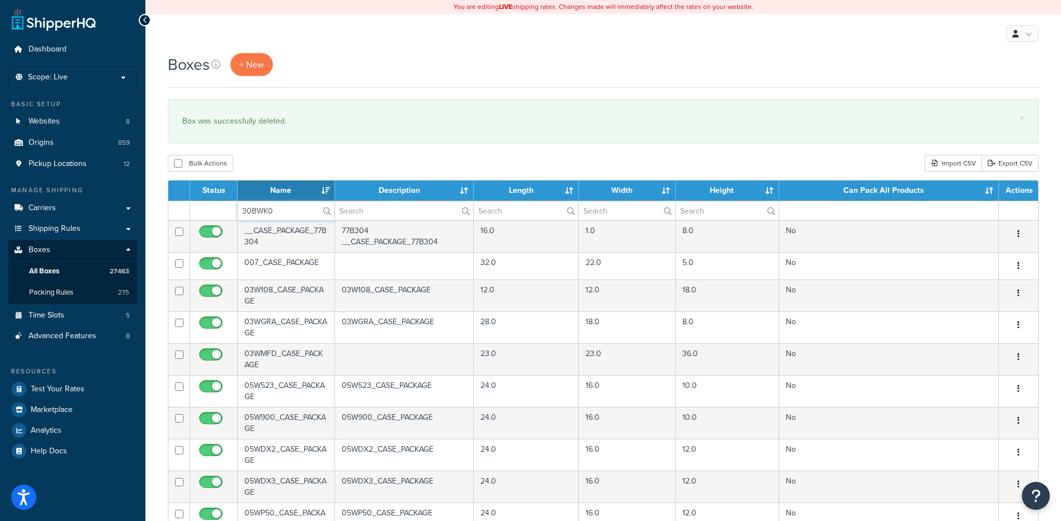
type input "30BWK0"
click at [278, 152] on div "Boxes + New × Box was successfully deleted. Bulk Actions Duplicate Delete Impor…" at bounding box center [603, 429] width 916 height 753
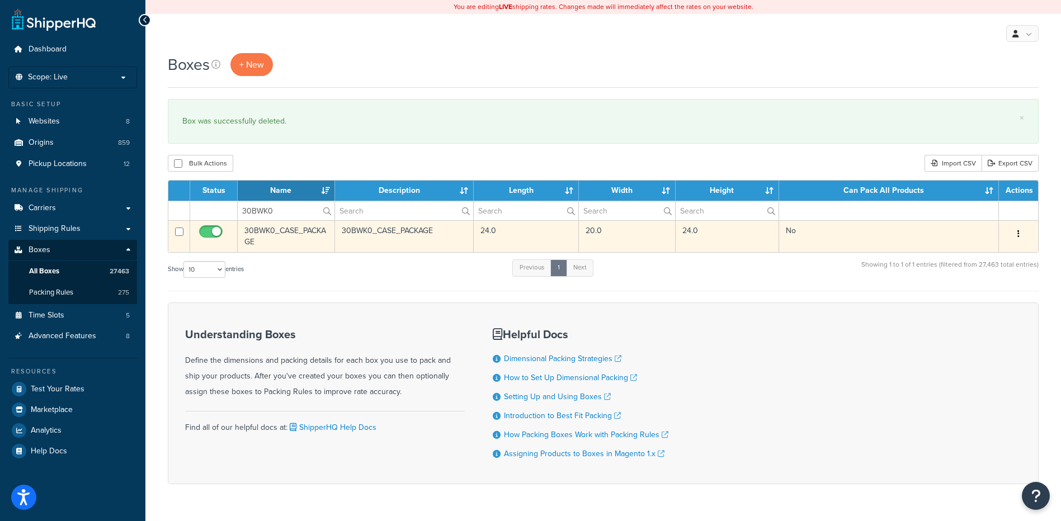
click at [1021, 232] on button "button" at bounding box center [1019, 234] width 16 height 18
click at [987, 298] on link "Delete" at bounding box center [981, 301] width 88 height 23
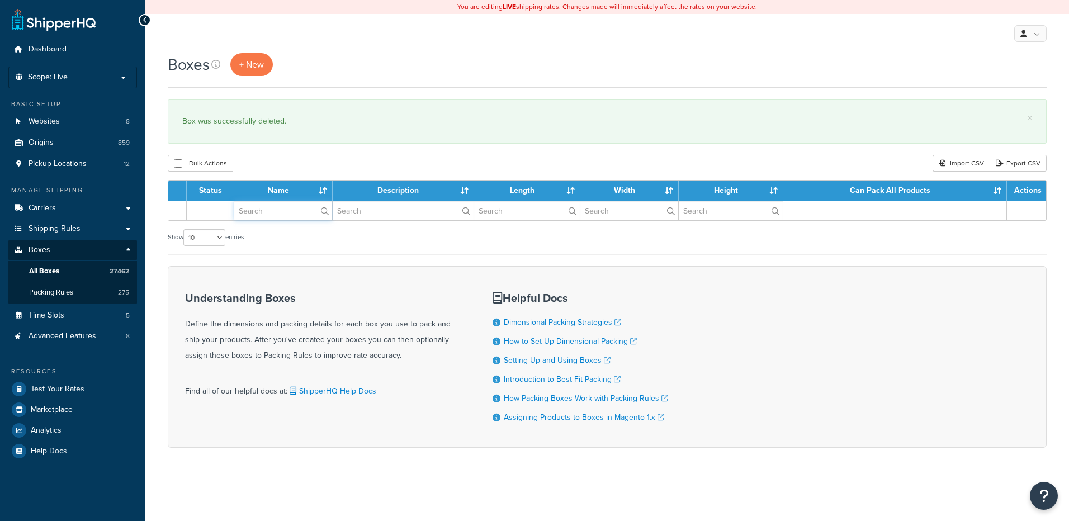
click at [281, 213] on input "text" at bounding box center [283, 210] width 98 height 19
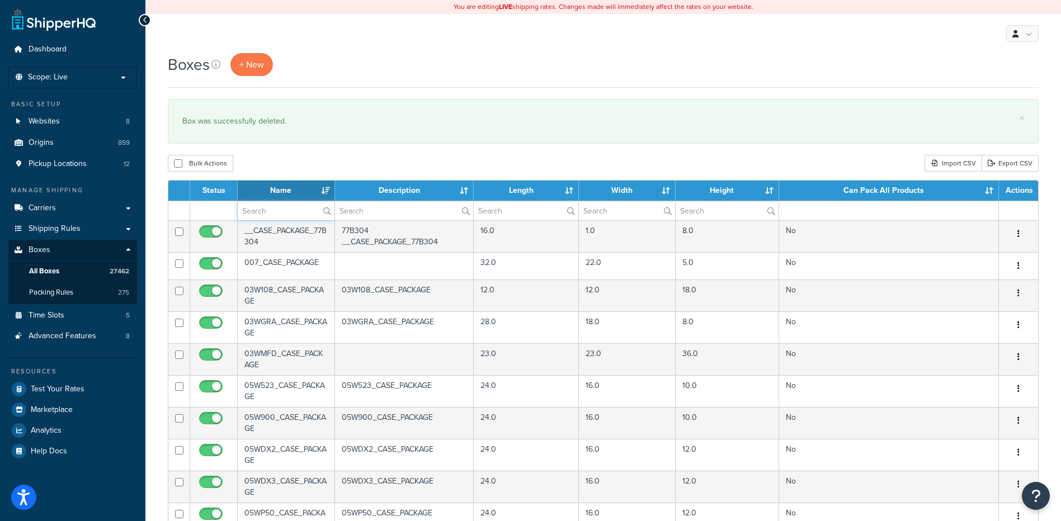
paste input "30BWK1"
type input "30BWK1"
click at [309, 158] on div "Bulk Actions Duplicate [GEOGRAPHIC_DATA] Import CSV Export CSV" at bounding box center [603, 163] width 871 height 17
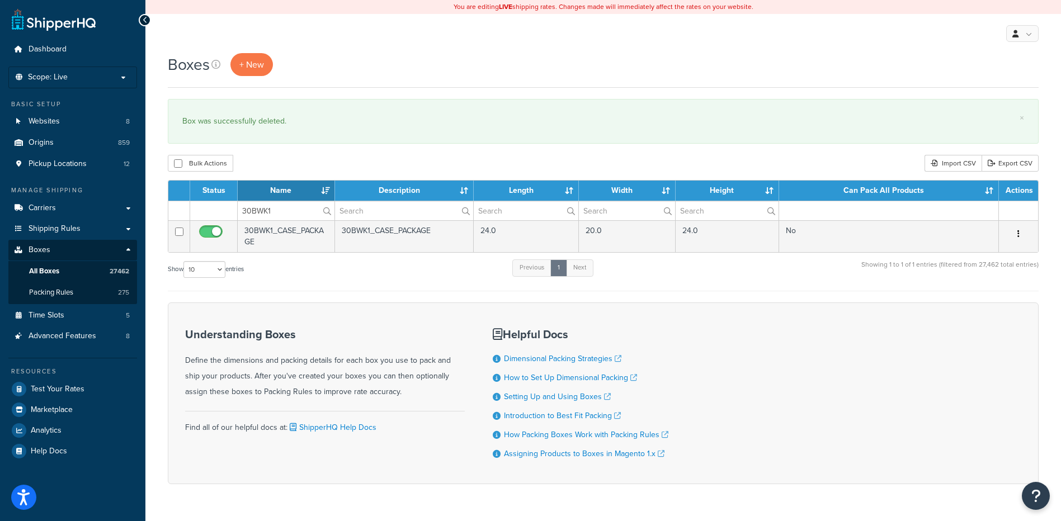
click at [1021, 230] on button "button" at bounding box center [1019, 234] width 16 height 18
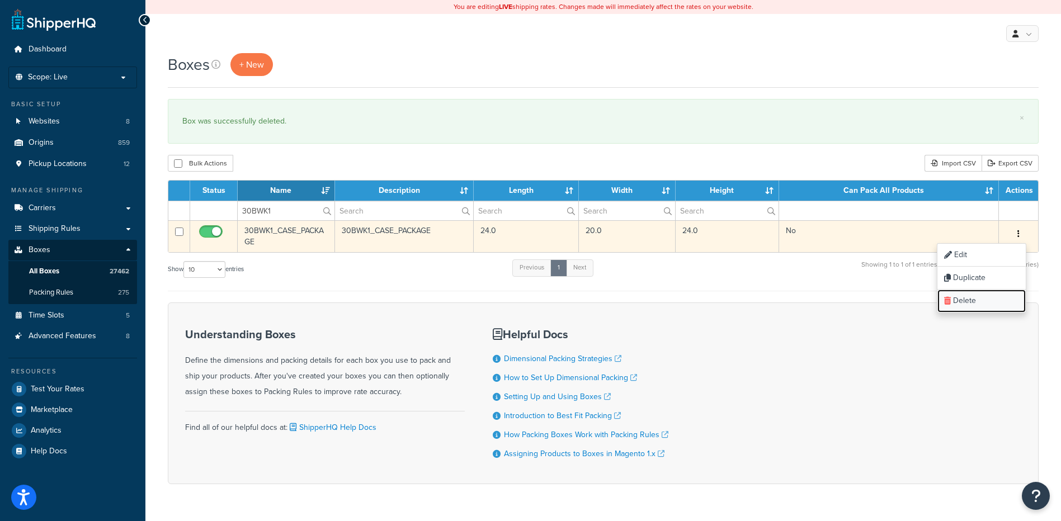
click at [987, 307] on link "Delete" at bounding box center [981, 301] width 88 height 23
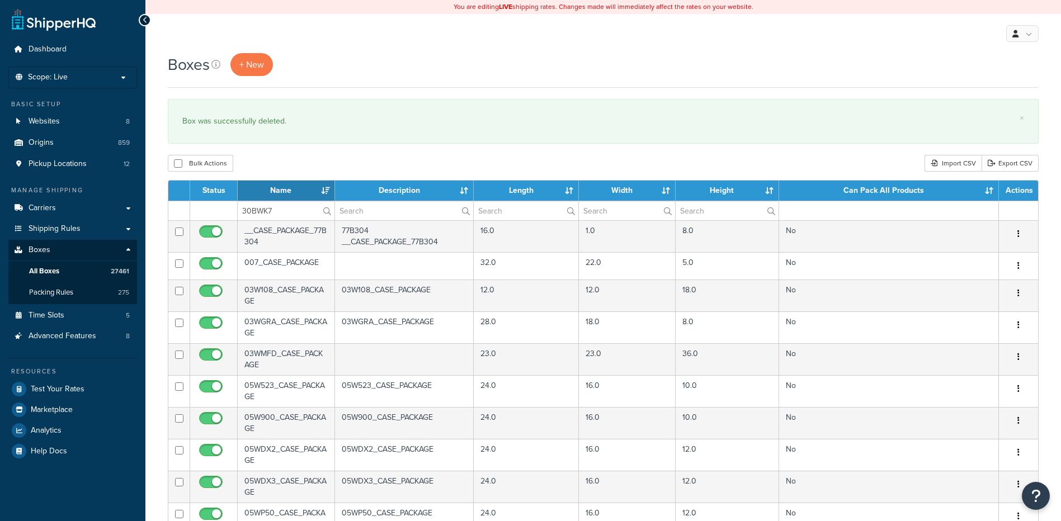
type input "30BWK7"
click at [303, 162] on div "Bulk Actions Duplicate [GEOGRAPHIC_DATA] Import CSV Export CSV" at bounding box center [603, 163] width 871 height 17
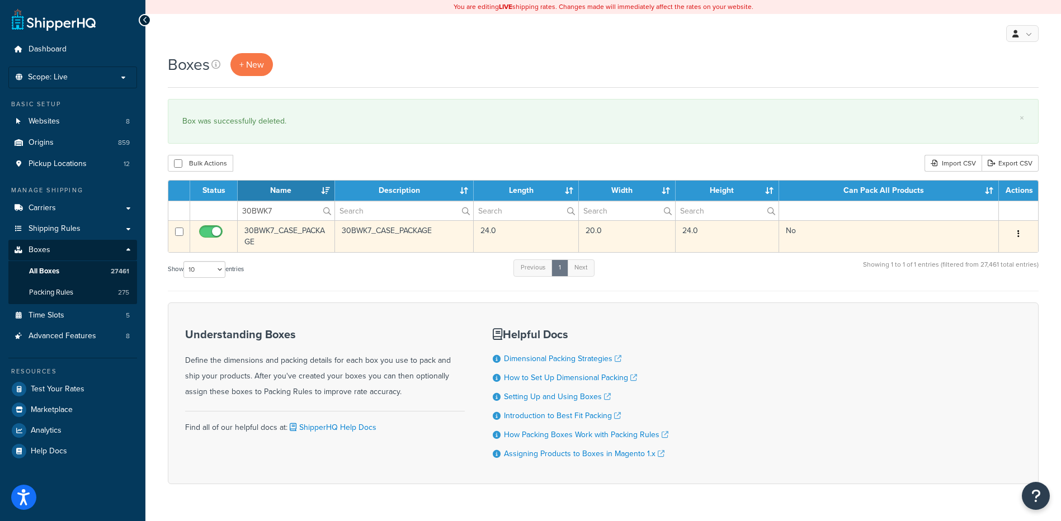
click at [1017, 235] on icon "button" at bounding box center [1018, 234] width 2 height 8
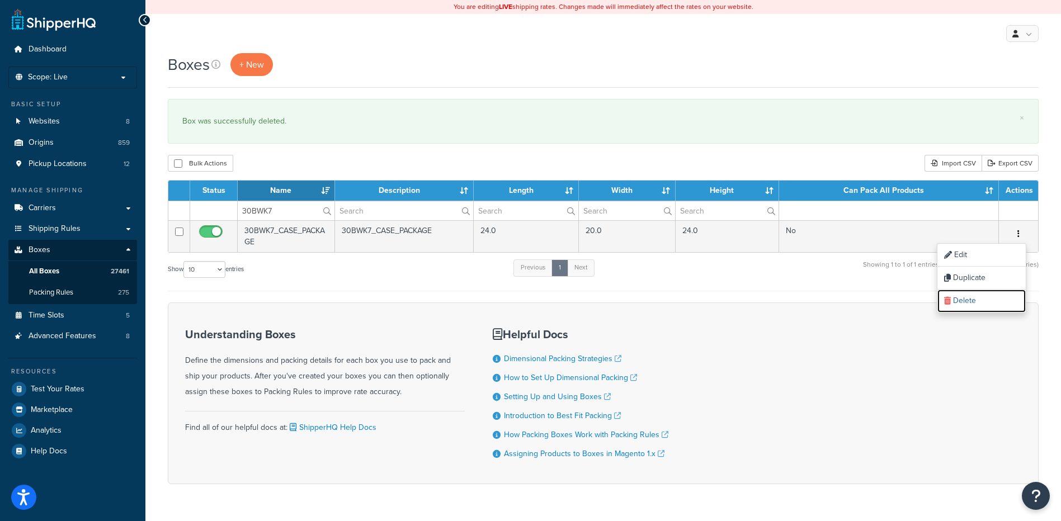
click at [978, 301] on link "Delete" at bounding box center [981, 301] width 88 height 23
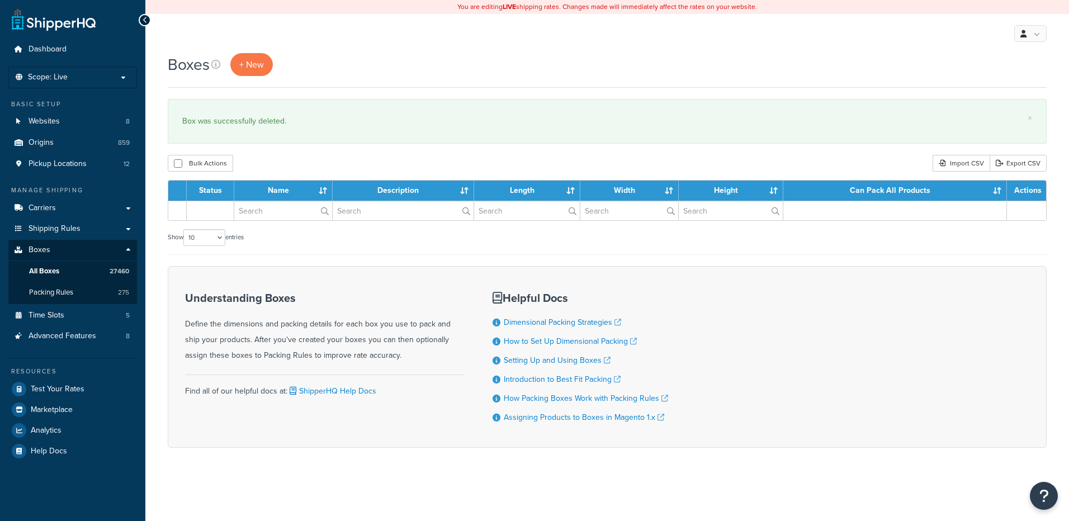
click at [267, 212] on input "text" at bounding box center [283, 210] width 98 height 19
type input "30WSAB"
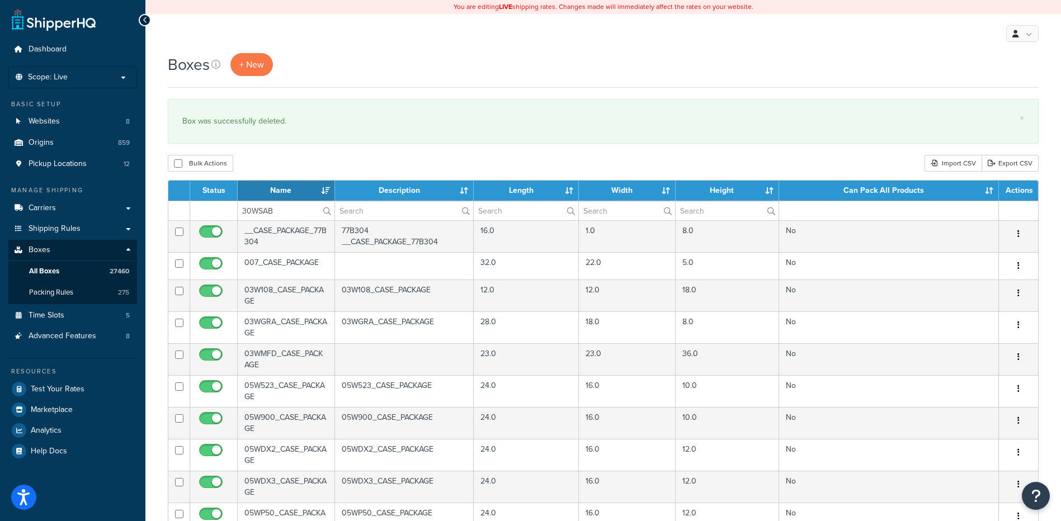
click at [287, 166] on div "Bulk Actions Duplicate [GEOGRAPHIC_DATA] Import CSV Export CSV" at bounding box center [603, 163] width 871 height 17
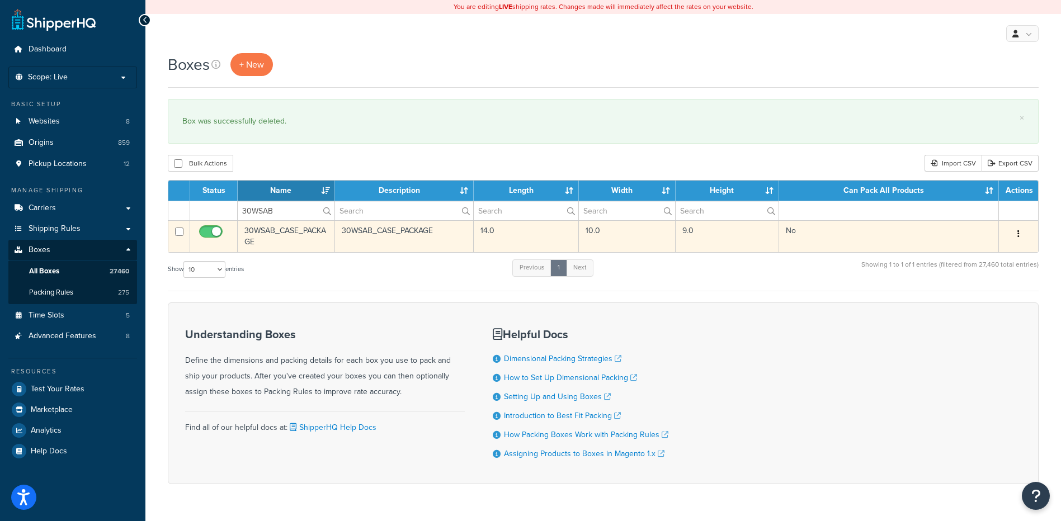
click at [1018, 227] on button "button" at bounding box center [1019, 234] width 16 height 18
click at [984, 307] on link "Delete" at bounding box center [981, 301] width 88 height 23
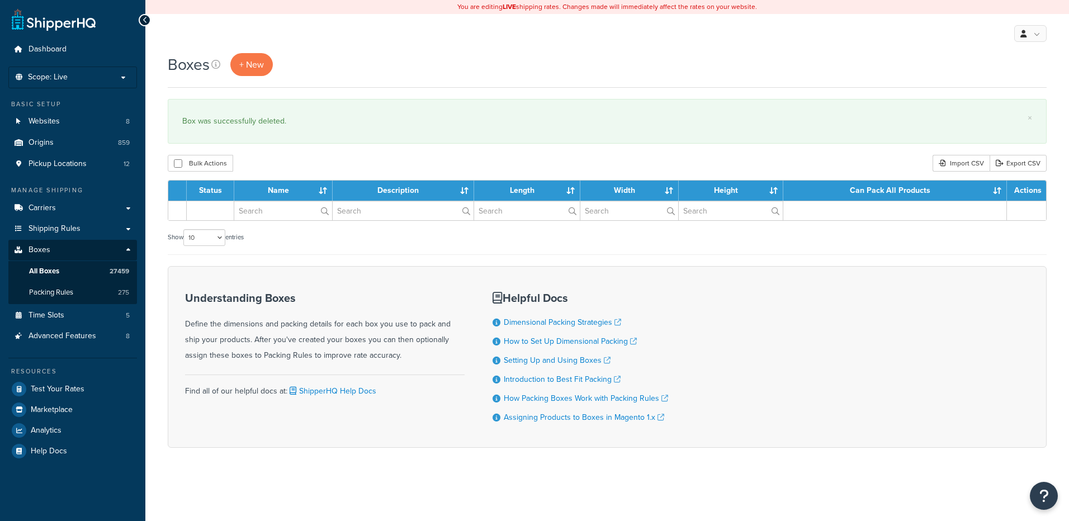
click at [290, 214] on input "text" at bounding box center [283, 210] width 98 height 19
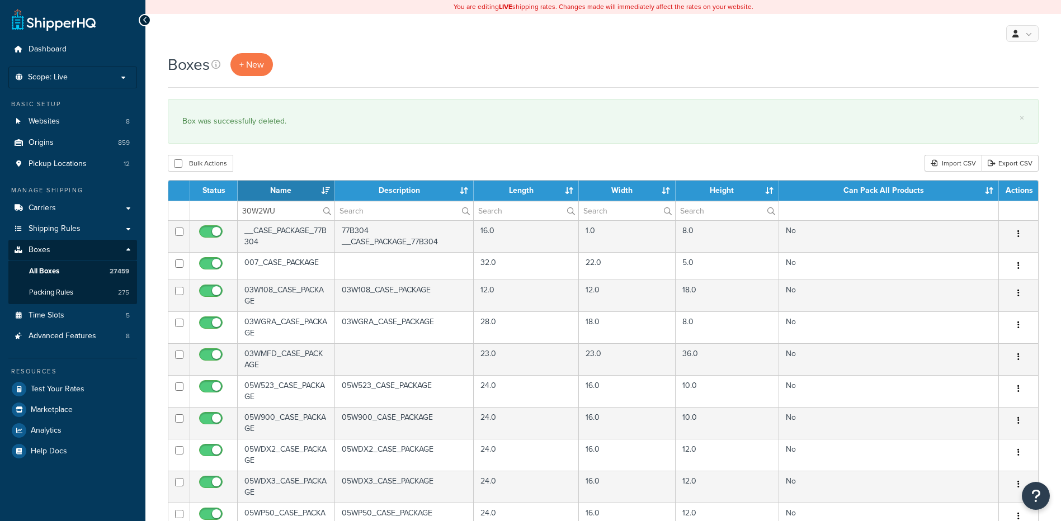
type input "30W2WU"
click at [293, 161] on div "Bulk Actions Duplicate [GEOGRAPHIC_DATA] Import CSV Export CSV" at bounding box center [603, 163] width 871 height 17
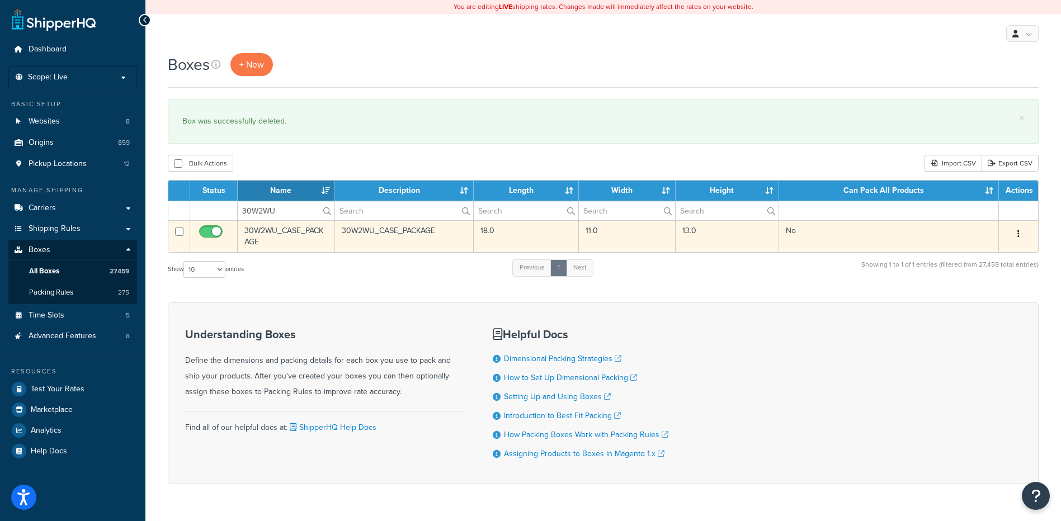
click at [1019, 235] on icon "button" at bounding box center [1018, 234] width 2 height 8
click at [977, 307] on link "Delete" at bounding box center [981, 301] width 88 height 23
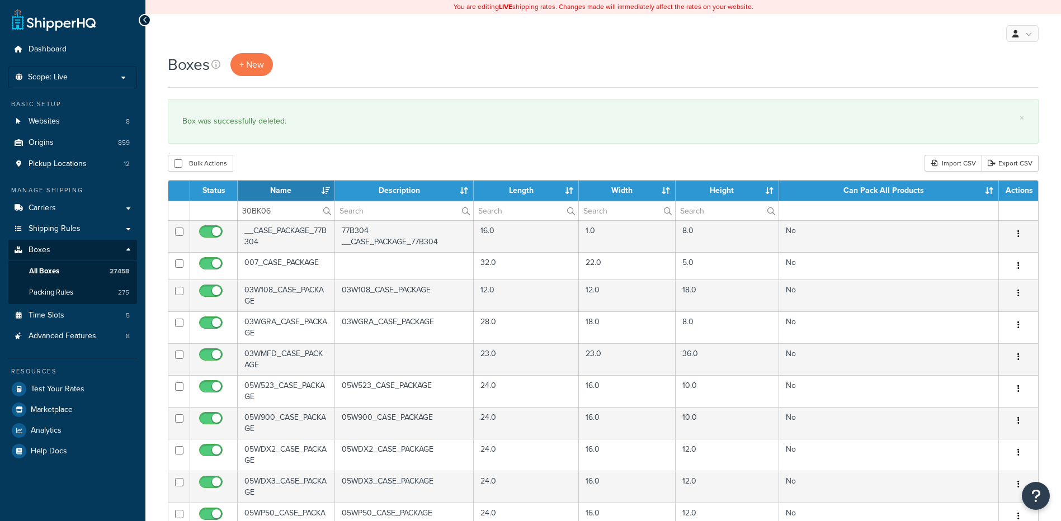
type input "30BK06"
click at [297, 158] on div "Bulk Actions Duplicate [GEOGRAPHIC_DATA] Import CSV Export CSV" at bounding box center [603, 163] width 871 height 17
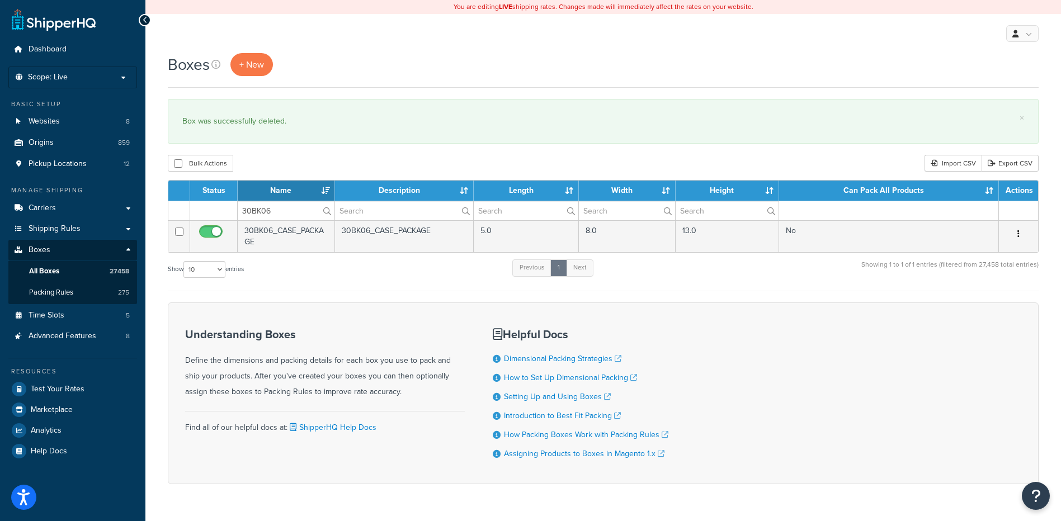
click at [1017, 234] on icon "button" at bounding box center [1018, 234] width 2 height 8
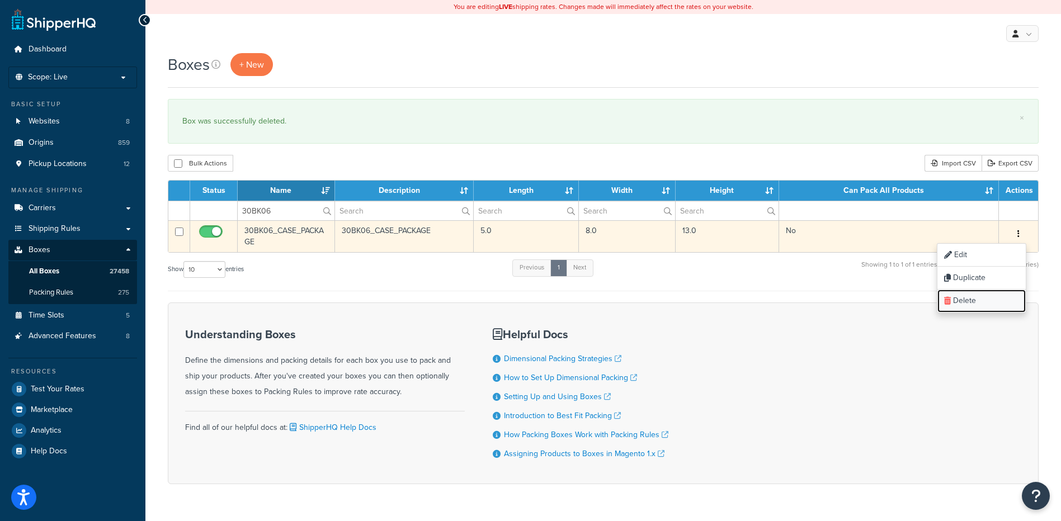
click at [972, 299] on link "Delete" at bounding box center [981, 301] width 88 height 23
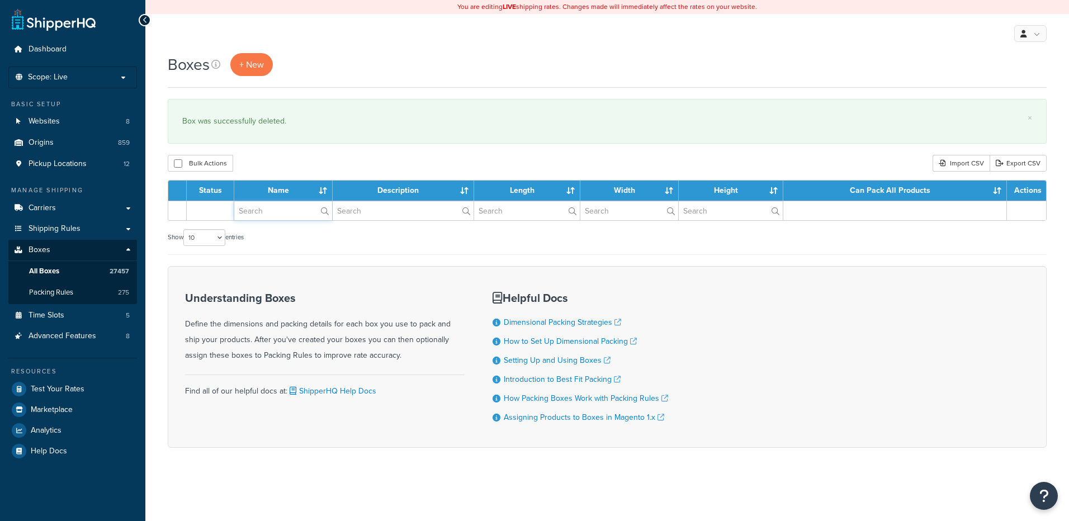
click at [256, 210] on input "text" at bounding box center [283, 210] width 98 height 19
paste input "30BK17"
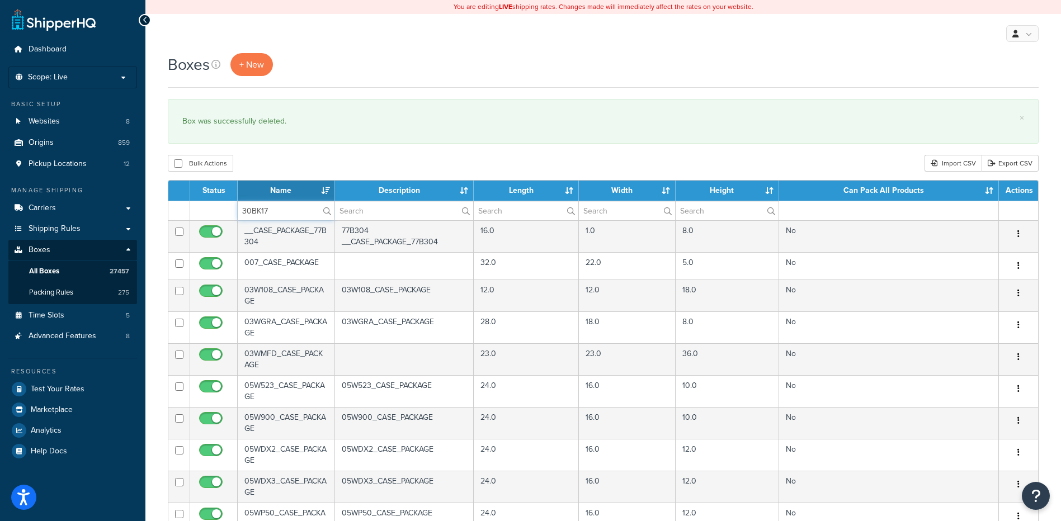
type input "30BK17"
drag, startPoint x: 285, startPoint y: 151, endPoint x: 285, endPoint y: 166, distance: 15.1
click at [285, 151] on div "Boxes + New × Box was successfully deleted. Bulk Actions Duplicate [GEOGRAPHIC_…" at bounding box center [603, 429] width 916 height 753
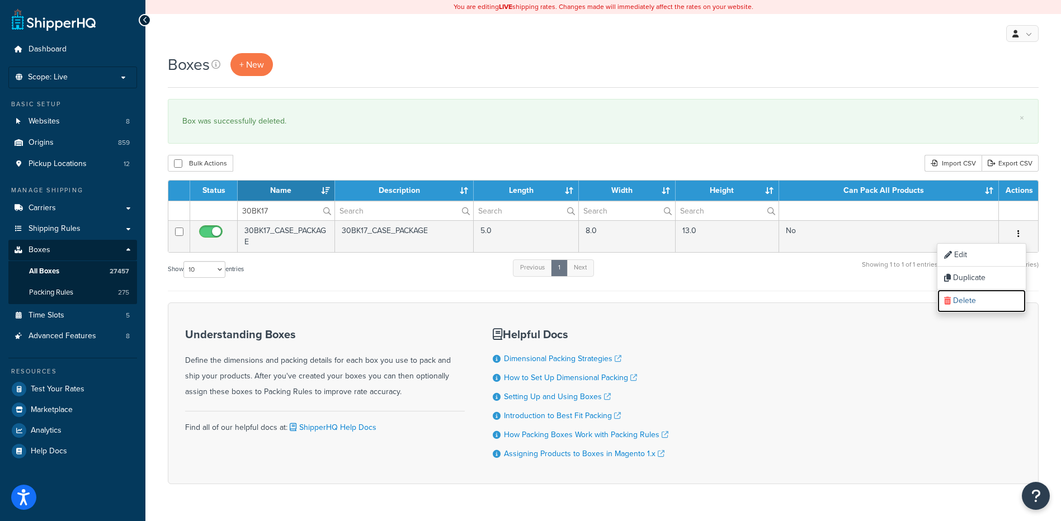
click at [962, 303] on link "Delete" at bounding box center [981, 301] width 88 height 23
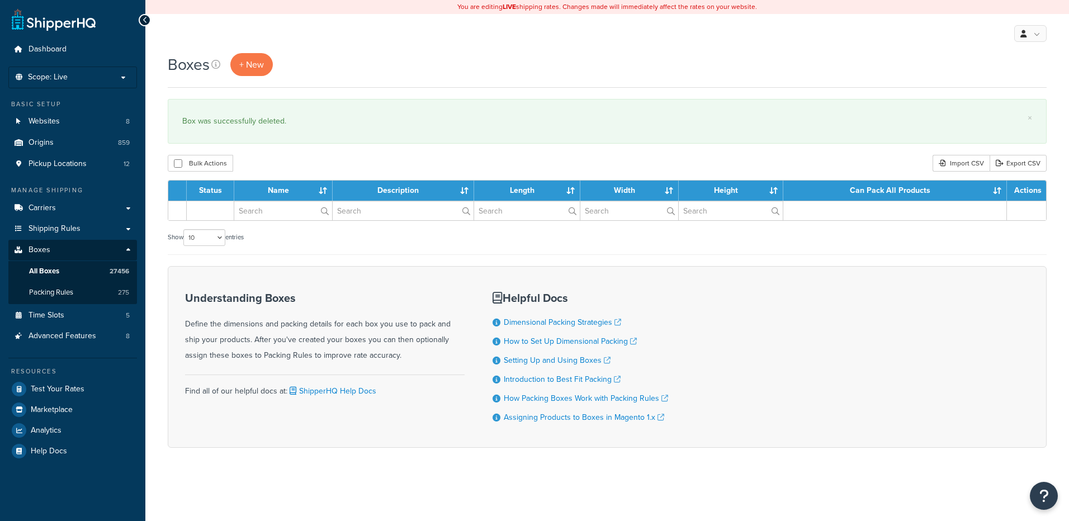
click at [276, 210] on input "text" at bounding box center [283, 210] width 98 height 19
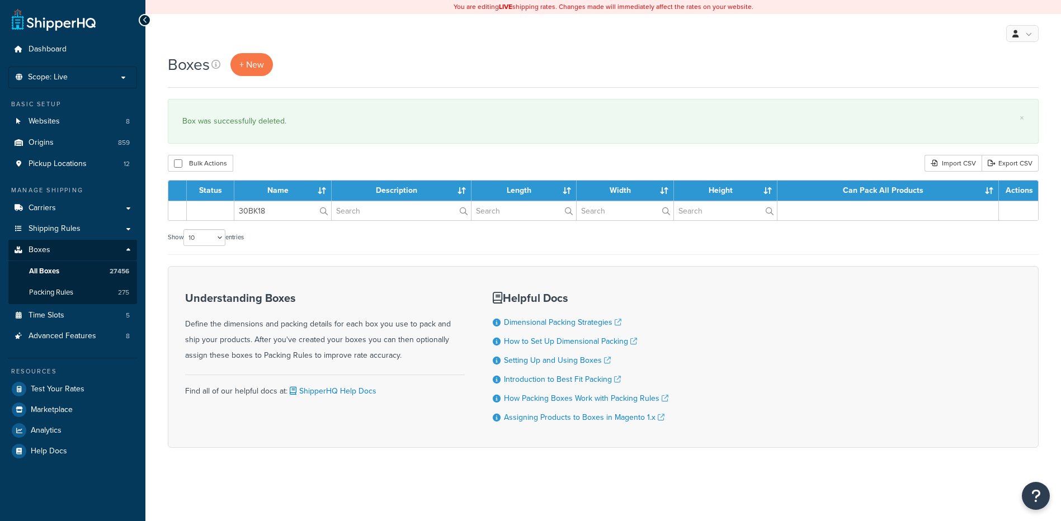
type input "30BK18"
click at [290, 153] on div "Boxes + New × Box was successfully deleted. Bulk Actions Duplicate [GEOGRAPHIC_…" at bounding box center [603, 270] width 916 height 434
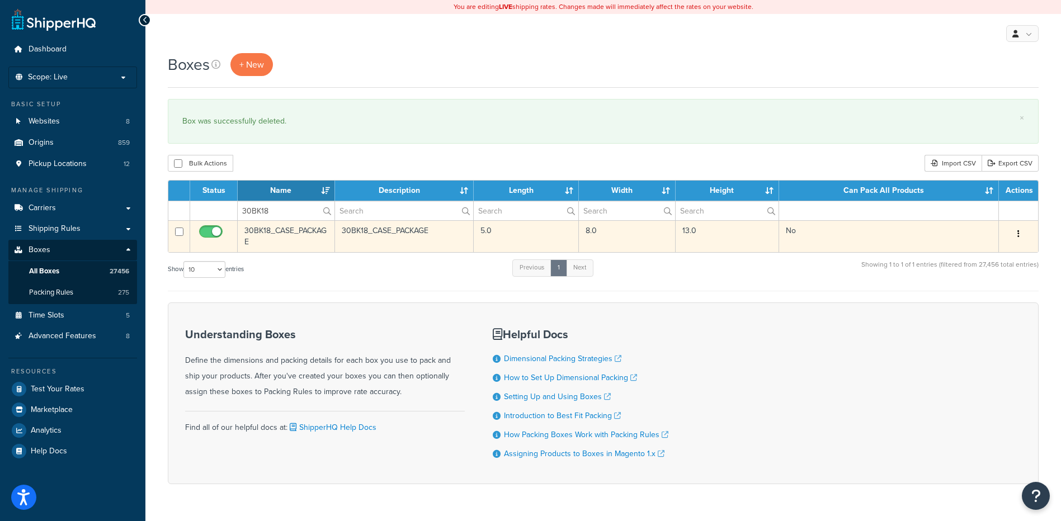
click at [1018, 234] on icon "button" at bounding box center [1018, 234] width 2 height 8
click at [992, 299] on link "Delete" at bounding box center [981, 301] width 88 height 23
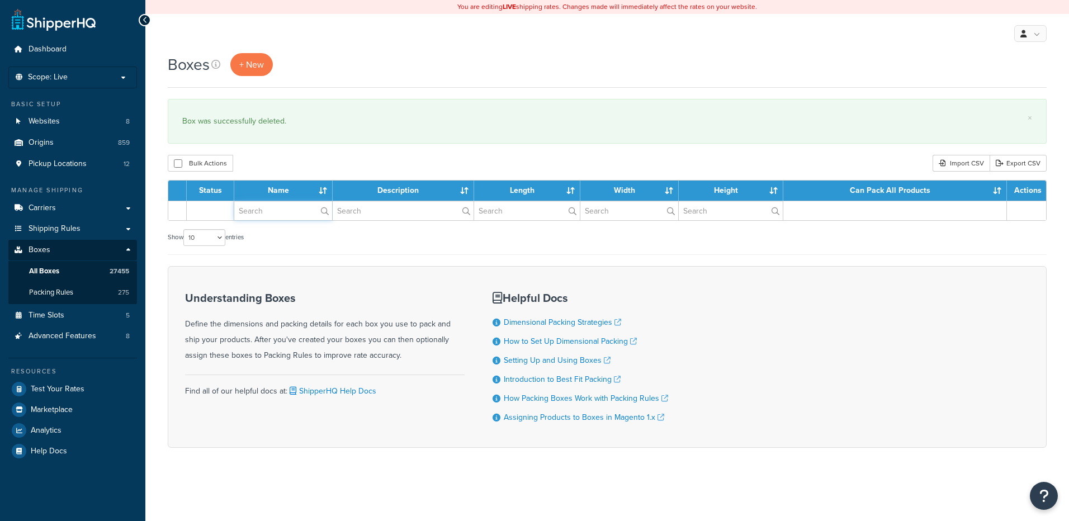
drag, startPoint x: 262, startPoint y: 208, endPoint x: 294, endPoint y: 148, distance: 68.3
click at [262, 208] on input "text" at bounding box center [283, 210] width 98 height 19
paste input "30BK24"
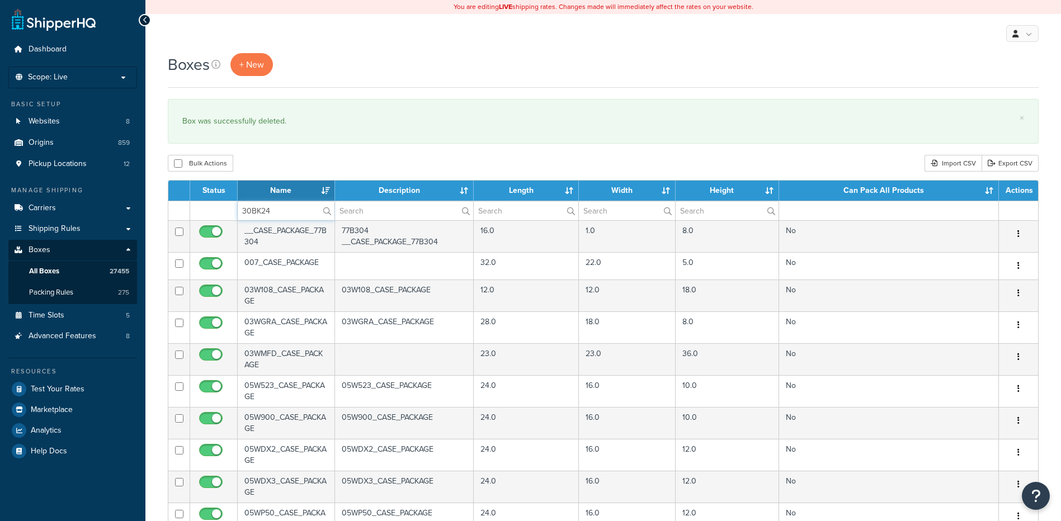
type input "30BK24"
click at [295, 147] on div "Boxes + New × Box was successfully deleted. Bulk Actions Duplicate Delete Impor…" at bounding box center [603, 429] width 916 height 753
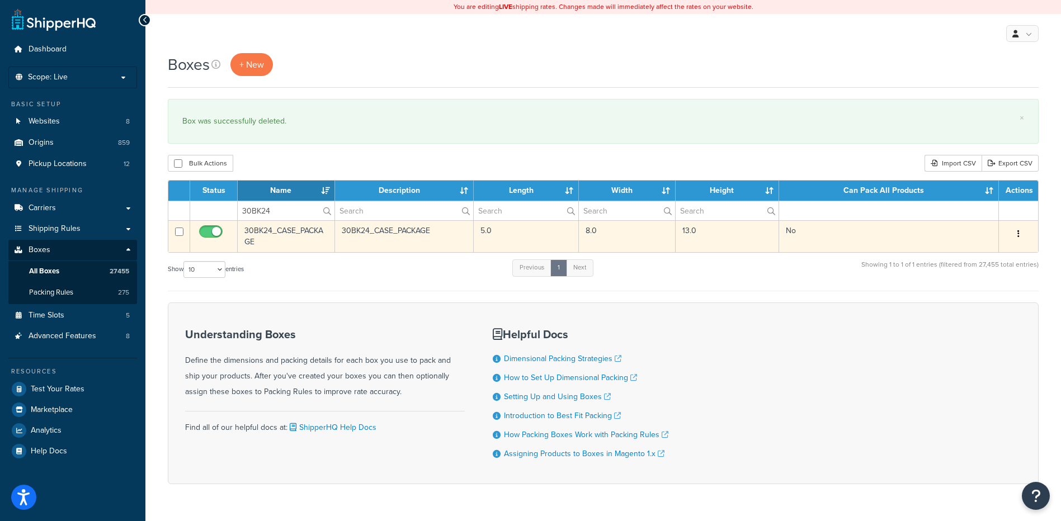
click at [1021, 233] on button "button" at bounding box center [1019, 234] width 16 height 18
click at [988, 307] on link "Delete" at bounding box center [981, 301] width 88 height 23
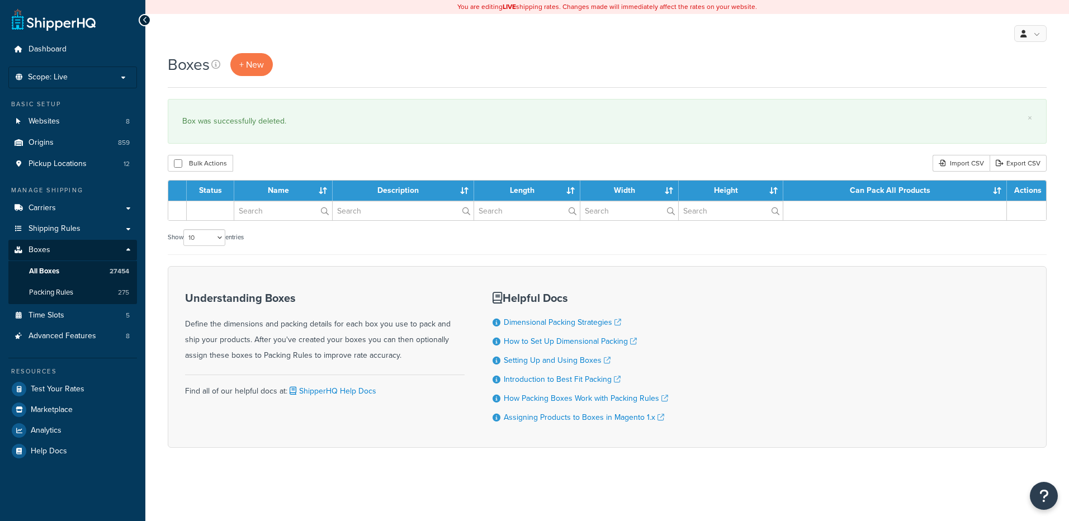
click at [268, 212] on input "text" at bounding box center [283, 210] width 98 height 19
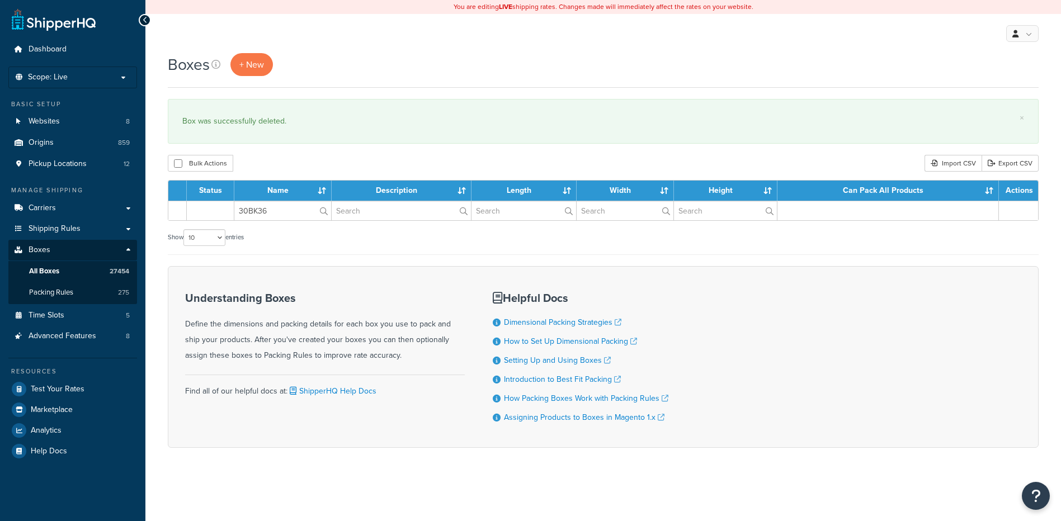
type input "30BK36"
click at [276, 161] on div "Bulk Actions Duplicate [GEOGRAPHIC_DATA] Import CSV Export CSV" at bounding box center [603, 163] width 871 height 17
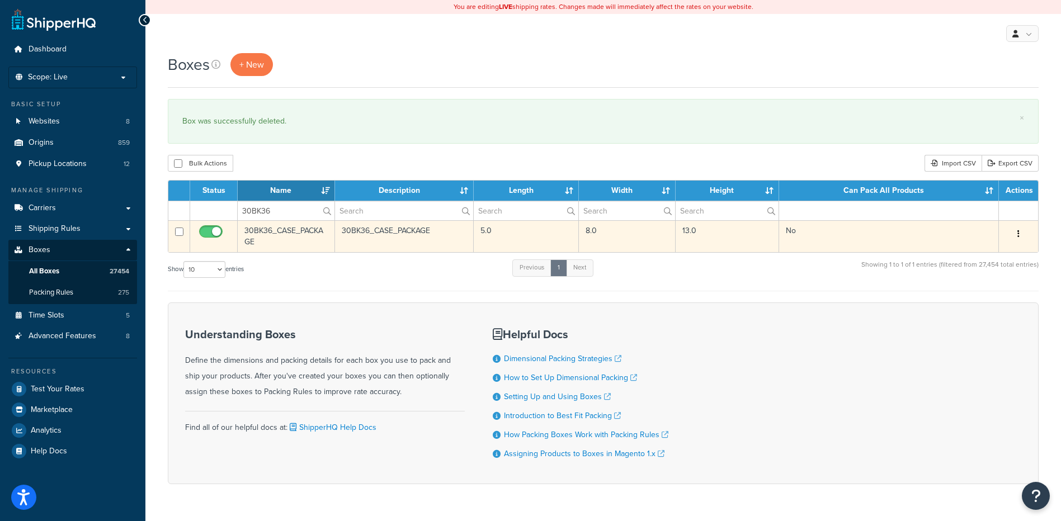
click at [1015, 231] on button "button" at bounding box center [1019, 234] width 16 height 18
click at [978, 308] on link "Delete" at bounding box center [981, 301] width 88 height 23
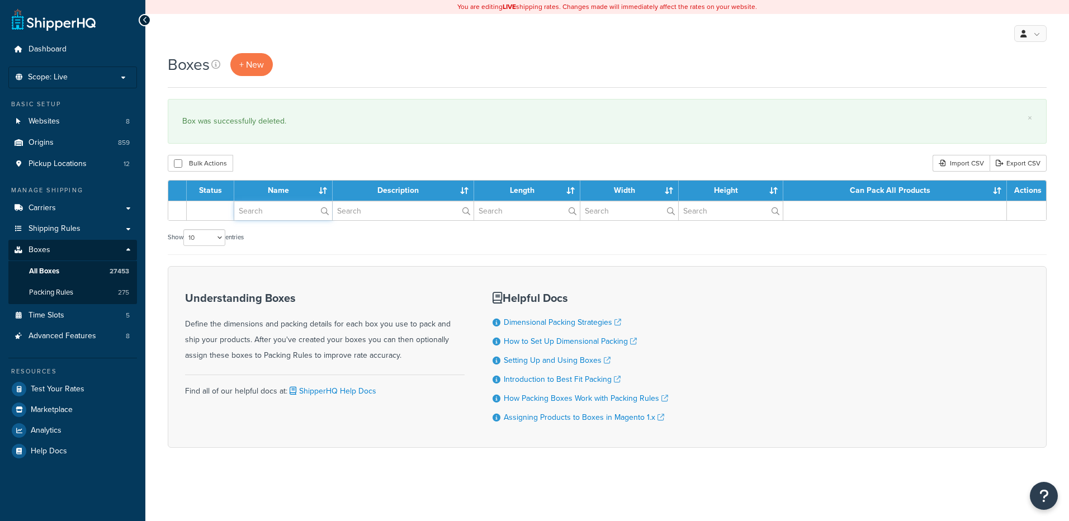
drag, startPoint x: 0, startPoint y: 0, endPoint x: 269, endPoint y: 211, distance: 342.2
click at [269, 211] on input "text" at bounding box center [283, 210] width 98 height 19
paste input "30BK46"
type input "30BK46"
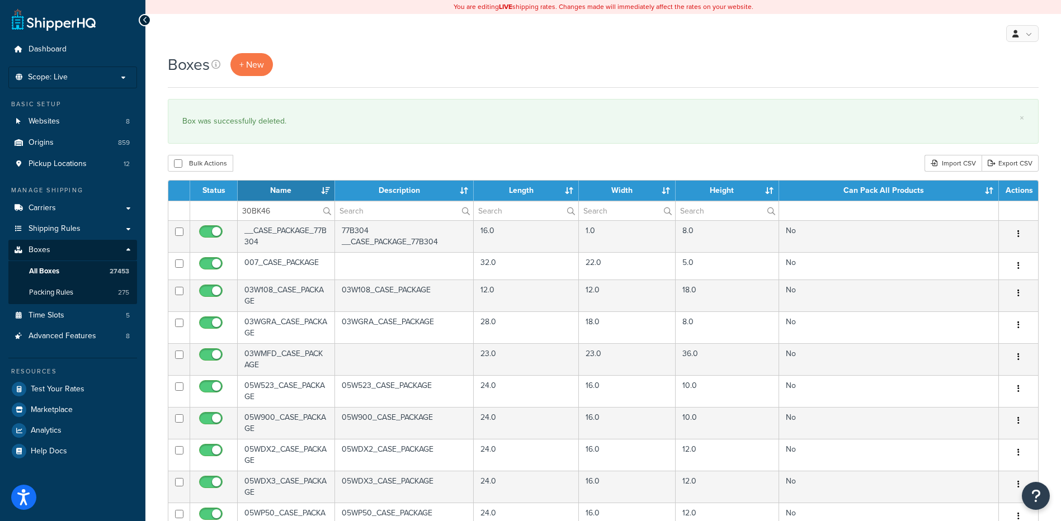
click at [291, 153] on div "Boxes + New × Box was successfully deleted. Bulk Actions Duplicate [GEOGRAPHIC_…" at bounding box center [603, 429] width 916 height 753
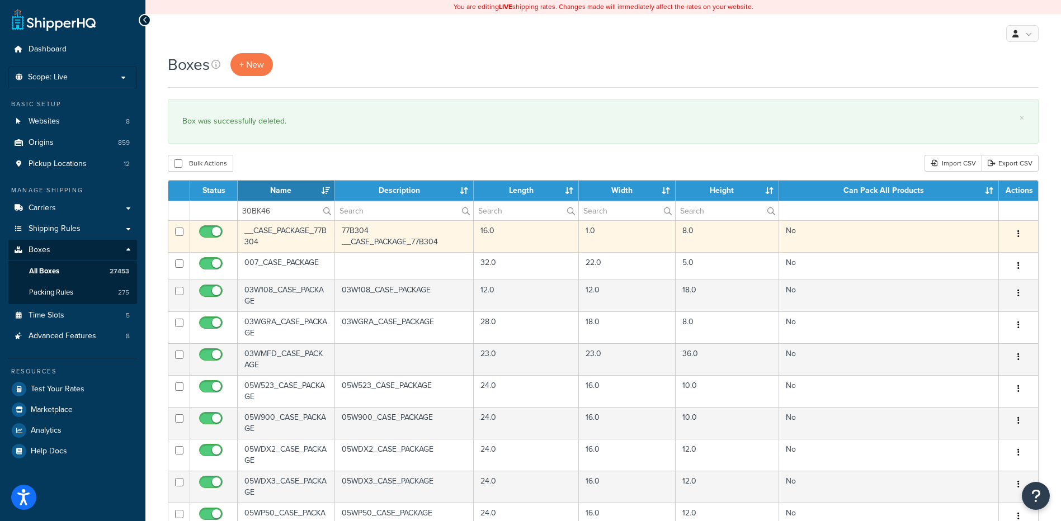
click at [1022, 230] on button "button" at bounding box center [1019, 234] width 16 height 18
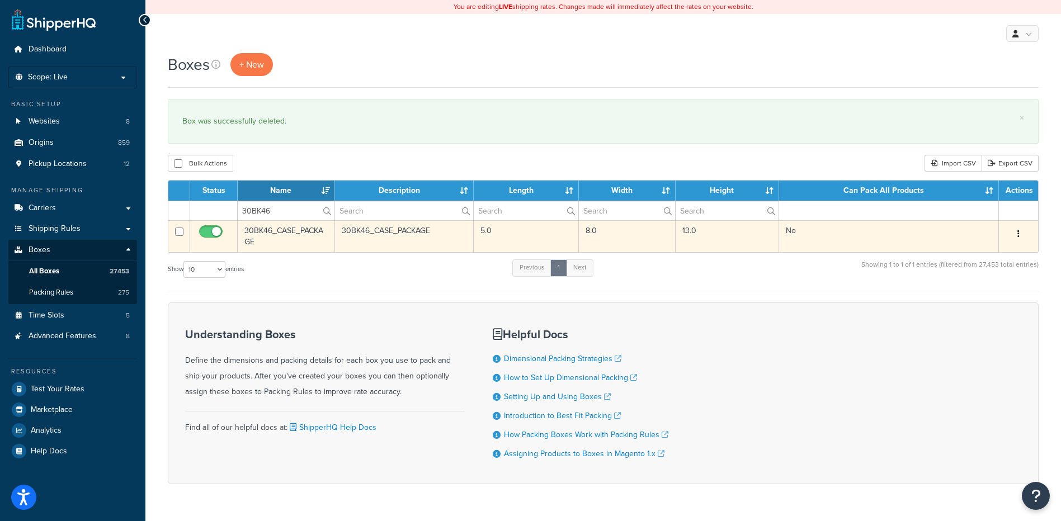
click at [1015, 238] on button "button" at bounding box center [1019, 234] width 16 height 18
click at [949, 303] on icon at bounding box center [947, 301] width 7 height 8
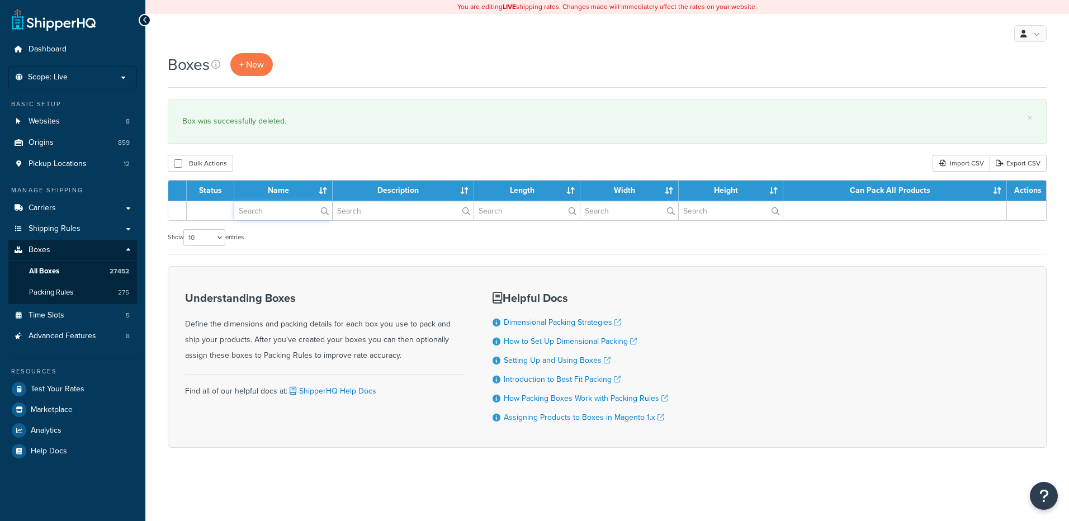
click at [268, 216] on input "text" at bounding box center [283, 210] width 98 height 19
paste input "30BK52"
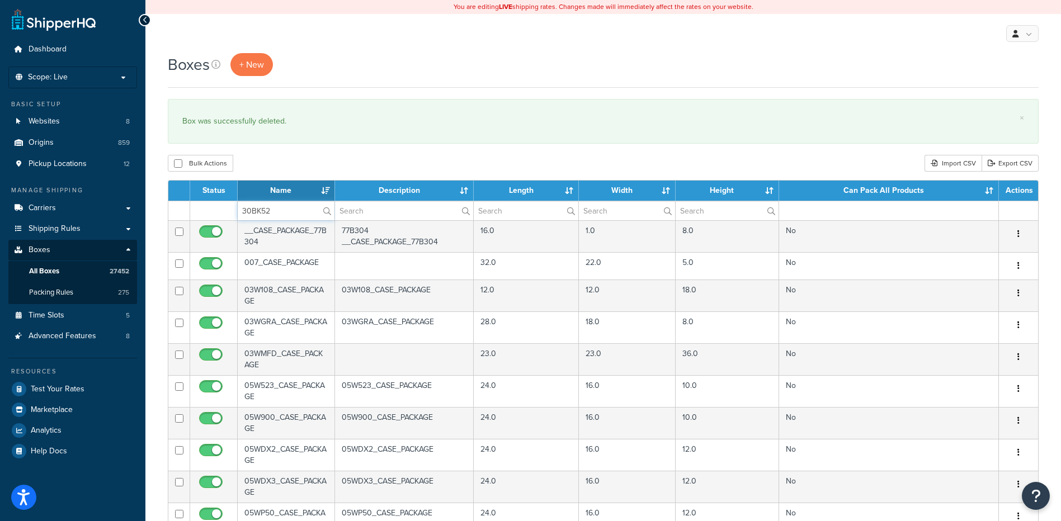
type input "30BK52"
click at [300, 143] on div "× Box was successfully deleted." at bounding box center [603, 121] width 871 height 45
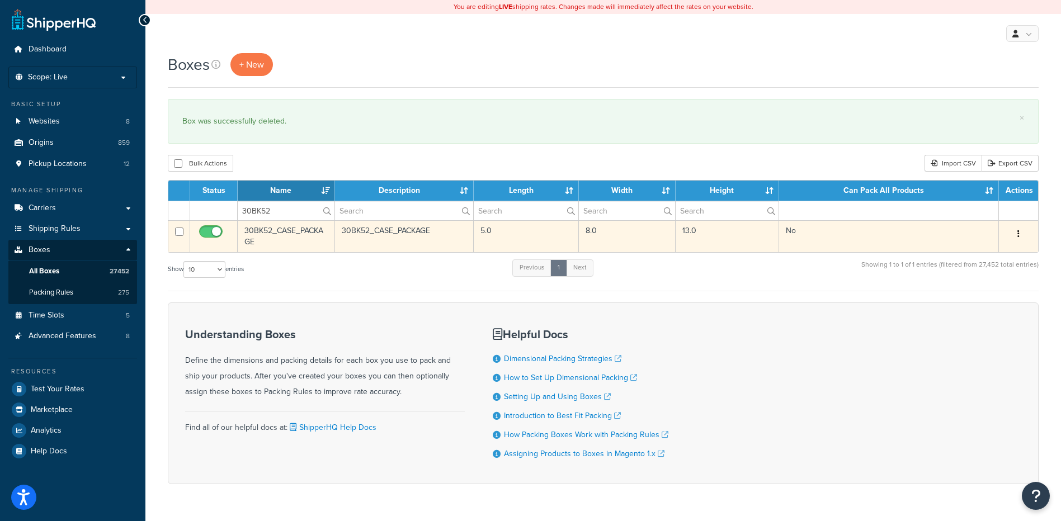
click at [1017, 234] on icon "button" at bounding box center [1018, 234] width 2 height 8
click at [980, 307] on link "Delete" at bounding box center [981, 301] width 88 height 23
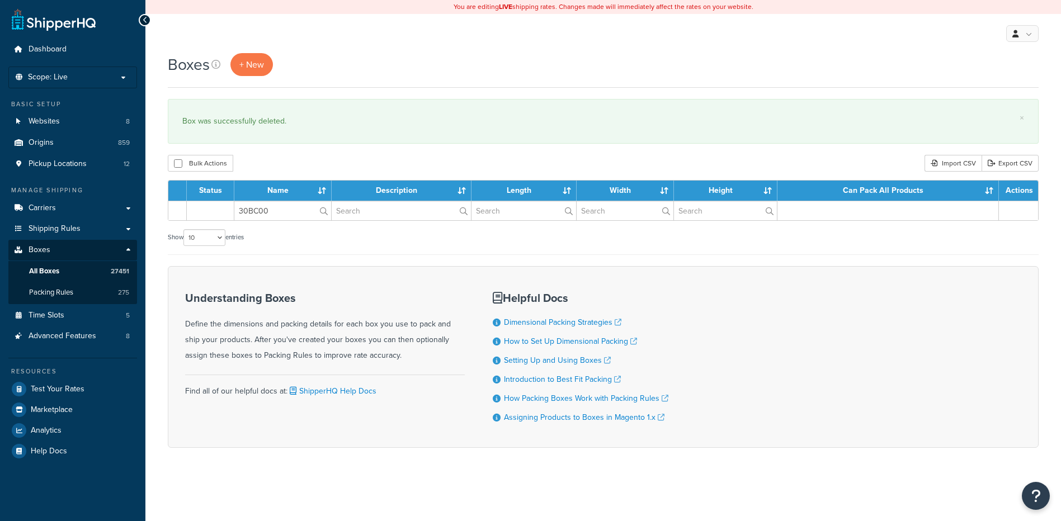
type input "30BC00"
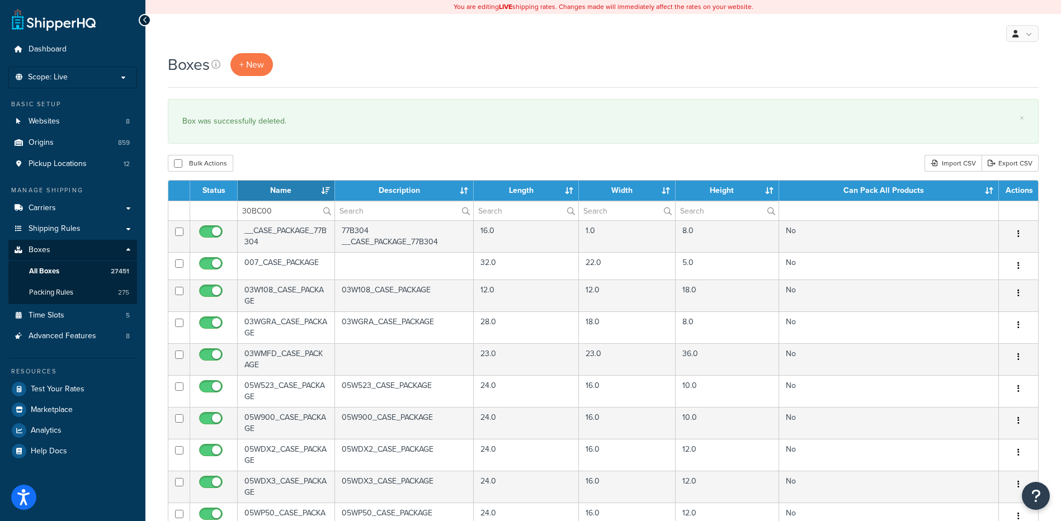
click at [295, 164] on div "Bulk Actions Duplicate [GEOGRAPHIC_DATA] Import CSV Export CSV" at bounding box center [603, 163] width 871 height 17
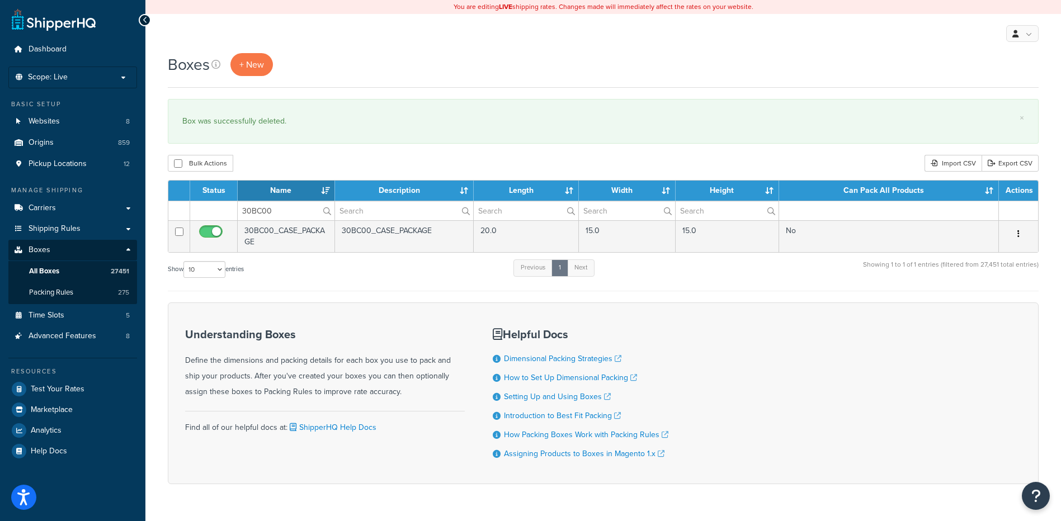
click at [1017, 232] on button "button" at bounding box center [1019, 234] width 16 height 18
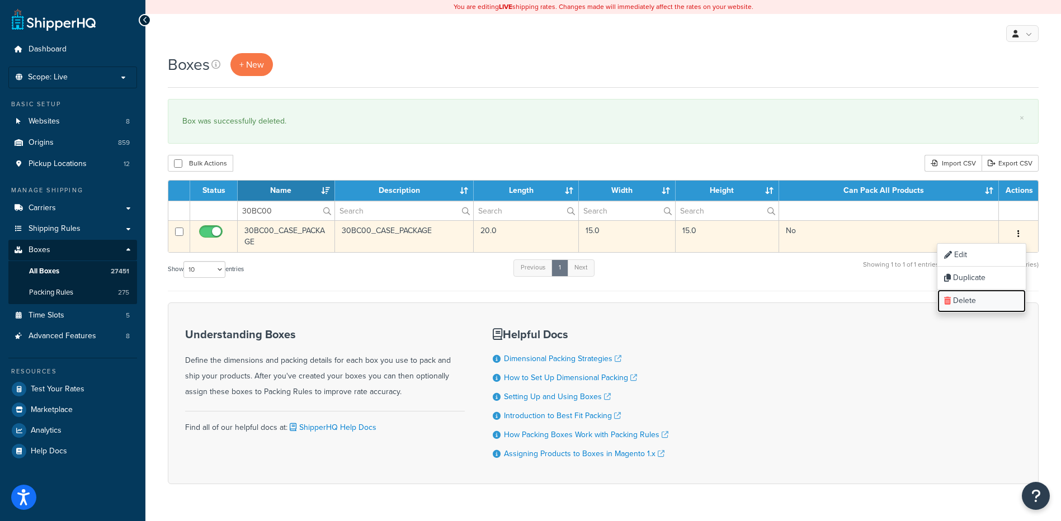
click at [976, 299] on link "Delete" at bounding box center [981, 301] width 88 height 23
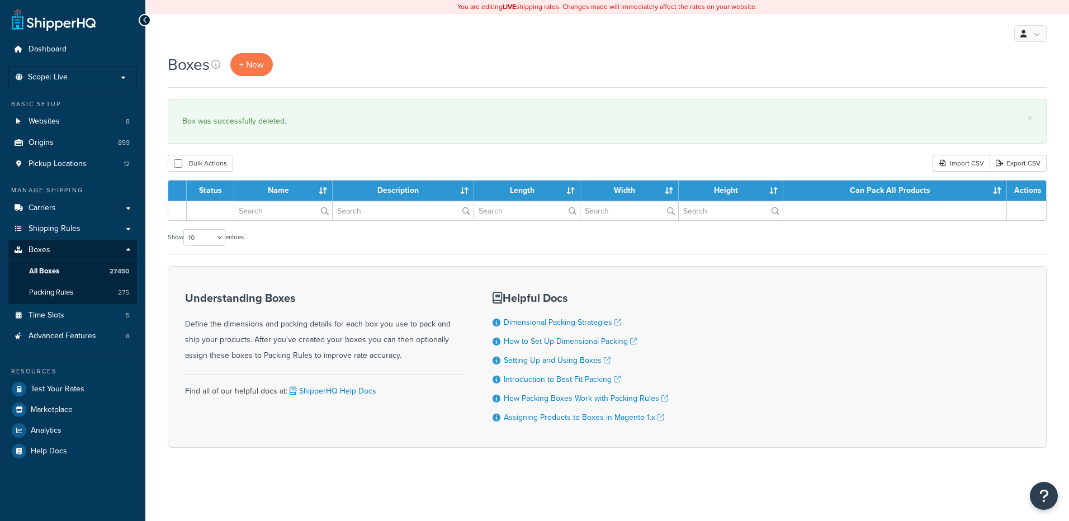
click at [271, 209] on input "text" at bounding box center [283, 210] width 98 height 19
type input "26BAS0"
click at [293, 163] on div "Bulk Actions Duplicate [GEOGRAPHIC_DATA] Import CSV Export CSV" at bounding box center [607, 163] width 879 height 17
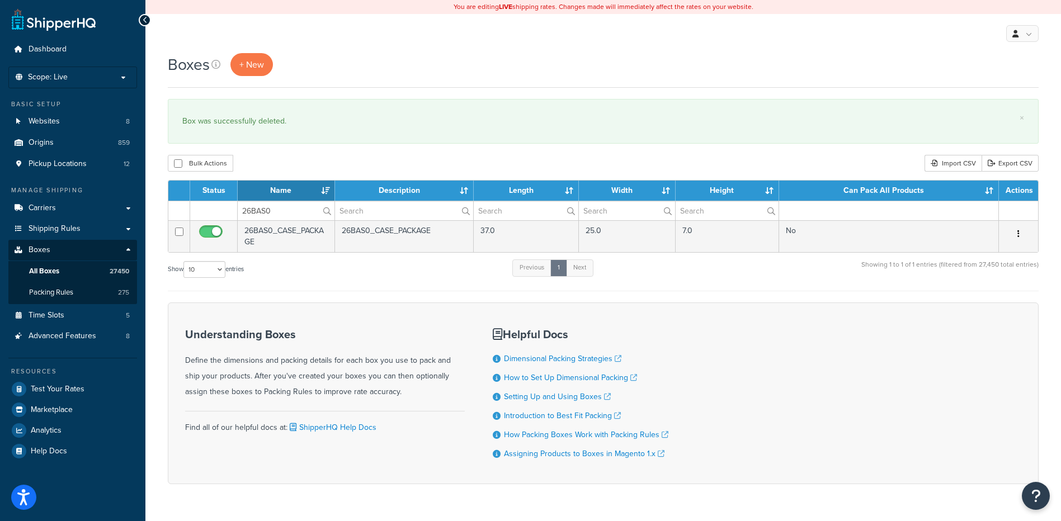
click at [1021, 232] on button "button" at bounding box center [1019, 234] width 16 height 18
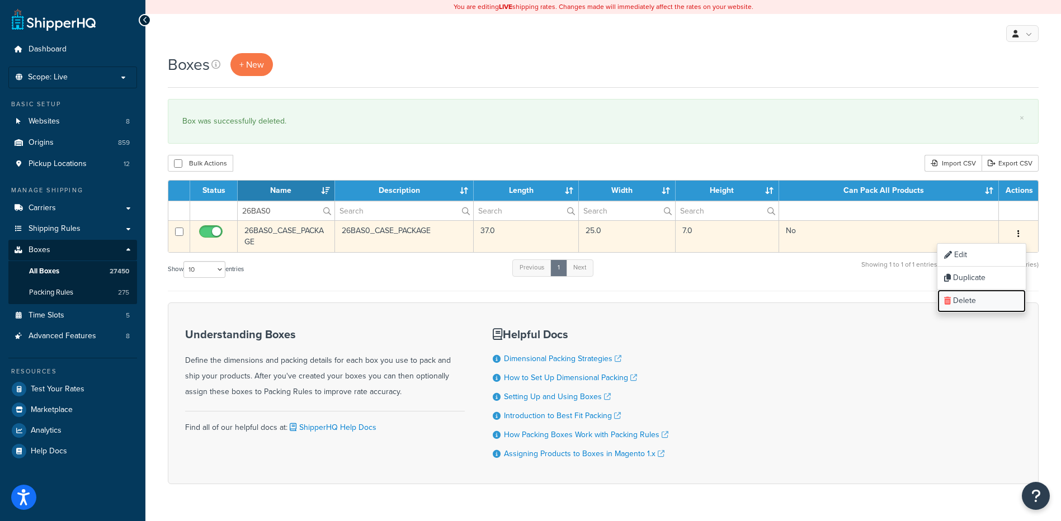
click at [996, 293] on link "Delete" at bounding box center [981, 301] width 88 height 23
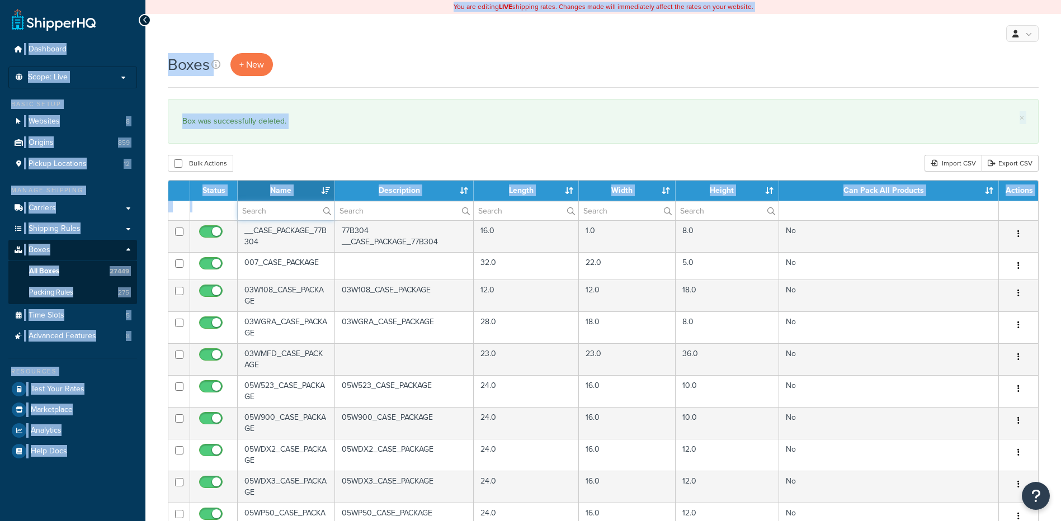
click at [263, 211] on input "text" at bounding box center [286, 210] width 97 height 19
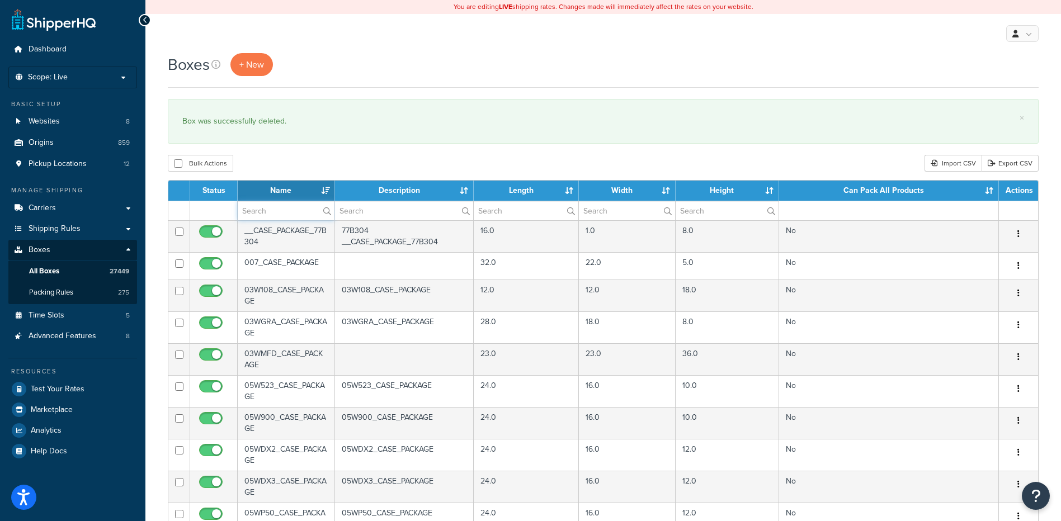
paste input "26BAT4"
type input "26BAT4"
click at [299, 158] on div "Bulk Actions Duplicate [GEOGRAPHIC_DATA] Import CSV Export CSV" at bounding box center [603, 163] width 871 height 17
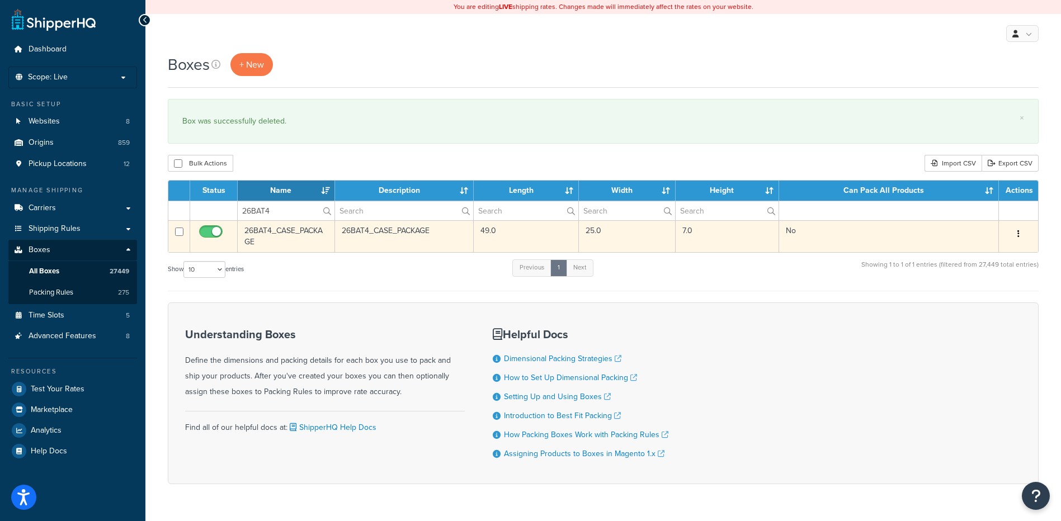
click at [1016, 231] on button "button" at bounding box center [1019, 234] width 16 height 18
click at [984, 301] on link "Delete" at bounding box center [981, 301] width 88 height 23
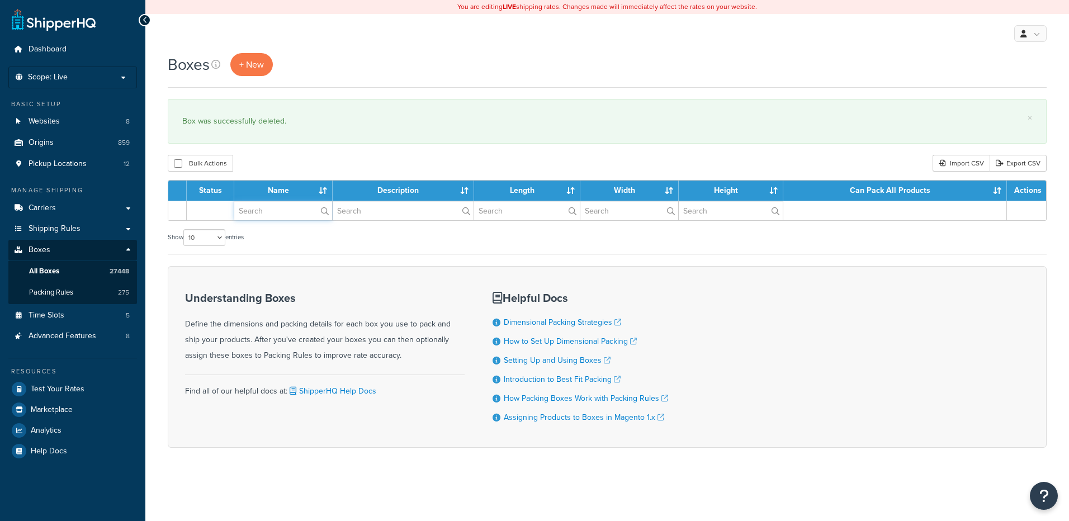
click at [275, 210] on input "text" at bounding box center [283, 210] width 98 height 19
paste input "26BCQ0"
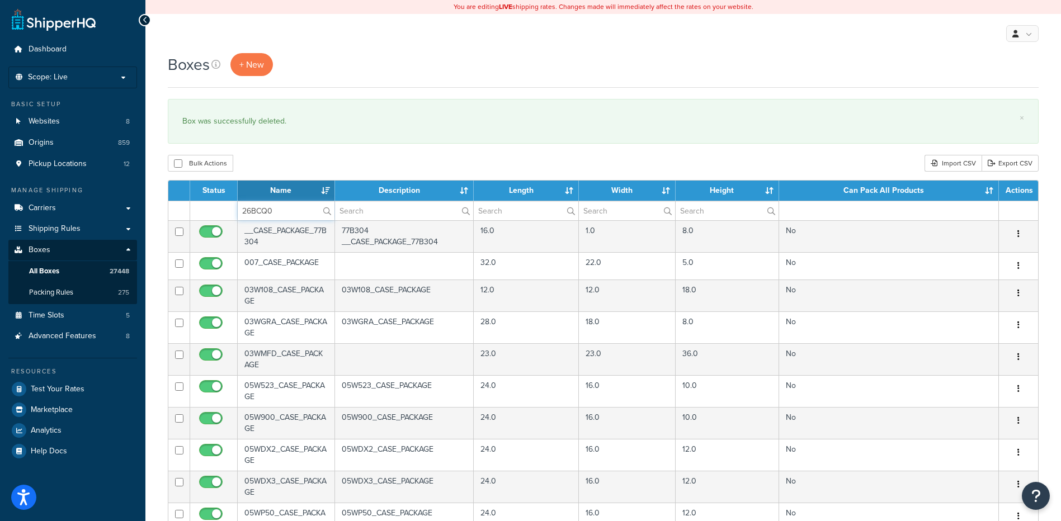
type input "26BCQ0"
click at [275, 168] on div "Bulk Actions Duplicate [GEOGRAPHIC_DATA] Import CSV Export CSV" at bounding box center [603, 163] width 871 height 17
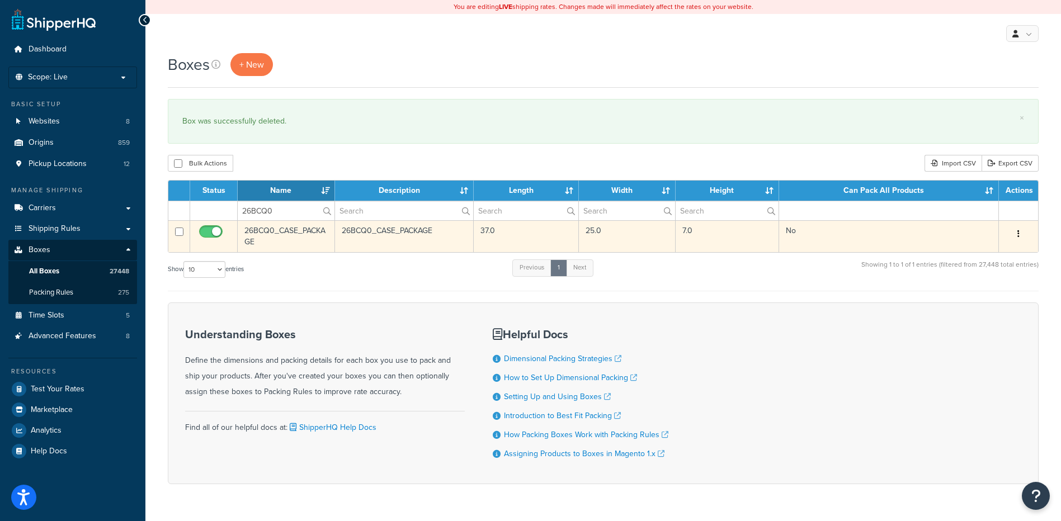
click at [1016, 232] on button "button" at bounding box center [1019, 234] width 16 height 18
click at [976, 299] on link "Delete" at bounding box center [981, 301] width 88 height 23
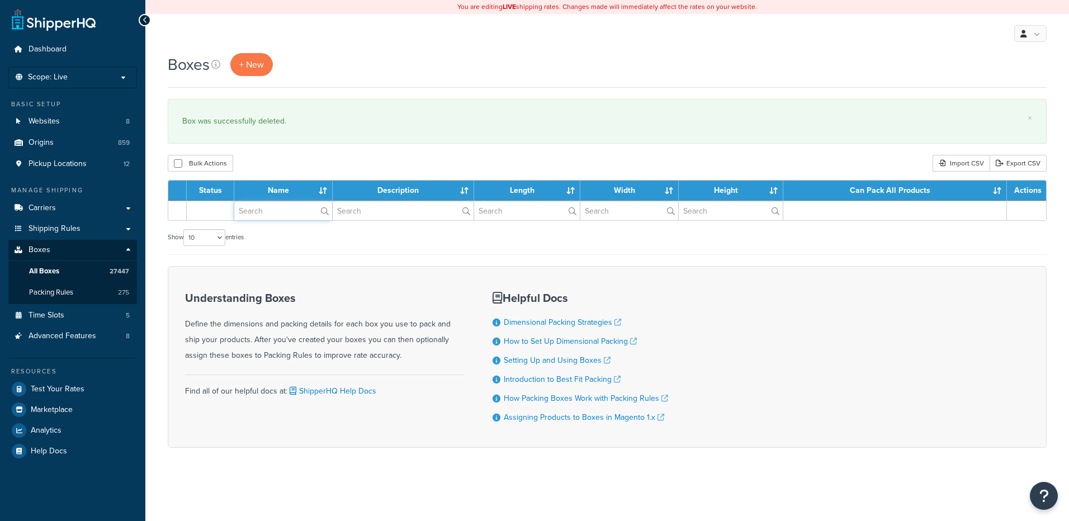
click at [290, 214] on input "text" at bounding box center [283, 210] width 98 height 19
paste input "26BCQ3"
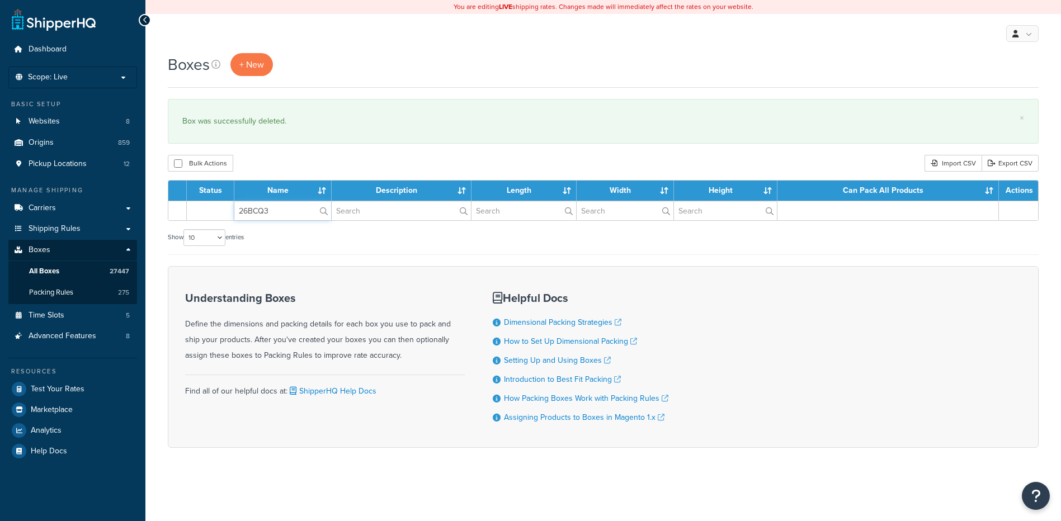
type input "26BCQ3"
click at [293, 162] on div "Bulk Actions Duplicate [GEOGRAPHIC_DATA] Import CSV Export CSV" at bounding box center [603, 163] width 871 height 17
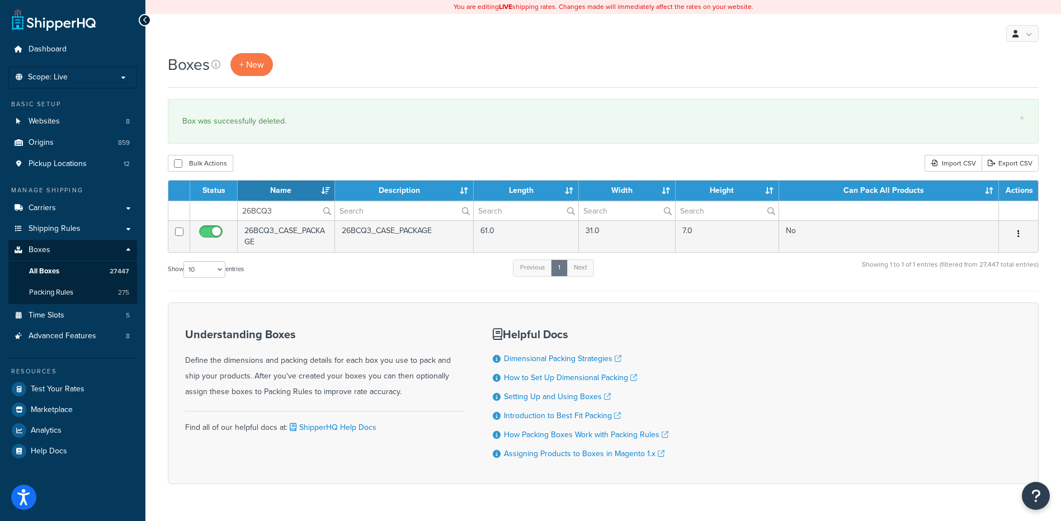
click at [1016, 232] on button "button" at bounding box center [1019, 234] width 16 height 18
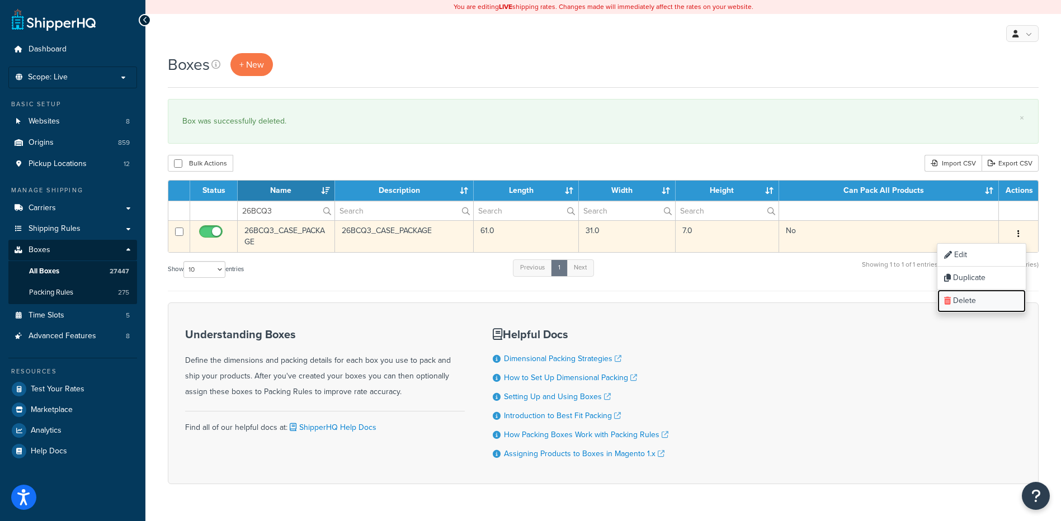
click at [974, 304] on link "Delete" at bounding box center [981, 301] width 88 height 23
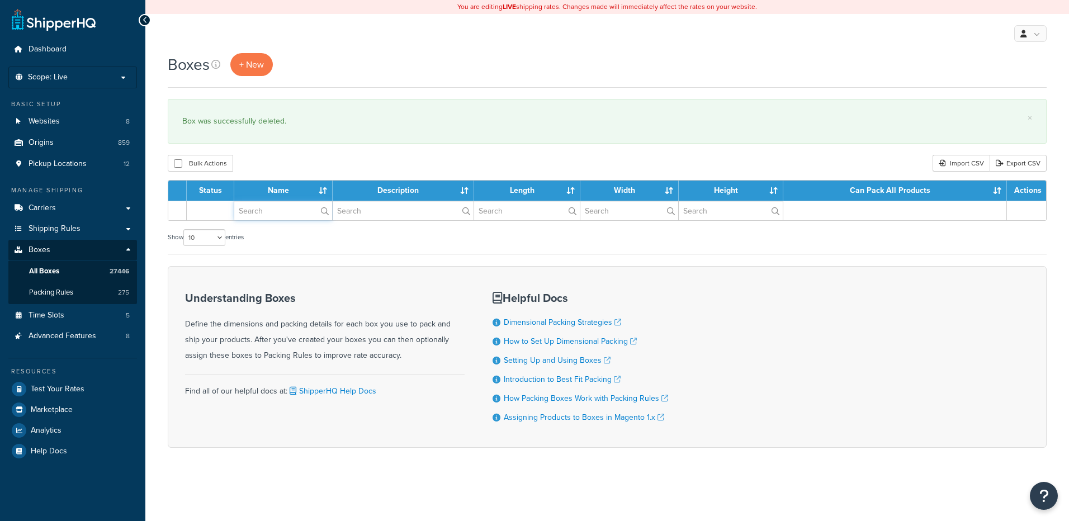
drag, startPoint x: 0, startPoint y: 0, endPoint x: 270, endPoint y: 215, distance: 344.7
click at [270, 215] on input "text" at bounding box center [283, 210] width 98 height 19
paste input "26BS69"
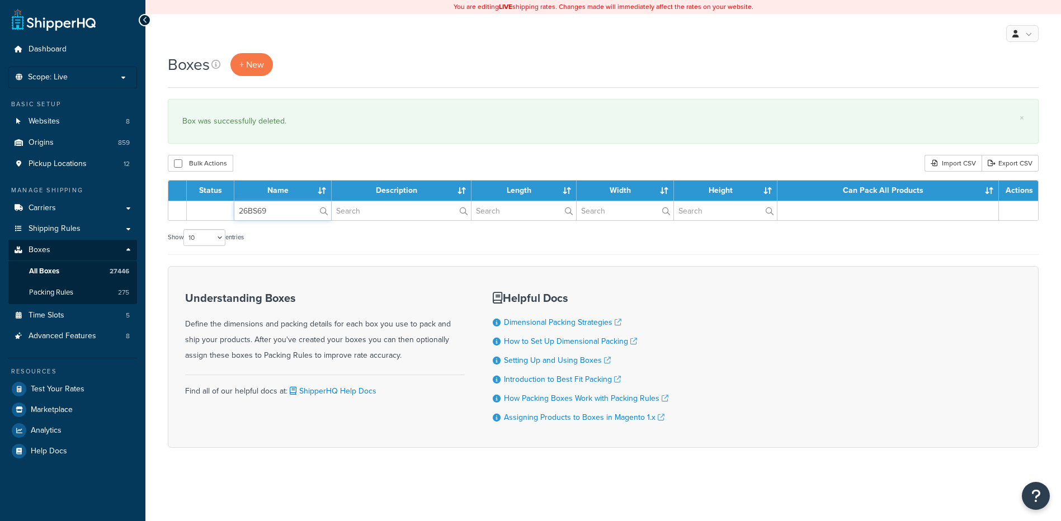
type input "26BS69"
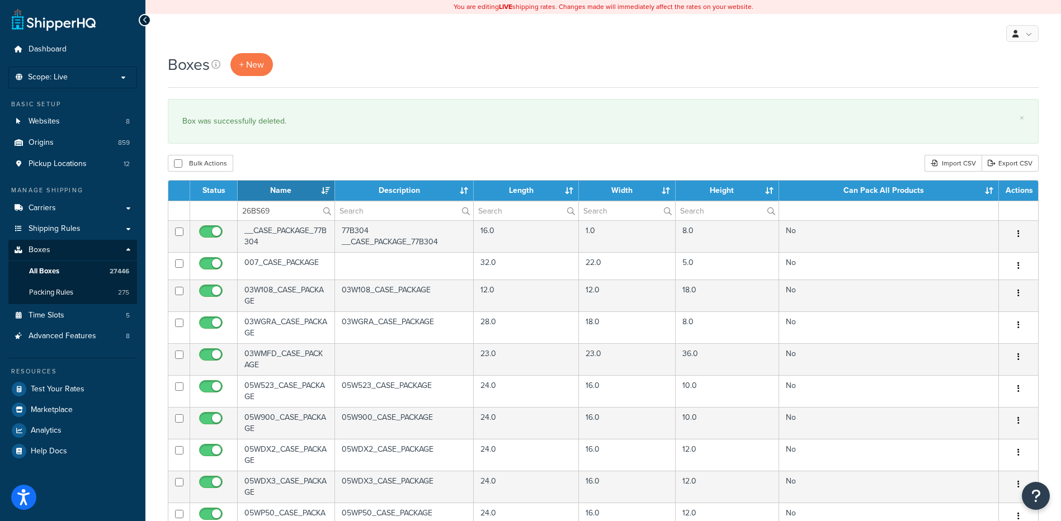
click at [295, 178] on div "Boxes + New × Box was successfully deleted. Bulk Actions Duplicate Delete Impor…" at bounding box center [603, 429] width 916 height 753
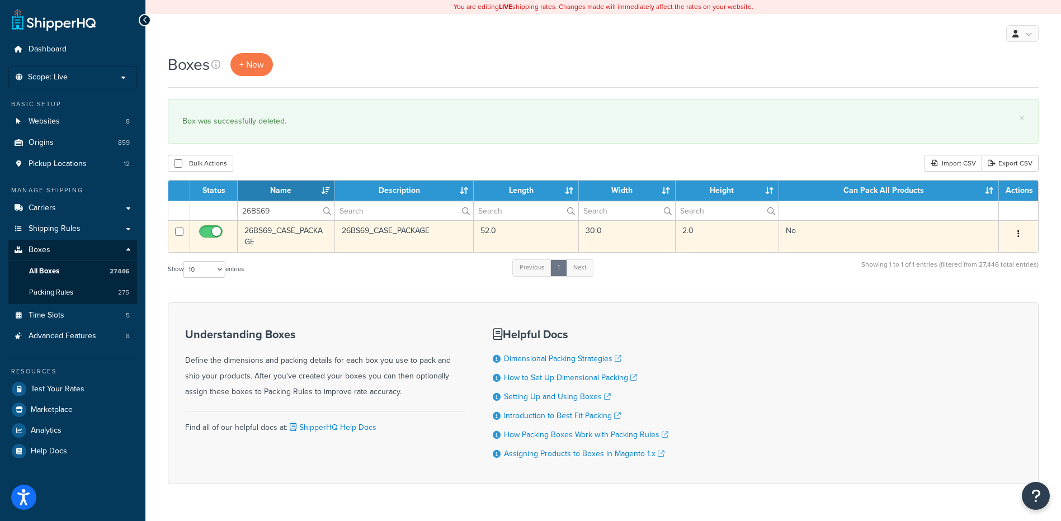
click at [1015, 229] on button "button" at bounding box center [1019, 234] width 16 height 18
click at [970, 298] on link "Delete" at bounding box center [981, 301] width 88 height 23
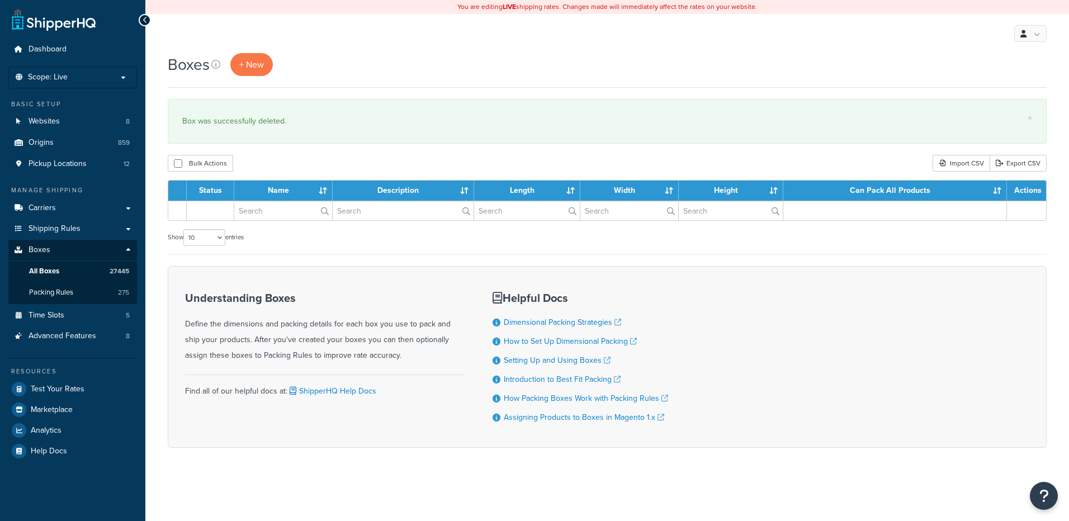
click at [277, 215] on input "text" at bounding box center [283, 210] width 98 height 19
type input "26BS70"
click at [297, 153] on div "Boxes + New × Box was successfully deleted. Bulk Actions Duplicate Delete Impor…" at bounding box center [607, 270] width 924 height 434
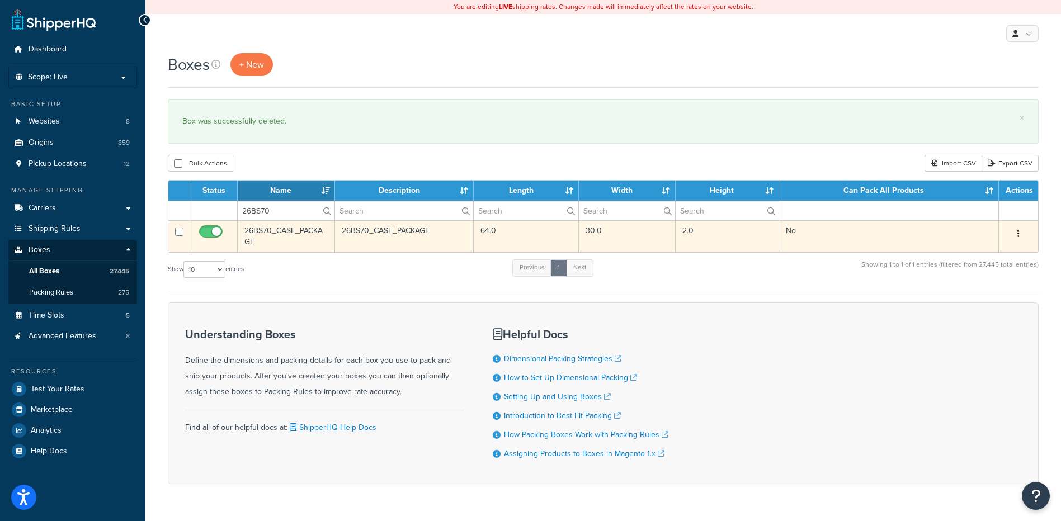
click at [1018, 232] on icon "button" at bounding box center [1018, 234] width 2 height 8
click at [987, 299] on link "Delete" at bounding box center [981, 301] width 88 height 23
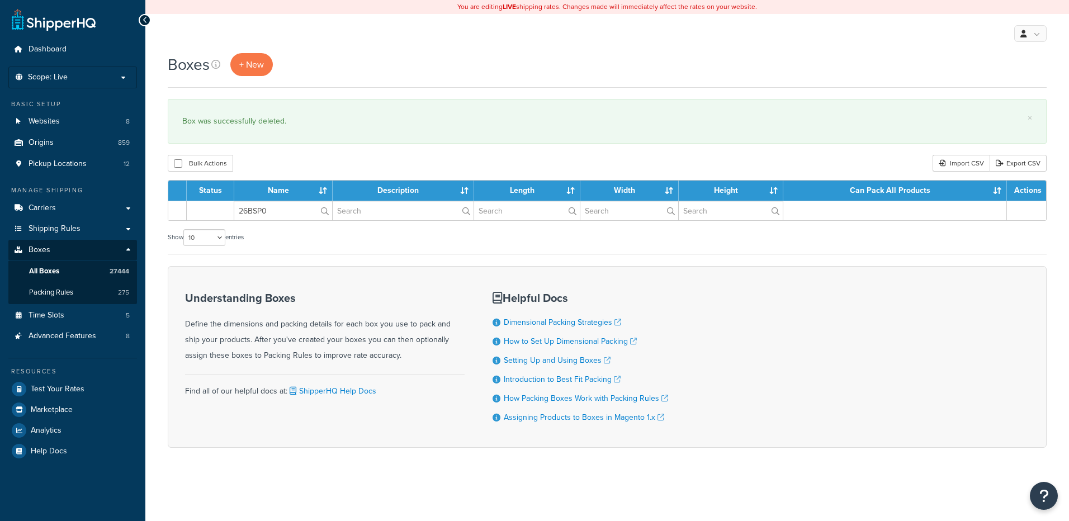
type input "26BSP0"
click at [297, 137] on div "× Box was successfully deleted." at bounding box center [607, 121] width 879 height 45
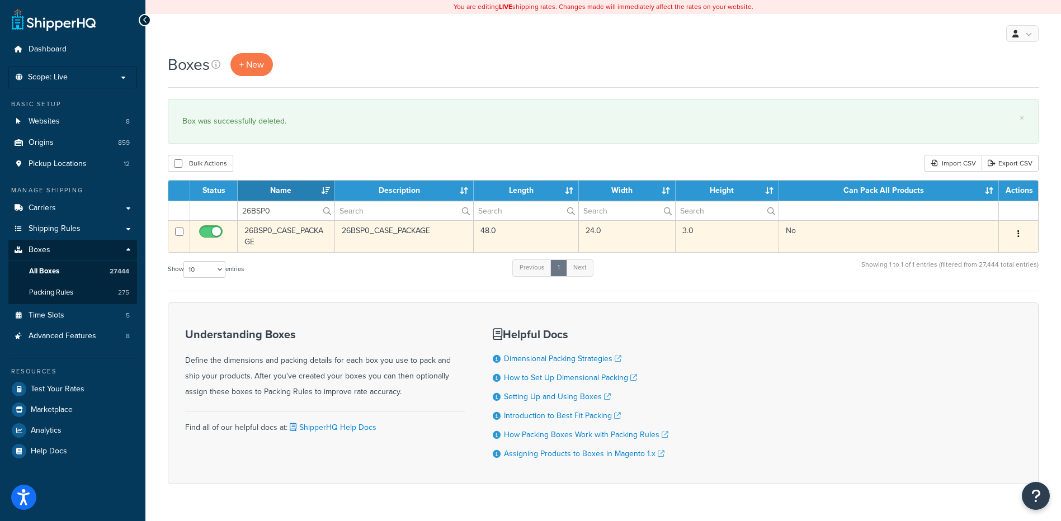
click at [1016, 232] on button "button" at bounding box center [1019, 234] width 16 height 18
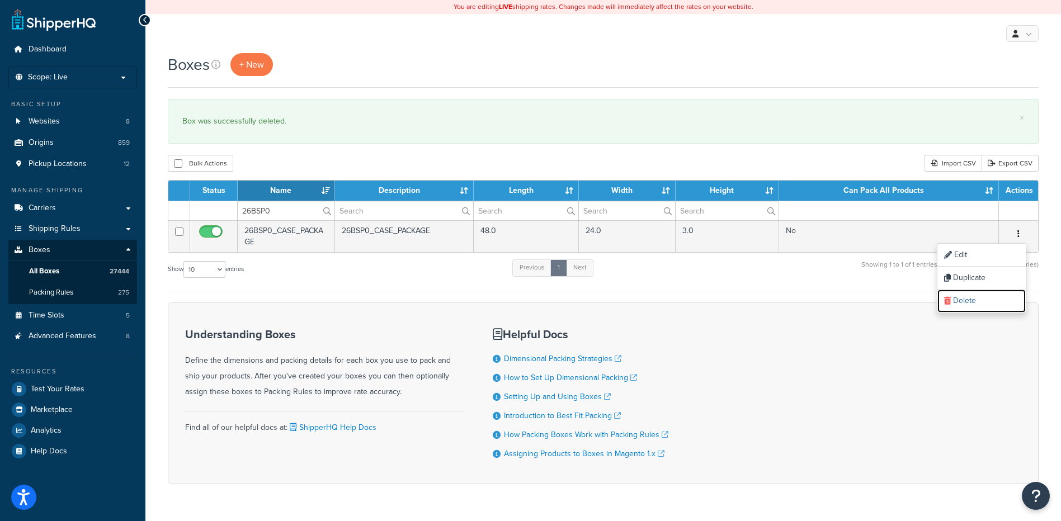
drag, startPoint x: 985, startPoint y: 291, endPoint x: 589, endPoint y: 39, distance: 469.8
click at [985, 292] on link "Delete" at bounding box center [981, 301] width 88 height 23
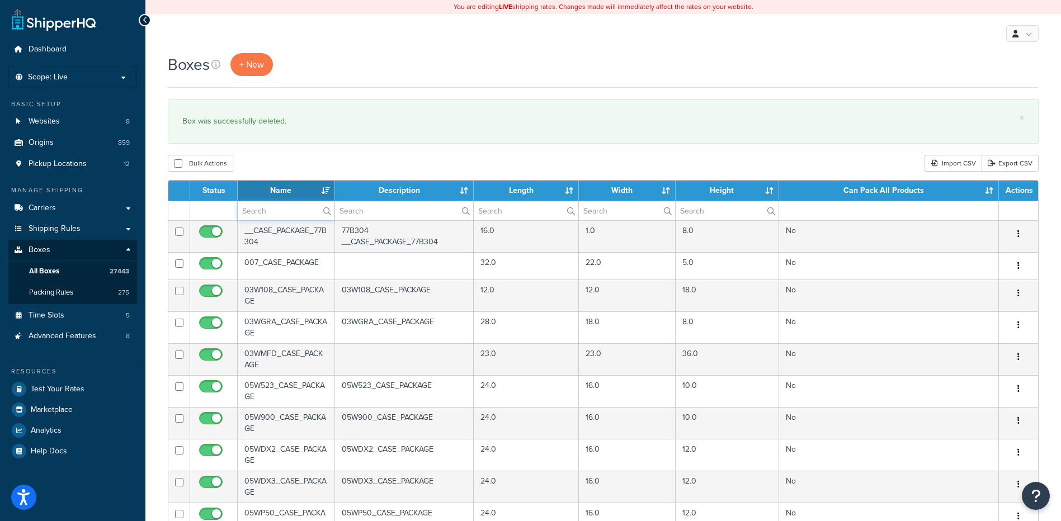
drag, startPoint x: 271, startPoint y: 212, endPoint x: 296, endPoint y: 188, distance: 34.8
click at [271, 212] on input "text" at bounding box center [286, 210] width 97 height 19
paste input "30BC05"
type input "30BC05"
click at [330, 140] on div "× Box was successfully deleted." at bounding box center [603, 121] width 871 height 45
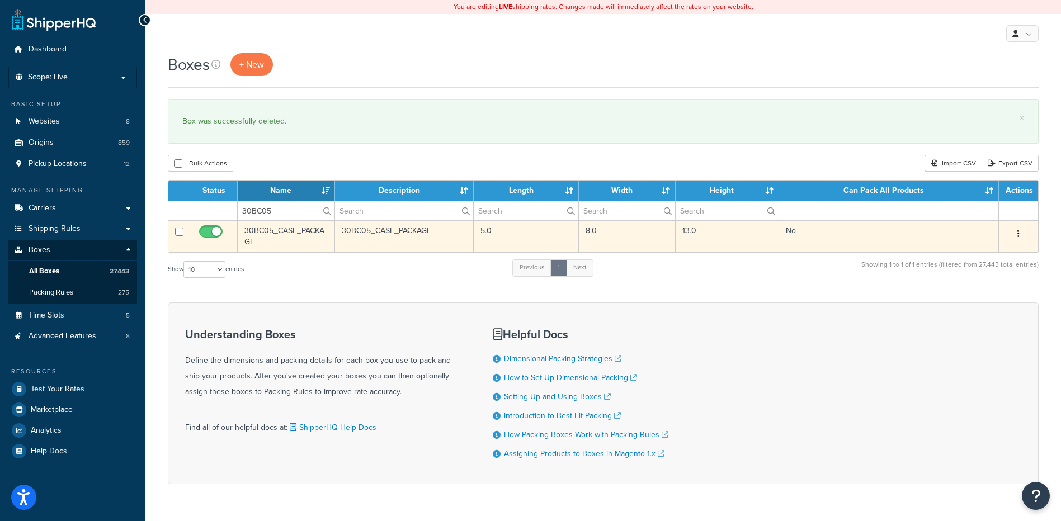
click at [1026, 228] on button "button" at bounding box center [1019, 234] width 16 height 18
click at [978, 295] on link "Delete" at bounding box center [981, 301] width 88 height 23
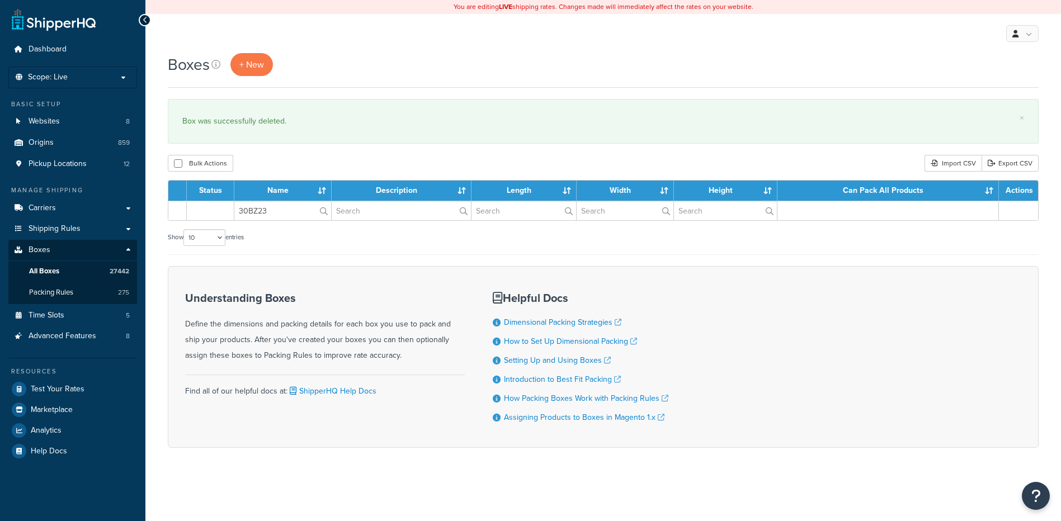
type input "30BZ23"
click at [276, 160] on div "Bulk Actions Duplicate Delete Import CSV Export CSV" at bounding box center [603, 163] width 871 height 17
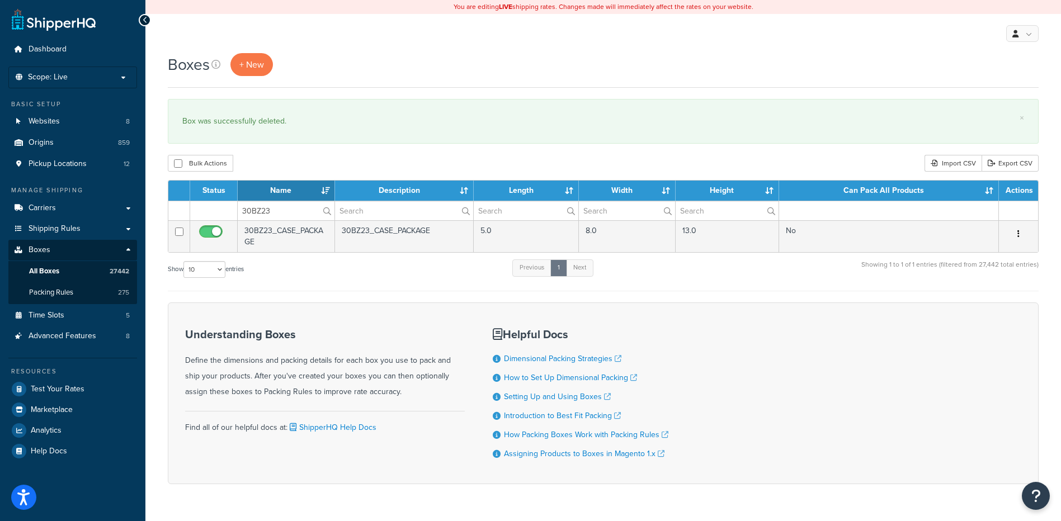
click at [1019, 232] on icon "button" at bounding box center [1018, 234] width 2 height 8
click at [982, 299] on link "Delete" at bounding box center [981, 301] width 88 height 23
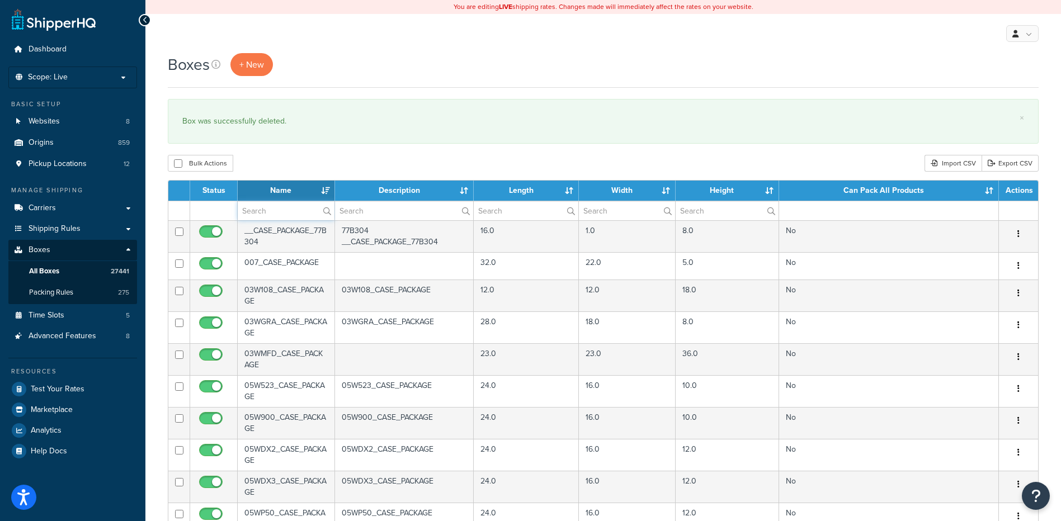
click at [267, 211] on input "text" at bounding box center [286, 210] width 97 height 19
paste input "30BZ38"
type input "30BZ38"
click at [312, 154] on div "Boxes + New × Box was successfully deleted. Bulk Actions Duplicate [GEOGRAPHIC_…" at bounding box center [603, 429] width 916 height 753
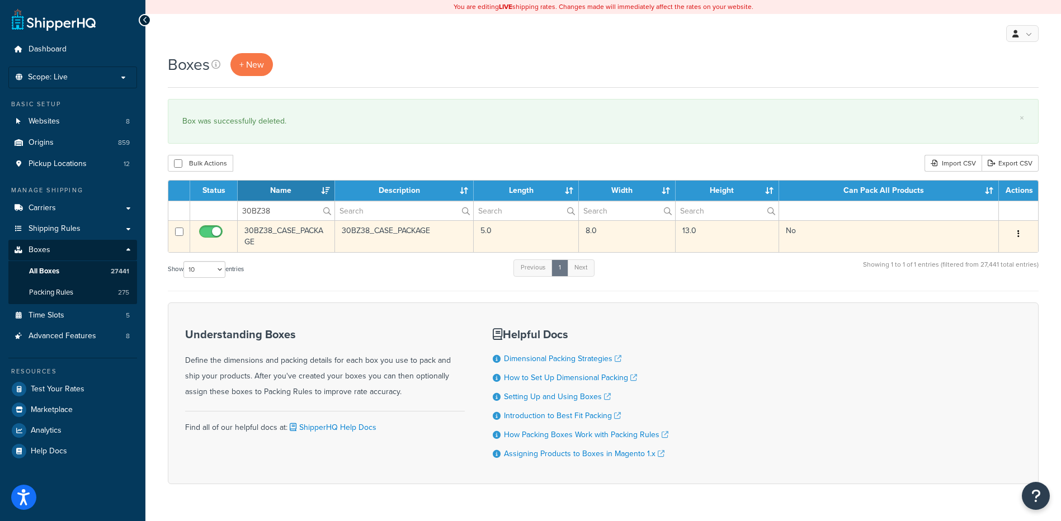
click at [1017, 231] on icon "button" at bounding box center [1018, 234] width 2 height 8
click at [982, 298] on link "Delete" at bounding box center [981, 301] width 88 height 23
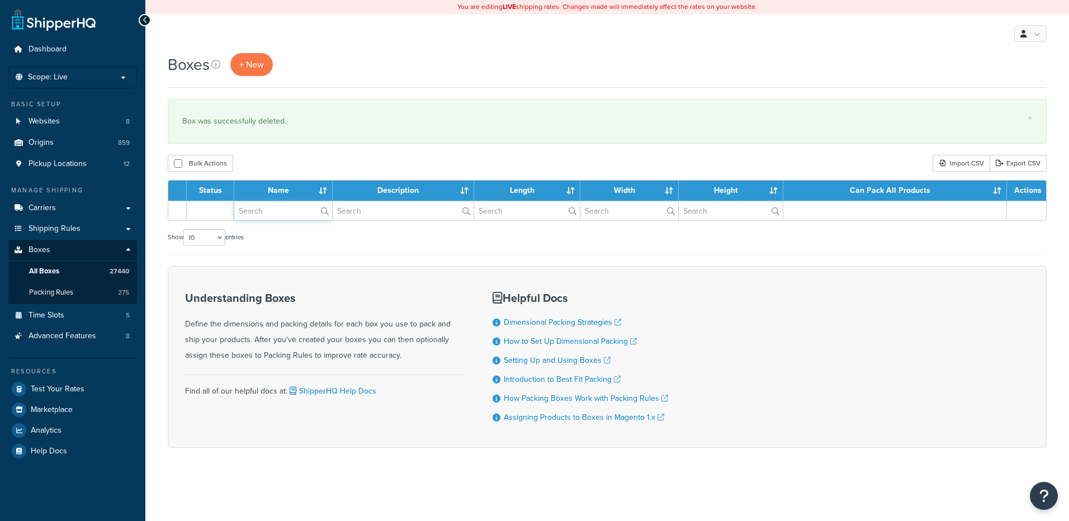
drag, startPoint x: 0, startPoint y: 0, endPoint x: 271, endPoint y: 212, distance: 343.8
click at [271, 212] on input "text" at bounding box center [283, 210] width 98 height 19
paste input "30BZ39"
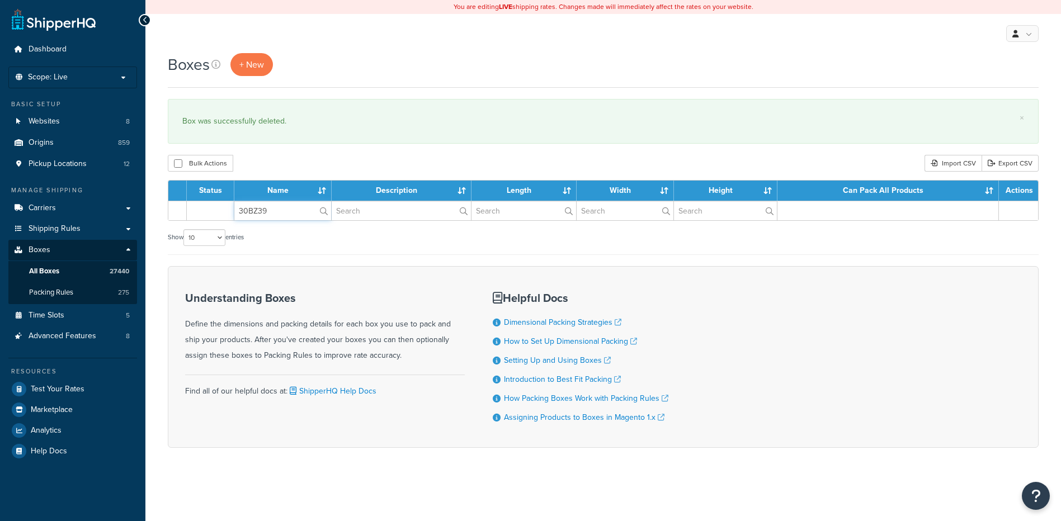
type input "30BZ39"
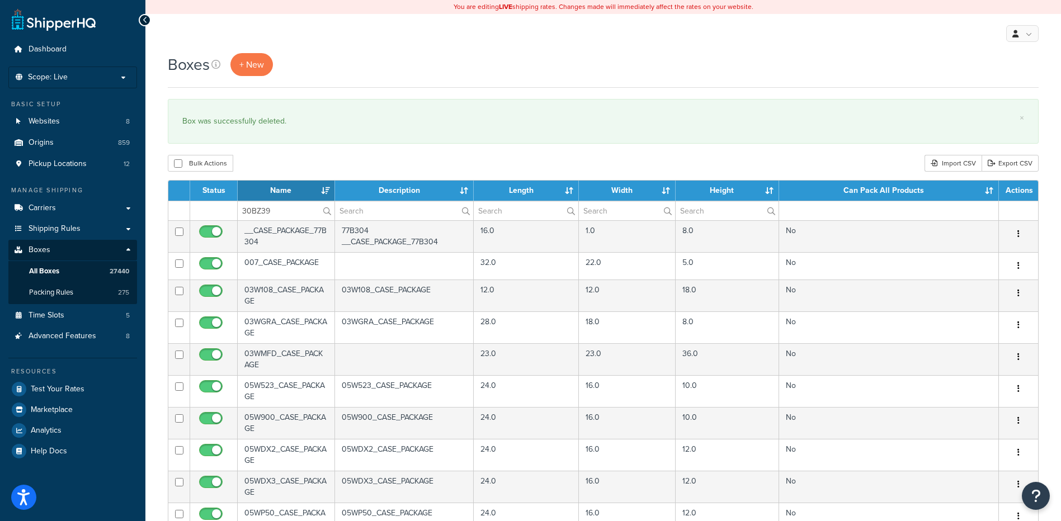
click at [327, 169] on div "Bulk Actions Duplicate [GEOGRAPHIC_DATA] Import CSV Export CSV" at bounding box center [603, 163] width 871 height 17
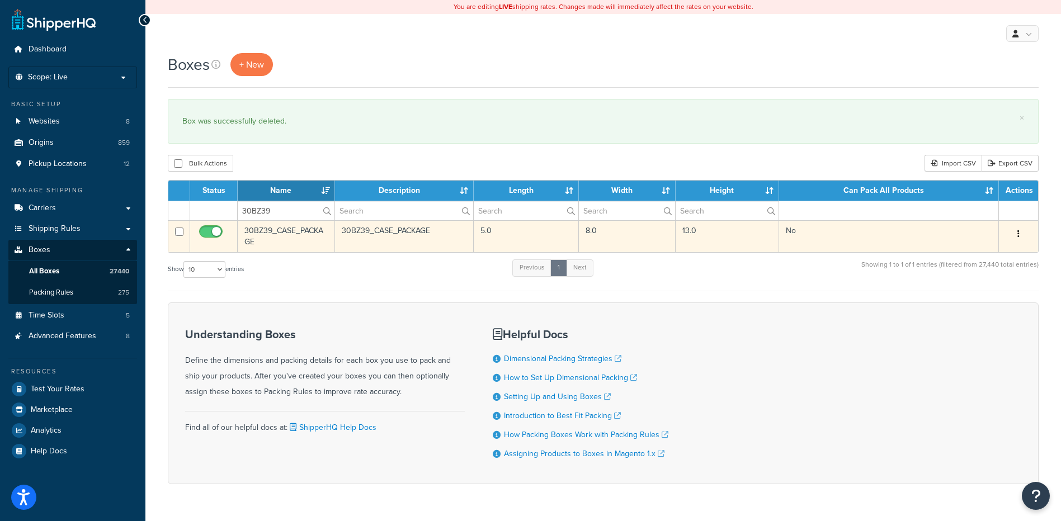
click at [1018, 231] on icon "button" at bounding box center [1018, 234] width 2 height 8
click at [980, 299] on link "Delete" at bounding box center [981, 301] width 88 height 23
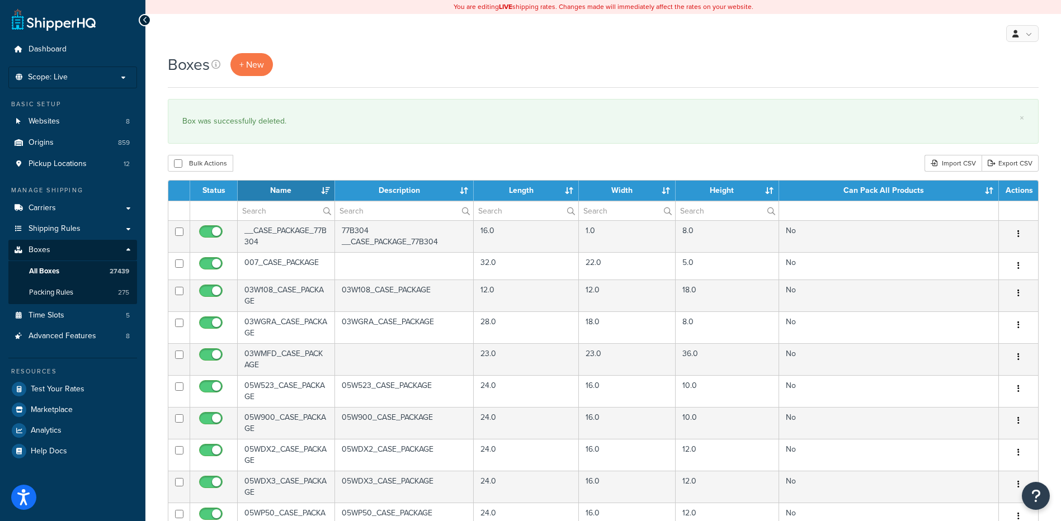
click at [269, 200] on th "Name" at bounding box center [286, 191] width 97 height 20
click at [269, 204] on input "text" at bounding box center [286, 210] width 97 height 19
paste input "30BZ40"
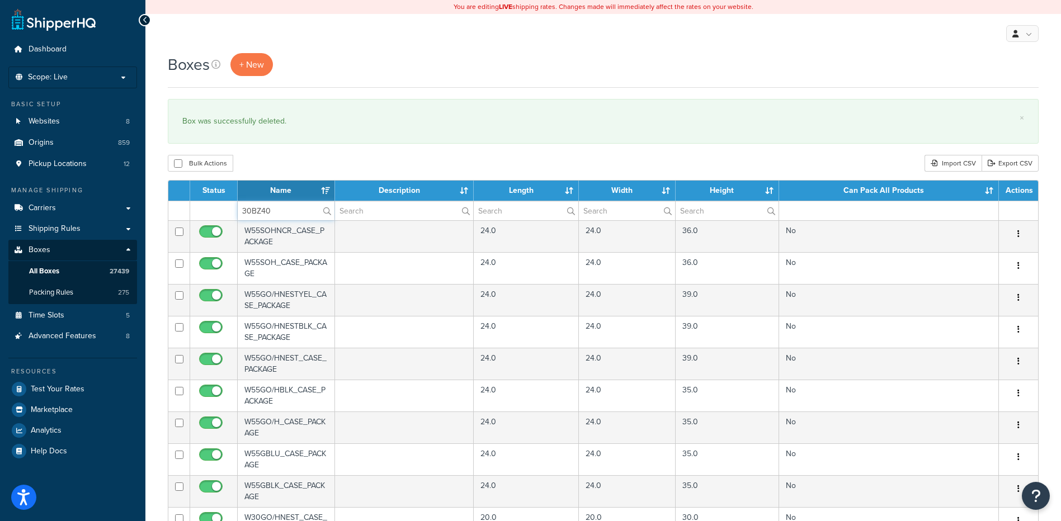
type input "30BZ40"
drag, startPoint x: 287, startPoint y: 150, endPoint x: 295, endPoint y: 148, distance: 8.0
click at [290, 149] on div "Boxes + New × Box was successfully deleted. Bulk Actions Duplicate Delete Impor…" at bounding box center [603, 431] width 916 height 757
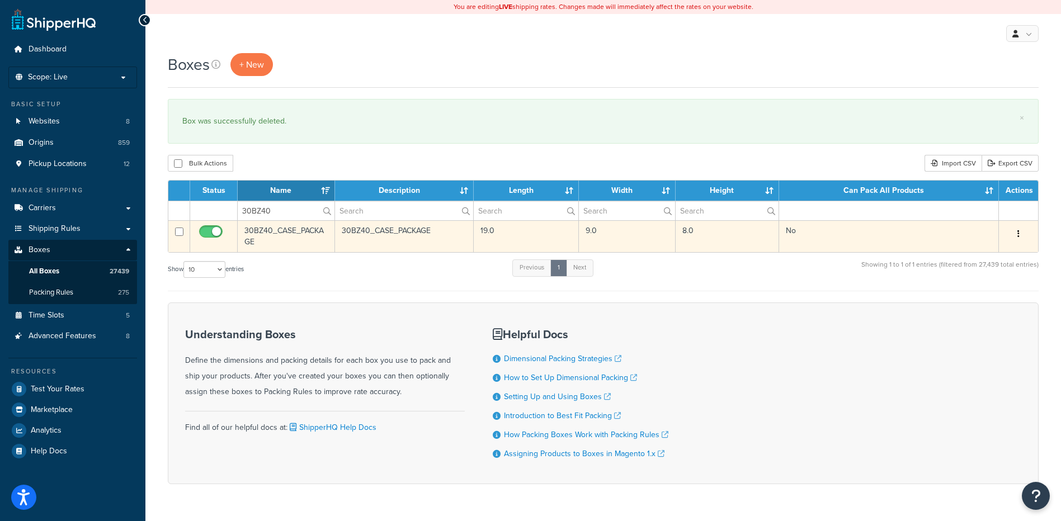
click at [1019, 230] on icon "button" at bounding box center [1018, 234] width 2 height 8
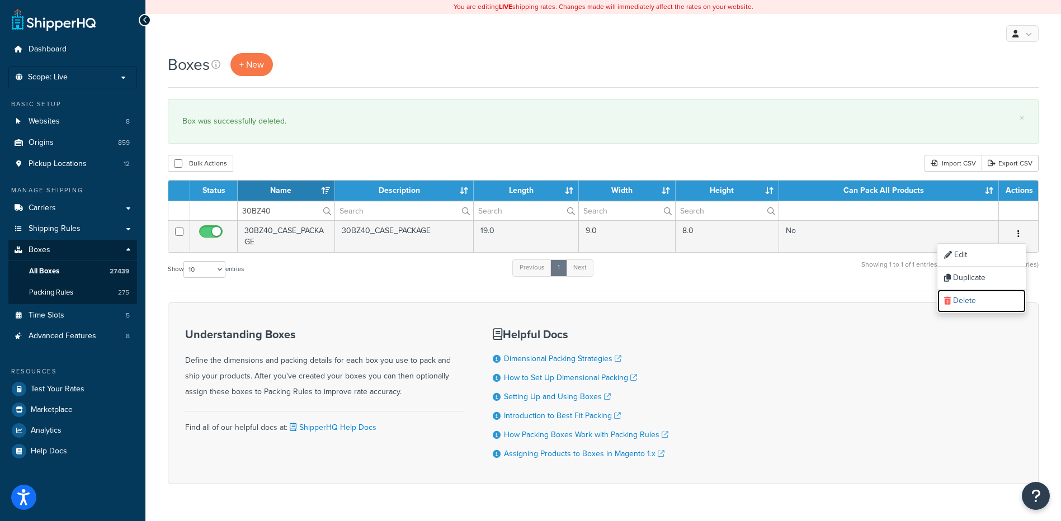
drag, startPoint x: 987, startPoint y: 295, endPoint x: 590, endPoint y: 25, distance: 480.3
click at [987, 295] on link "Delete" at bounding box center [981, 301] width 88 height 23
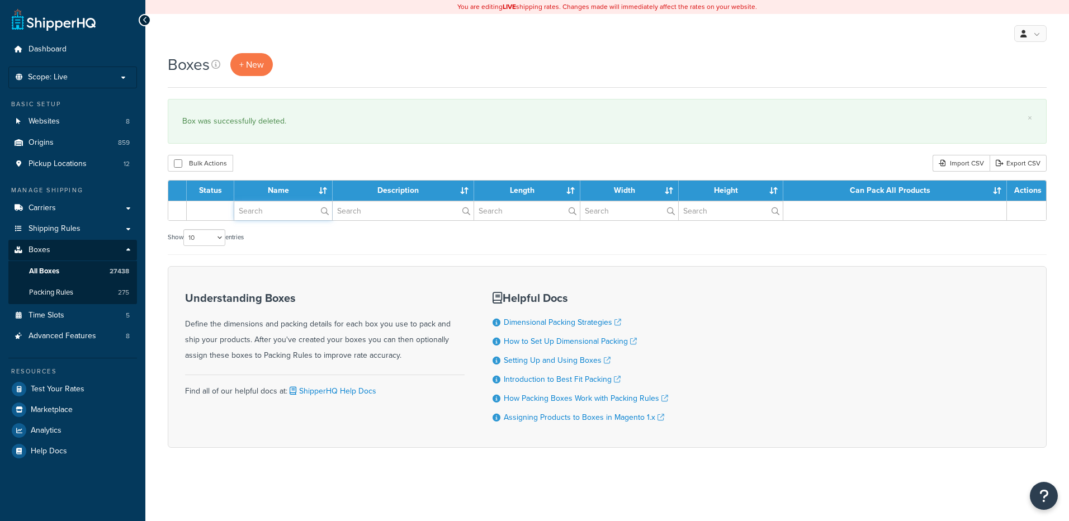
drag, startPoint x: 0, startPoint y: 0, endPoint x: 271, endPoint y: 214, distance: 344.9
click at [271, 214] on input "text" at bounding box center [283, 210] width 98 height 19
paste input "19BFL4"
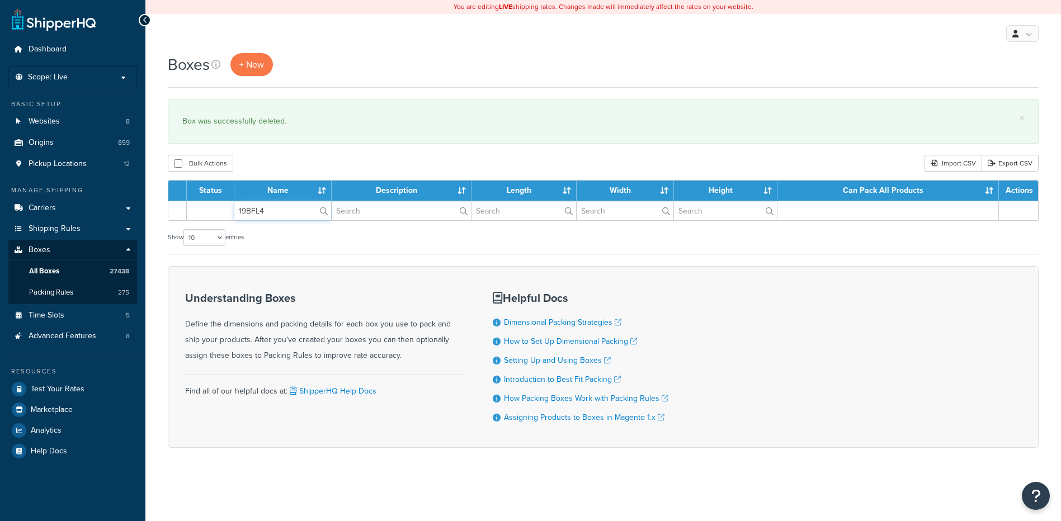
type input "19BFL4"
click at [291, 167] on div "Bulk Actions Duplicate [GEOGRAPHIC_DATA] Import CSV Export CSV" at bounding box center [603, 163] width 871 height 17
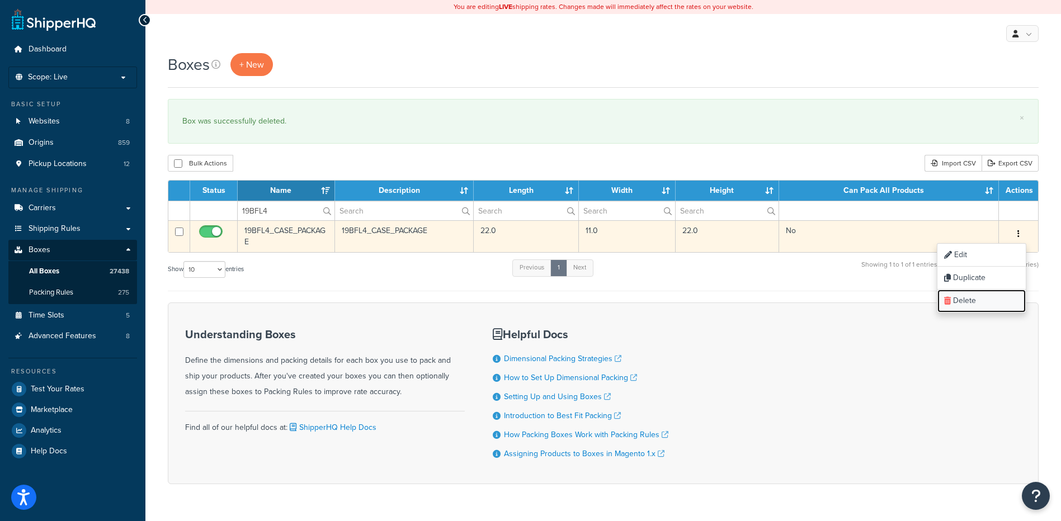
click at [997, 303] on link "Delete" at bounding box center [981, 301] width 88 height 23
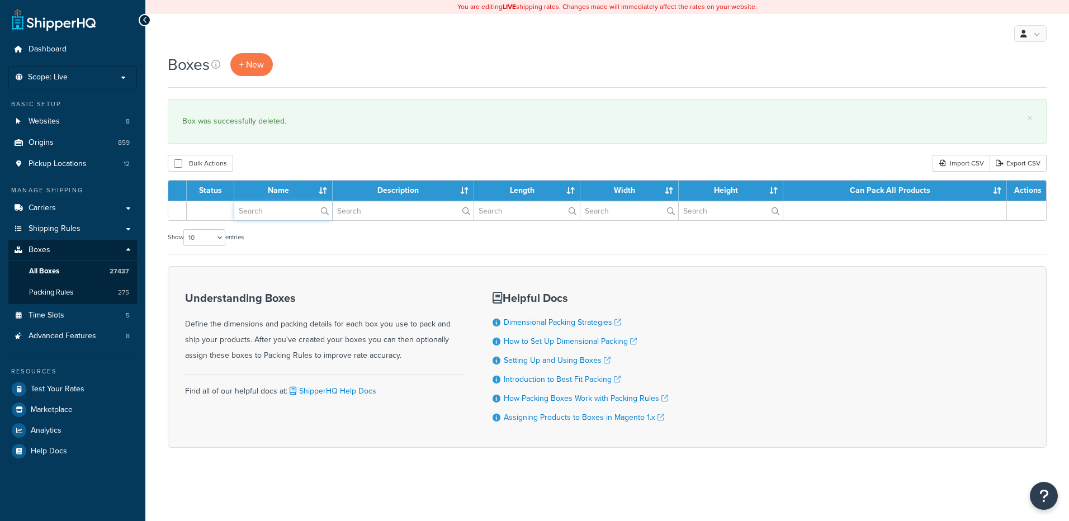
drag, startPoint x: 0, startPoint y: 0, endPoint x: 266, endPoint y: 214, distance: 340.9
click at [266, 214] on input "text" at bounding box center [283, 210] width 98 height 19
paste input "19BWF4"
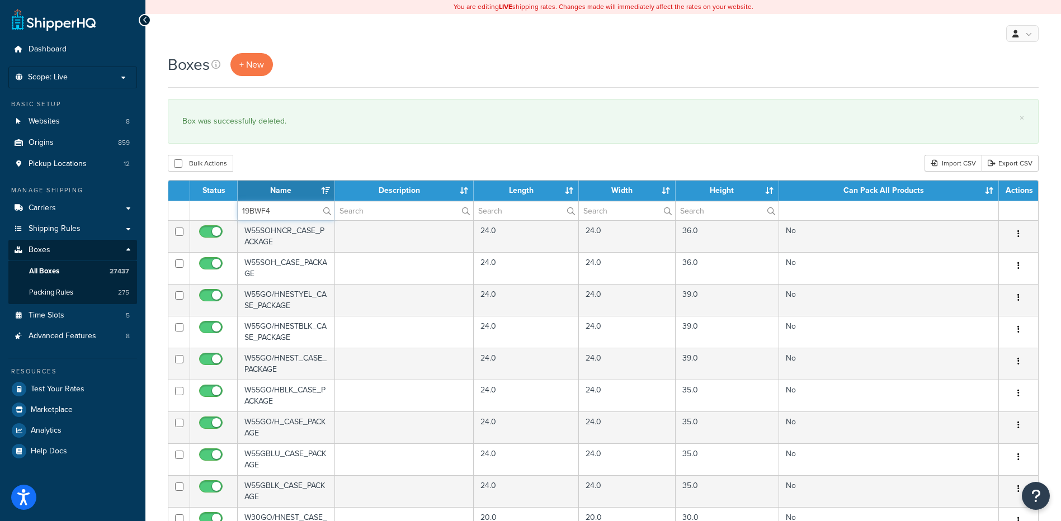
type input "19BWF4"
click at [298, 152] on div "Boxes + New × Box was successfully deleted. Bulk Actions Duplicate [GEOGRAPHIC_…" at bounding box center [603, 431] width 916 height 757
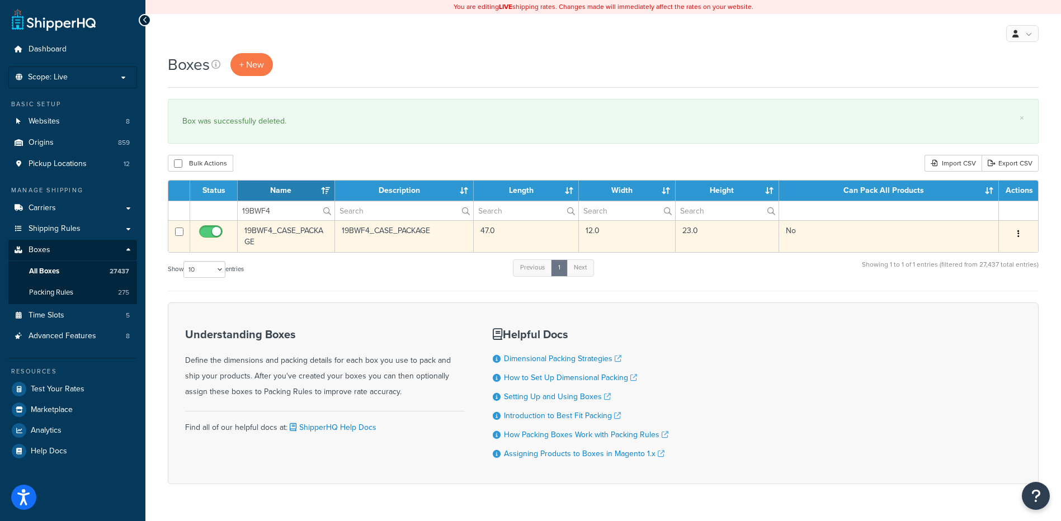
click at [1019, 231] on icon "button" at bounding box center [1018, 234] width 2 height 8
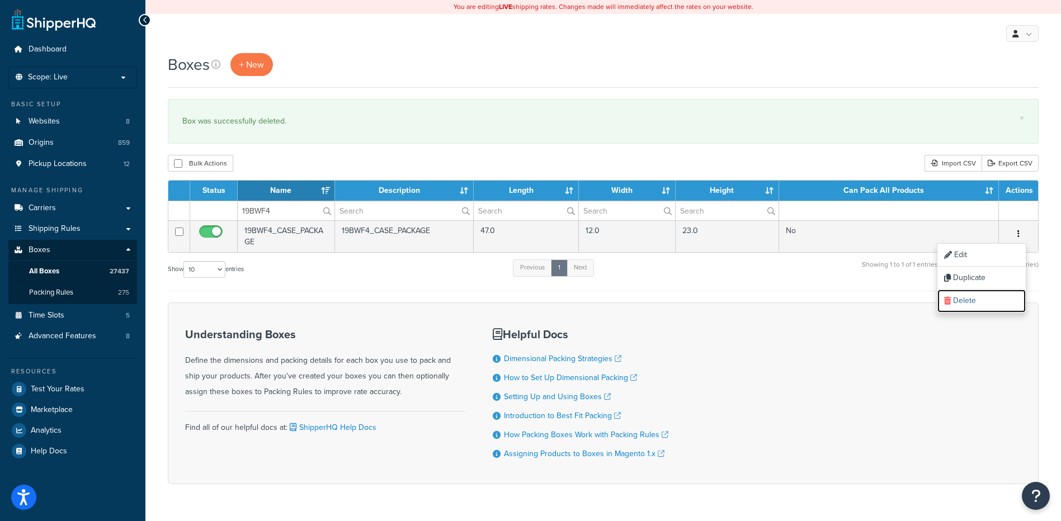
click at [970, 304] on link "Delete" at bounding box center [981, 301] width 88 height 23
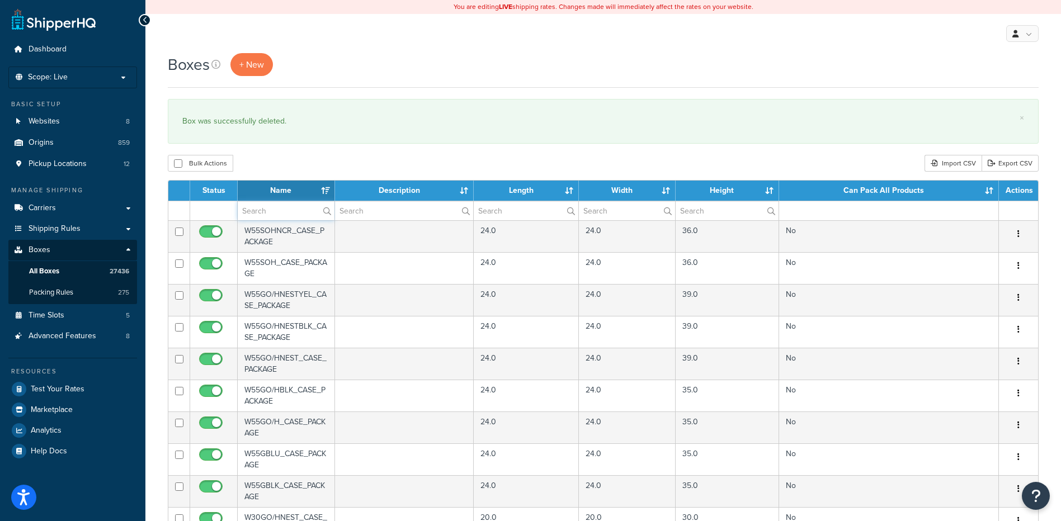
click at [274, 218] on input "text" at bounding box center [286, 210] width 97 height 19
paste input "68W59F"
type input "68W59F"
click at [315, 154] on div "Boxes + New × Box was successfully deleted. Bulk Actions Duplicate [GEOGRAPHIC_…" at bounding box center [603, 431] width 916 height 757
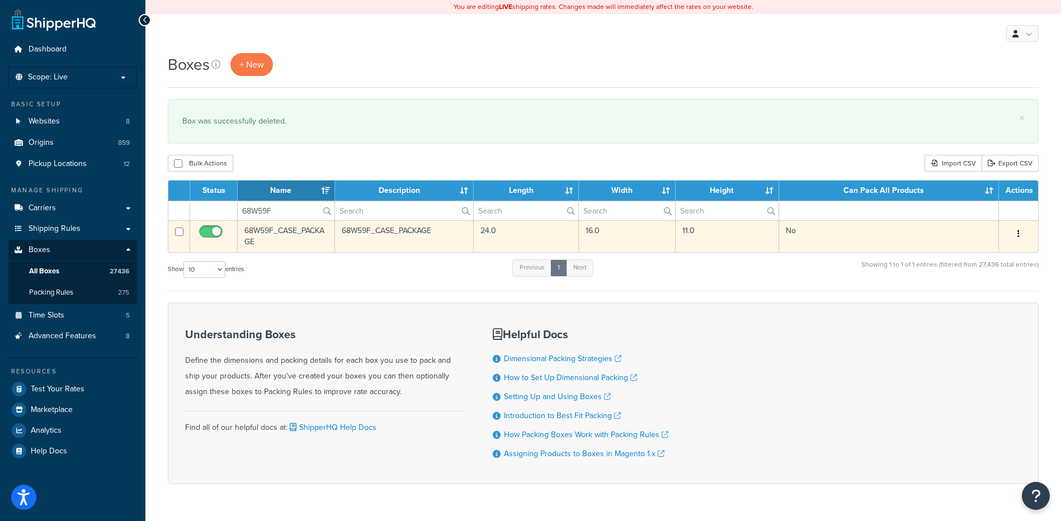
click at [1019, 229] on button "button" at bounding box center [1019, 234] width 16 height 18
click at [985, 309] on link "Delete" at bounding box center [981, 301] width 88 height 23
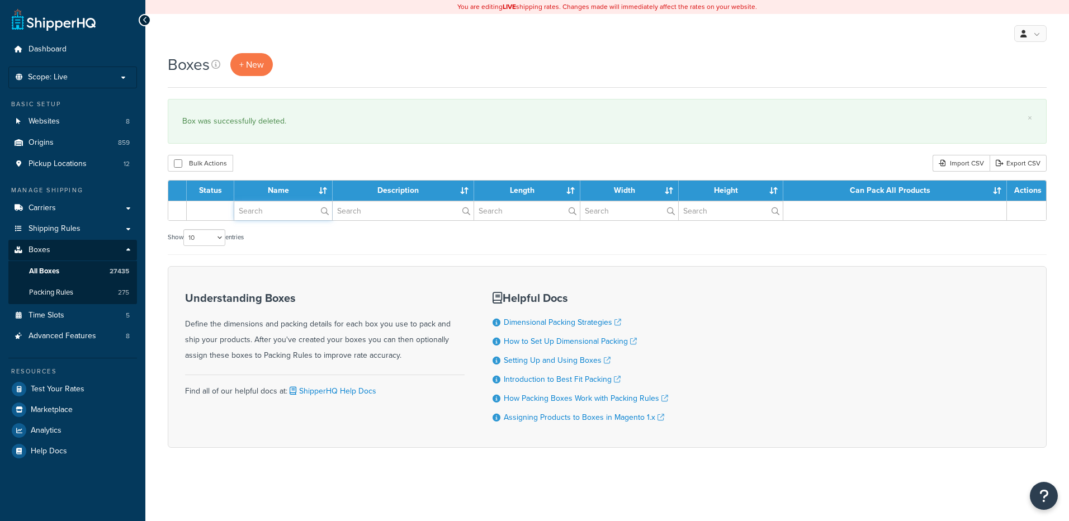
click at [272, 209] on input "text" at bounding box center [283, 210] width 98 height 19
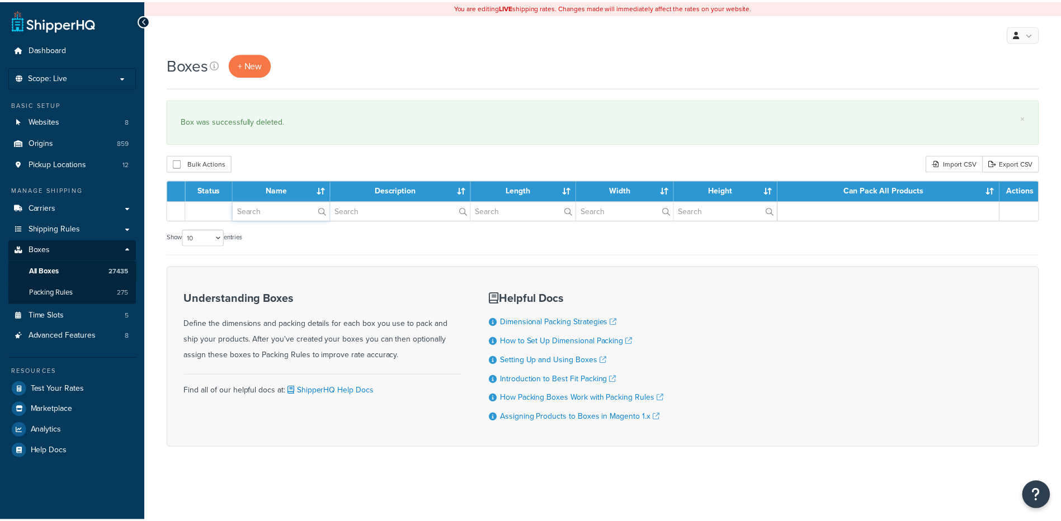
paste input "26BZ12"
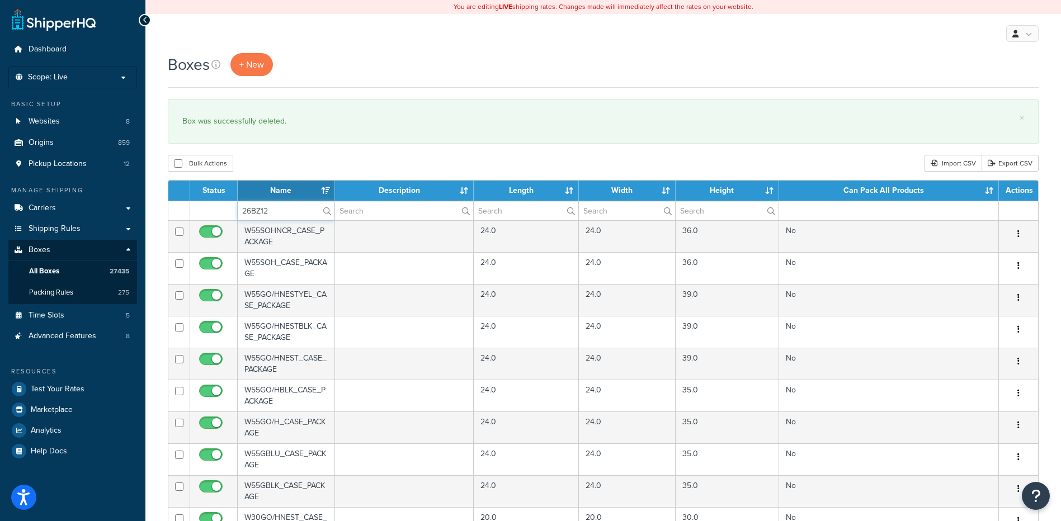
type input "26BZ12"
click at [336, 155] on div "Bulk Actions Duplicate [GEOGRAPHIC_DATA] Import CSV Export CSV" at bounding box center [603, 163] width 871 height 17
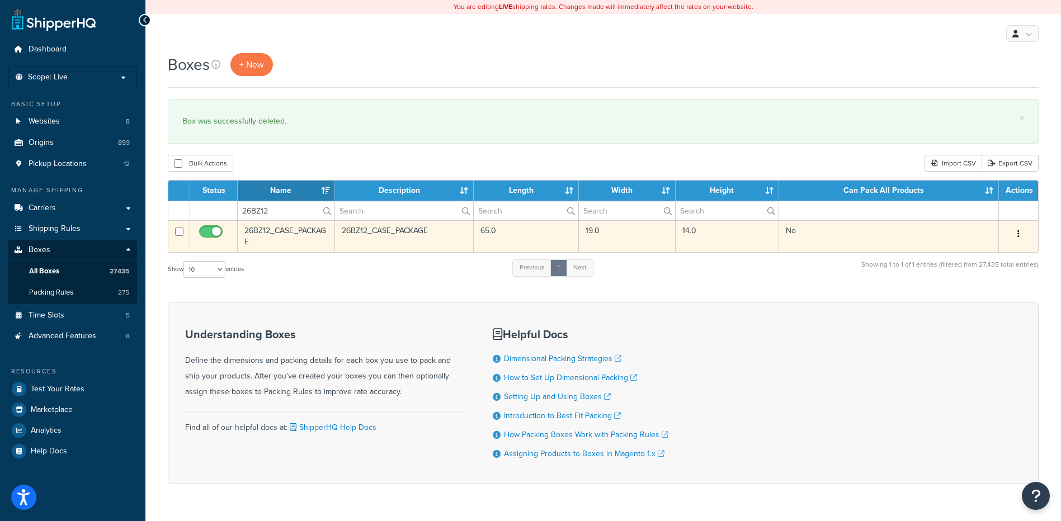
click at [1015, 236] on button "button" at bounding box center [1019, 234] width 16 height 18
click at [967, 308] on link "Delete" at bounding box center [981, 301] width 88 height 23
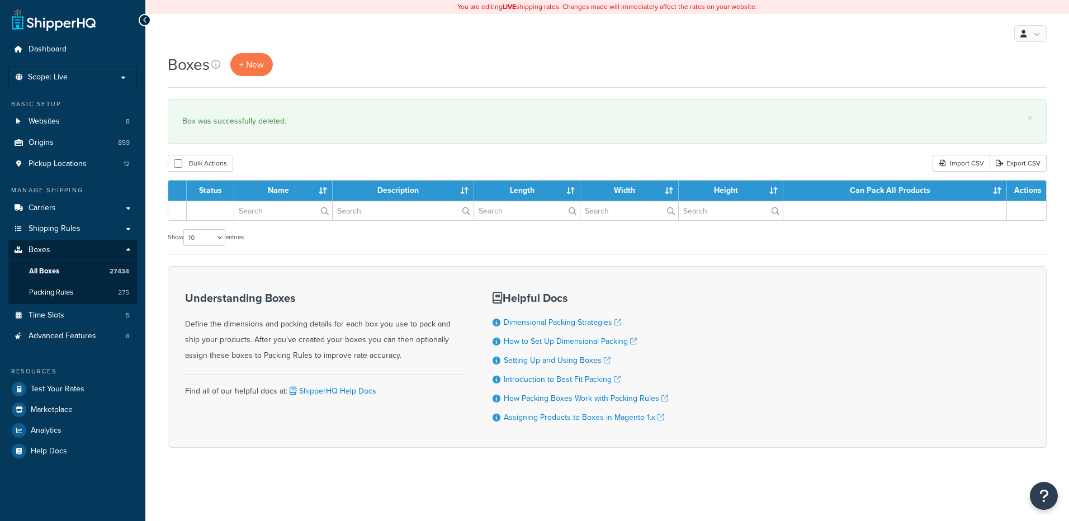
click at [276, 212] on input "text" at bounding box center [283, 210] width 98 height 19
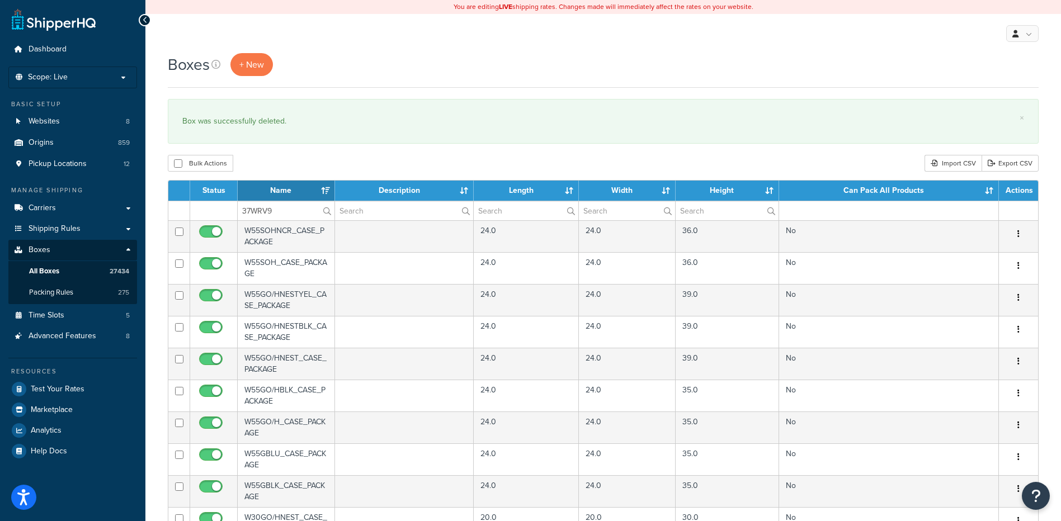
type input "37WRV9"
click at [313, 150] on div "Boxes + New × Box was successfully deleted. Bulk Actions Duplicate [GEOGRAPHIC_…" at bounding box center [603, 431] width 916 height 757
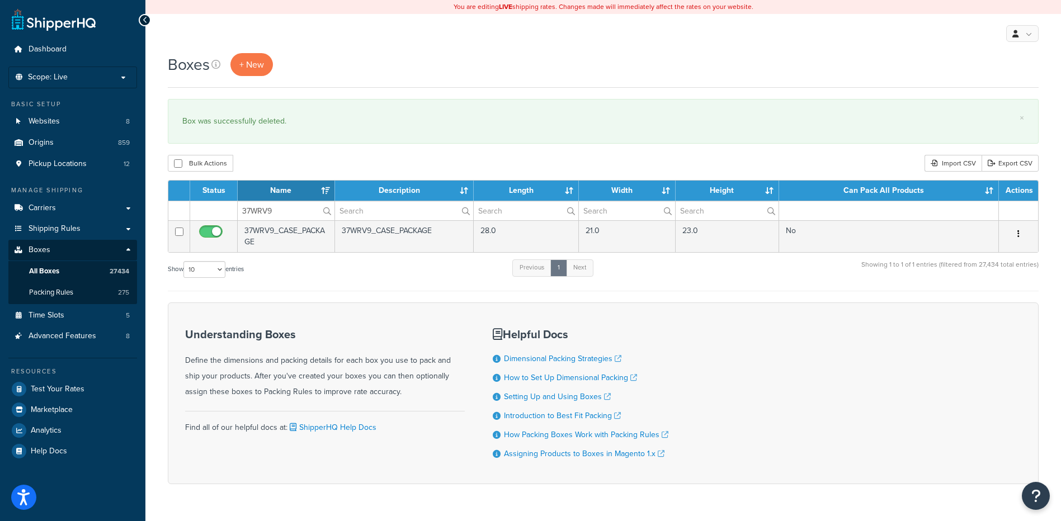
click at [1021, 232] on button "button" at bounding box center [1019, 234] width 16 height 18
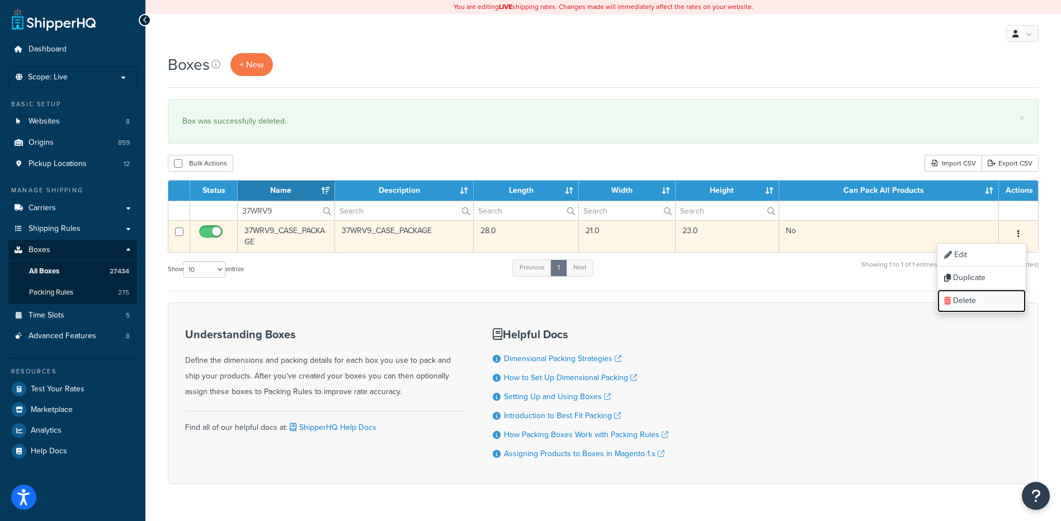
click at [977, 294] on link "Delete" at bounding box center [981, 301] width 88 height 23
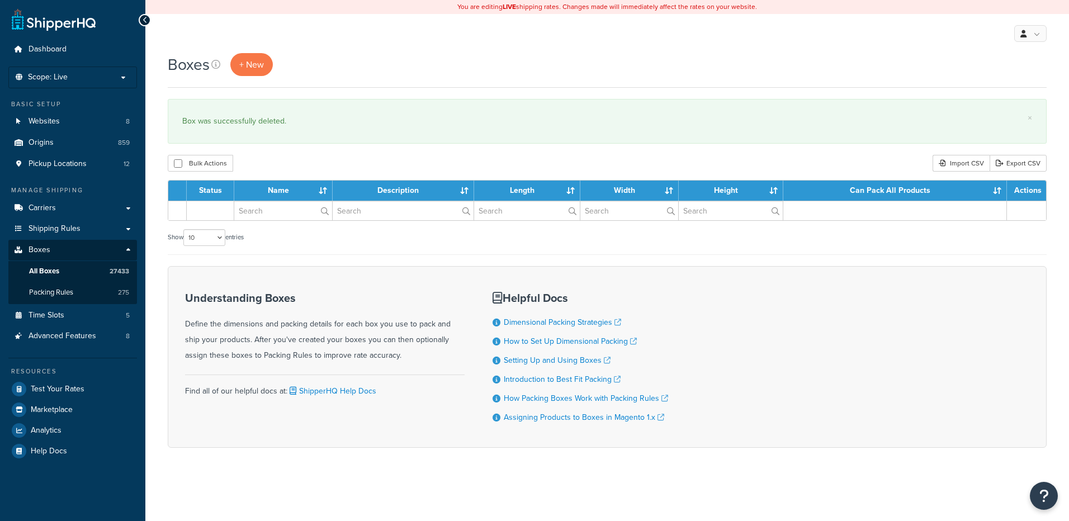
click at [272, 211] on input "text" at bounding box center [283, 210] width 98 height 19
type input "37WRO9"
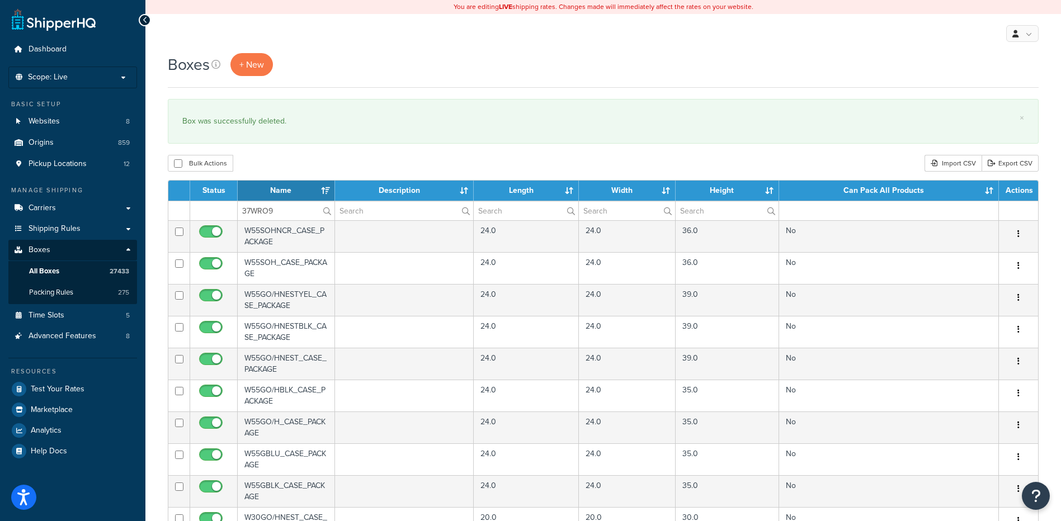
click at [294, 159] on div "Bulk Actions Duplicate [GEOGRAPHIC_DATA] Import CSV Export CSV" at bounding box center [603, 163] width 871 height 17
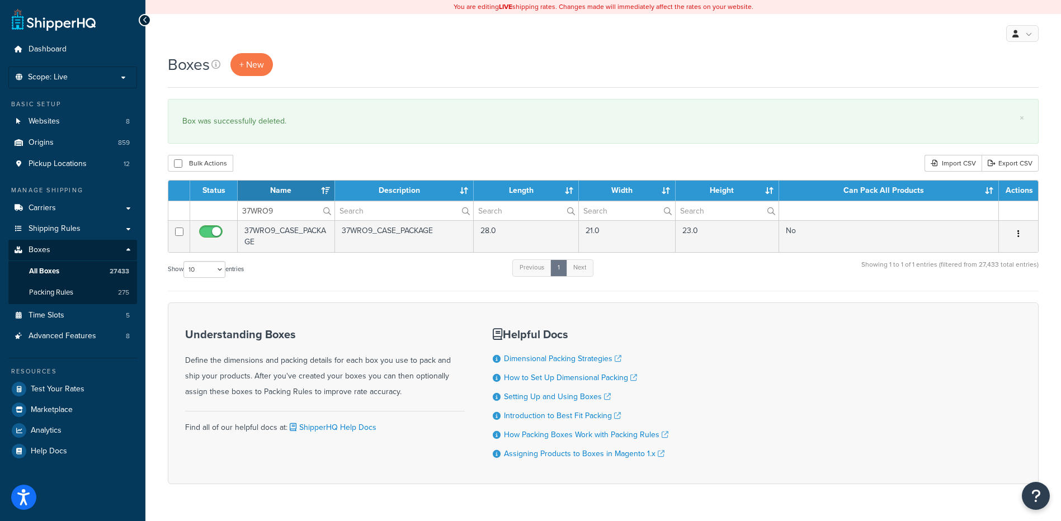
click at [1018, 234] on icon "button" at bounding box center [1018, 234] width 2 height 8
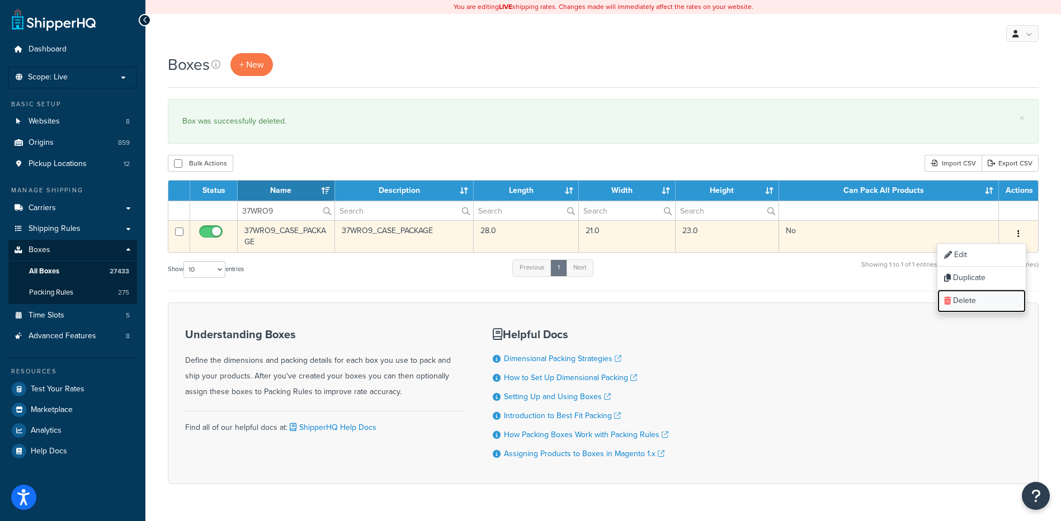
click at [957, 300] on link "Delete" at bounding box center [981, 301] width 88 height 23
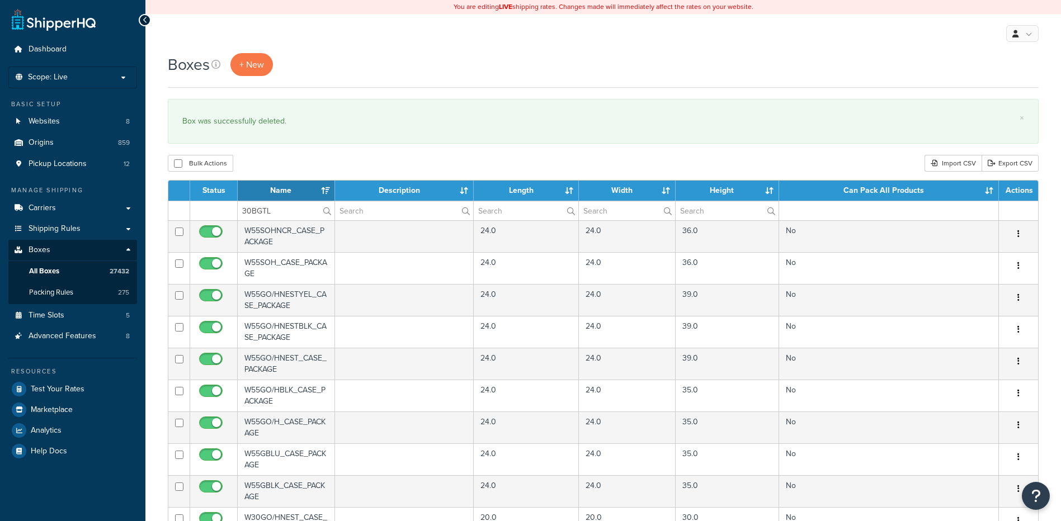
type input "30BGTL"
click at [292, 169] on div "Bulk Actions Duplicate [GEOGRAPHIC_DATA] Import CSV Export CSV" at bounding box center [603, 163] width 871 height 17
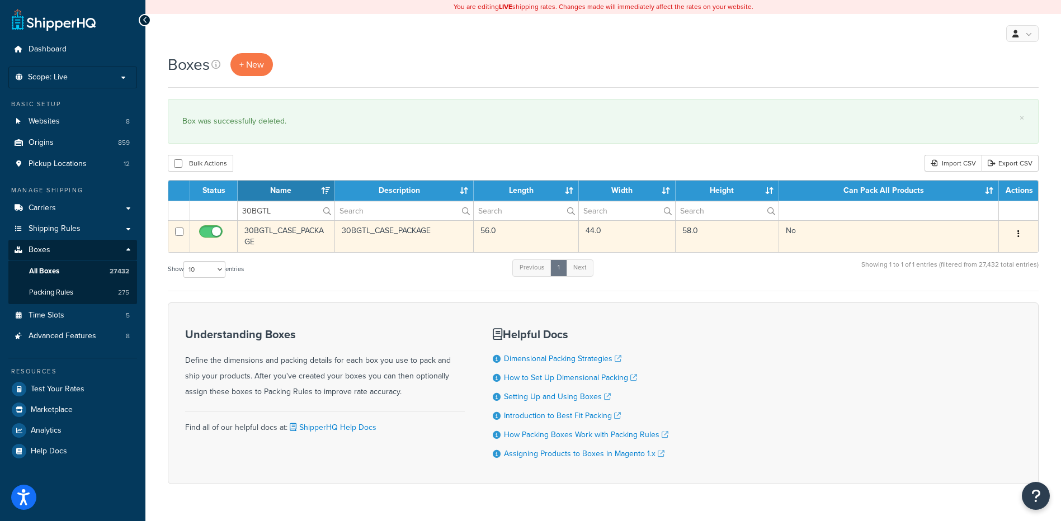
click at [1024, 233] on button "button" at bounding box center [1019, 234] width 16 height 18
click at [961, 312] on link "Delete" at bounding box center [981, 301] width 88 height 23
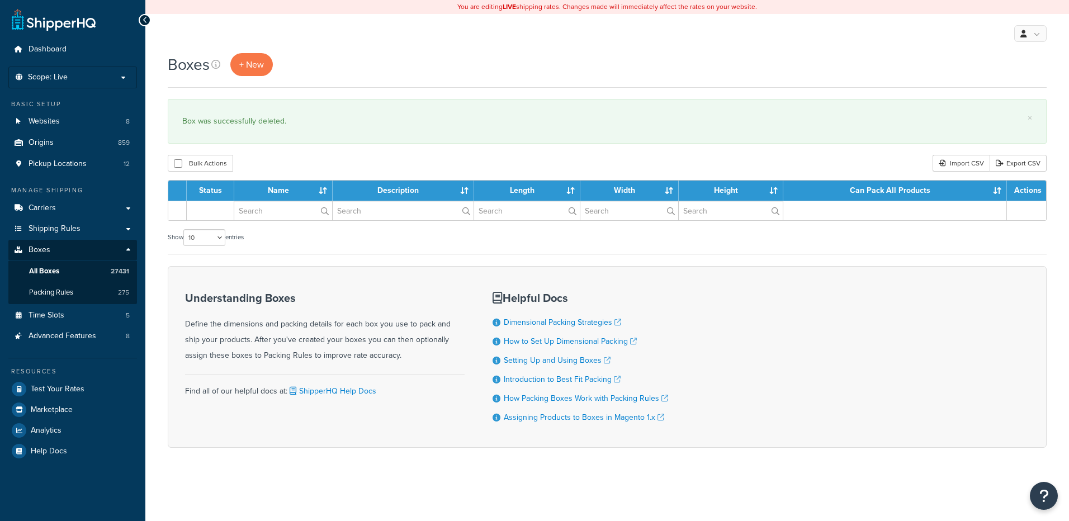
click at [266, 213] on input "text" at bounding box center [283, 210] width 98 height 19
type input "30BANL"
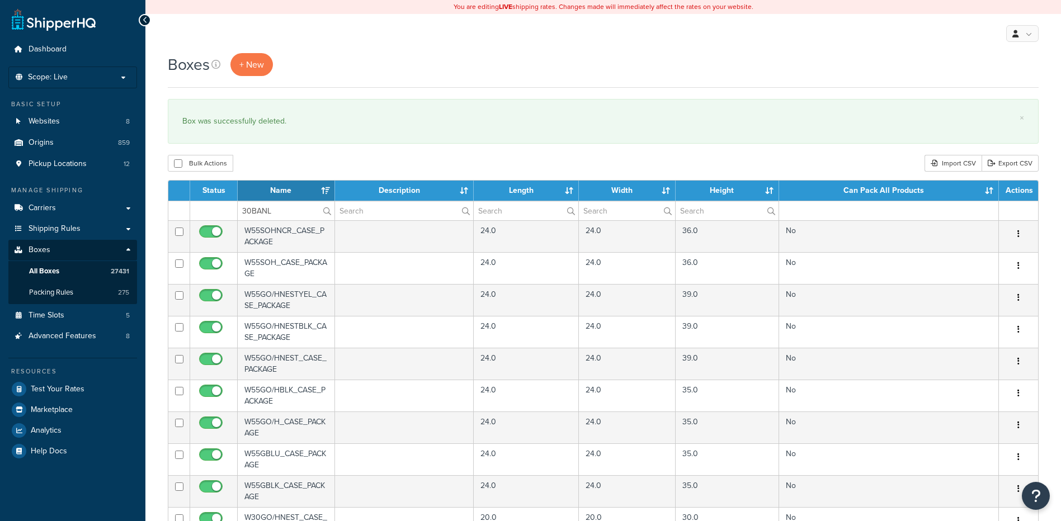
click at [308, 161] on div "Bulk Actions Duplicate [GEOGRAPHIC_DATA] Import CSV Export CSV" at bounding box center [603, 163] width 871 height 17
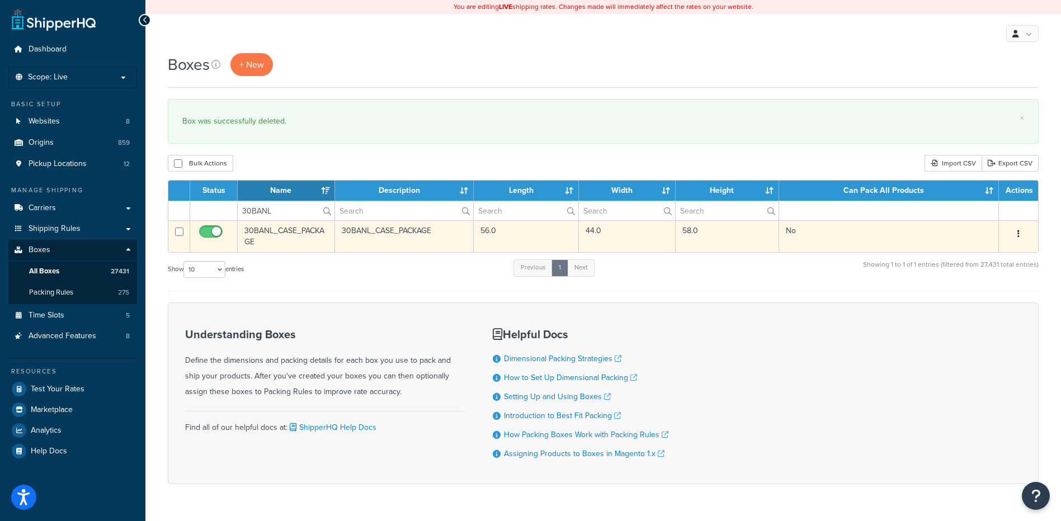
click at [1019, 235] on icon "button" at bounding box center [1018, 234] width 2 height 8
click at [983, 296] on link "Delete" at bounding box center [981, 301] width 88 height 23
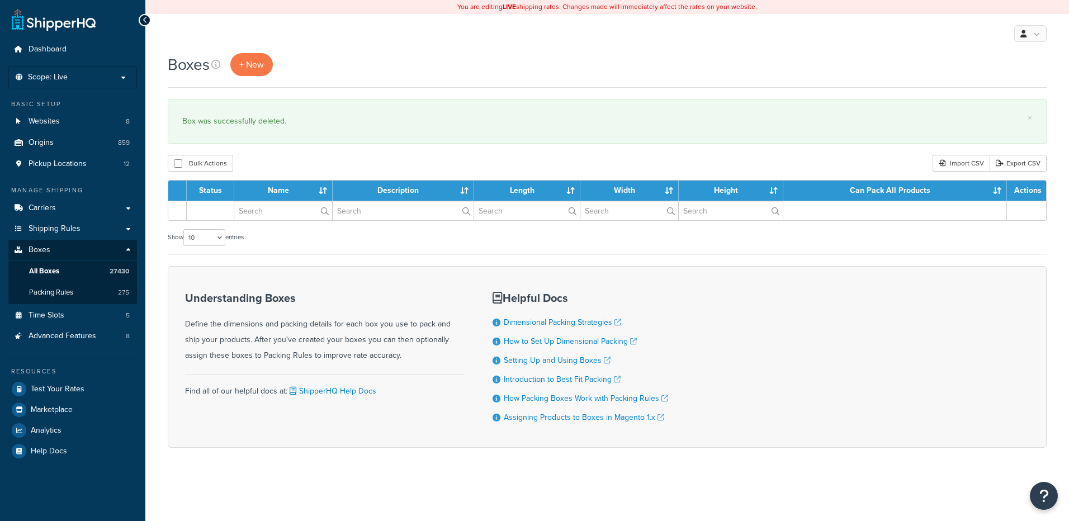
click at [280, 214] on input "text" at bounding box center [283, 210] width 98 height 19
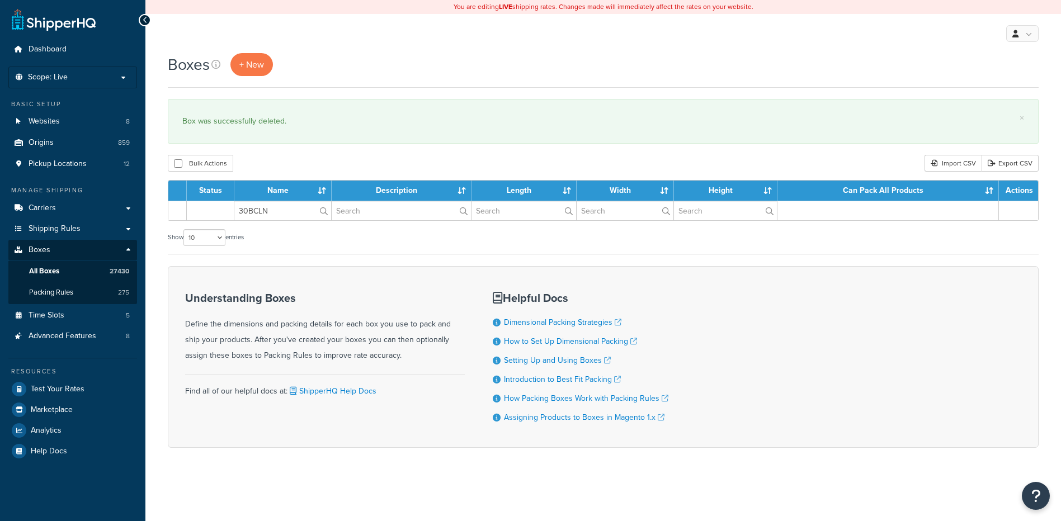
type input "30BCLN"
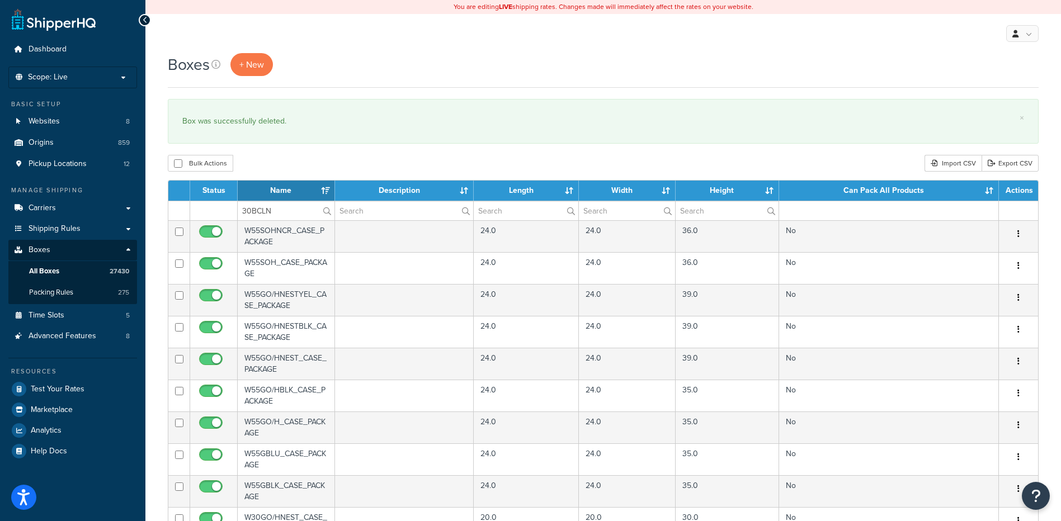
click at [314, 165] on div "Bulk Actions Duplicate [GEOGRAPHIC_DATA] Import CSV Export CSV" at bounding box center [603, 163] width 871 height 17
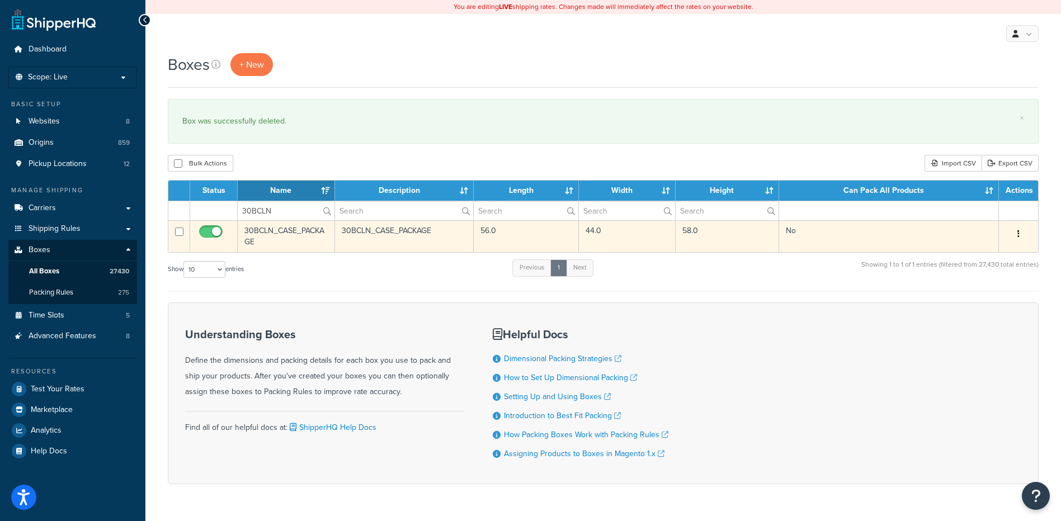
click at [1017, 229] on button "button" at bounding box center [1019, 234] width 16 height 18
click at [969, 301] on link "Delete" at bounding box center [981, 301] width 88 height 23
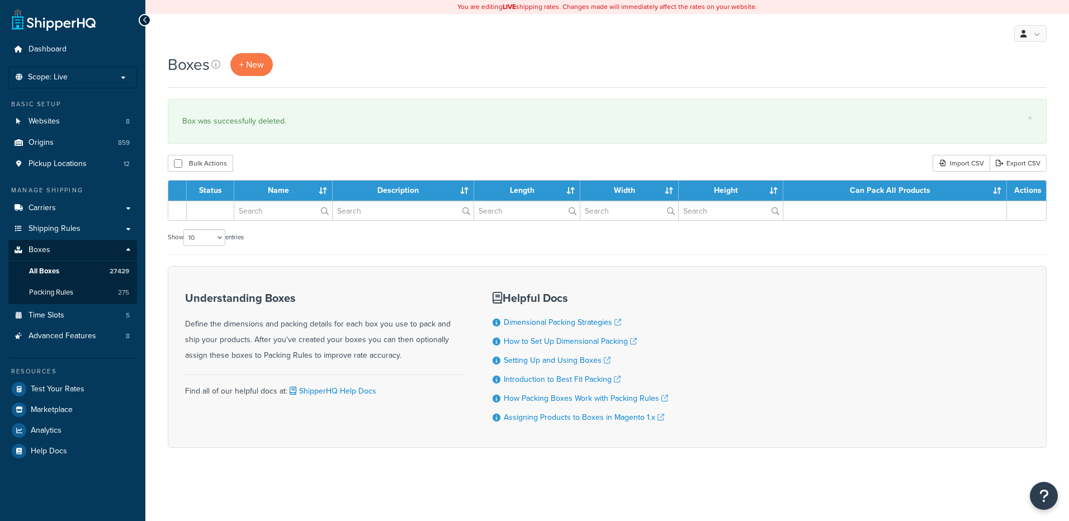
click at [281, 210] on input "text" at bounding box center [283, 210] width 98 height 19
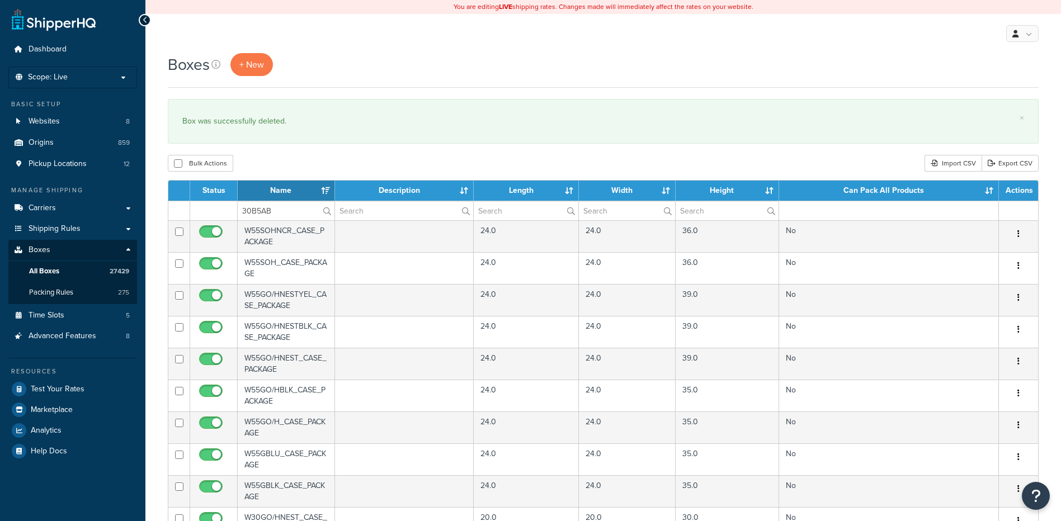
type input "30B5AB"
click at [289, 161] on div "Bulk Actions Duplicate [GEOGRAPHIC_DATA] Import CSV Export CSV" at bounding box center [603, 163] width 871 height 17
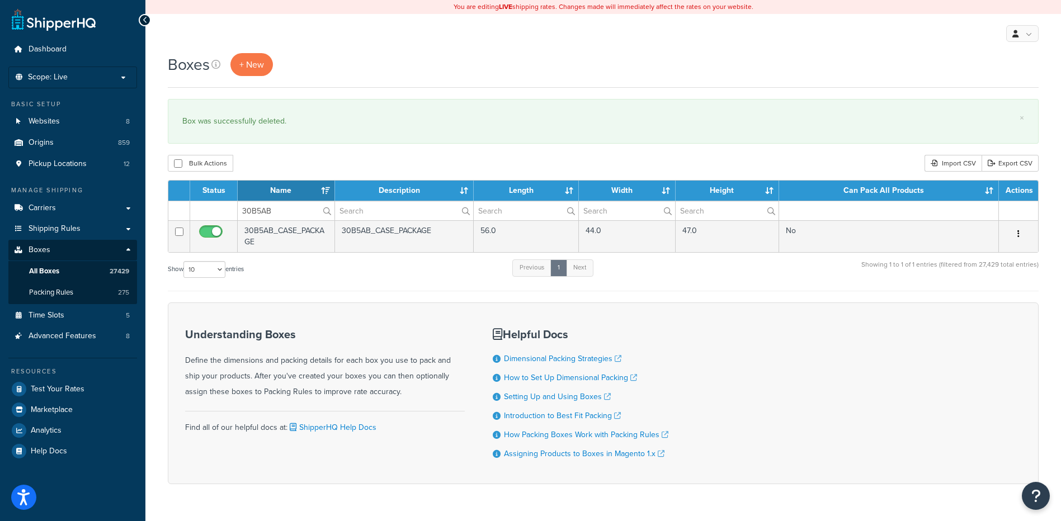
click at [1022, 234] on button "button" at bounding box center [1019, 234] width 16 height 18
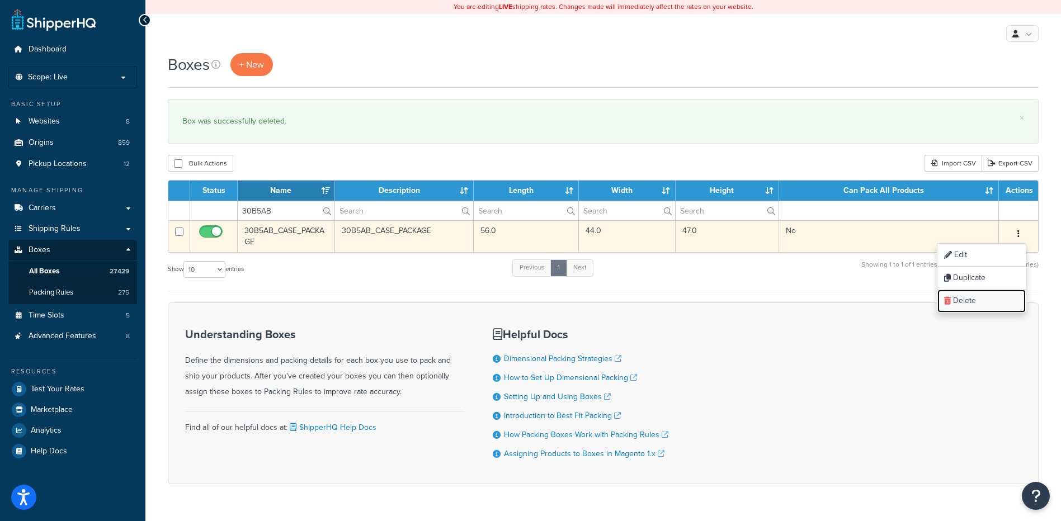
click at [966, 300] on link "Delete" at bounding box center [981, 301] width 88 height 23
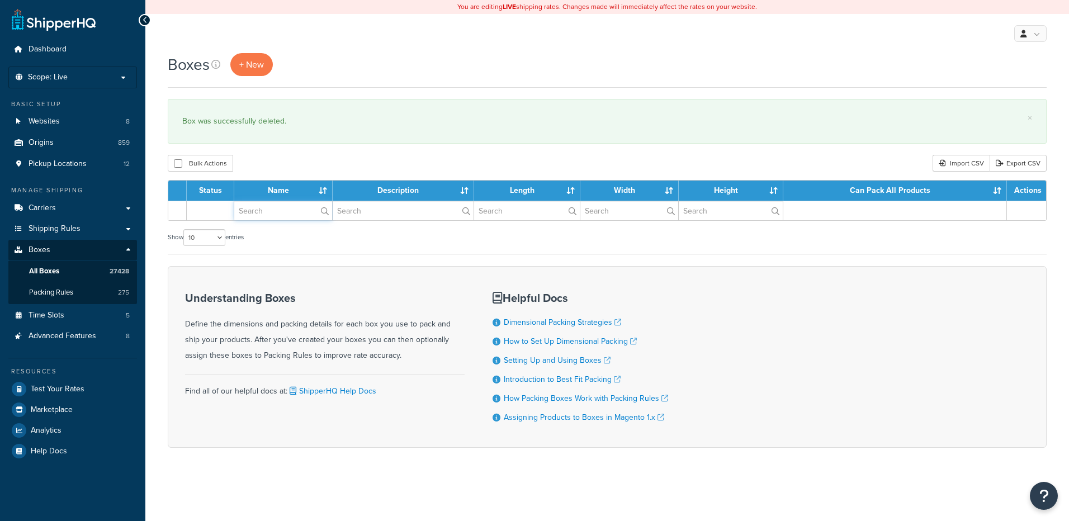
drag, startPoint x: 0, startPoint y: 0, endPoint x: 290, endPoint y: 179, distance: 341.0
click at [272, 216] on input "text" at bounding box center [283, 210] width 98 height 19
paste input "37BFC3"
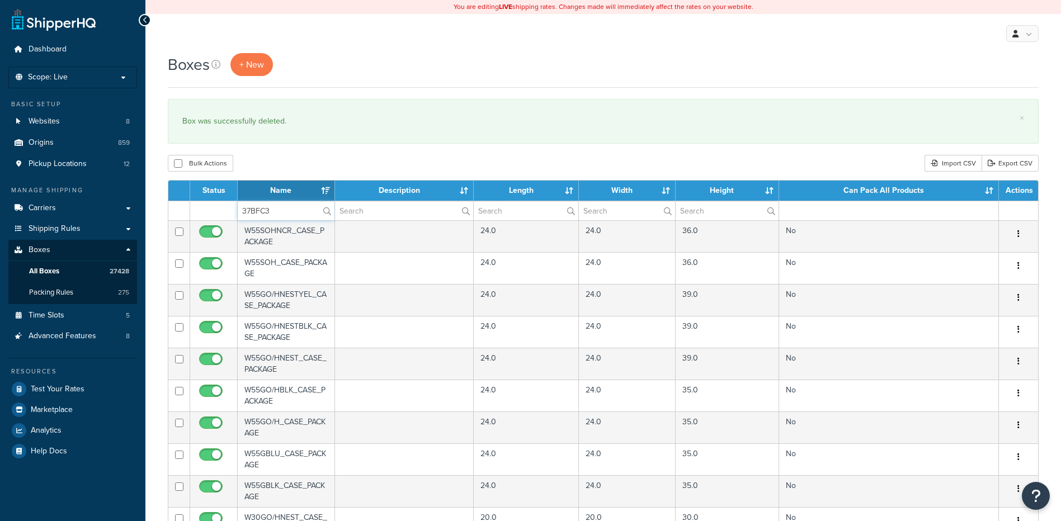
type input "37BFC3"
click at [293, 167] on div "Bulk Actions Duplicate [GEOGRAPHIC_DATA] Import CSV Export CSV" at bounding box center [603, 163] width 871 height 17
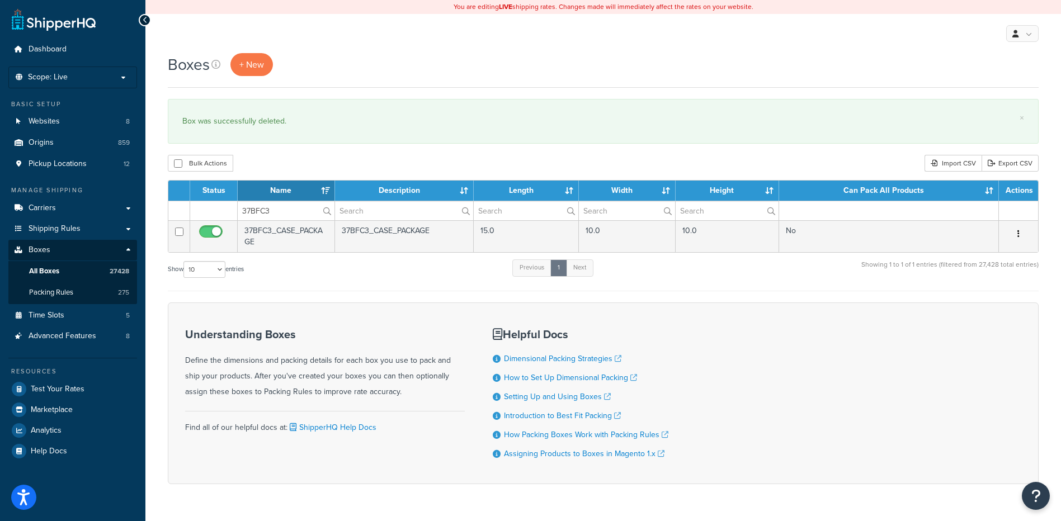
click at [1018, 235] on icon "button" at bounding box center [1018, 234] width 2 height 8
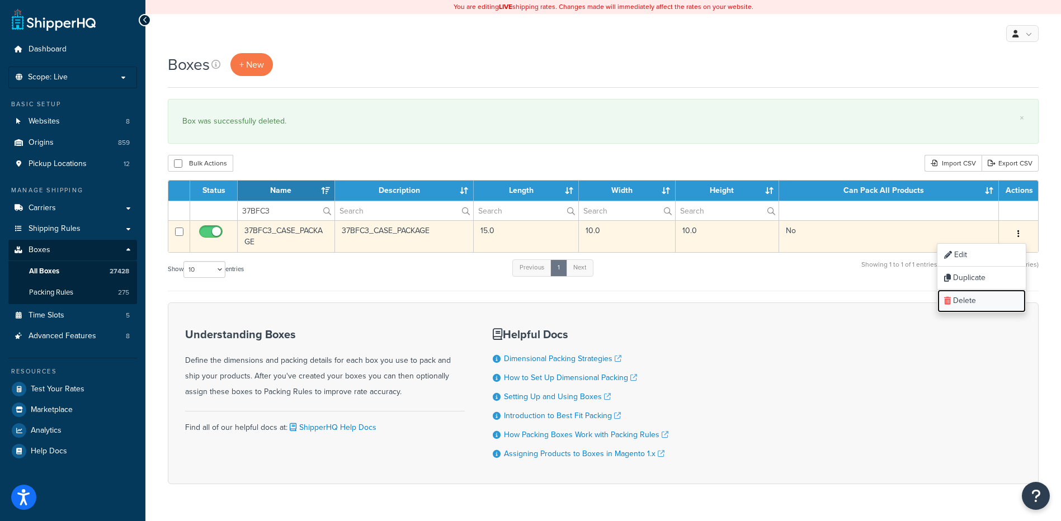
click at [1002, 296] on link "Delete" at bounding box center [981, 301] width 88 height 23
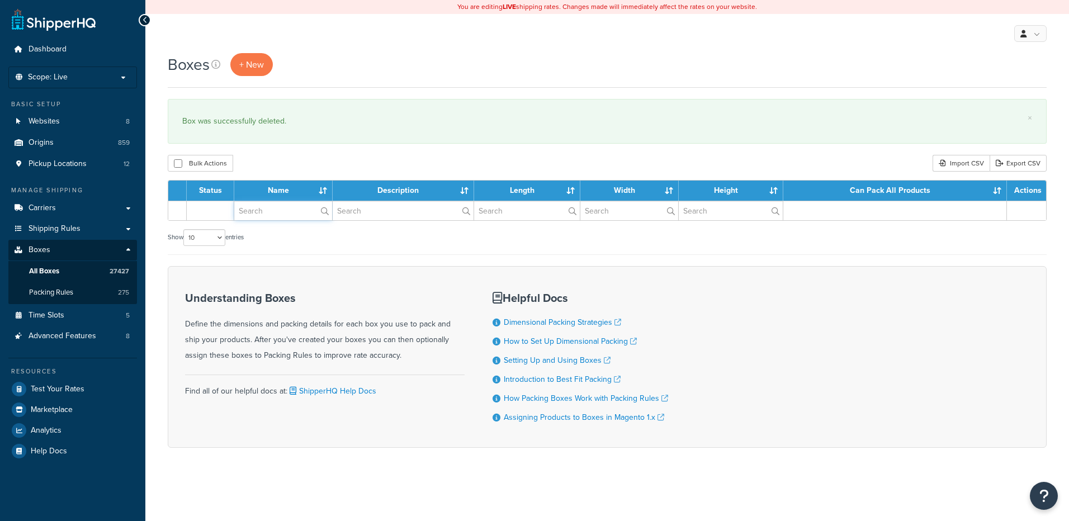
drag, startPoint x: 0, startPoint y: 0, endPoint x: 276, endPoint y: 209, distance: 346.6
click at [276, 209] on input "text" at bounding box center [283, 210] width 98 height 19
paste input "37BFCK"
type input "37BFCK"
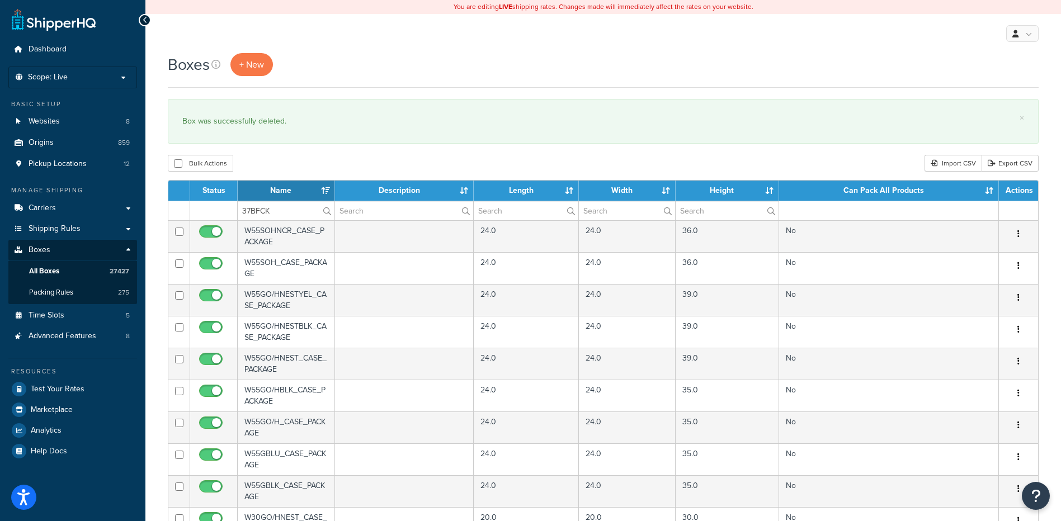
click at [291, 172] on div "Bulk Actions Duplicate Delete Import CSV Export CSV" at bounding box center [603, 163] width 871 height 17
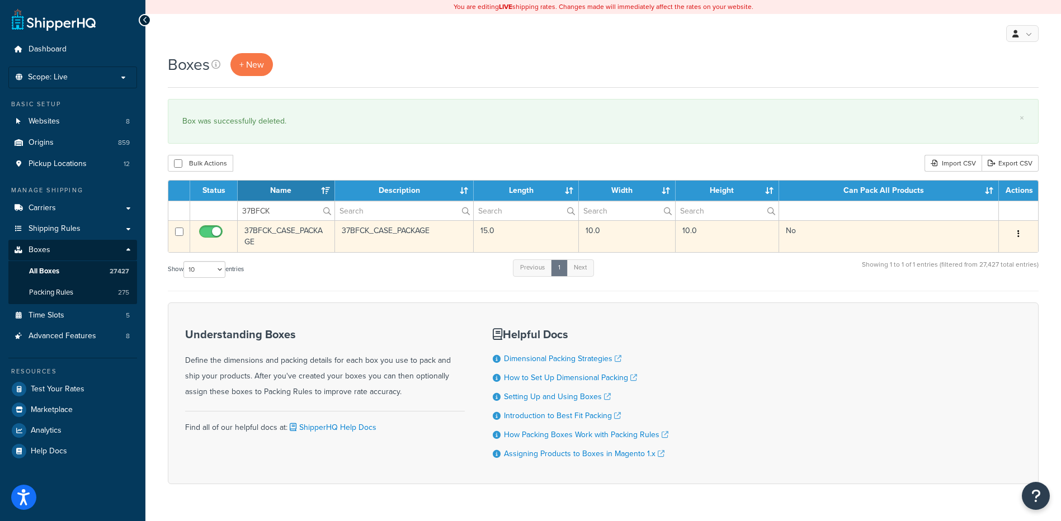
click at [1022, 233] on button "button" at bounding box center [1019, 234] width 16 height 18
click at [972, 300] on link "Delete" at bounding box center [981, 301] width 88 height 23
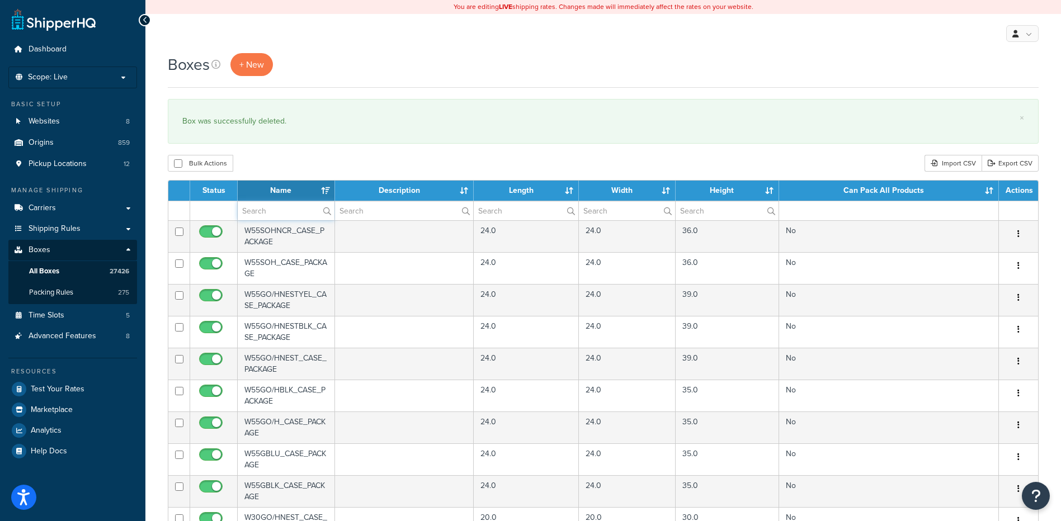
drag, startPoint x: 0, startPoint y: 0, endPoint x: 279, endPoint y: 211, distance: 349.7
click at [279, 211] on input "text" at bounding box center [286, 210] width 97 height 19
paste input "07W015"
type input "07W015"
click at [307, 147] on div "Boxes + New × Box was successfully deleted. Bulk Actions Duplicate [GEOGRAPHIC_…" at bounding box center [603, 431] width 916 height 757
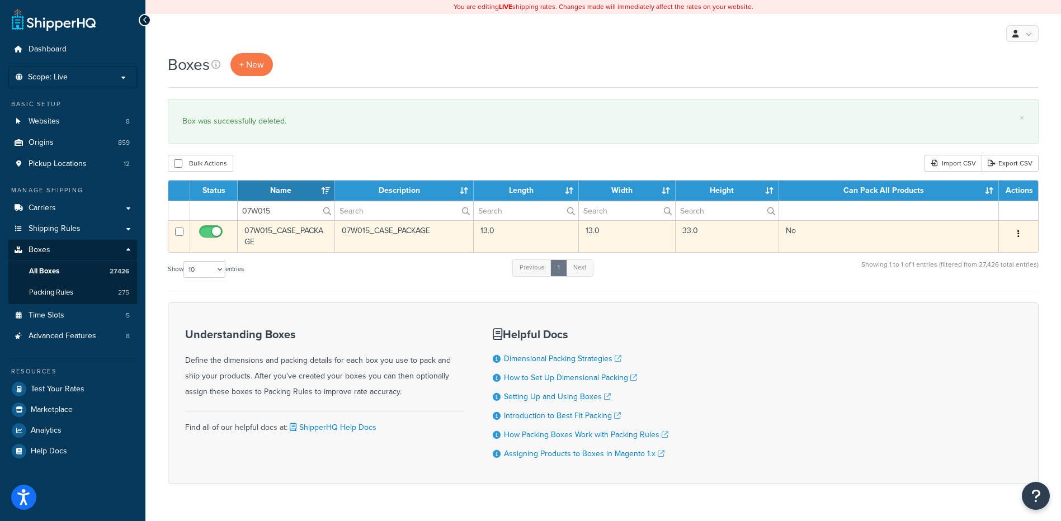
click at [1019, 236] on icon "button" at bounding box center [1018, 234] width 2 height 8
click at [1002, 309] on link "Delete" at bounding box center [981, 301] width 88 height 23
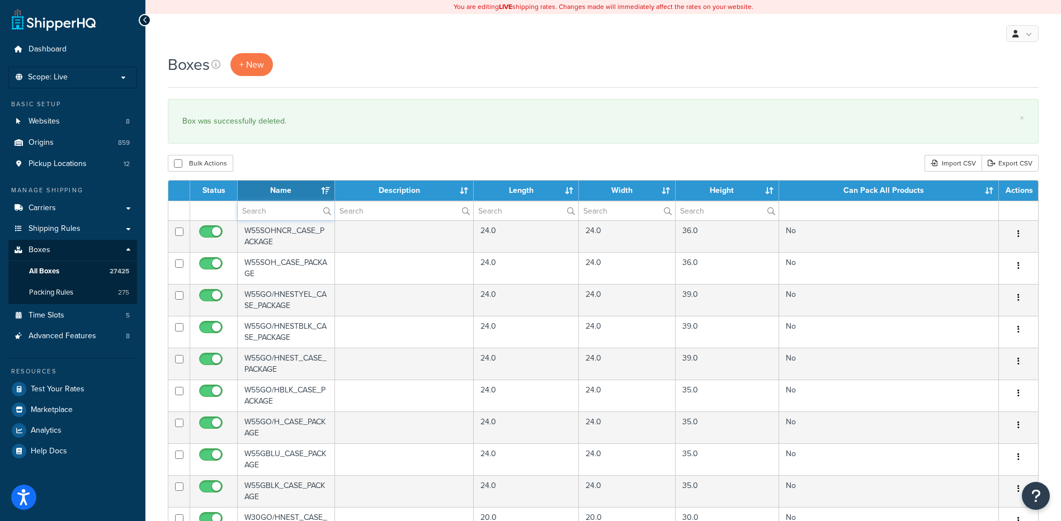
click at [264, 211] on input "text" at bounding box center [286, 210] width 97 height 19
paste input "07W017"
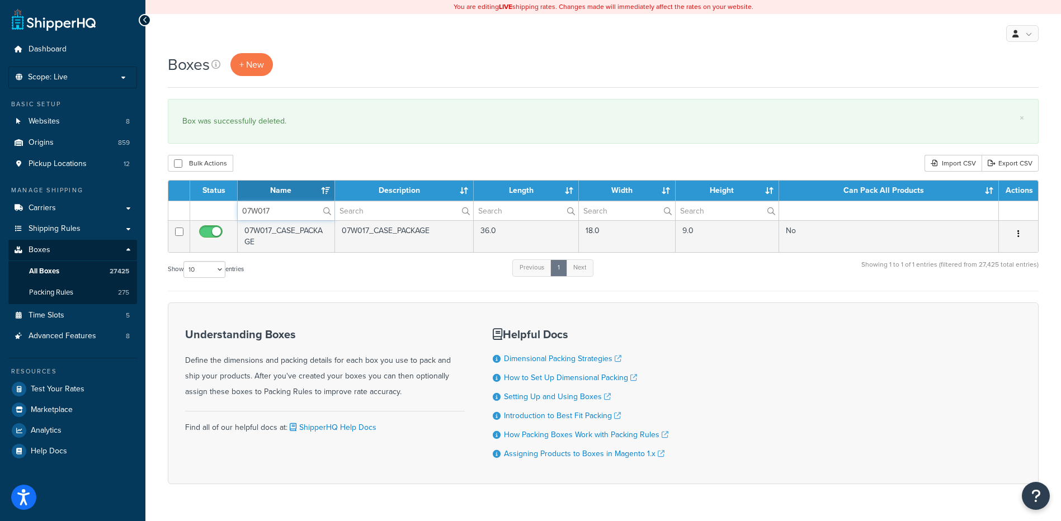
type input "07W017"
click at [303, 176] on div "Boxes + New × Box was successfully deleted. Bulk Actions Duplicate Delete Impor…" at bounding box center [603, 288] width 916 height 470
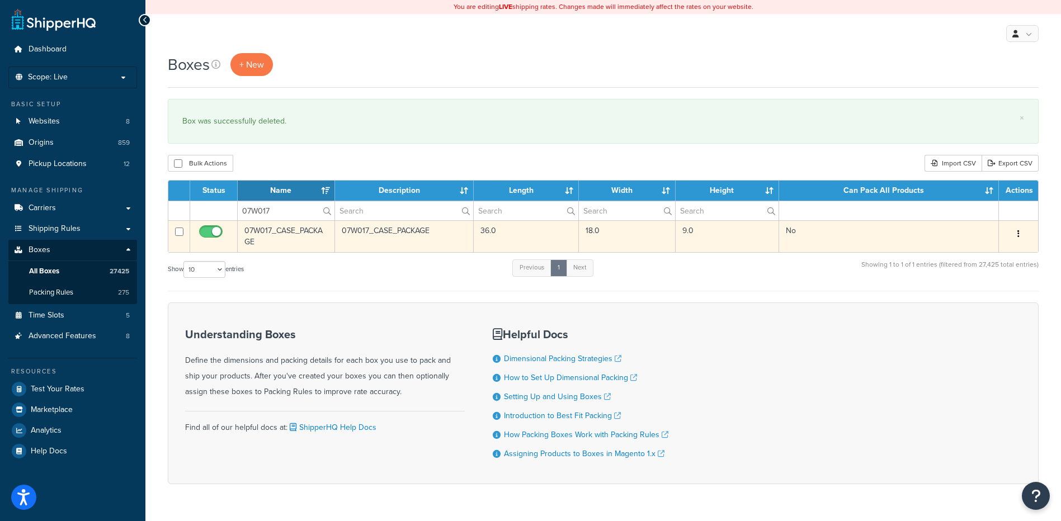
click at [1015, 235] on button "button" at bounding box center [1019, 234] width 16 height 18
click at [985, 296] on link "Delete" at bounding box center [981, 301] width 88 height 23
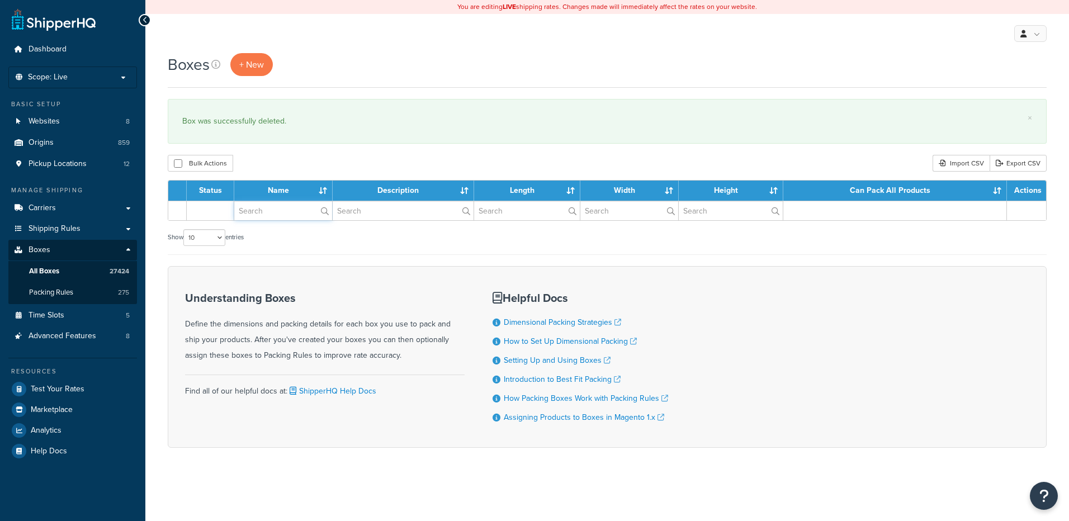
drag, startPoint x: 0, startPoint y: 0, endPoint x: 268, endPoint y: 208, distance: 338.9
click at [268, 208] on input "text" at bounding box center [283, 210] width 98 height 19
paste input "07W170"
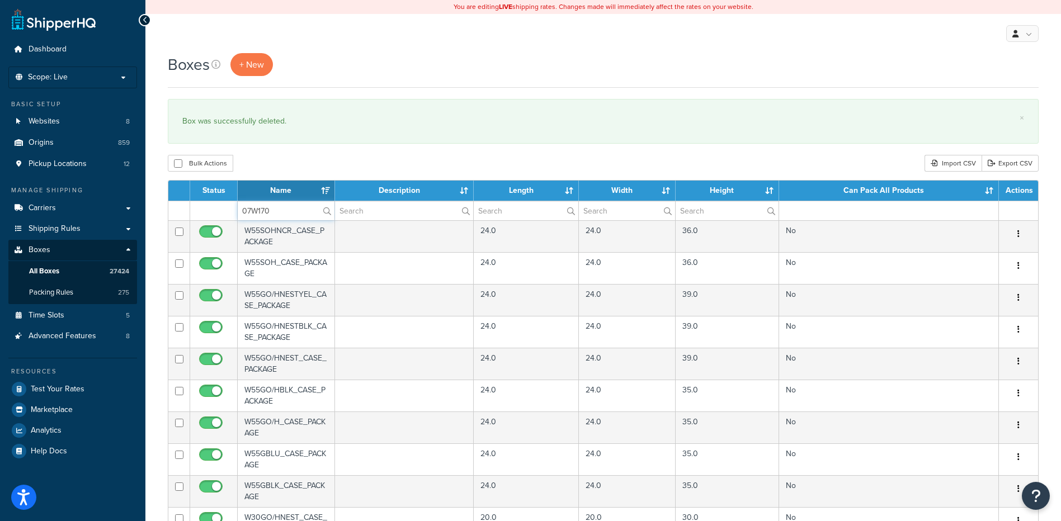
type input "07W170"
click at [301, 165] on div "Bulk Actions Duplicate [GEOGRAPHIC_DATA] Import CSV Export CSV" at bounding box center [603, 163] width 871 height 17
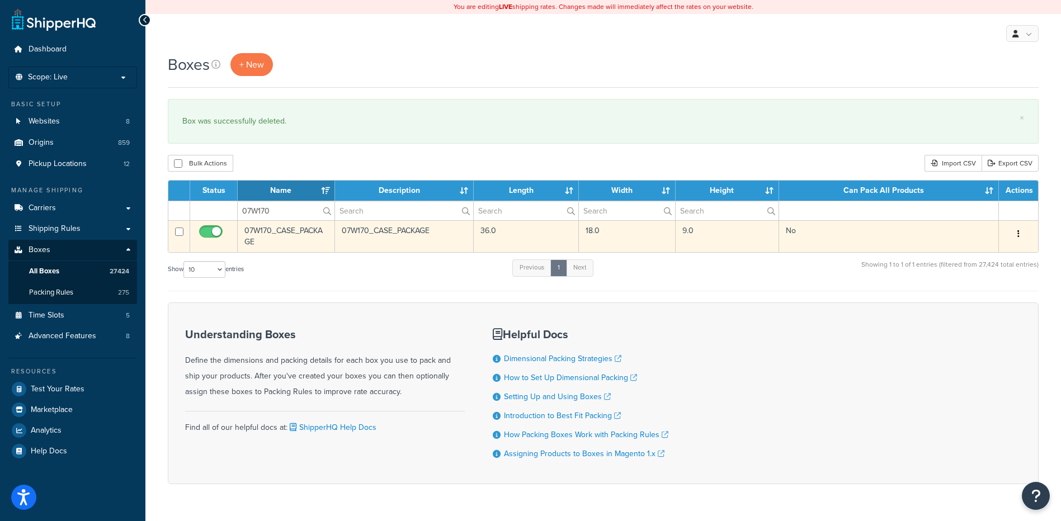
click at [1019, 234] on icon "button" at bounding box center [1018, 234] width 2 height 8
click at [993, 311] on link "Delete" at bounding box center [981, 301] width 88 height 23
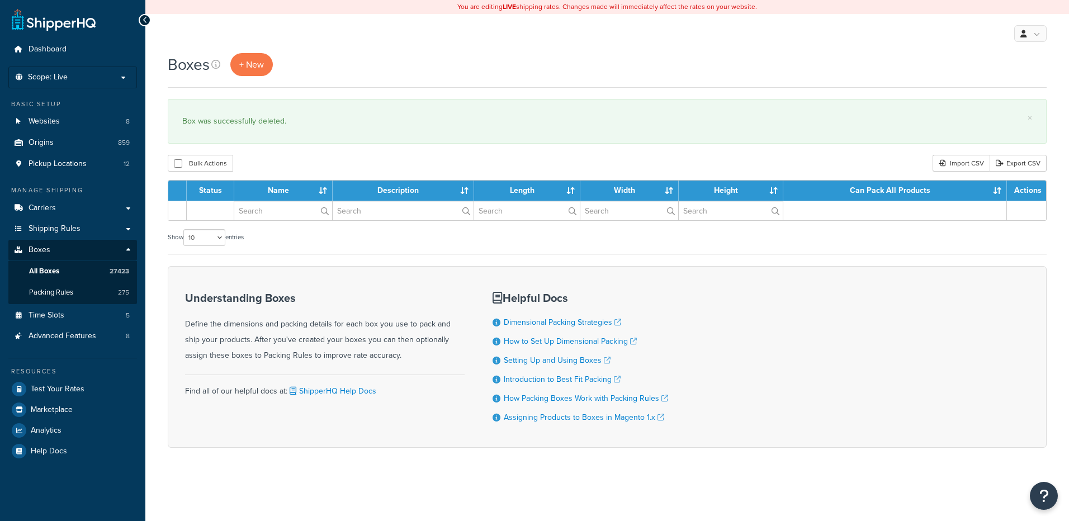
click at [276, 216] on input "text" at bounding box center [283, 210] width 98 height 19
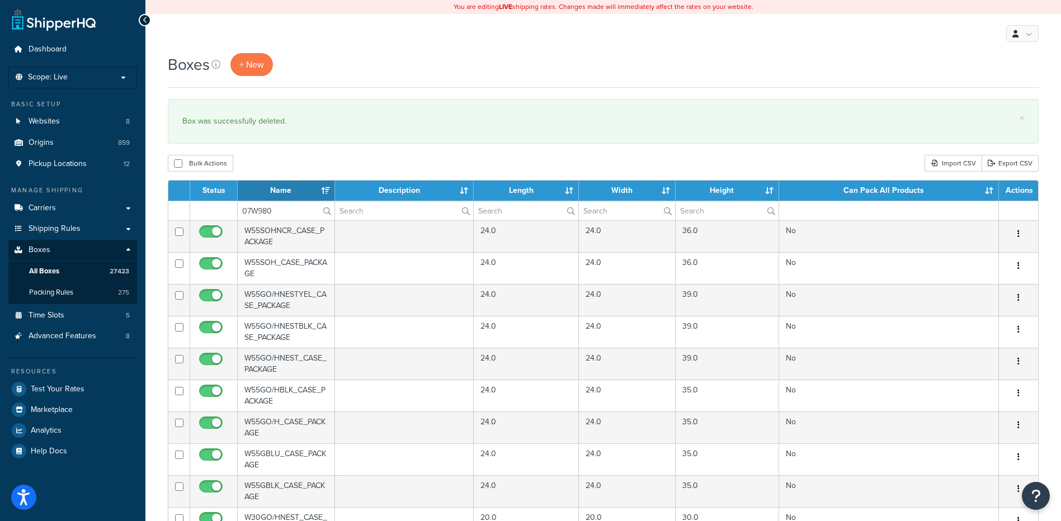
type input "07W980"
click at [302, 136] on div "× Box was successfully deleted." at bounding box center [603, 121] width 871 height 45
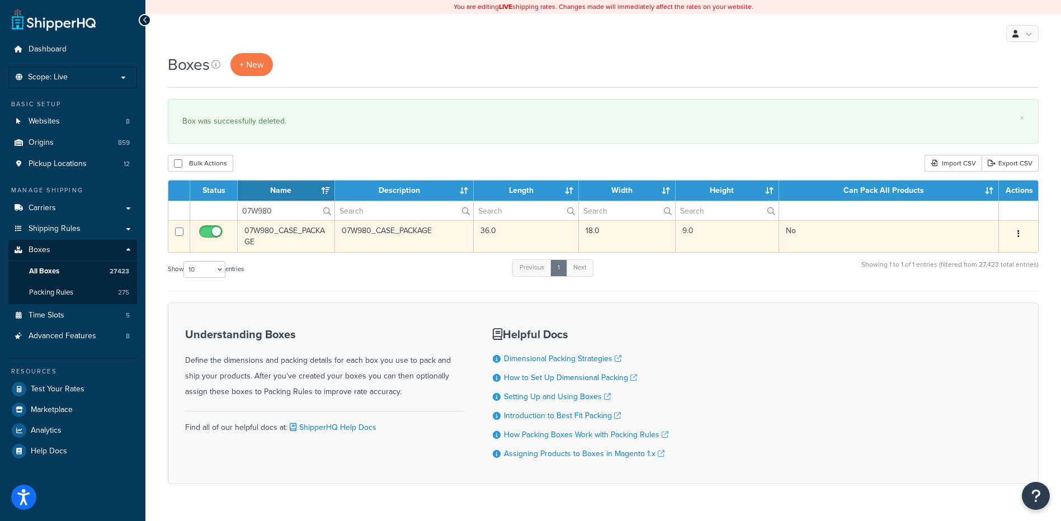
click at [1019, 228] on button "button" at bounding box center [1019, 234] width 16 height 18
click at [998, 294] on link "Delete" at bounding box center [981, 301] width 88 height 23
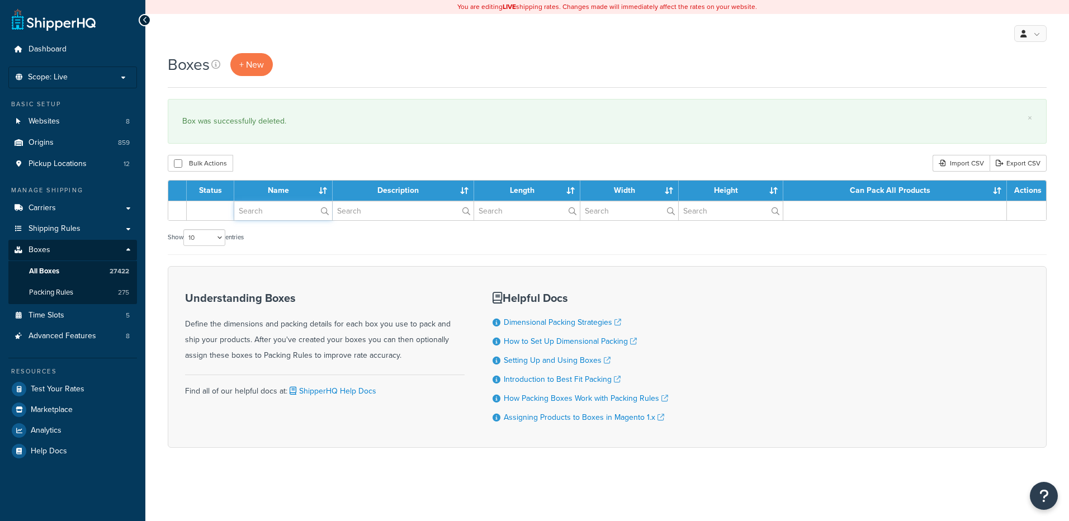
click at [273, 209] on input "text" at bounding box center [283, 210] width 98 height 19
paste input "08B19L"
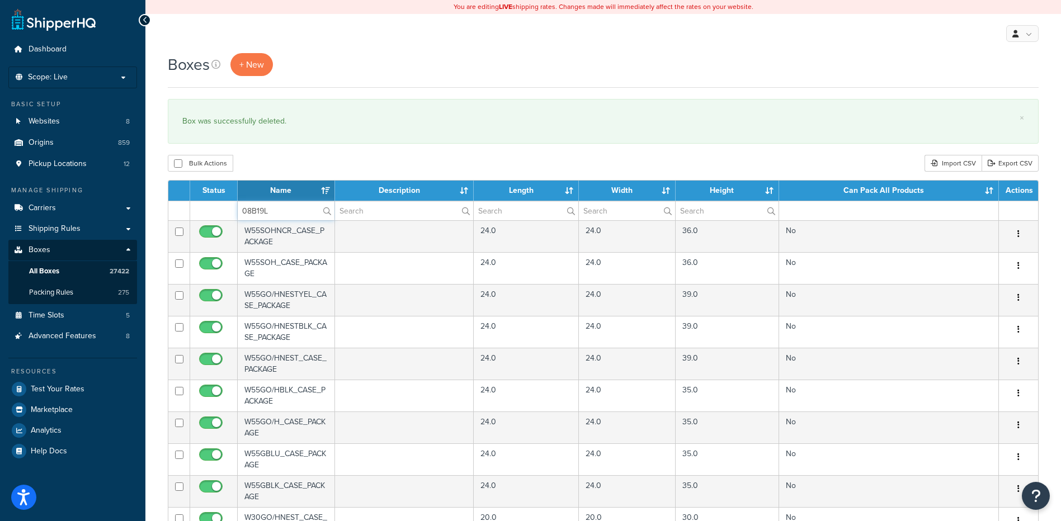
type input "08B19L"
click at [287, 156] on div "Bulk Actions Duplicate [GEOGRAPHIC_DATA] Import CSV Export CSV" at bounding box center [603, 163] width 871 height 17
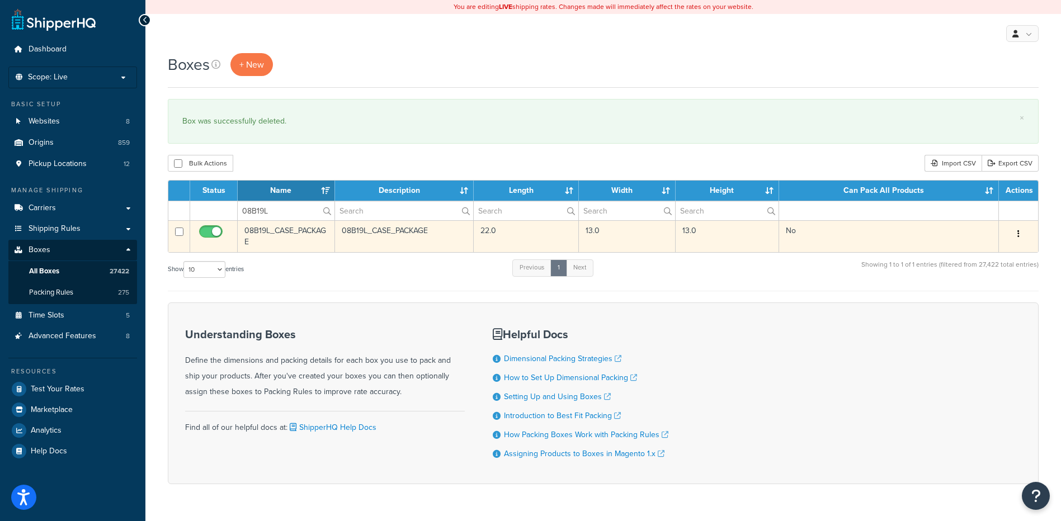
click at [1017, 231] on button "button" at bounding box center [1019, 234] width 16 height 18
click at [978, 305] on link "Delete" at bounding box center [981, 301] width 88 height 23
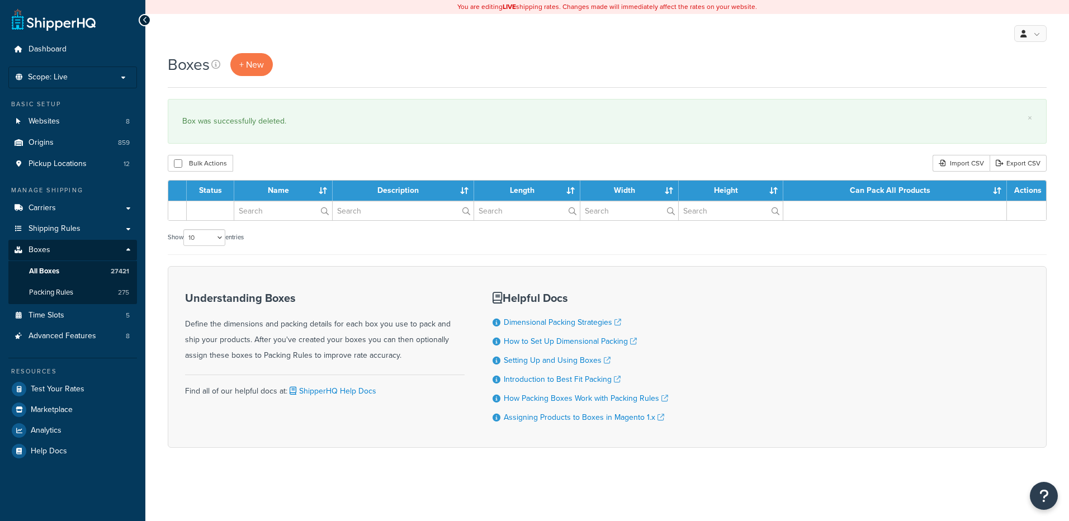
click at [285, 212] on input "text" at bounding box center [283, 210] width 98 height 19
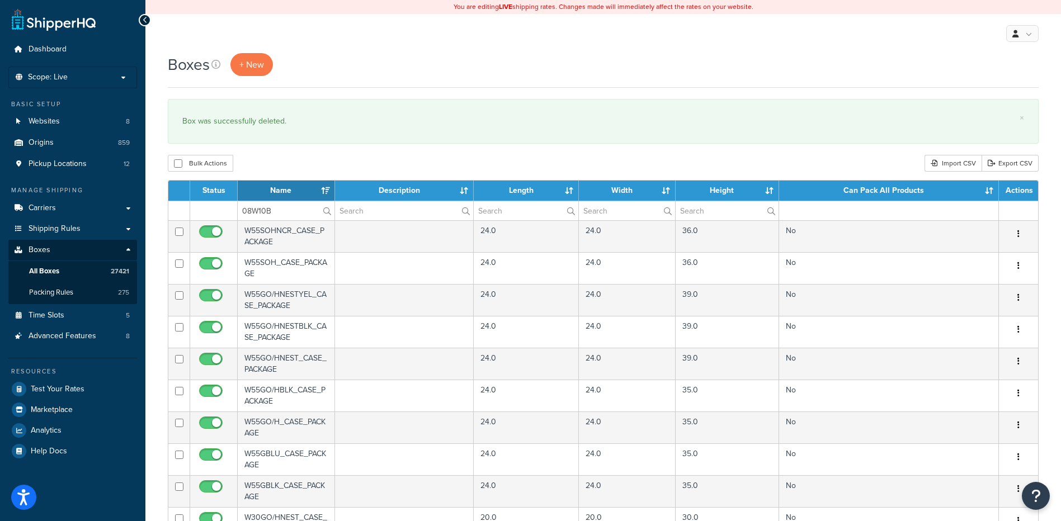
type input "08W10B"
click at [299, 156] on div "Bulk Actions Duplicate [GEOGRAPHIC_DATA] Import CSV Export CSV" at bounding box center [603, 163] width 871 height 17
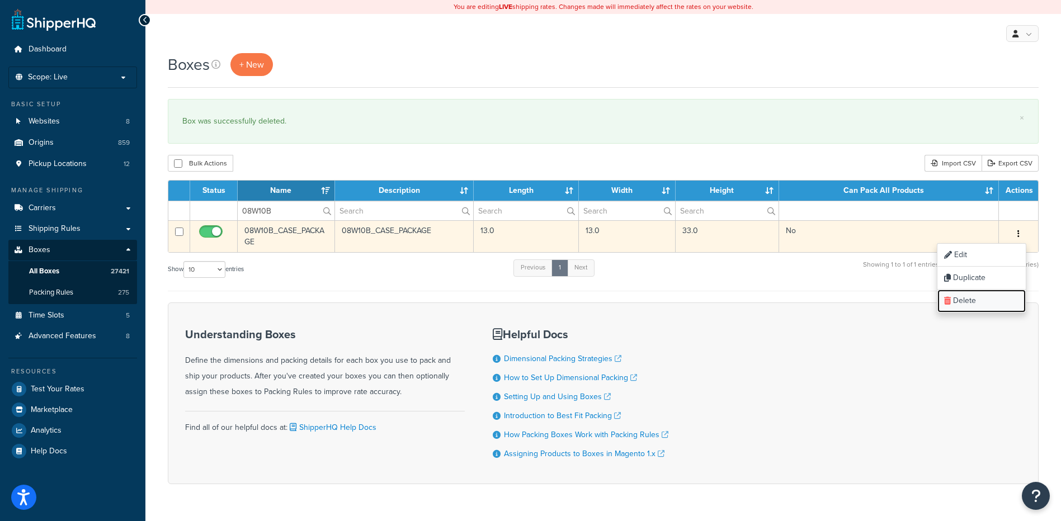
click at [981, 295] on link "Delete" at bounding box center [981, 301] width 88 height 23
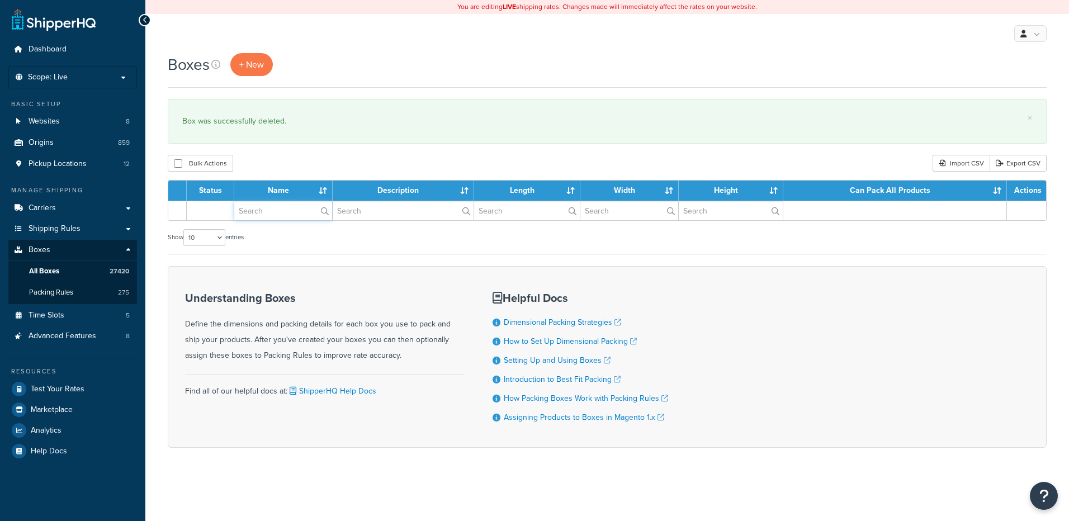
click at [280, 208] on input "text" at bounding box center [283, 210] width 98 height 19
paste input "08WDIW"
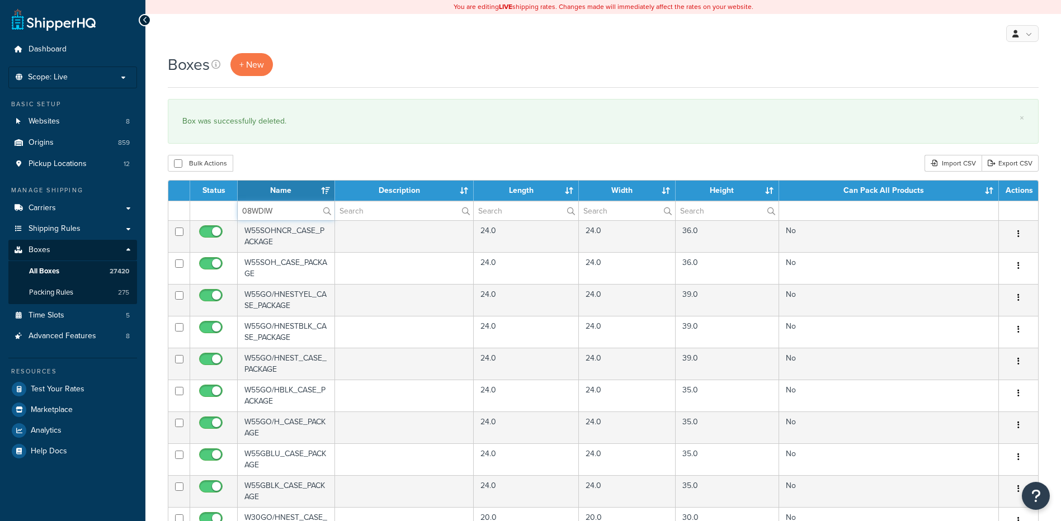
type input "08WDIW"
click at [291, 163] on div "Bulk Actions Duplicate [GEOGRAPHIC_DATA] Import CSV Export CSV" at bounding box center [603, 163] width 871 height 17
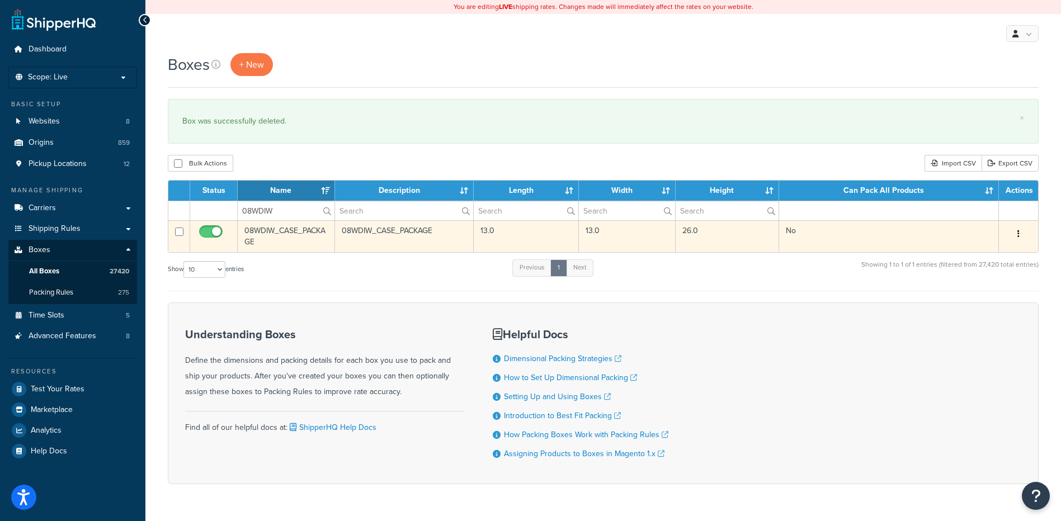
click at [1015, 228] on button "button" at bounding box center [1019, 234] width 16 height 18
click at [984, 304] on link "Delete" at bounding box center [981, 301] width 88 height 23
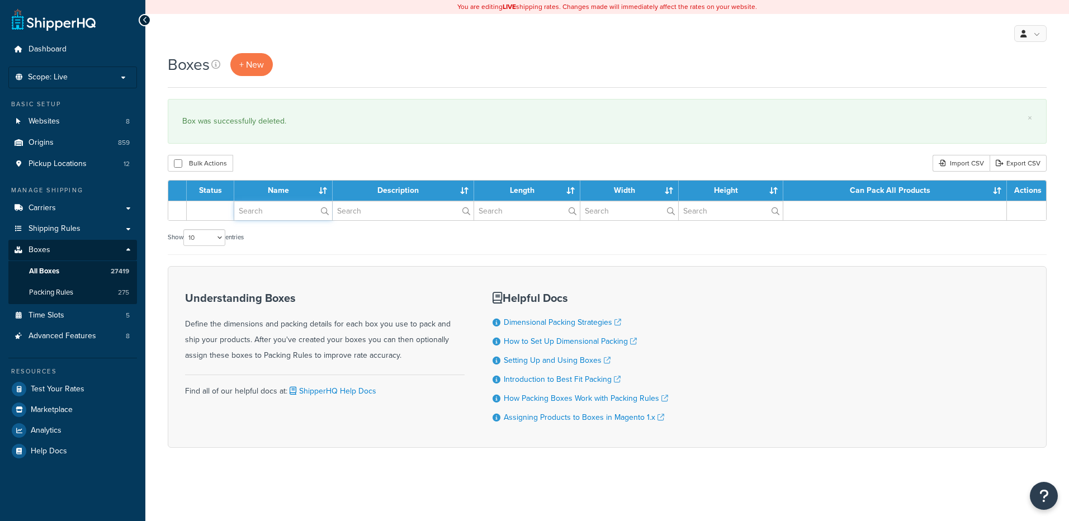
click at [265, 220] on input "text" at bounding box center [283, 210] width 98 height 19
paste input "09W010"
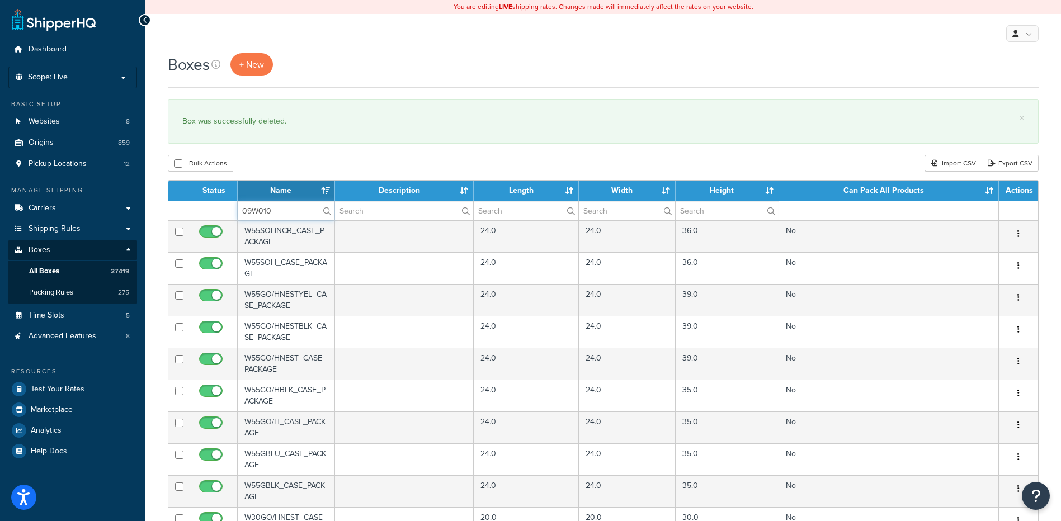
type input "09W010"
click at [281, 168] on div "Bulk Actions Duplicate Delete Import CSV Export CSV" at bounding box center [603, 163] width 871 height 17
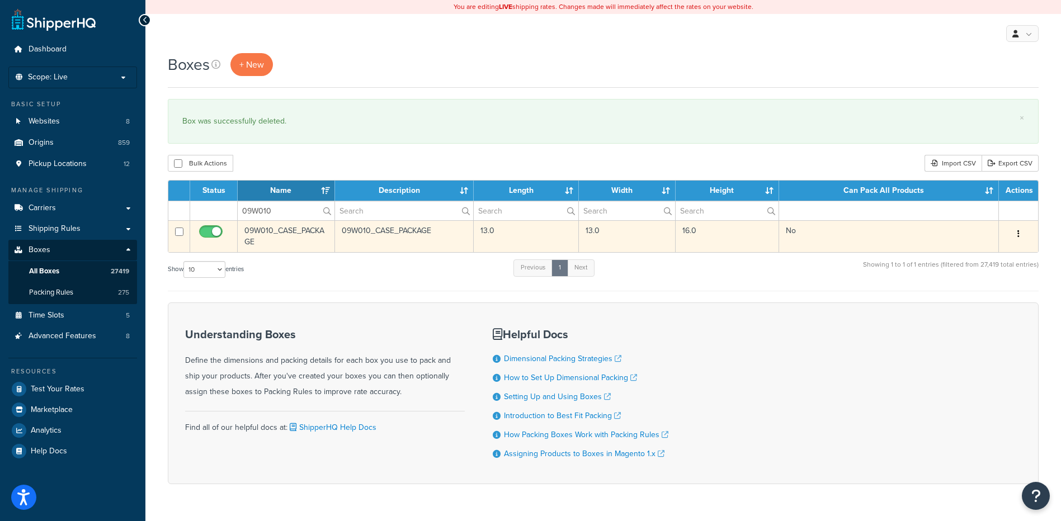
click at [1018, 233] on icon "button" at bounding box center [1018, 234] width 2 height 8
click at [975, 300] on link "Delete" at bounding box center [981, 301] width 88 height 23
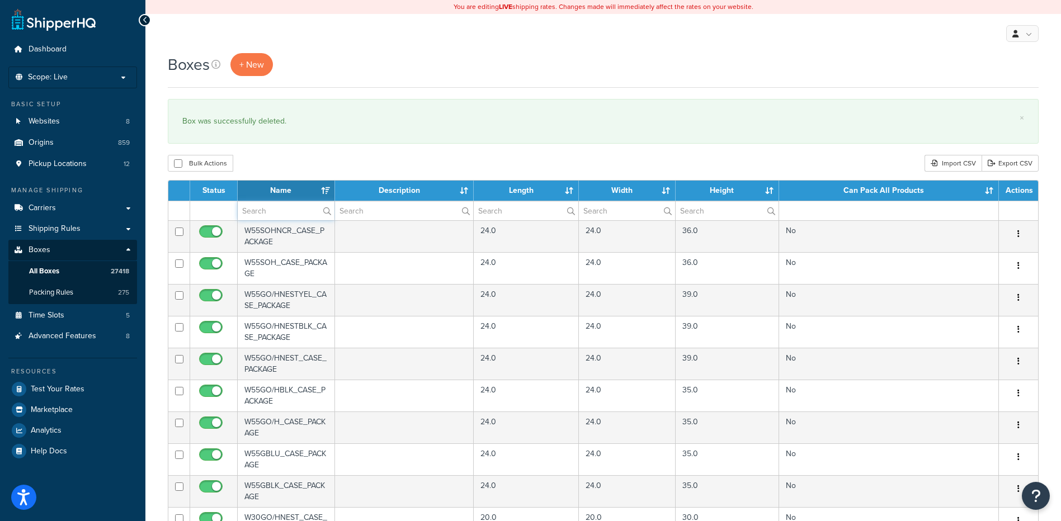
drag, startPoint x: 293, startPoint y: 215, endPoint x: 330, endPoint y: 177, distance: 53.0
click at [293, 215] on input "text" at bounding box center [286, 210] width 97 height 19
paste input "09W015"
type input "09W015"
click at [348, 152] on div "Boxes + New × Box was successfully deleted. Bulk Actions Duplicate [GEOGRAPHIC_…" at bounding box center [603, 431] width 916 height 757
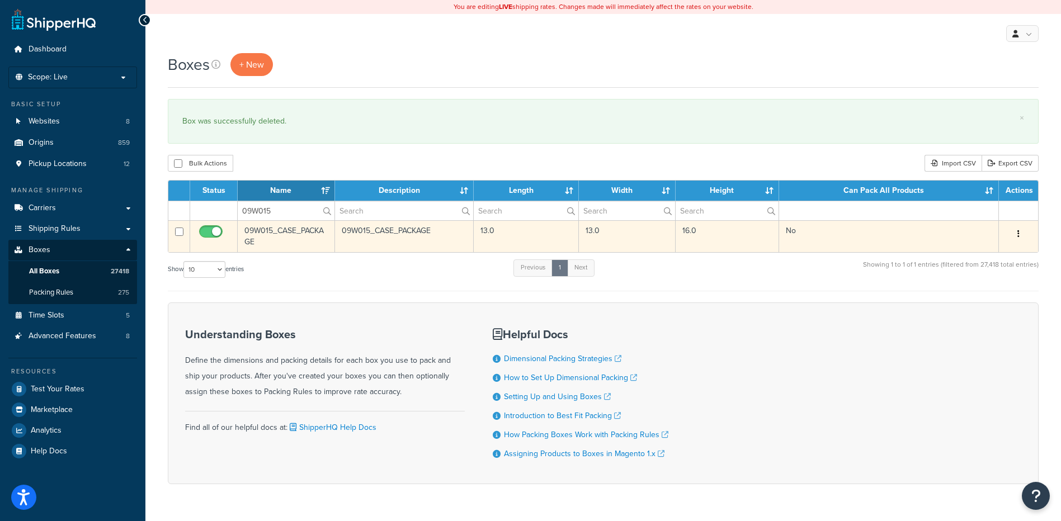
click at [1019, 233] on icon "button" at bounding box center [1018, 234] width 2 height 8
click at [974, 302] on link "Delete" at bounding box center [981, 301] width 88 height 23
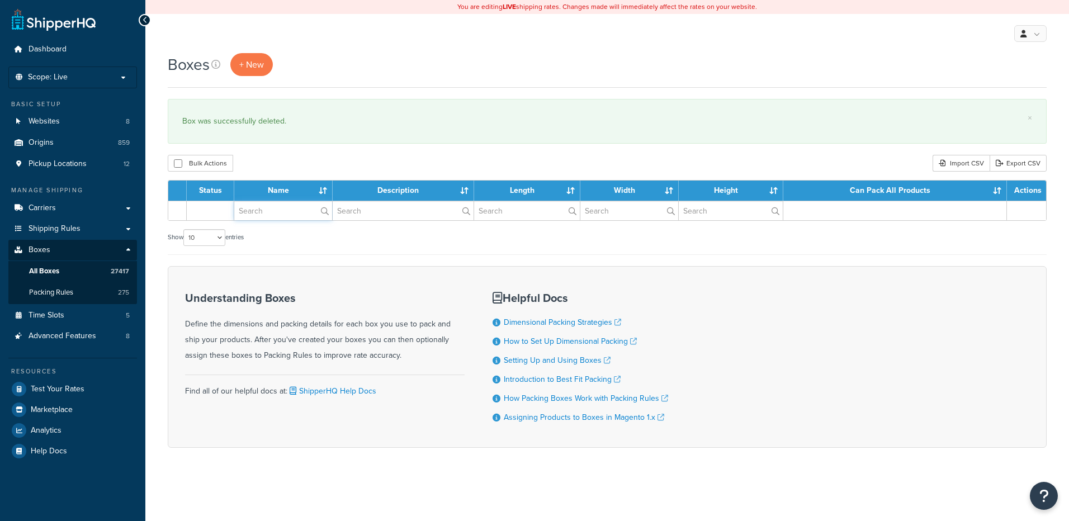
drag, startPoint x: 0, startPoint y: 0, endPoint x: 279, endPoint y: 207, distance: 347.0
click at [279, 207] on input "text" at bounding box center [283, 210] width 98 height 19
paste input "09W020"
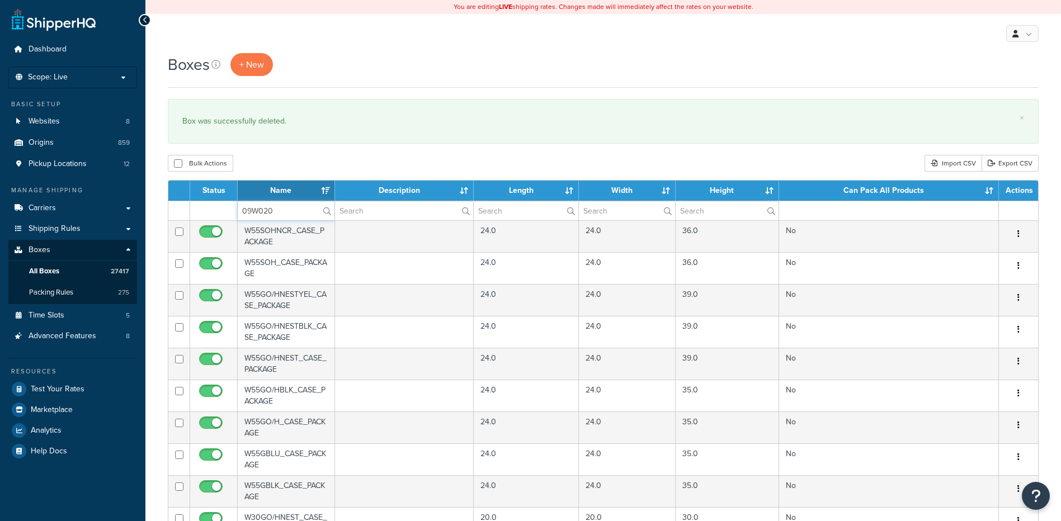
type input "09W020"
click at [299, 153] on div "Boxes + New × Box was successfully deleted. Bulk Actions Duplicate Delete Impor…" at bounding box center [603, 431] width 916 height 757
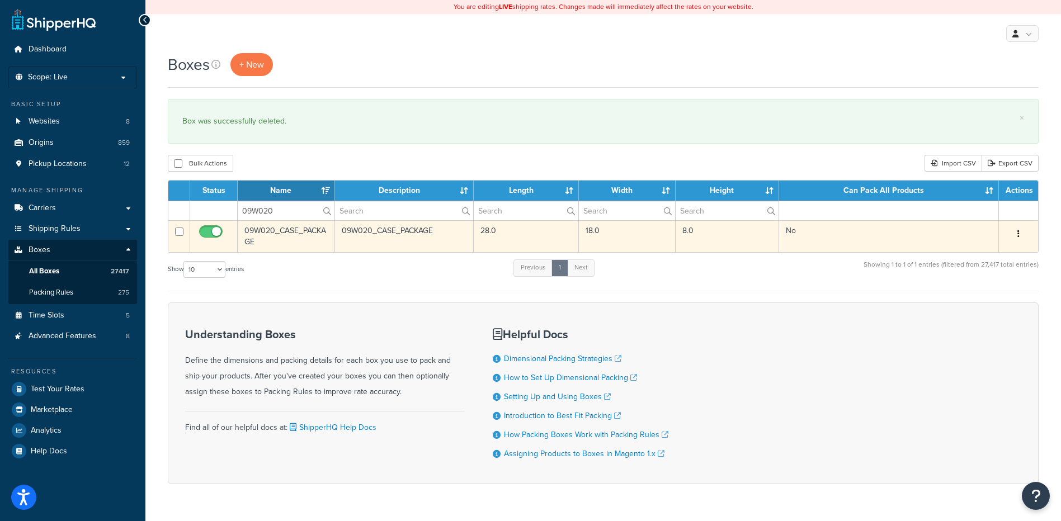
click at [1017, 233] on button "button" at bounding box center [1019, 234] width 16 height 18
click at [974, 298] on link "Delete" at bounding box center [981, 301] width 88 height 23
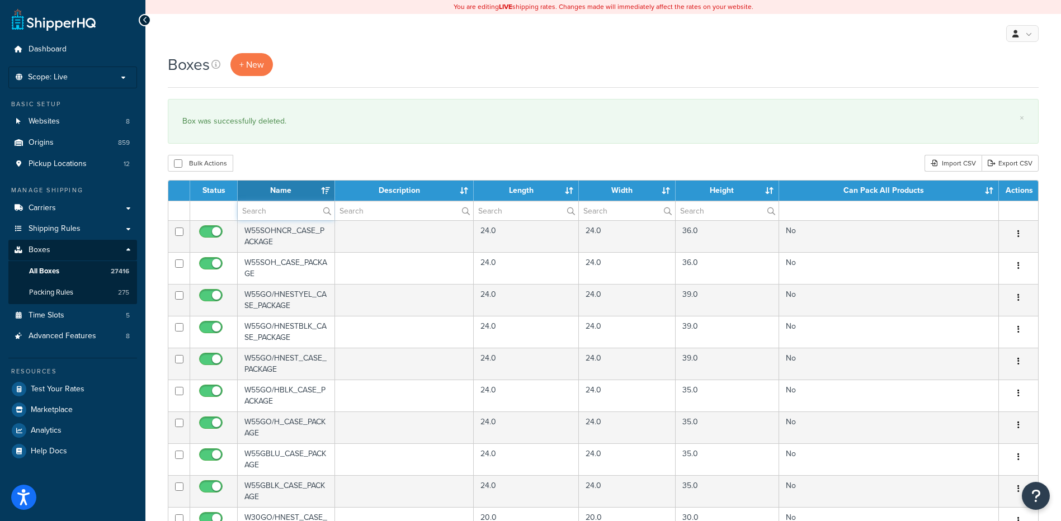
paste input "09W078"
click at [293, 211] on input "text" at bounding box center [286, 210] width 97 height 19
type input "09W078"
click at [400, 130] on div "× Box was successfully deleted." at bounding box center [603, 121] width 871 height 45
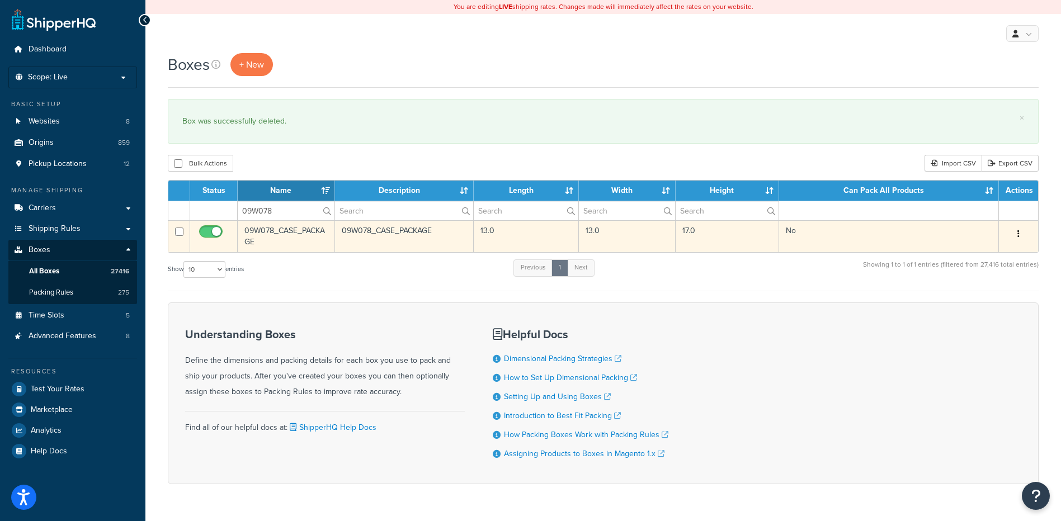
click at [1021, 229] on button "button" at bounding box center [1019, 234] width 16 height 18
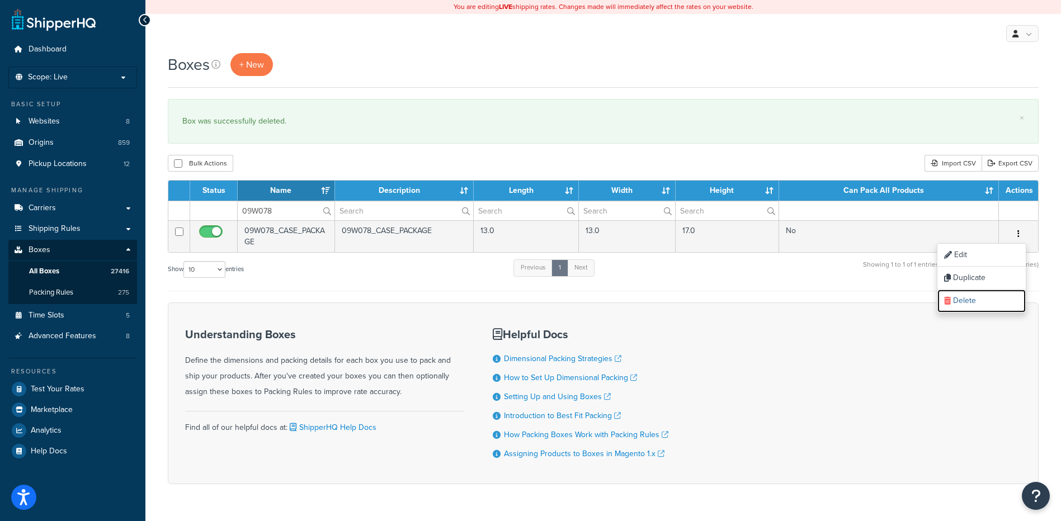
click at [986, 296] on link "Delete" at bounding box center [981, 301] width 88 height 23
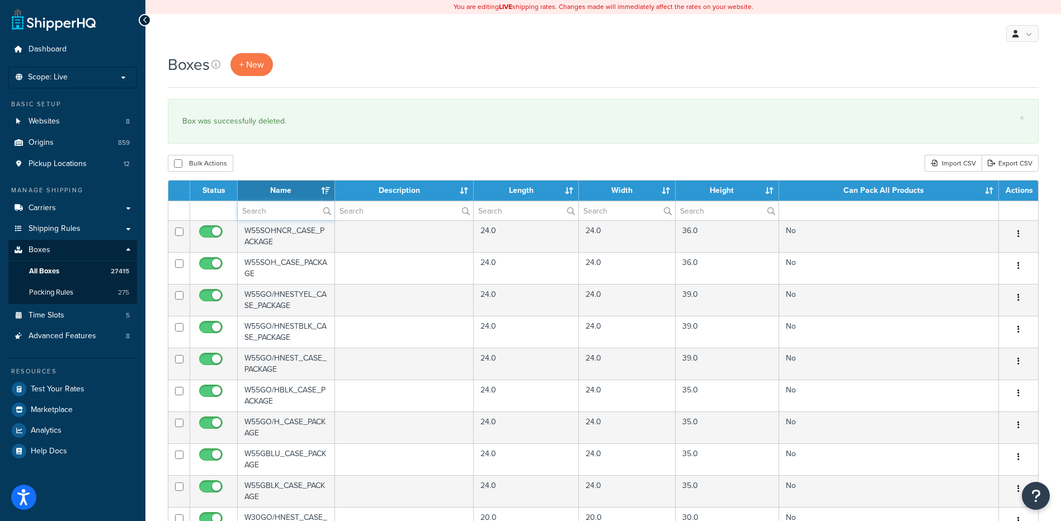
drag, startPoint x: 252, startPoint y: 215, endPoint x: 259, endPoint y: 209, distance: 9.5
click at [252, 215] on input "text" at bounding box center [286, 210] width 97 height 19
paste input "09W078"
click at [284, 171] on div "Bulk Actions Duplicate [GEOGRAPHIC_DATA] Import CSV Export CSV" at bounding box center [603, 163] width 871 height 17
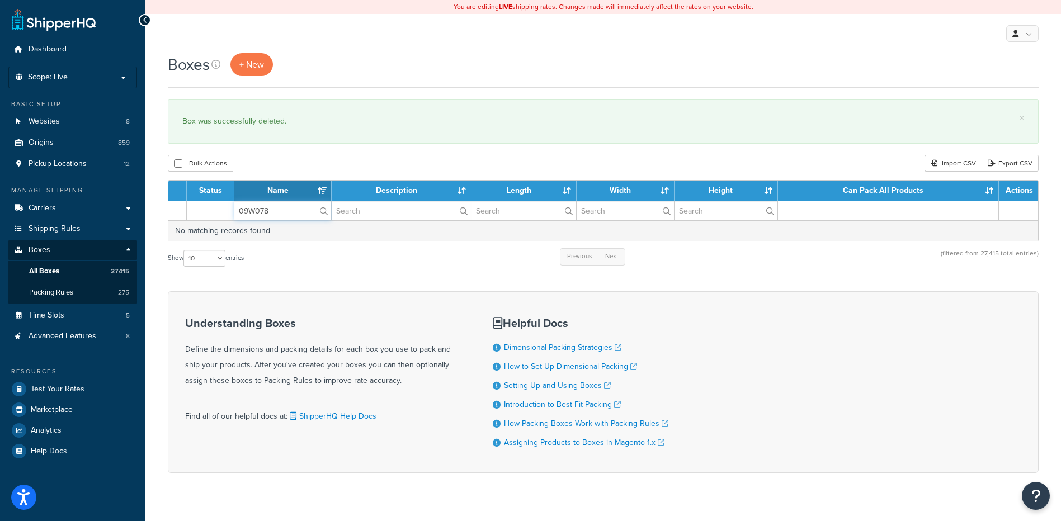
drag, startPoint x: 278, startPoint y: 214, endPoint x: 214, endPoint y: 208, distance: 64.6
click at [214, 208] on tr "09W078" at bounding box center [603, 211] width 870 height 20
paste input "80"
type input "09W080"
click at [304, 164] on div "Bulk Actions Duplicate [GEOGRAPHIC_DATA] Import CSV Export CSV" at bounding box center [603, 163] width 871 height 17
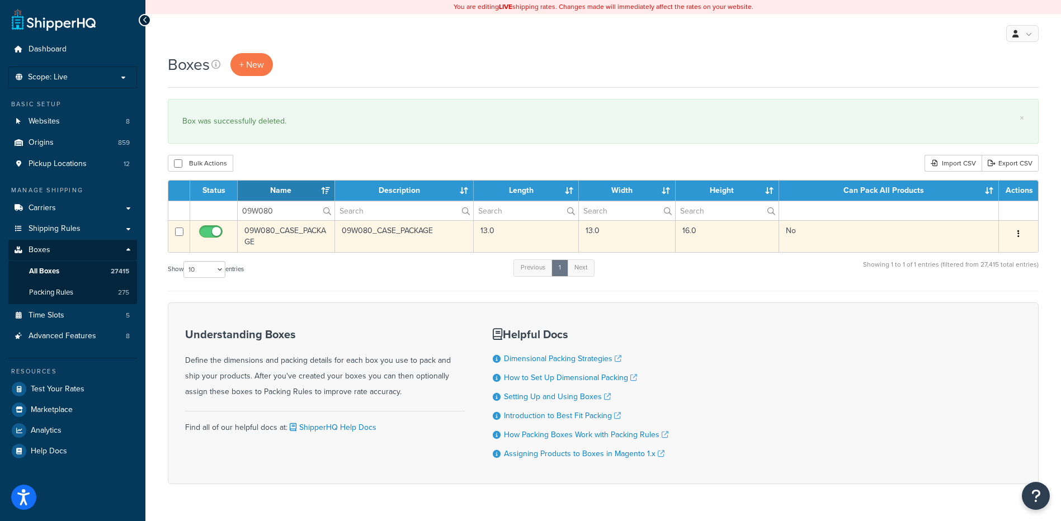
click at [1021, 232] on button "button" at bounding box center [1019, 234] width 16 height 18
click at [971, 309] on link "Delete" at bounding box center [981, 301] width 88 height 23
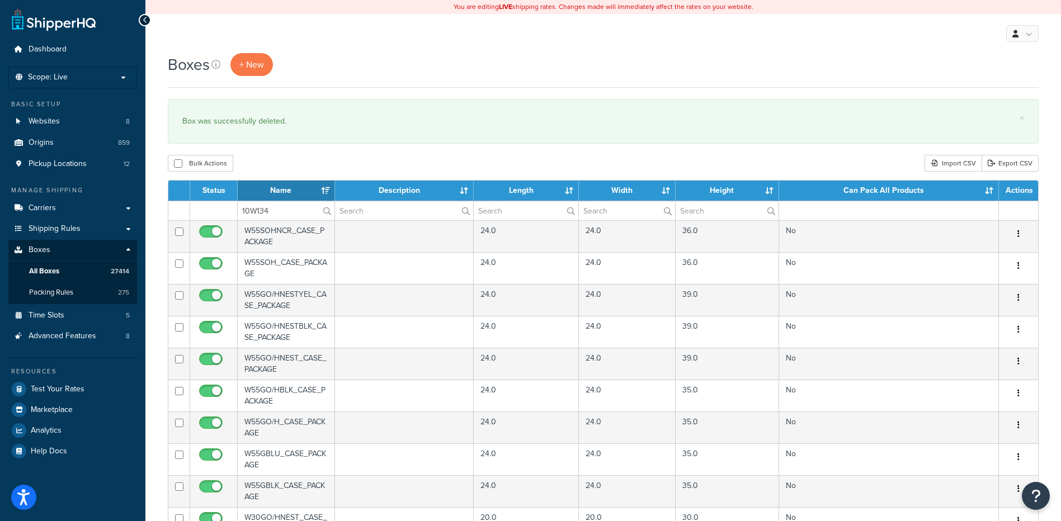
type input "10W134"
click at [308, 167] on div "Bulk Actions Duplicate [GEOGRAPHIC_DATA] Import CSV Export CSV" at bounding box center [603, 163] width 871 height 17
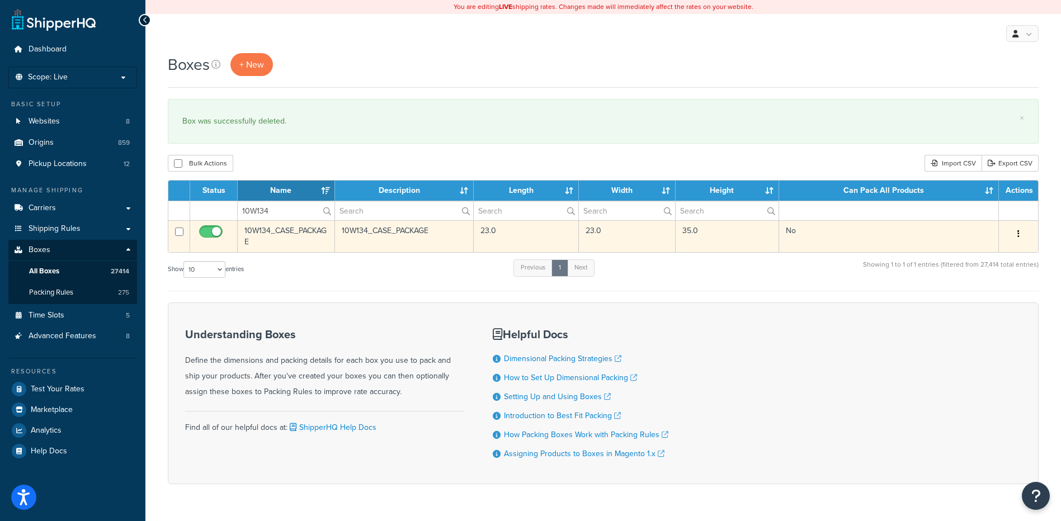
click at [1020, 231] on button "button" at bounding box center [1019, 234] width 16 height 18
click at [977, 295] on link "Delete" at bounding box center [981, 301] width 88 height 23
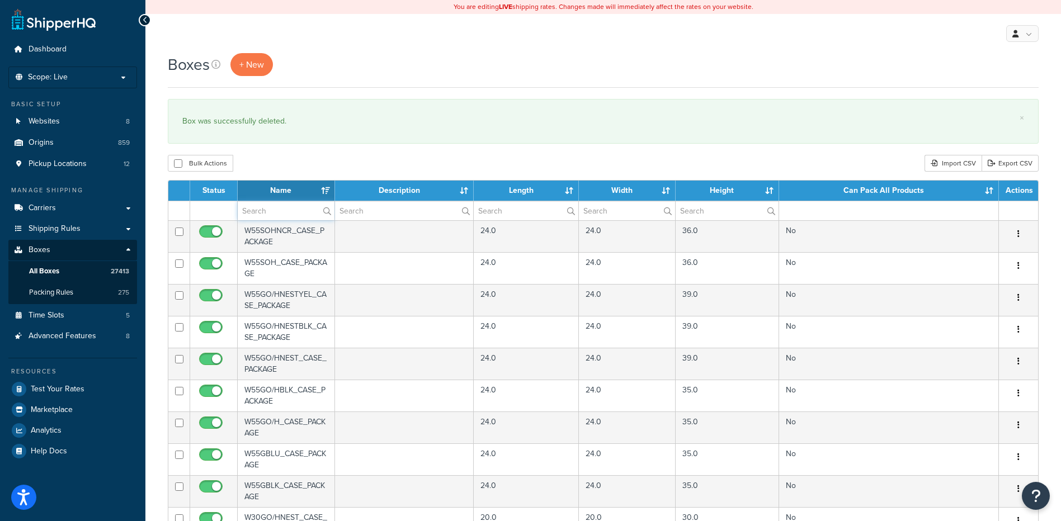
click at [255, 215] on input "text" at bounding box center [286, 210] width 97 height 19
paste input "10W660"
type input "10W660"
click at [297, 155] on div "Boxes + New × Box was successfully deleted. Bulk Actions Duplicate [GEOGRAPHIC_…" at bounding box center [603, 431] width 916 height 757
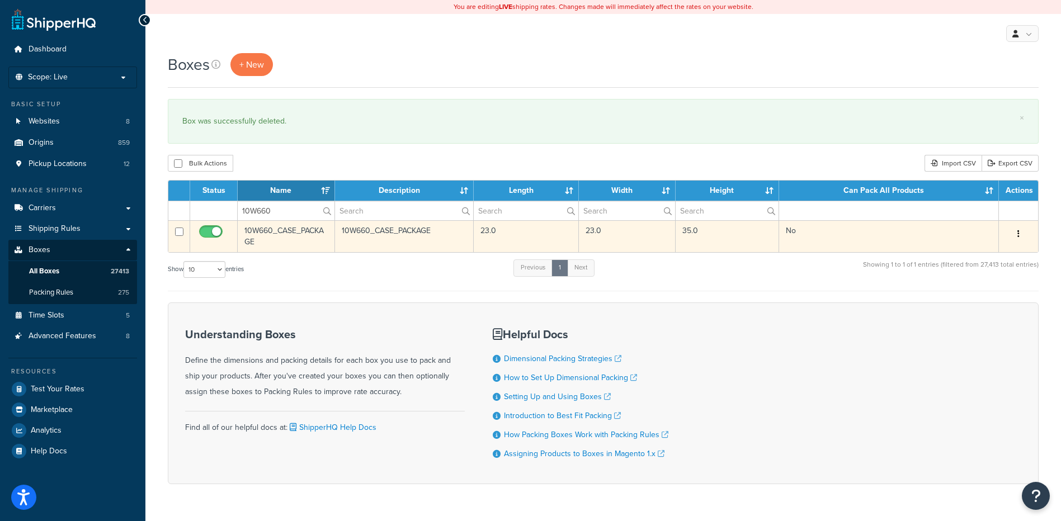
click at [1022, 237] on button "button" at bounding box center [1019, 234] width 16 height 18
click at [974, 298] on link "Delete" at bounding box center [981, 301] width 88 height 23
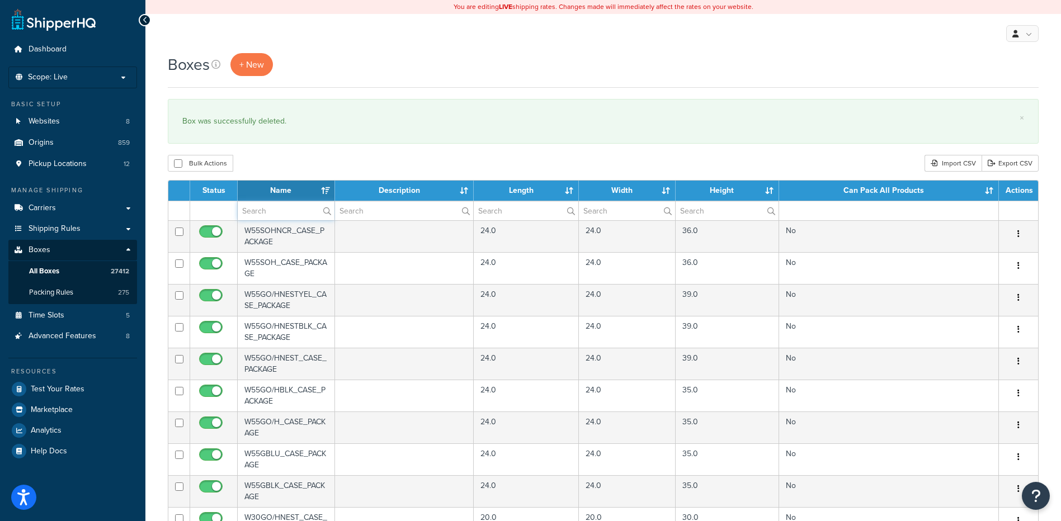
drag, startPoint x: 275, startPoint y: 210, endPoint x: 283, endPoint y: 200, distance: 13.1
click at [275, 210] on input "text" at bounding box center [286, 210] width 97 height 19
paste input "11W06A"
type input "11W06A"
click at [300, 168] on div "Bulk Actions Duplicate [GEOGRAPHIC_DATA] Import CSV Export CSV" at bounding box center [603, 163] width 871 height 17
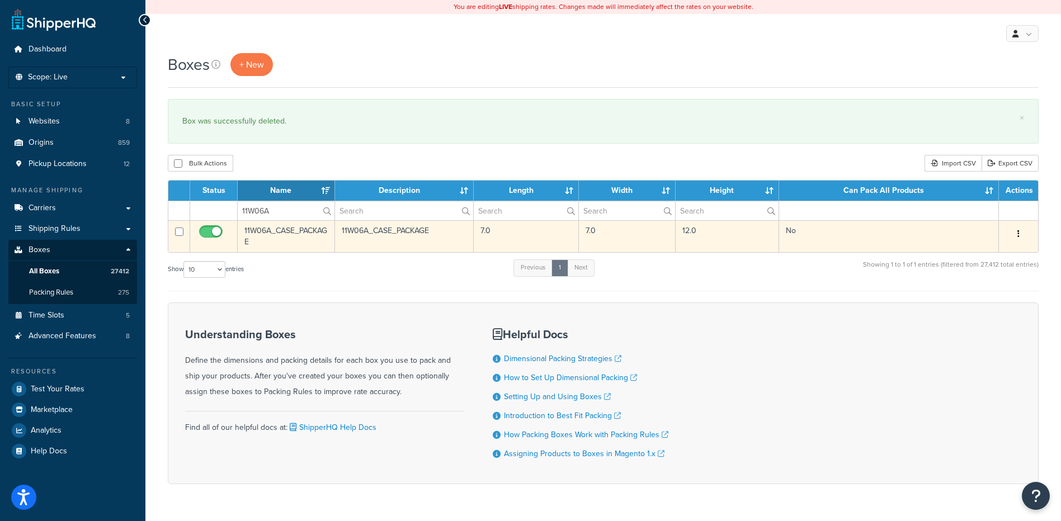
click at [1015, 236] on button "button" at bounding box center [1019, 234] width 16 height 18
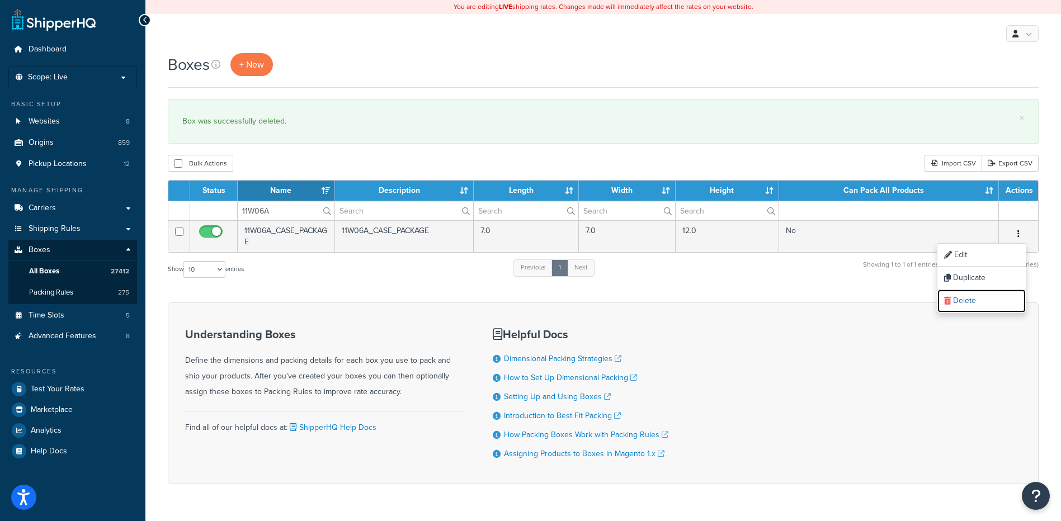
drag, startPoint x: 977, startPoint y: 301, endPoint x: 590, endPoint y: 37, distance: 468.0
click at [976, 301] on link "Delete" at bounding box center [981, 301] width 88 height 23
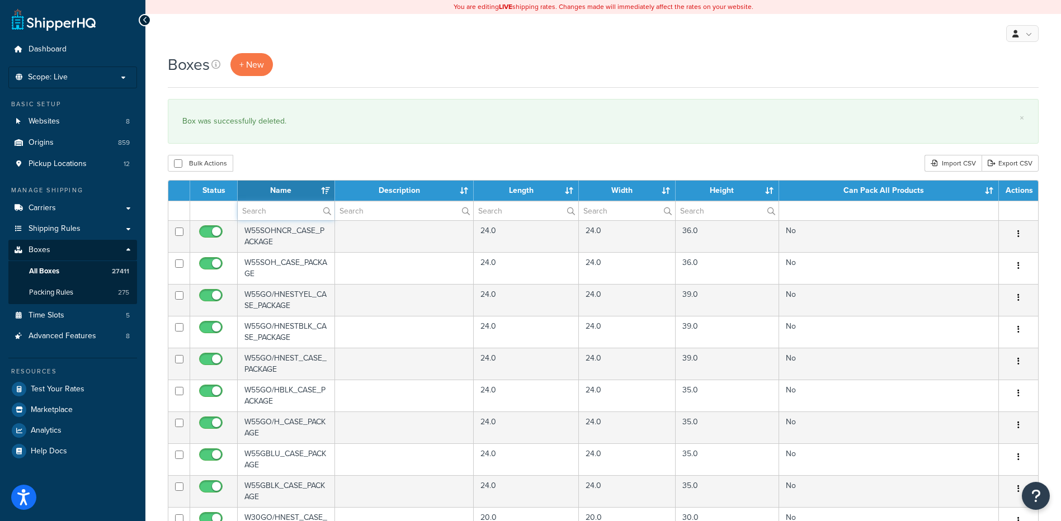
click at [281, 213] on input "text" at bounding box center [286, 210] width 97 height 19
paste input "11W764"
type input "11W764"
click at [324, 154] on div "Boxes + New × Box was successfully deleted. Bulk Actions Duplicate [GEOGRAPHIC_…" at bounding box center [603, 431] width 916 height 757
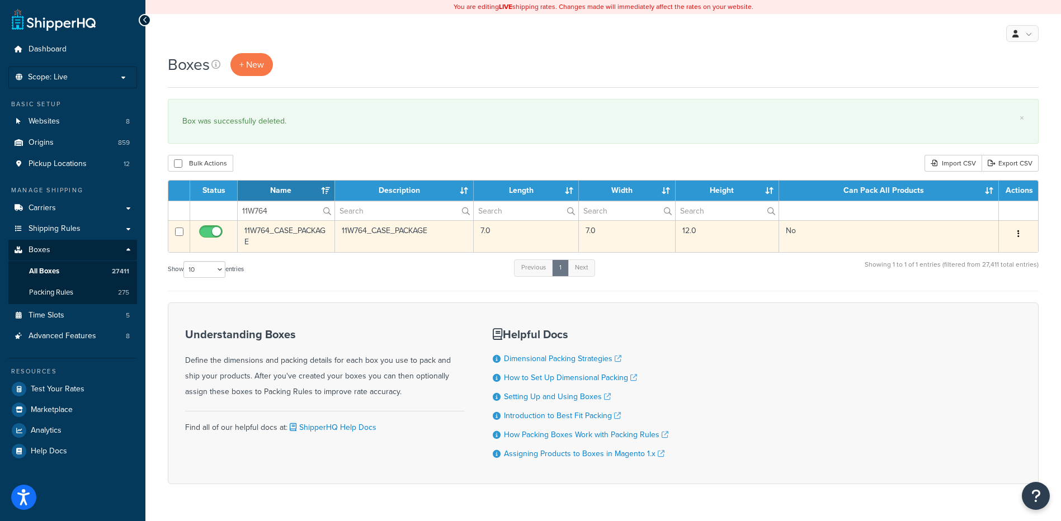
click at [1020, 229] on button "button" at bounding box center [1019, 234] width 16 height 18
click at [974, 295] on link "Delete" at bounding box center [981, 301] width 88 height 23
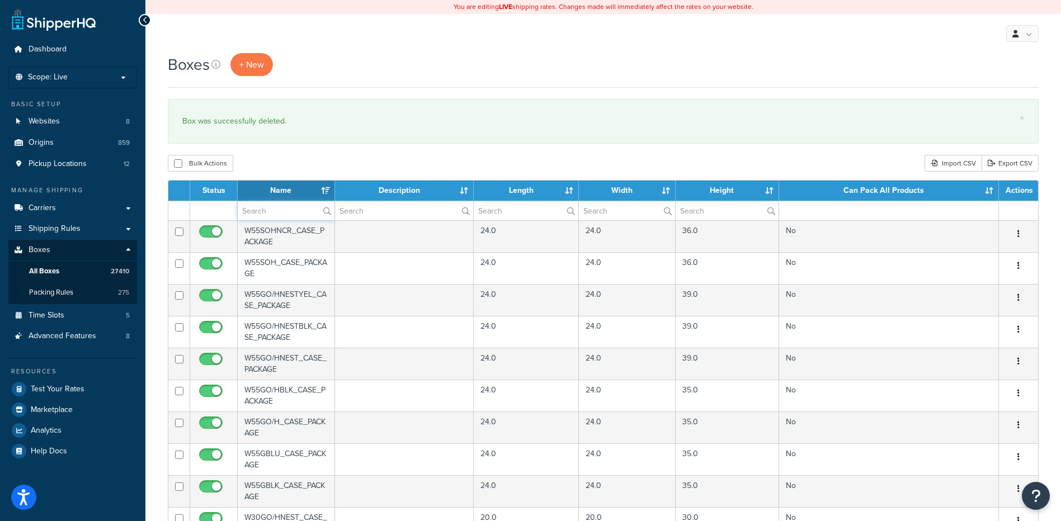
drag, startPoint x: 267, startPoint y: 216, endPoint x: 283, endPoint y: 180, distance: 39.8
click at [267, 216] on input "text" at bounding box center [286, 210] width 97 height 19
paste input "11W764"
click at [286, 163] on div "Bulk Actions Duplicate [GEOGRAPHIC_DATA] Import CSV Export CSV" at bounding box center [603, 163] width 871 height 17
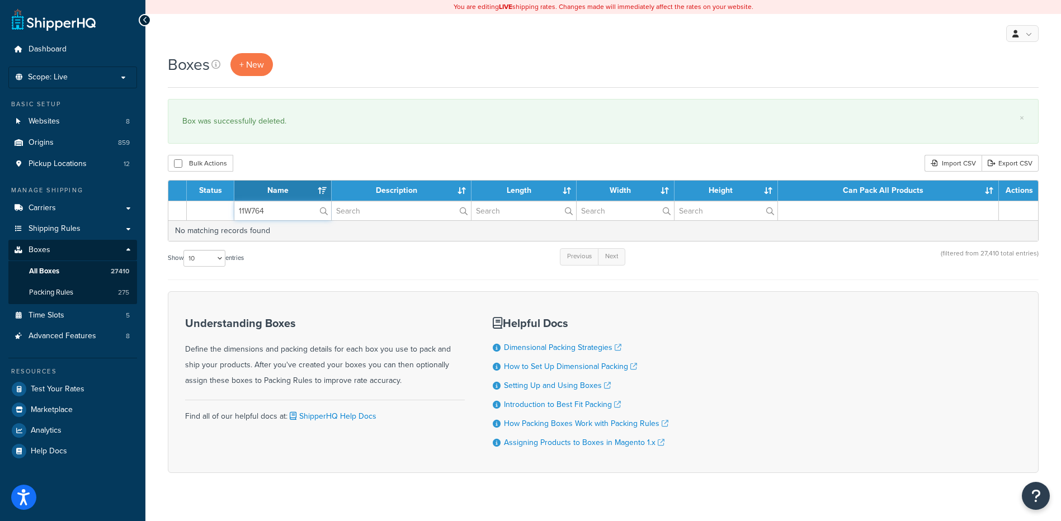
paste input "S09"
drag, startPoint x: 265, startPoint y: 211, endPoint x: 209, endPoint y: 210, distance: 55.9
click at [209, 210] on tr "11WS09" at bounding box center [603, 211] width 870 height 20
type input "11WS09"
click at [335, 171] on div "Bulk Actions Duplicate [GEOGRAPHIC_DATA] Import CSV Export CSV" at bounding box center [603, 163] width 871 height 17
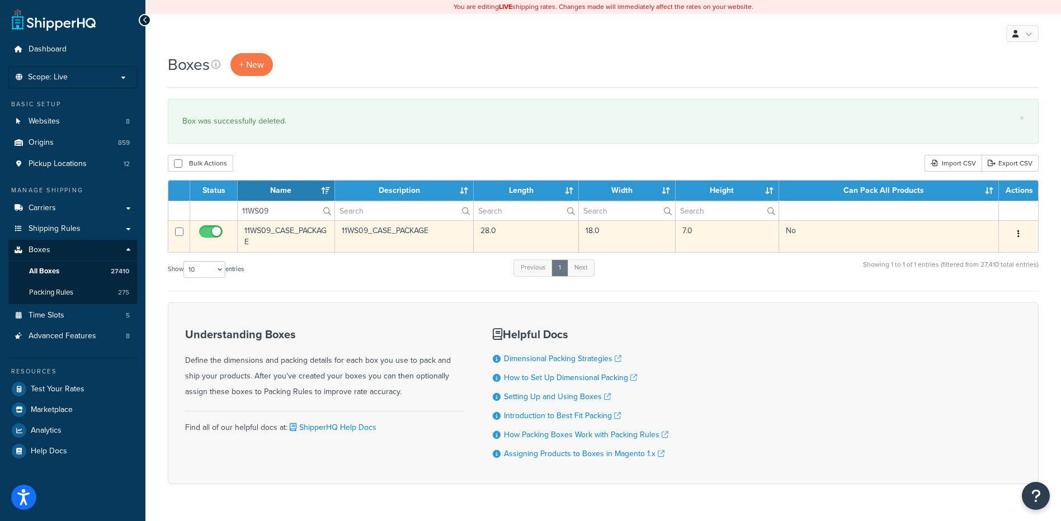
click at [1016, 230] on button "button" at bounding box center [1019, 234] width 16 height 18
click at [976, 296] on link "Delete" at bounding box center [981, 301] width 88 height 23
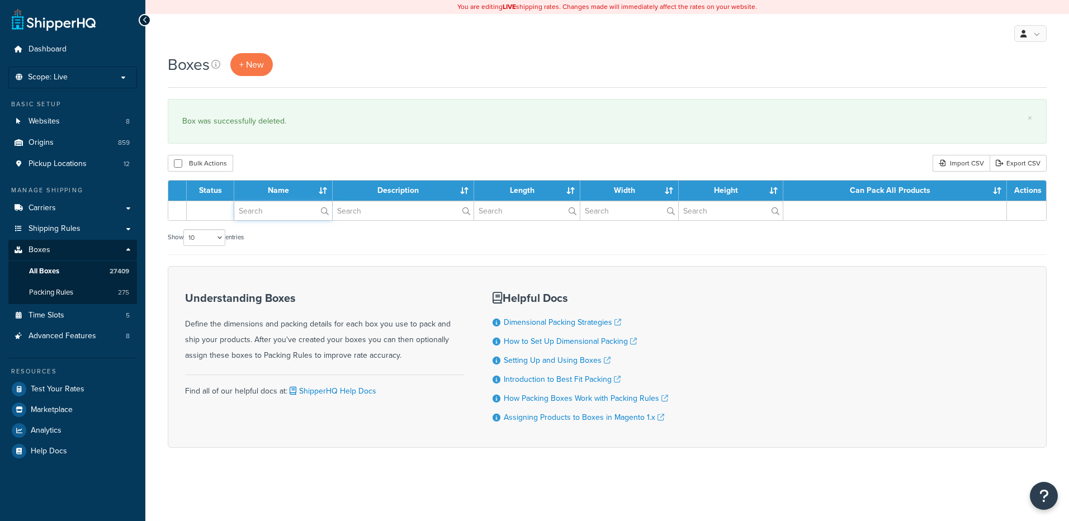
click at [270, 213] on input "text" at bounding box center [283, 210] width 98 height 19
paste input "13W006"
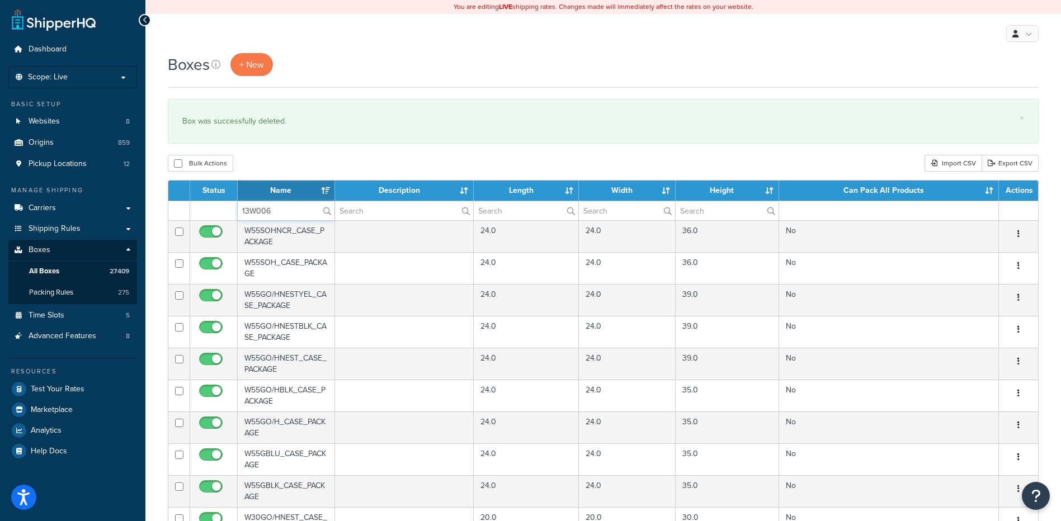
type input "13W006"
click at [293, 152] on div "Boxes + New × Box was successfully deleted. Bulk Actions Duplicate [GEOGRAPHIC_…" at bounding box center [603, 431] width 916 height 757
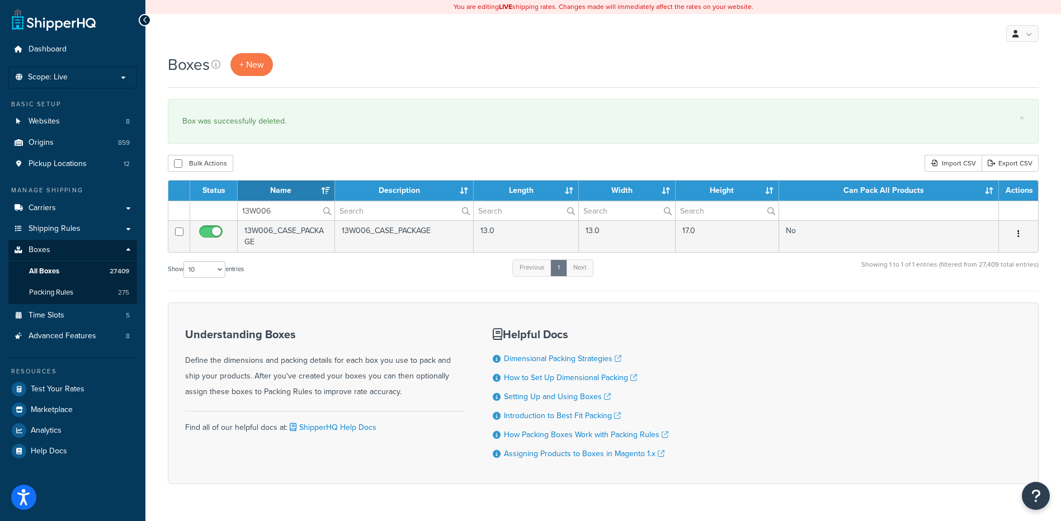
click at [1016, 232] on button "button" at bounding box center [1019, 234] width 16 height 18
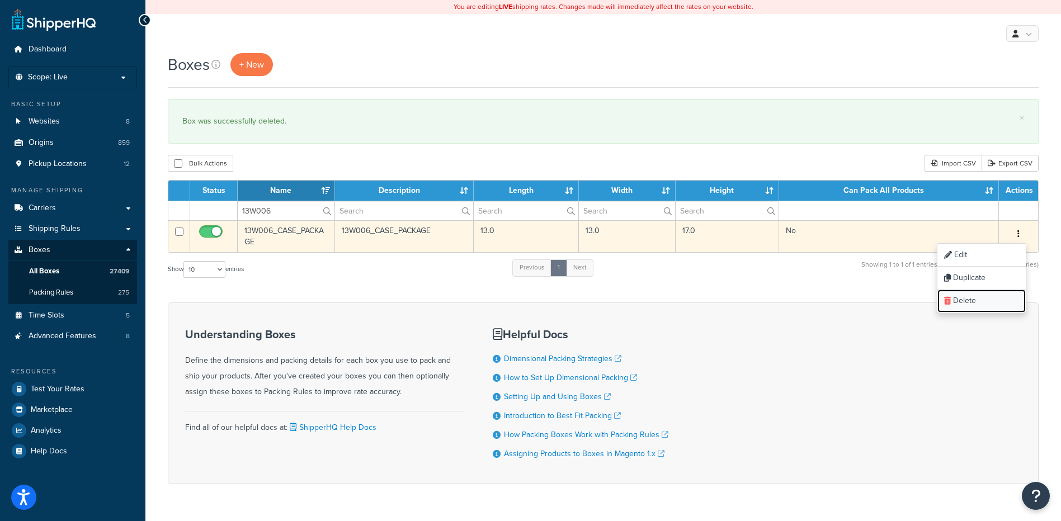
click at [975, 296] on link "Delete" at bounding box center [981, 301] width 88 height 23
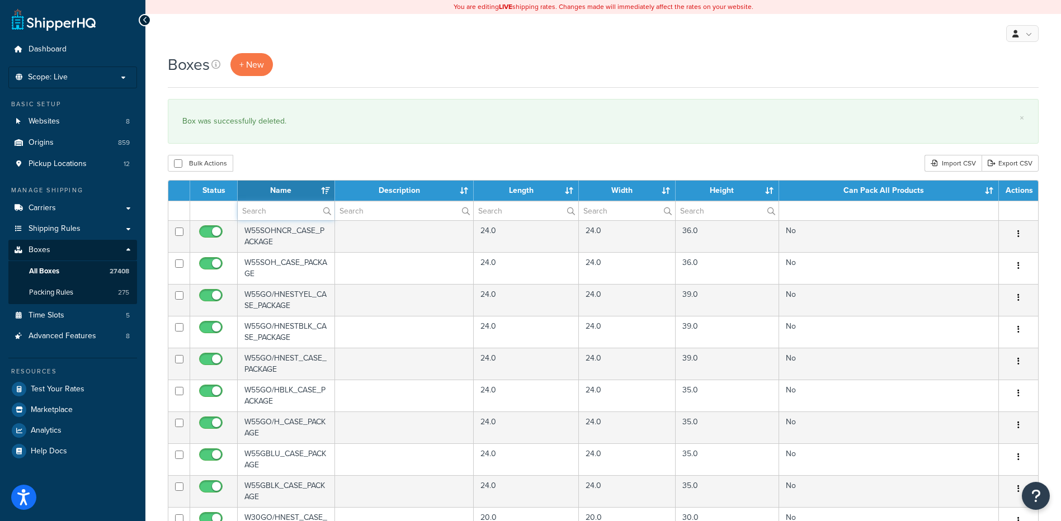
drag, startPoint x: 266, startPoint y: 211, endPoint x: 272, endPoint y: 205, distance: 7.9
click at [266, 211] on input "text" at bounding box center [286, 210] width 97 height 19
paste input "13W201"
type input "13W201"
click at [294, 171] on div "Bulk Actions Duplicate [GEOGRAPHIC_DATA] Import CSV Export CSV" at bounding box center [603, 163] width 871 height 17
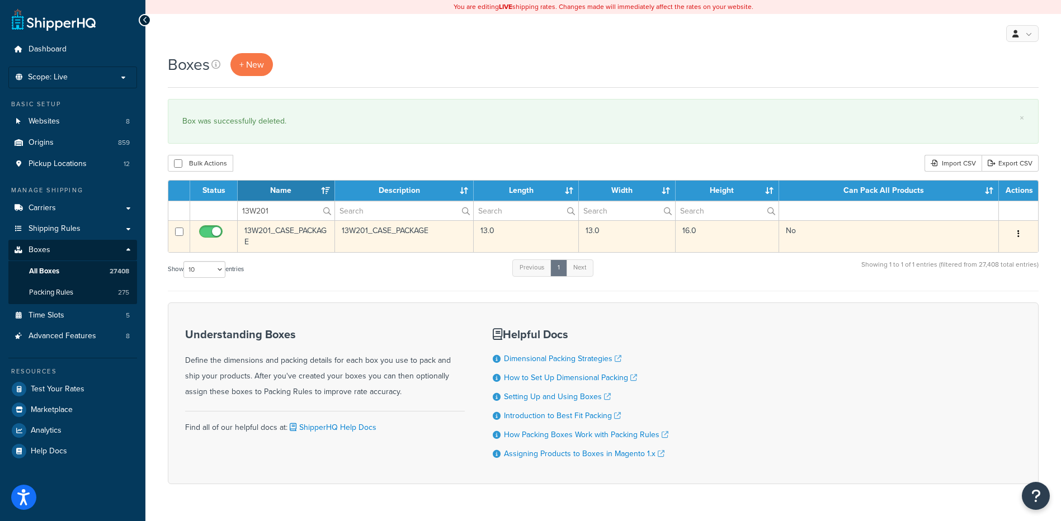
click at [1019, 235] on icon "button" at bounding box center [1018, 234] width 2 height 8
click at [980, 306] on link "Delete" at bounding box center [981, 301] width 88 height 23
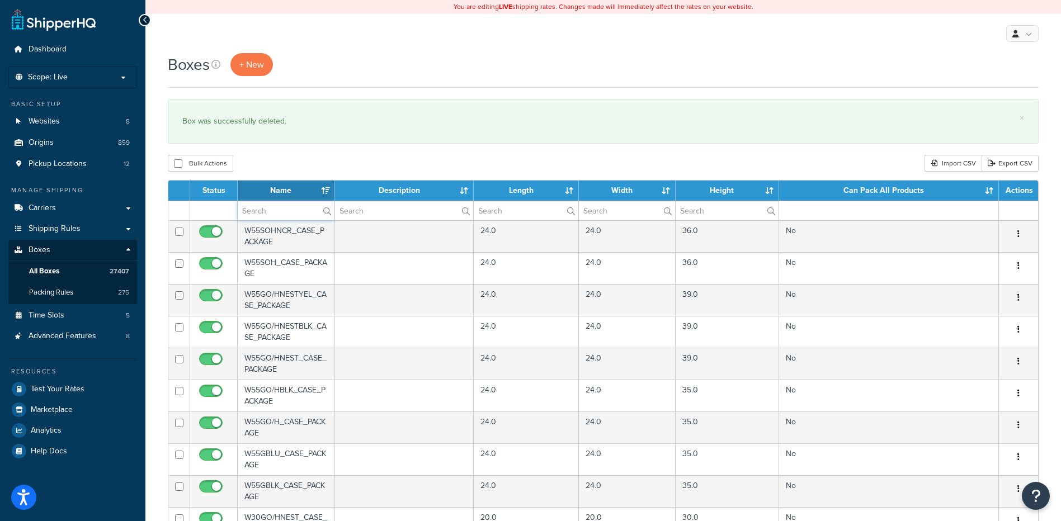
click at [277, 207] on input "text" at bounding box center [286, 210] width 97 height 19
paste input "13W232"
type input "13W232"
click at [287, 170] on div "Bulk Actions Duplicate [GEOGRAPHIC_DATA] Import CSV Export CSV" at bounding box center [603, 163] width 871 height 17
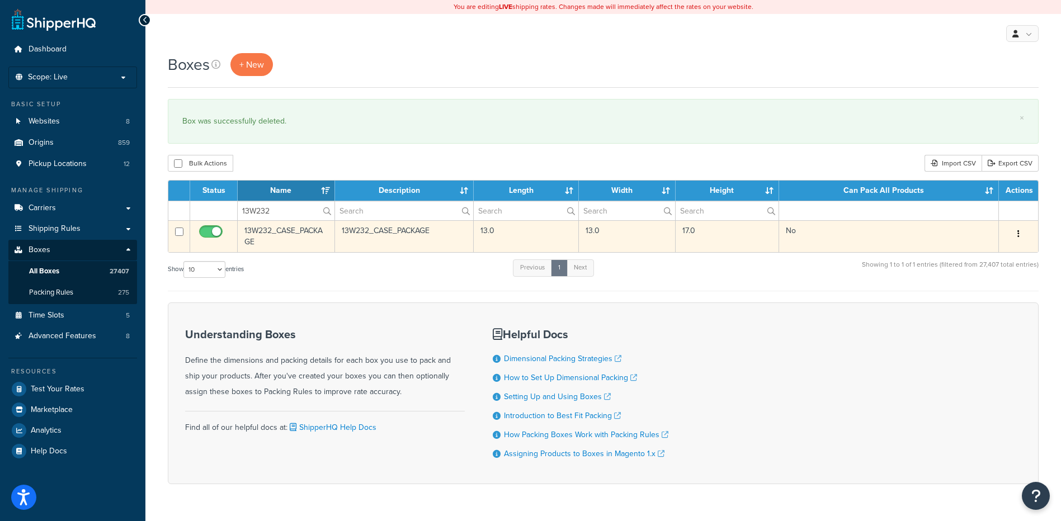
click at [1019, 230] on icon "button" at bounding box center [1018, 234] width 2 height 8
click at [996, 299] on link "Delete" at bounding box center [981, 301] width 88 height 23
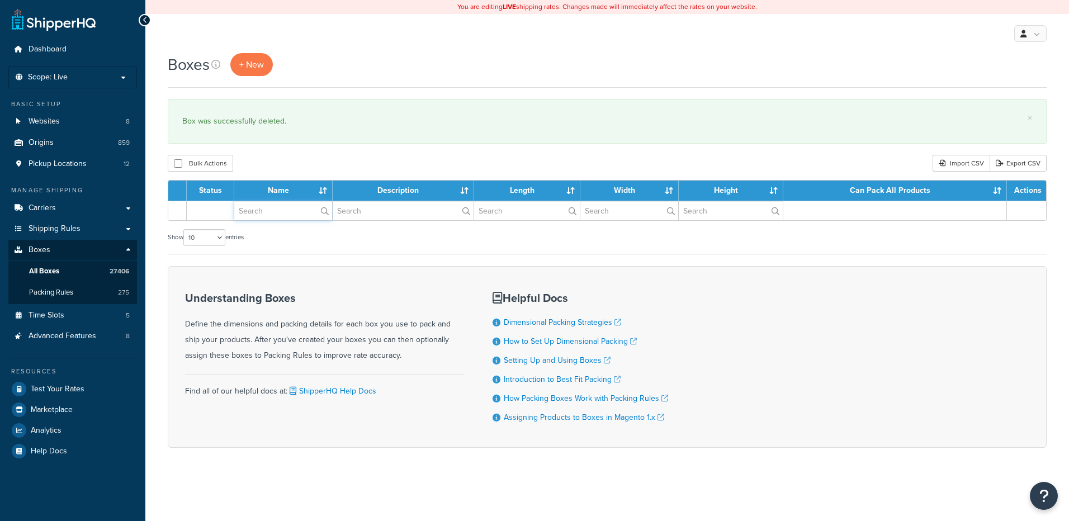
click at [242, 212] on input "text" at bounding box center [283, 210] width 98 height 19
paste input "13W270"
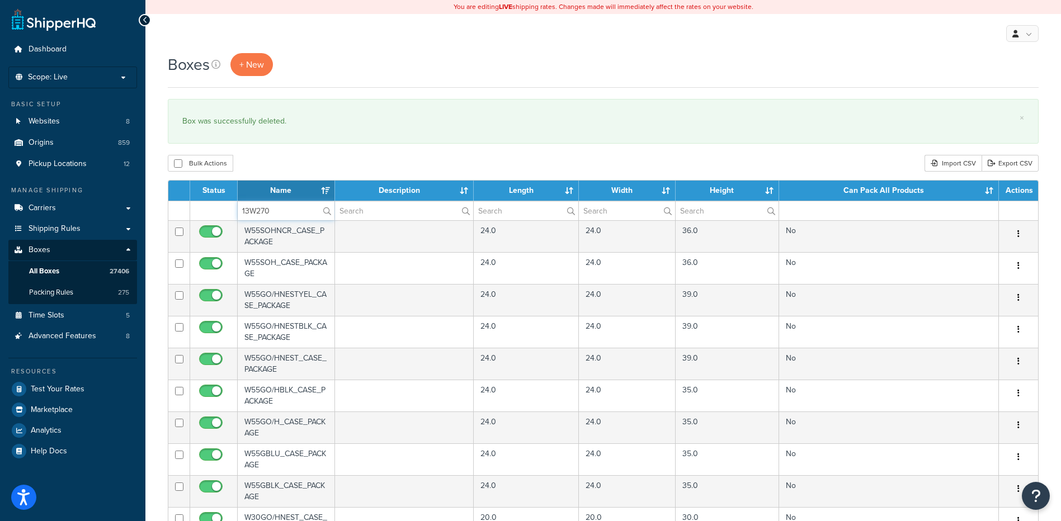
type input "13W270"
click at [272, 166] on div "Bulk Actions Duplicate [GEOGRAPHIC_DATA] Import CSV Export CSV" at bounding box center [603, 163] width 871 height 17
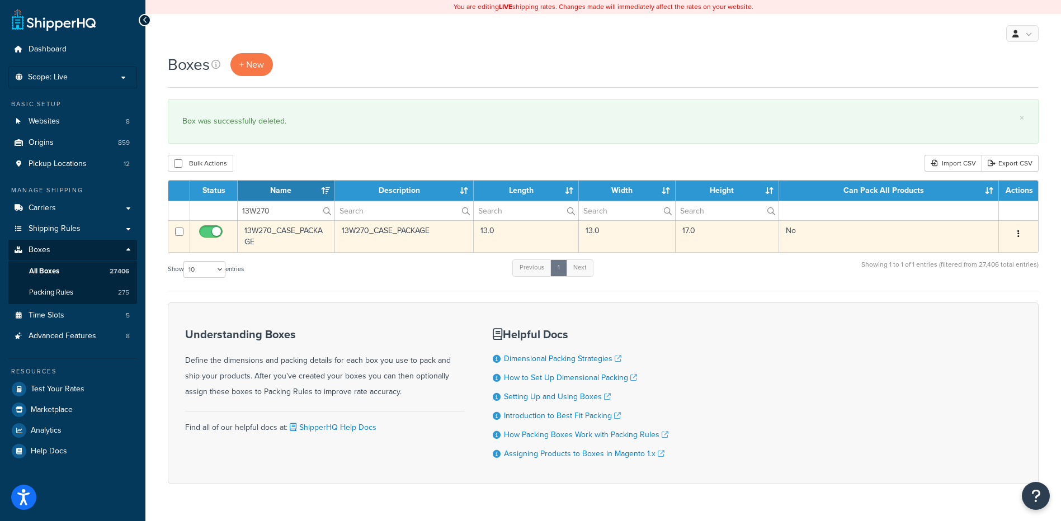
click at [1023, 232] on button "button" at bounding box center [1019, 234] width 16 height 18
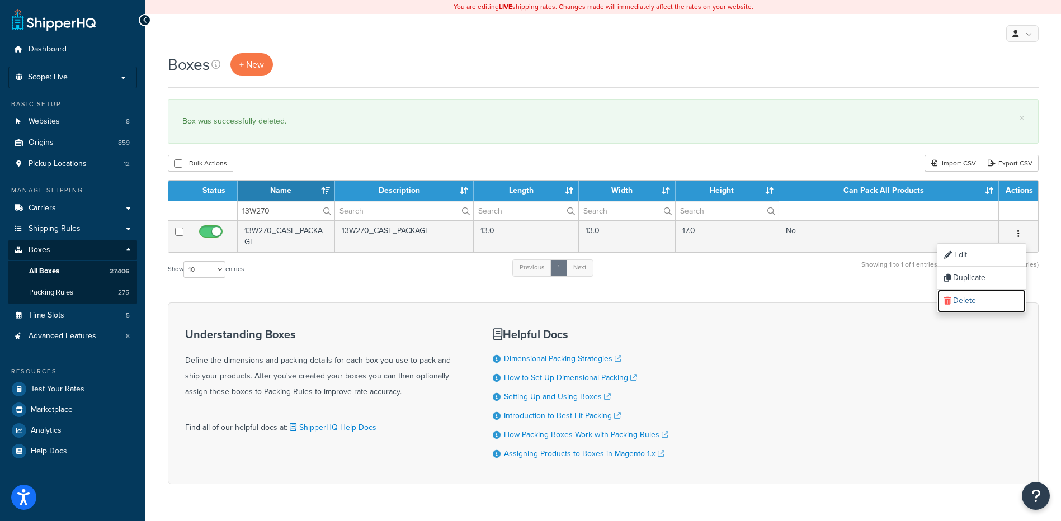
click at [996, 296] on link "Delete" at bounding box center [981, 301] width 88 height 23
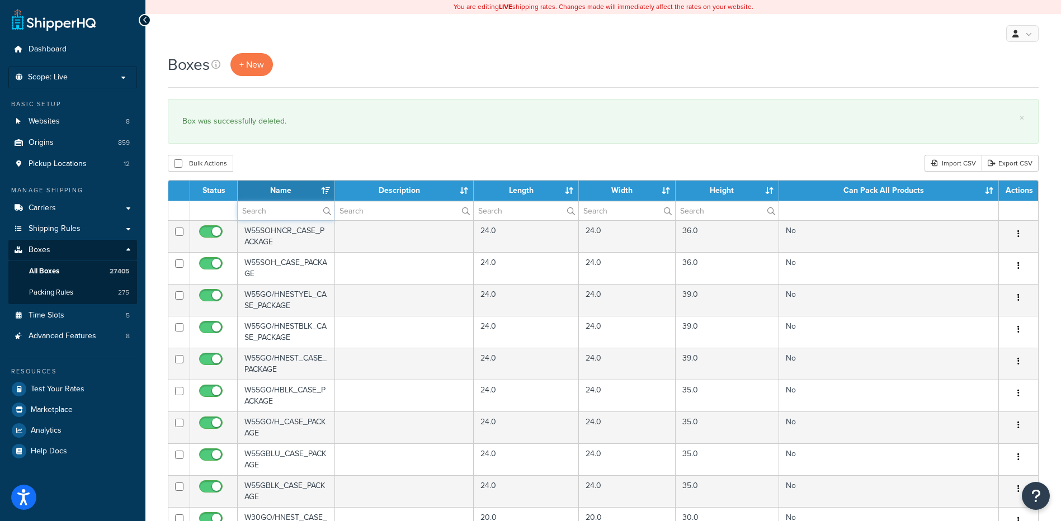
click at [272, 204] on input "text" at bounding box center [286, 210] width 97 height 19
paste input "13W306"
type input "13W306"
click at [299, 147] on div "Boxes + New × Box was successfully deleted. Bulk Actions Duplicate Delete Impor…" at bounding box center [603, 431] width 916 height 757
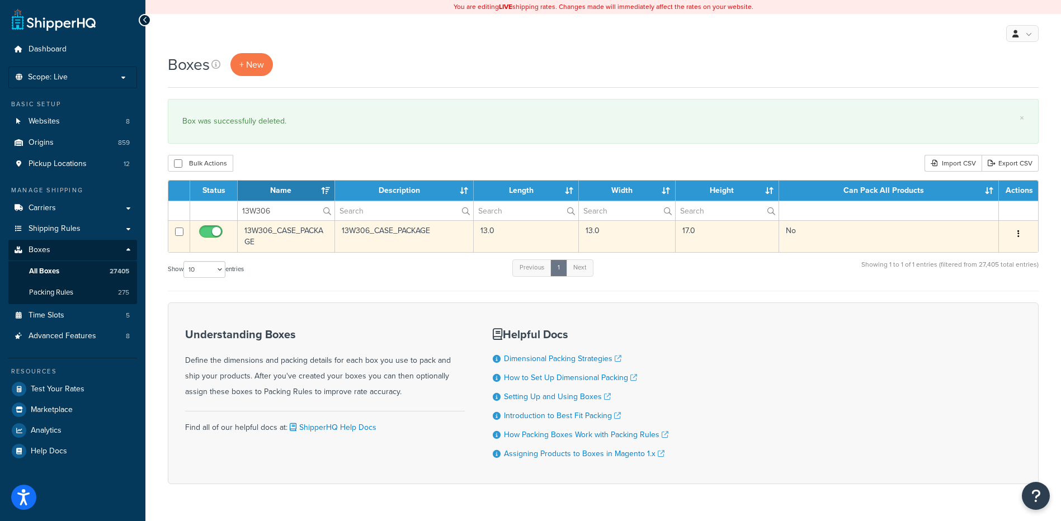
click at [1019, 232] on icon "button" at bounding box center [1018, 234] width 2 height 8
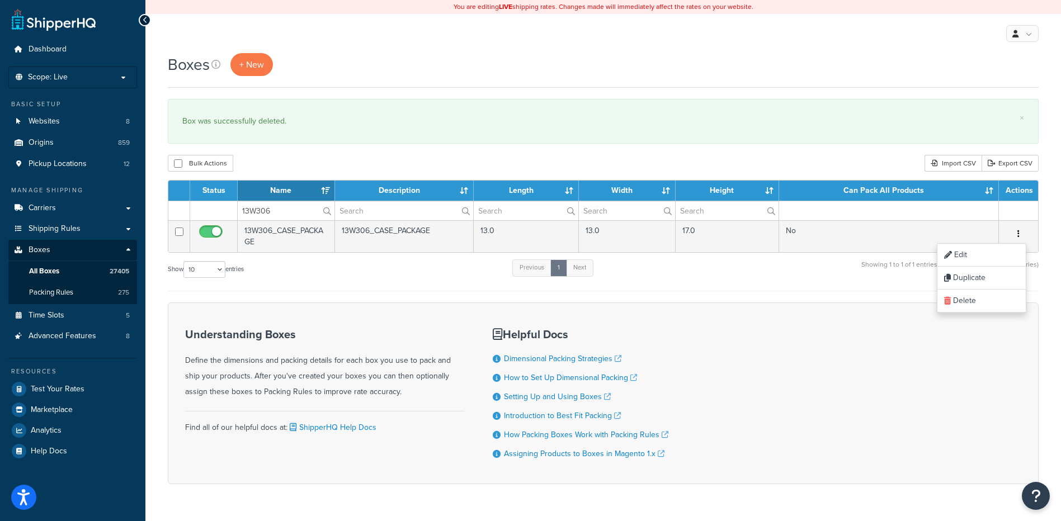
click at [986, 315] on div "Understanding Boxes Define the dimensions and packing details for each box you …" at bounding box center [603, 394] width 871 height 182
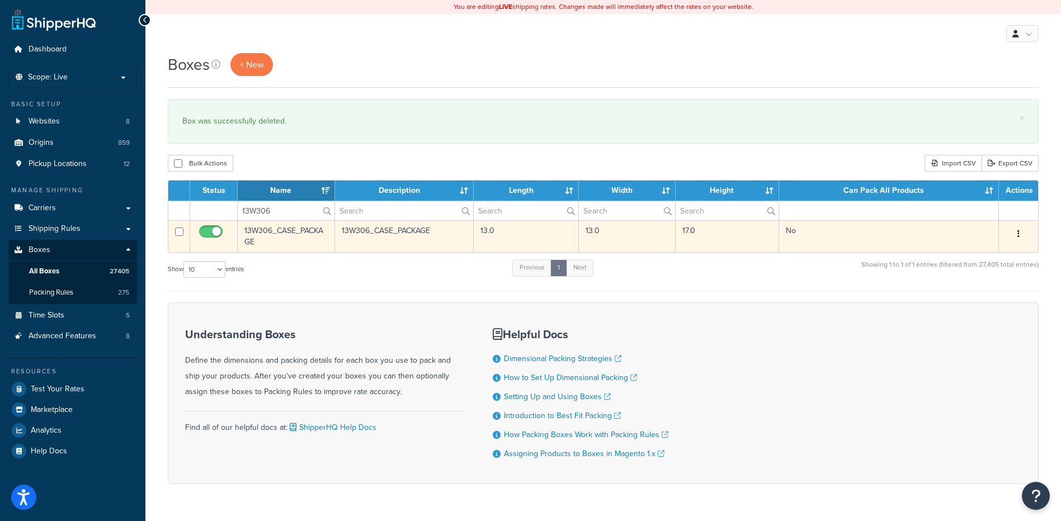
click at [1031, 230] on td "Edit Duplicate Delete" at bounding box center [1018, 236] width 39 height 32
click at [1018, 234] on icon "button" at bounding box center [1018, 234] width 2 height 8
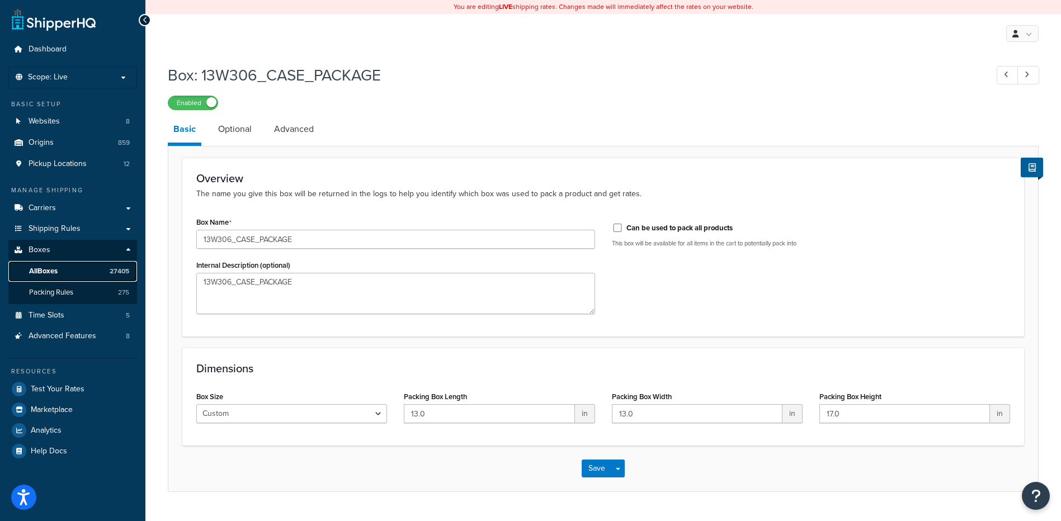
click at [77, 274] on link "All Boxes 27405" at bounding box center [72, 271] width 129 height 21
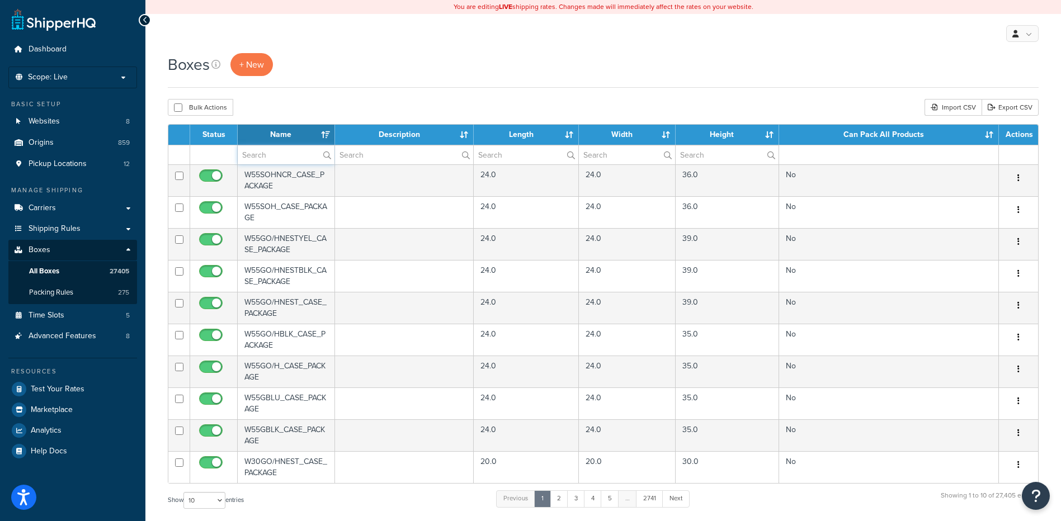
click at [273, 159] on input "text" at bounding box center [286, 154] width 97 height 19
paste input "13W306"
type input "13W306"
click at [361, 88] on div "Boxes + New" at bounding box center [603, 70] width 871 height 35
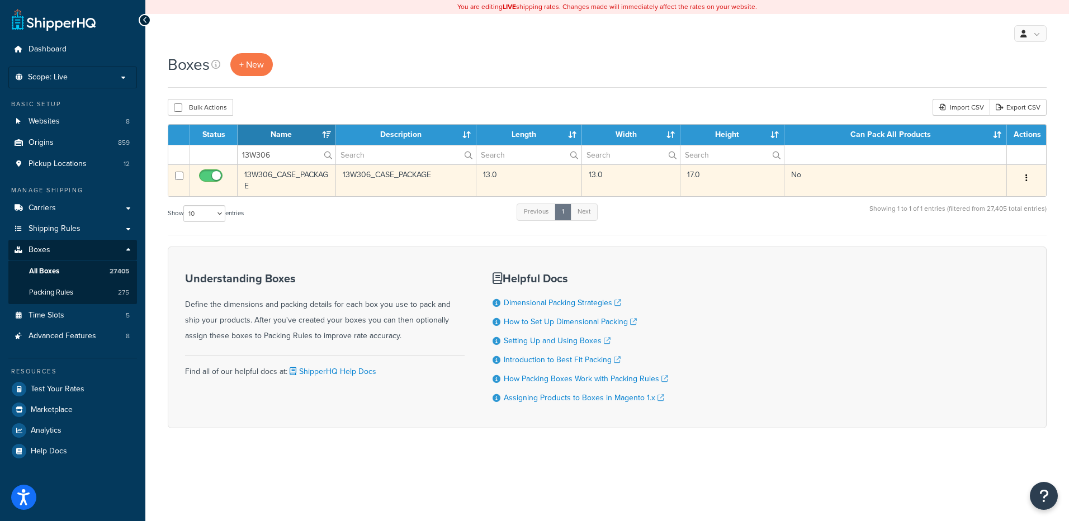
click at [1029, 180] on button "button" at bounding box center [1027, 178] width 16 height 18
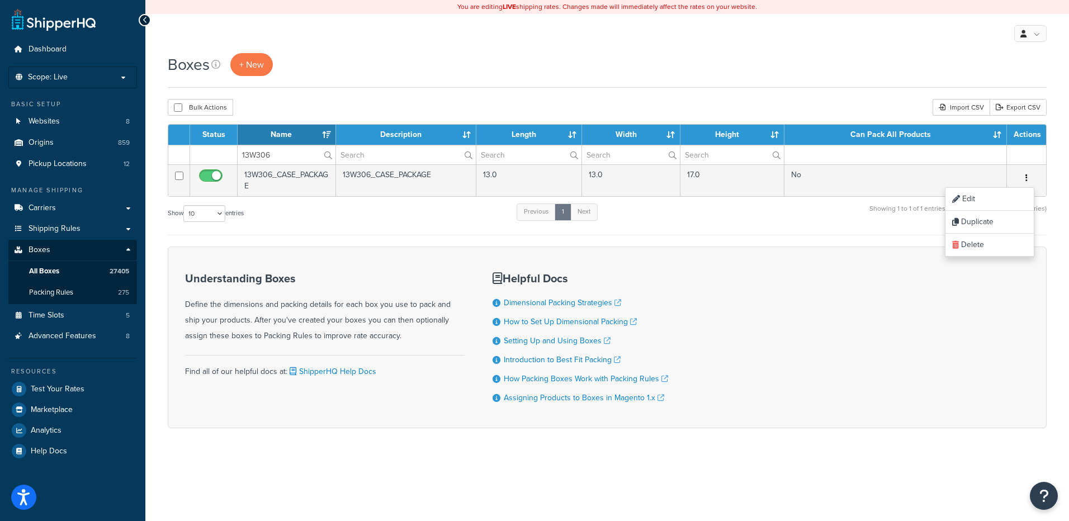
click at [988, 258] on div "Understanding Boxes Define the dimensions and packing details for each box you …" at bounding box center [607, 338] width 879 height 182
drag, startPoint x: 1032, startPoint y: 161, endPoint x: 1030, endPoint y: 176, distance: 15.3
click at [1032, 162] on td at bounding box center [1026, 155] width 39 height 20
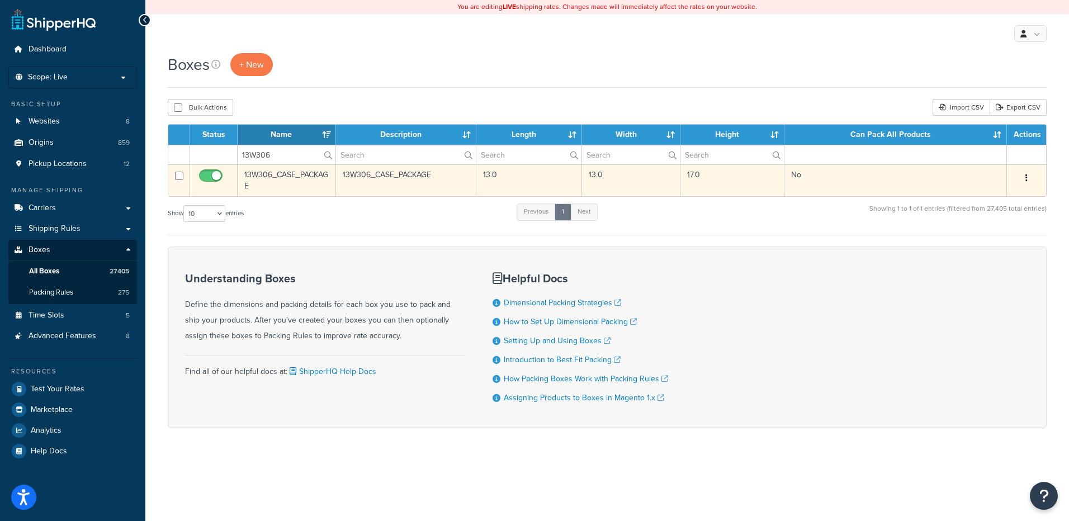
click at [1030, 179] on button "button" at bounding box center [1027, 178] width 16 height 18
click at [999, 246] on link "Delete" at bounding box center [990, 245] width 88 height 23
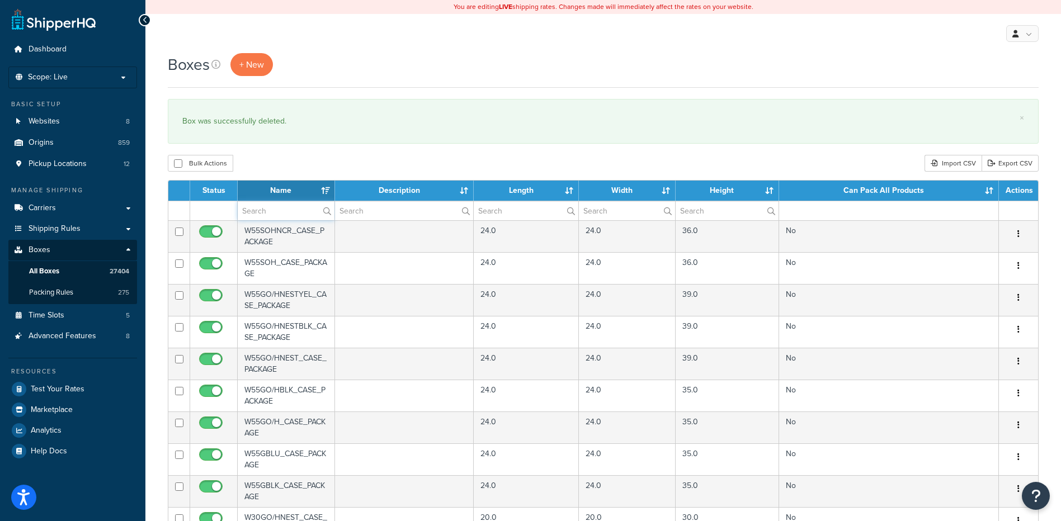
click at [274, 209] on input "text" at bounding box center [286, 210] width 97 height 19
paste input "13W332"
type input "13W332"
click at [299, 147] on div "Boxes + New × Box was successfully deleted. Bulk Actions Duplicate [GEOGRAPHIC_…" at bounding box center [603, 431] width 916 height 757
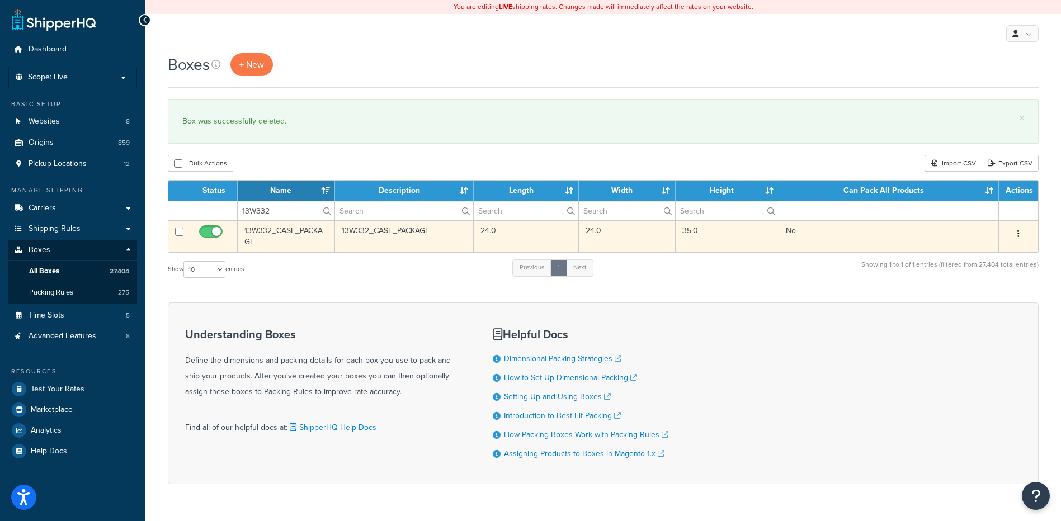
click at [1017, 236] on icon "button" at bounding box center [1018, 234] width 2 height 8
click at [978, 299] on link "Delete" at bounding box center [981, 301] width 88 height 23
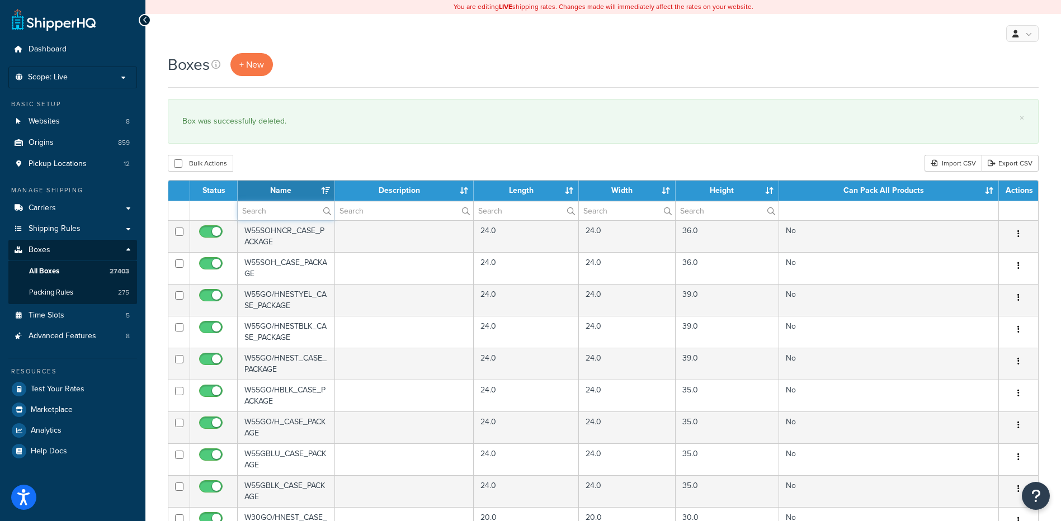
click at [256, 212] on input "text" at bounding box center [286, 210] width 97 height 19
paste input "13W400"
type input "13W400"
click at [311, 168] on div "Bulk Actions Duplicate [GEOGRAPHIC_DATA] Import CSV Export CSV" at bounding box center [603, 163] width 871 height 17
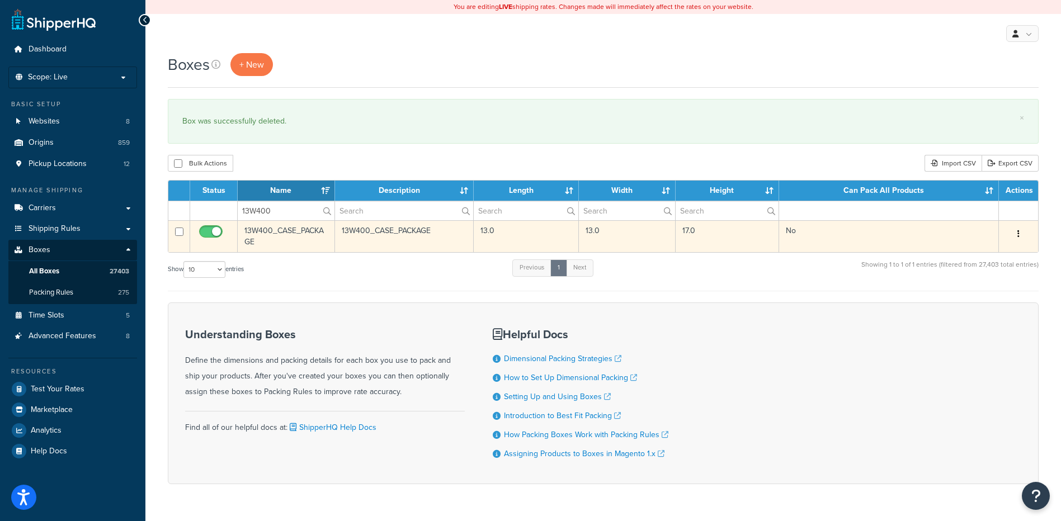
click at [1015, 233] on button "button" at bounding box center [1019, 234] width 16 height 18
click at [977, 299] on link "Delete" at bounding box center [981, 301] width 88 height 23
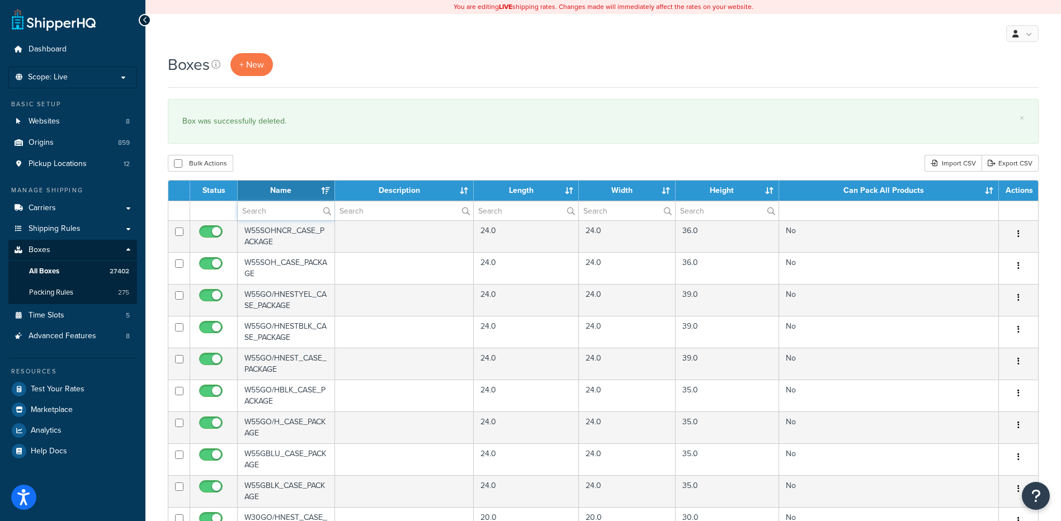
paste input "13W500"
click at [289, 214] on input "text" at bounding box center [286, 210] width 97 height 19
type input "13W500"
click at [305, 161] on div "Bulk Actions Duplicate [GEOGRAPHIC_DATA] Import CSV Export CSV" at bounding box center [603, 163] width 871 height 17
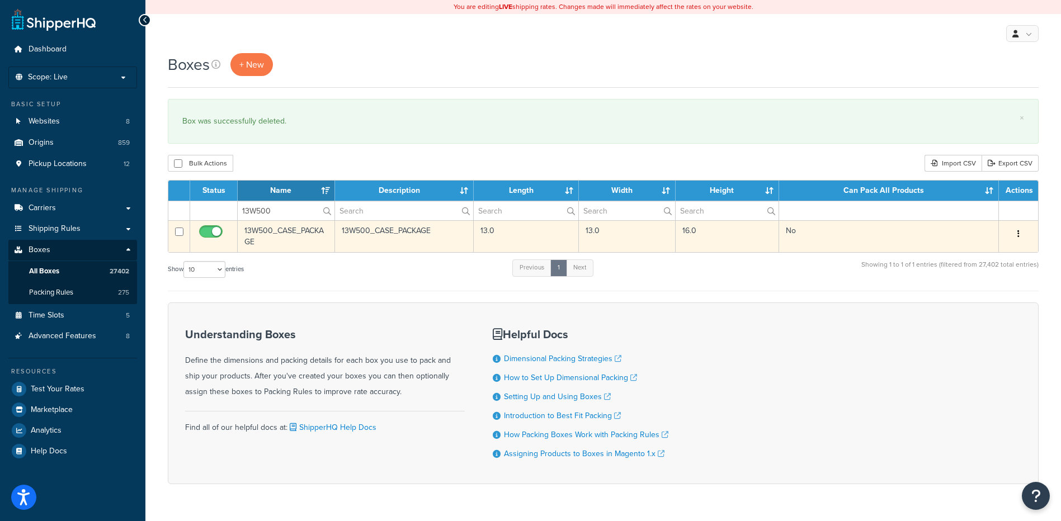
click at [1016, 235] on button "button" at bounding box center [1019, 234] width 16 height 18
click at [968, 307] on link "Delete" at bounding box center [981, 301] width 88 height 23
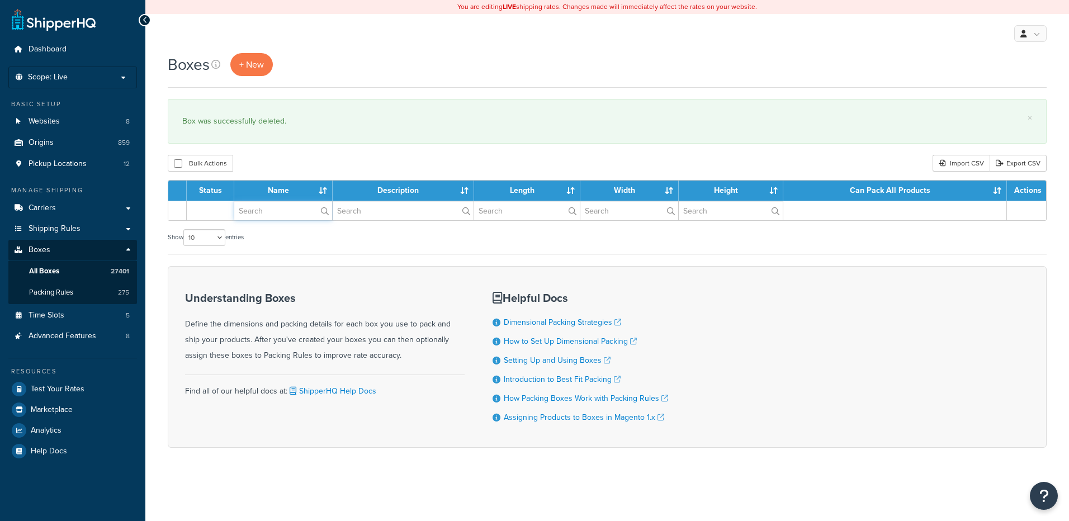
drag, startPoint x: 0, startPoint y: 0, endPoint x: 267, endPoint y: 209, distance: 339.0
click at [267, 209] on input "text" at bounding box center [283, 210] width 98 height 19
paste input "13W632"
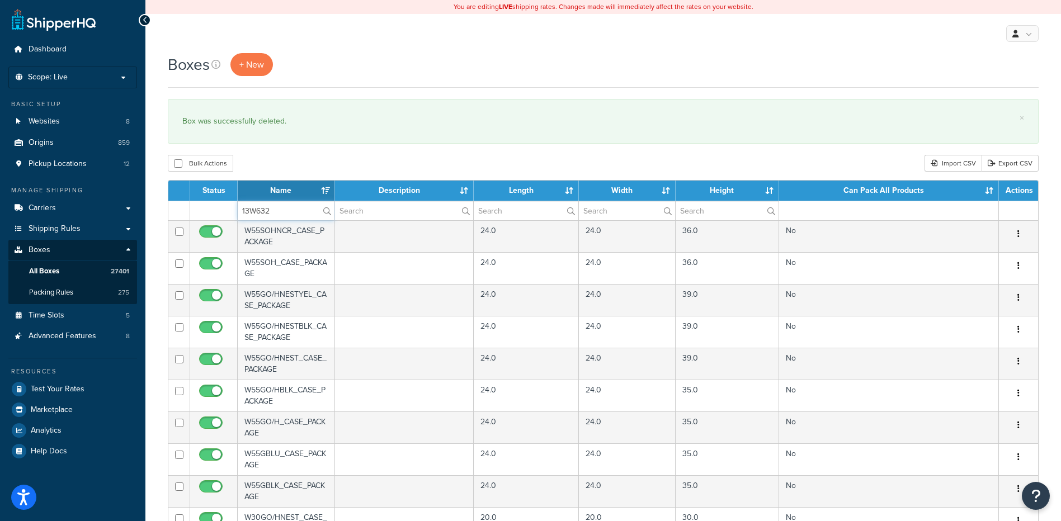
type input "13W632"
click at [299, 170] on div "Bulk Actions Duplicate Delete Import CSV Export CSV" at bounding box center [603, 163] width 871 height 17
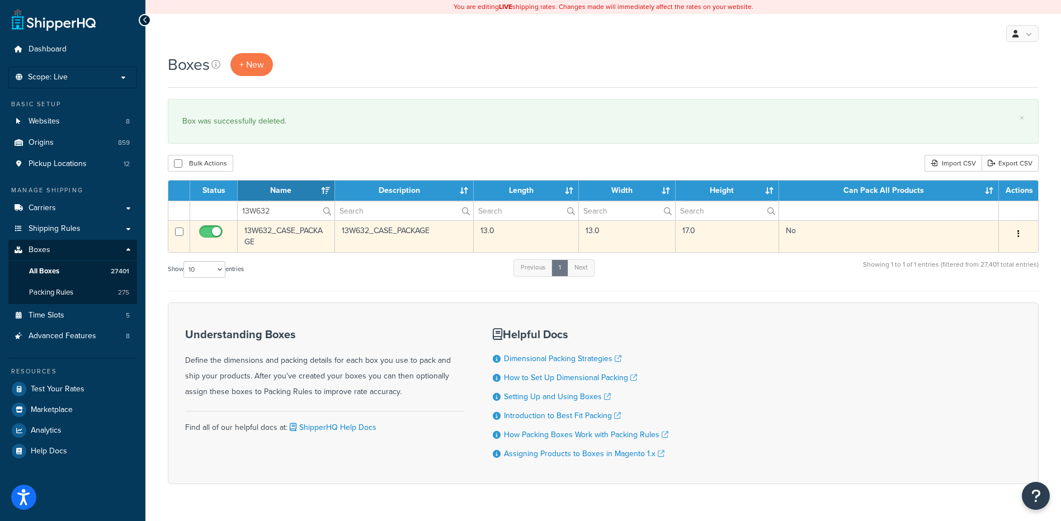
click at [1019, 236] on icon "button" at bounding box center [1018, 234] width 2 height 8
click at [974, 304] on link "Delete" at bounding box center [981, 301] width 88 height 23
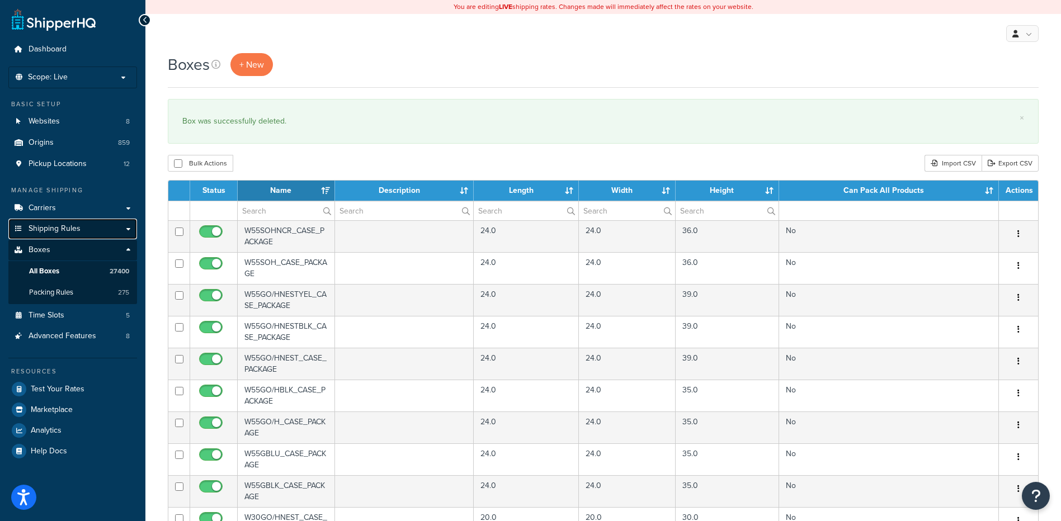
click at [61, 225] on span "Shipping Rules" at bounding box center [55, 229] width 52 height 10
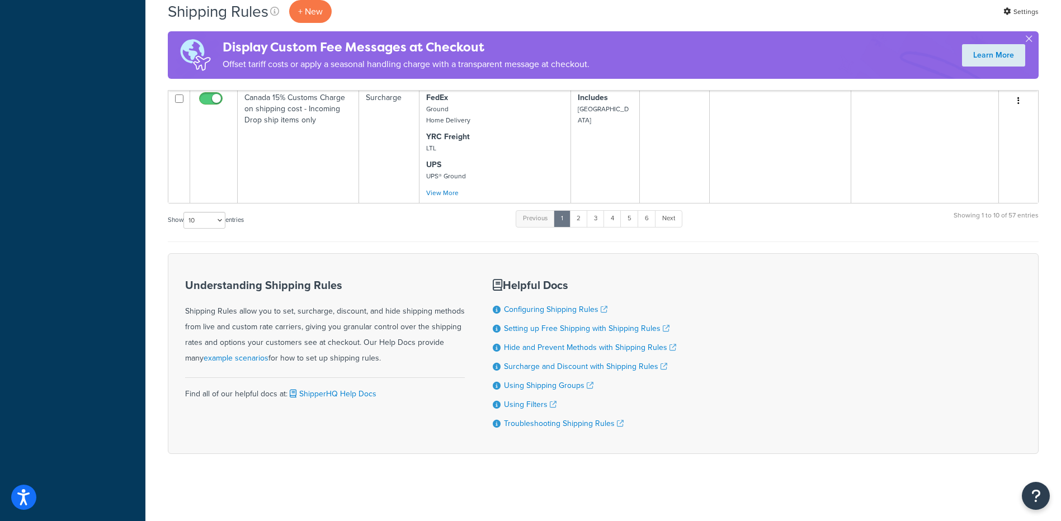
scroll to position [1012, 0]
click at [649, 214] on link "6" at bounding box center [647, 218] width 18 height 17
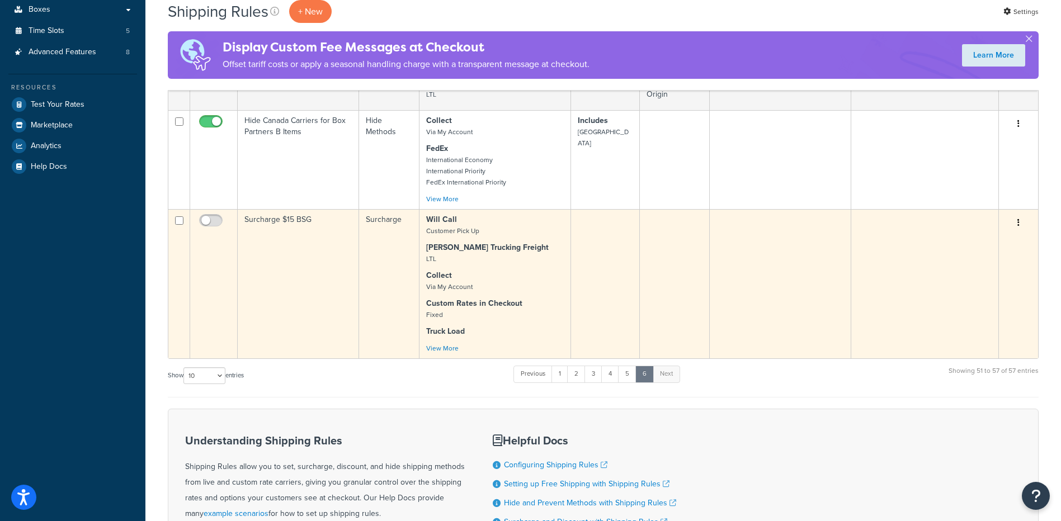
scroll to position [337, 0]
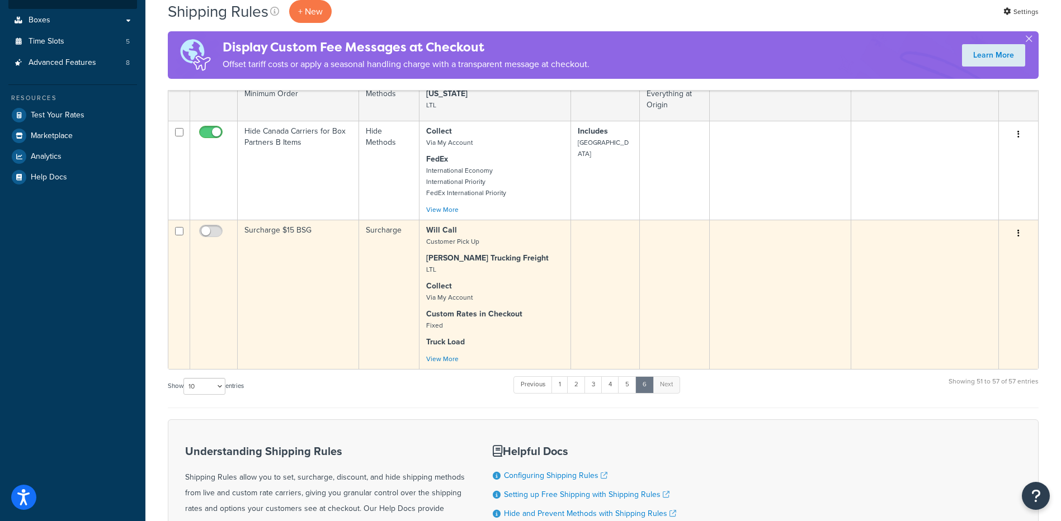
click at [287, 261] on td "Surcharge $15 BSG" at bounding box center [298, 294] width 121 height 149
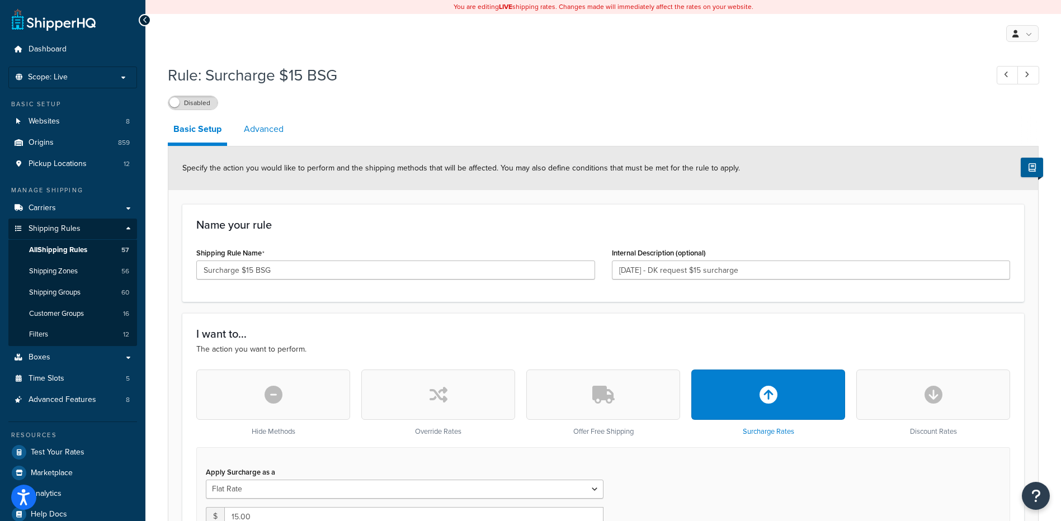
click at [261, 134] on link "Advanced" at bounding box center [263, 129] width 51 height 27
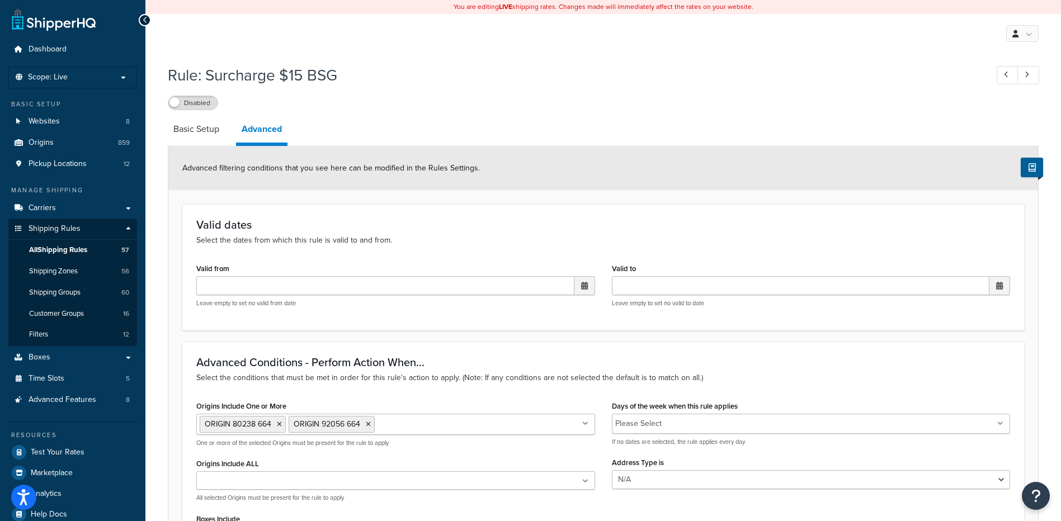
scroll to position [295, 0]
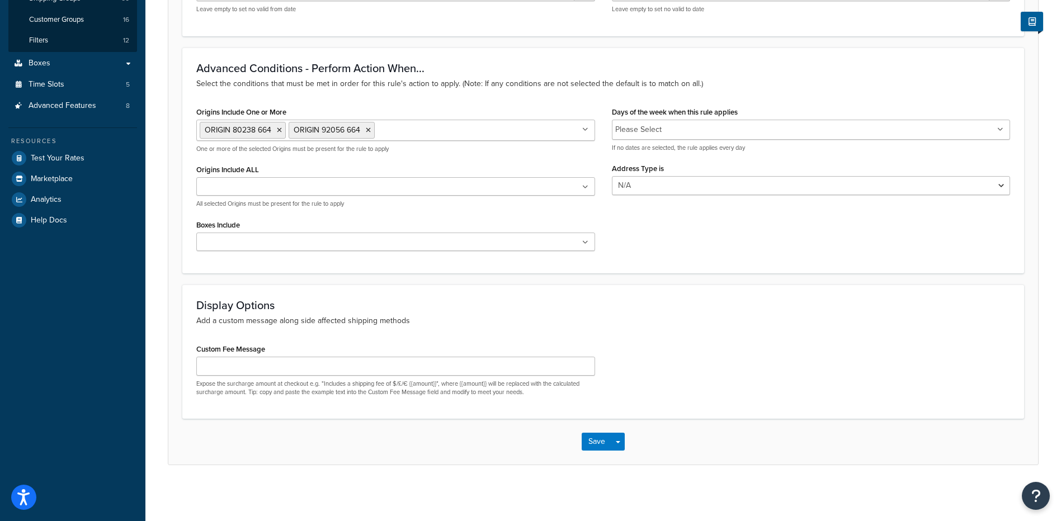
click at [383, 129] on input "Origins Include One or More" at bounding box center [427, 130] width 99 height 12
type input "664"
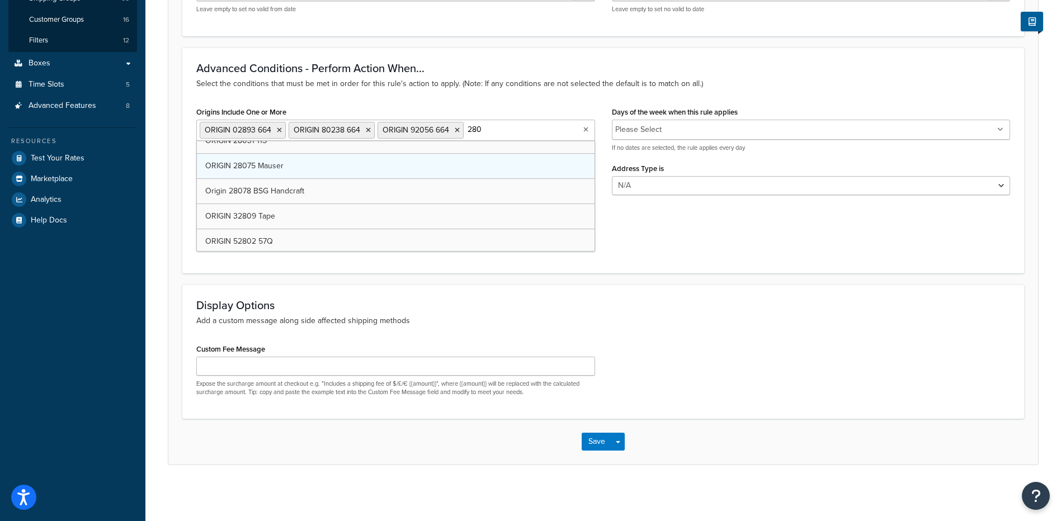
scroll to position [15, 0]
drag, startPoint x: 496, startPoint y: 120, endPoint x: 477, endPoint y: 133, distance: 22.7
click at [466, 122] on ul "ORIGIN 02893 664 ORIGIN 80238 664 ORIGIN 92056 664 280" at bounding box center [395, 130] width 399 height 21
drag, startPoint x: 485, startPoint y: 125, endPoint x: 465, endPoint y: 129, distance: 20.1
click at [466, 129] on input "280" at bounding box center [515, 130] width 99 height 12
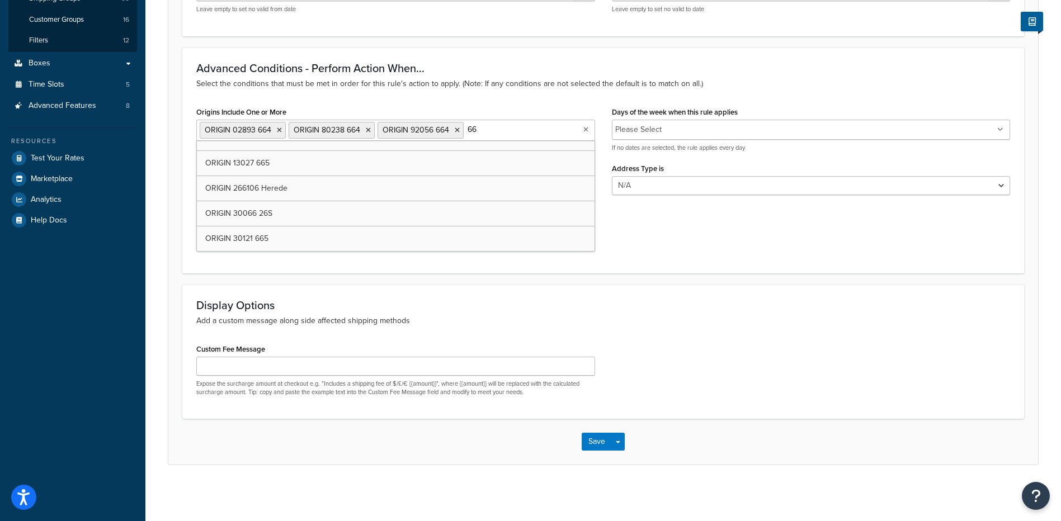
type input "664"
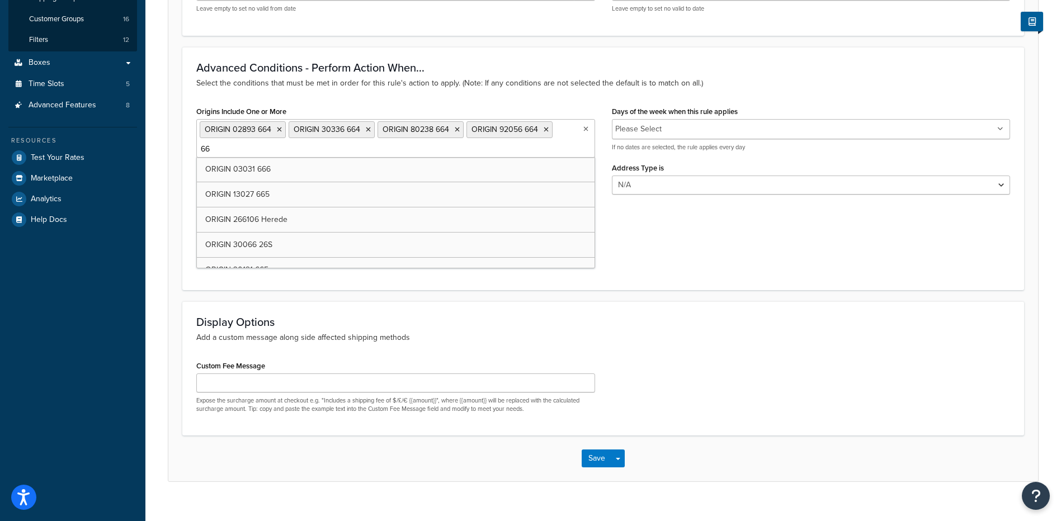
type input "664"
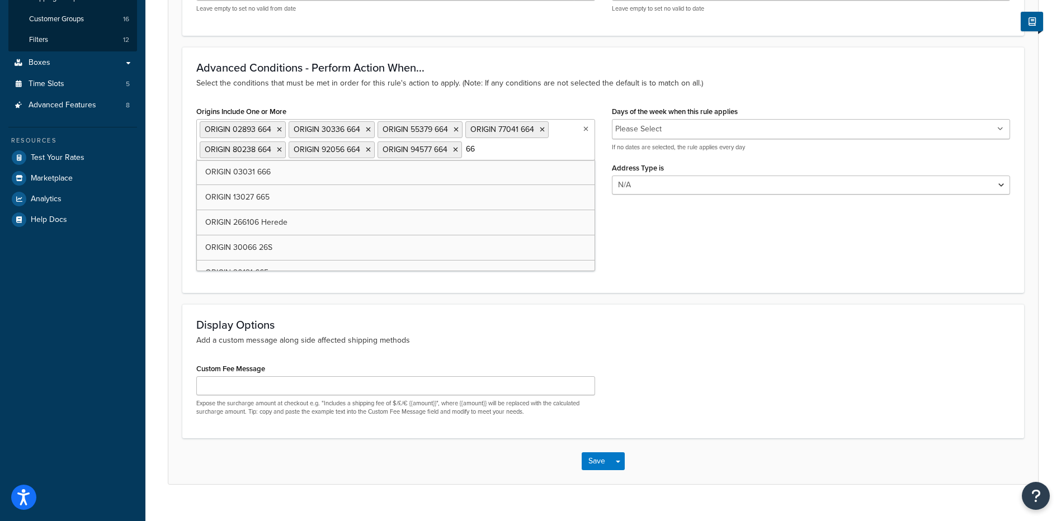
type input "664"
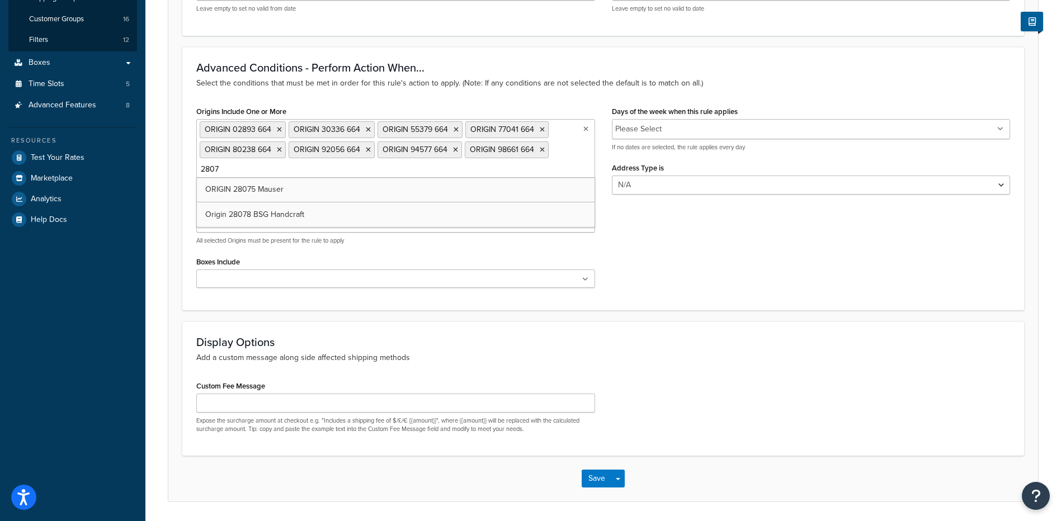
type input "28078"
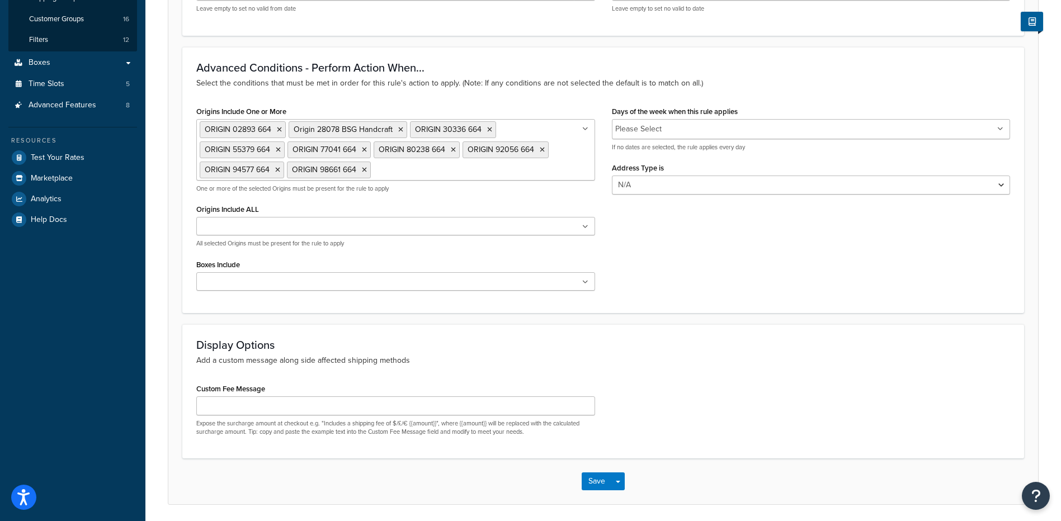
click at [311, 321] on form "Advanced filtering conditions that you see here can be modified in the Rules Se…" at bounding box center [603, 178] width 870 height 653
click at [593, 482] on button "Save" at bounding box center [597, 482] width 30 height 18
